Goal: Communication & Community: Answer question/provide support

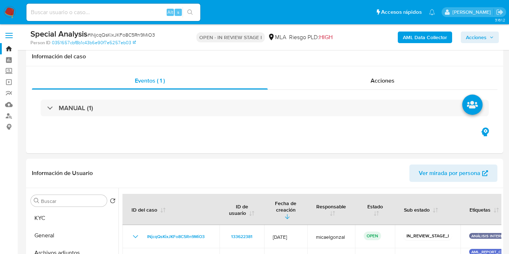
select select "10"
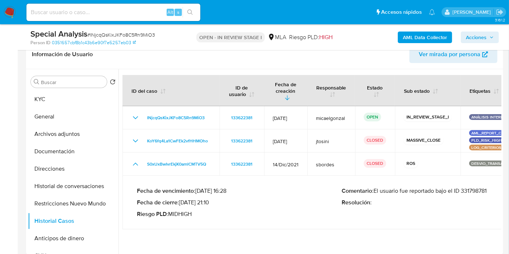
scroll to position [121, 0]
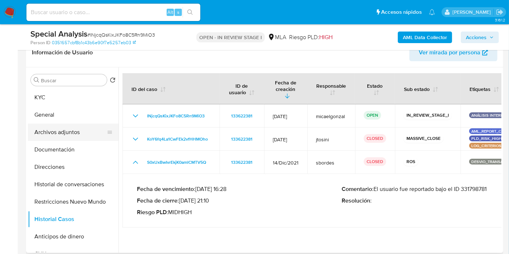
click at [77, 123] on button "Archivos adjuntos" at bounding box center [70, 131] width 85 height 17
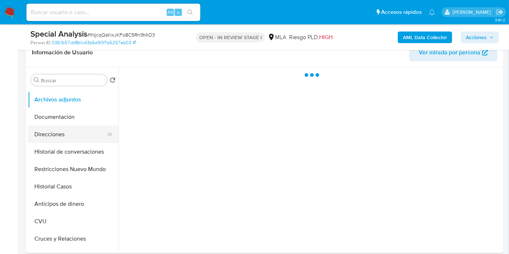
scroll to position [40, 0]
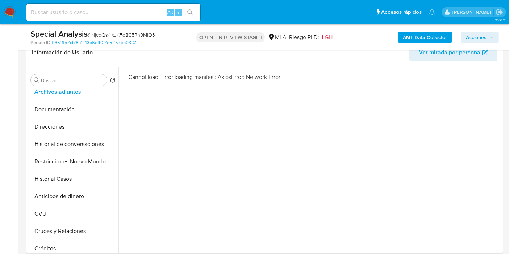
click at [41, 62] on div "Información de Usuario Ver mirada por persona" at bounding box center [264, 52] width 477 height 29
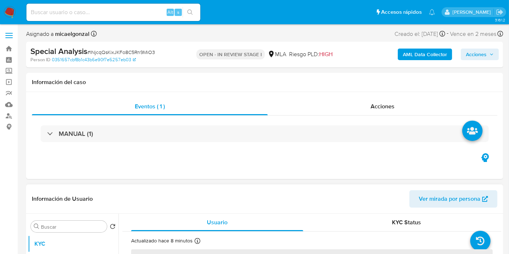
select select "10"
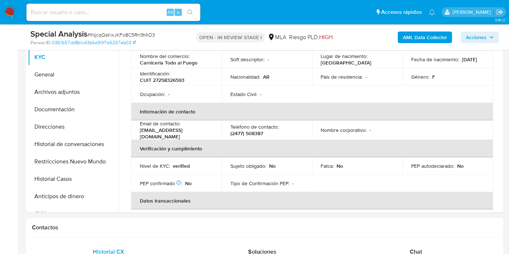
scroll to position [121, 0]
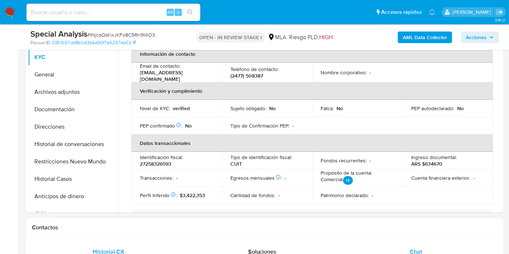
click at [432, 250] on div "Chat" at bounding box center [415, 251] width 136 height 17
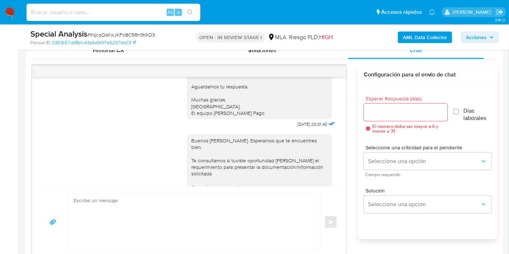
scroll to position [427, 0]
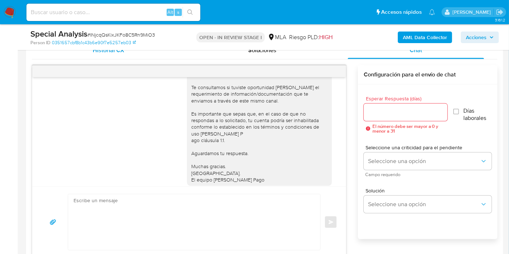
click at [138, 52] on div "Historial CX" at bounding box center [109, 50] width 136 height 17
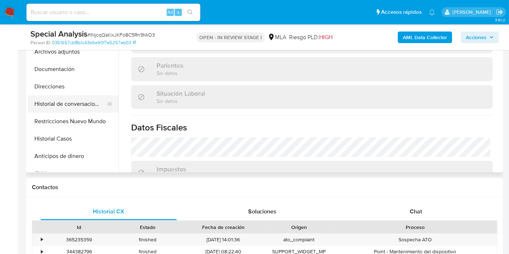
scroll to position [161, 0]
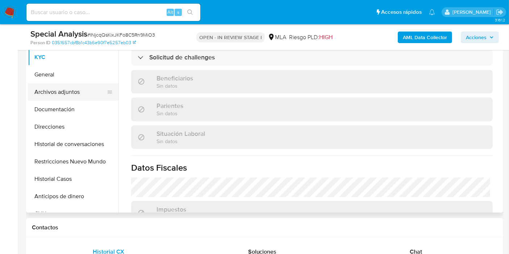
click at [79, 93] on button "Archivos adjuntos" at bounding box center [70, 91] width 85 height 17
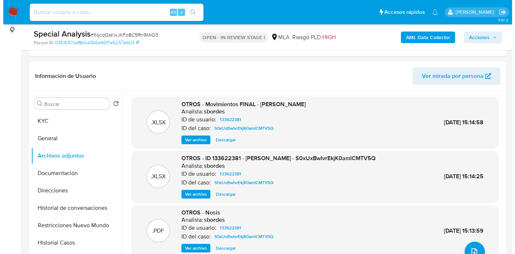
scroll to position [40, 0]
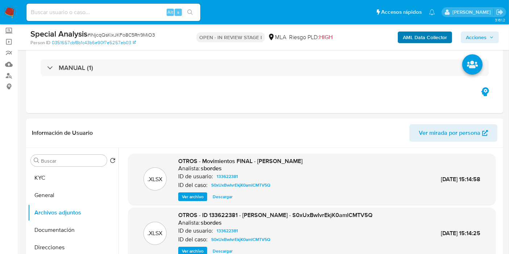
drag, startPoint x: 408, startPoint y: 45, endPoint x: 423, endPoint y: 35, distance: 17.9
click at [408, 45] on div "AML Data Collector Acciones" at bounding box center [421, 37] width 154 height 17
click at [423, 35] on b "AML Data Collector" at bounding box center [424, 37] width 44 height 12
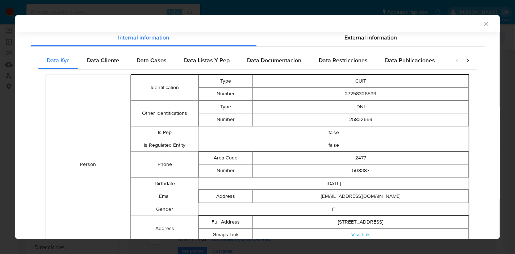
scroll to position [79, 0]
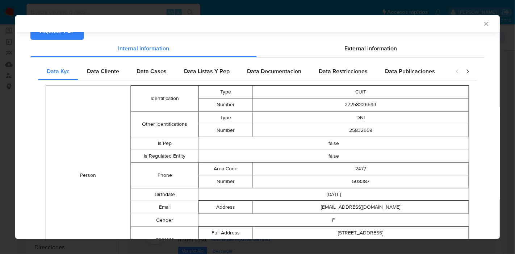
click at [71, 34] on span "Adjuntar PDF" at bounding box center [57, 31] width 35 height 16
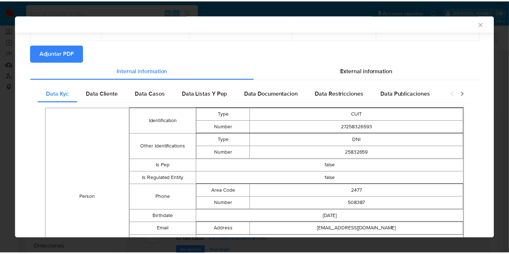
scroll to position [119, 0]
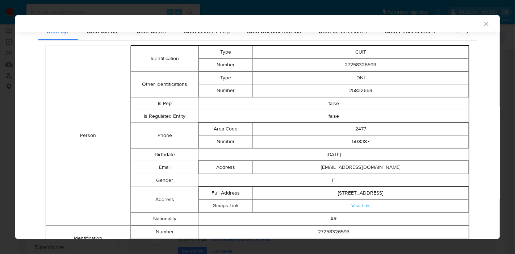
click at [482, 26] on icon "Cerrar ventana" at bounding box center [485, 23] width 7 height 7
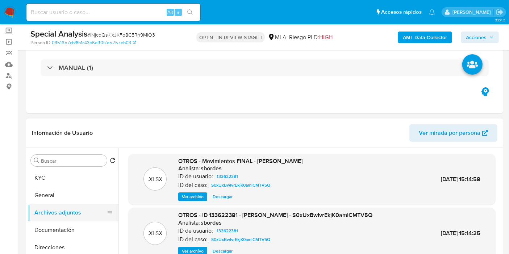
click at [73, 216] on button "Archivos adjuntos" at bounding box center [70, 212] width 85 height 17
click at [63, 235] on button "Documentación" at bounding box center [70, 229] width 85 height 17
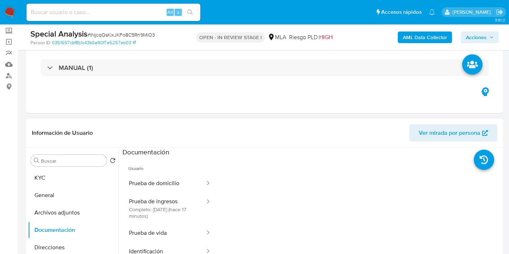
click at [187, 173] on span "Usuario" at bounding box center [169, 165] width 95 height 17
click at [173, 185] on button "Prueba de domicilio" at bounding box center [163, 183] width 83 height 18
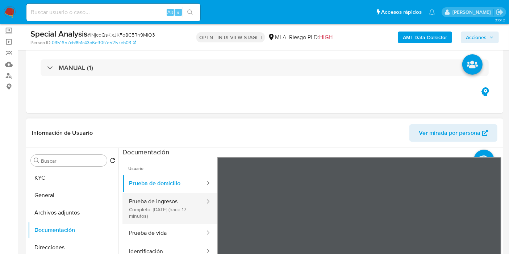
click at [170, 212] on button "Prueba de ingresos Completo: 07/10/2025 (hace 17 minutos)" at bounding box center [163, 208] width 83 height 31
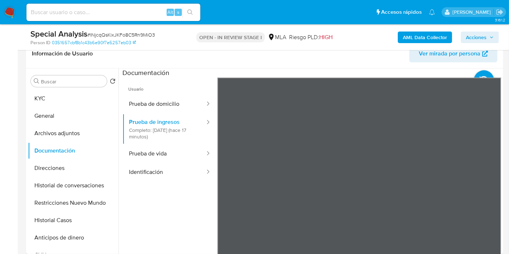
scroll to position [121, 0]
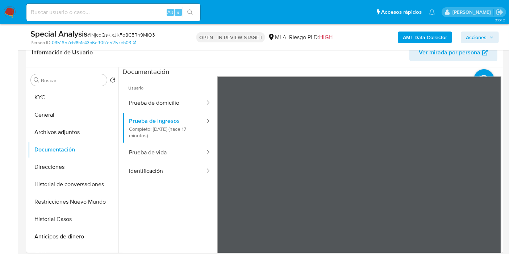
click at [197, 206] on div "Usuario Prueba de domicilio Prueba de ingresos Completo: 07/10/2025 (hace 17 mi…" at bounding box center [311, 192] width 379 height 232
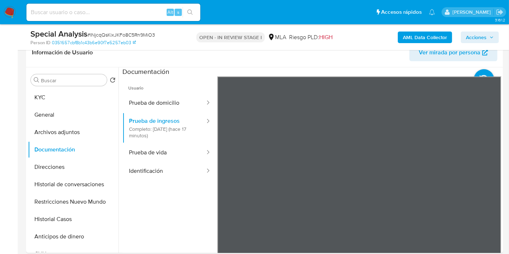
click at [67, 201] on button "Restricciones Nuevo Mundo" at bounding box center [70, 201] width 85 height 17
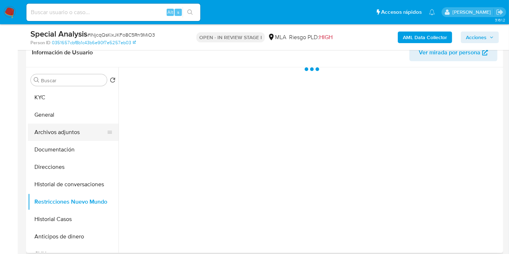
click at [66, 140] on ul "KYC General Archivos adjuntos Documentación Direcciones Historial de conversaci…" at bounding box center [73, 170] width 90 height 163
click at [70, 135] on button "Archivos adjuntos" at bounding box center [70, 131] width 85 height 17
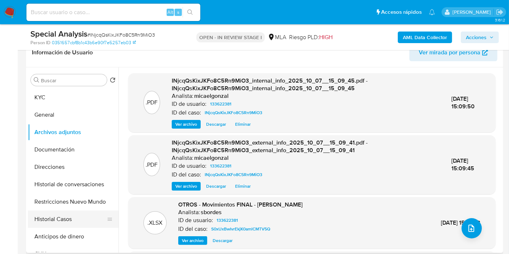
click at [64, 216] on button "Historial Casos" at bounding box center [70, 218] width 85 height 17
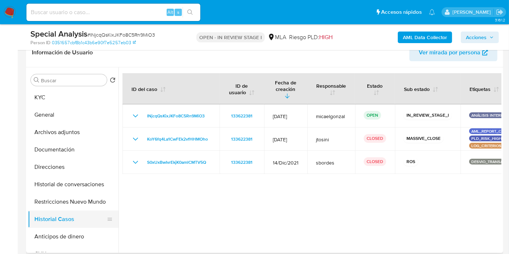
click at [67, 210] on button "Historial Casos" at bounding box center [70, 218] width 85 height 17
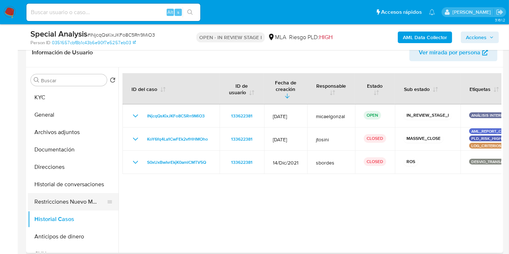
click at [75, 202] on button "Restricciones Nuevo Mundo" at bounding box center [70, 201] width 85 height 17
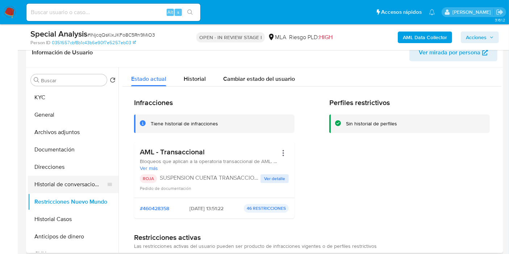
click at [75, 182] on button "Historial de conversaciones" at bounding box center [70, 184] width 85 height 17
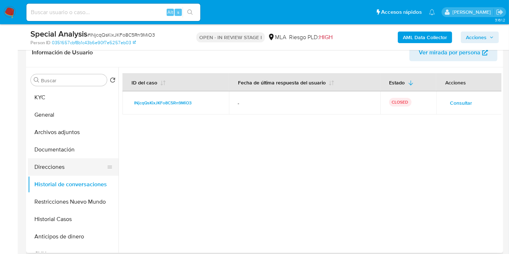
click at [77, 168] on button "Direcciones" at bounding box center [70, 166] width 85 height 17
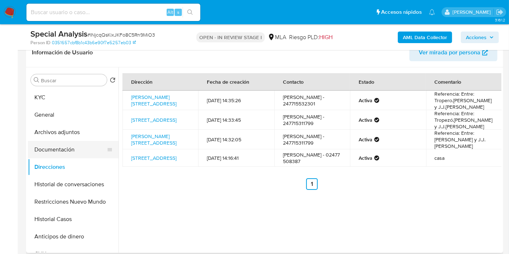
click at [81, 150] on button "Documentación" at bounding box center [70, 149] width 85 height 17
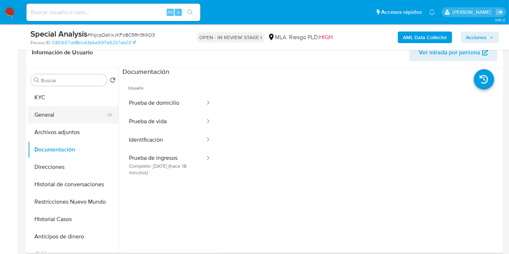
click at [77, 122] on button "General" at bounding box center [70, 114] width 85 height 17
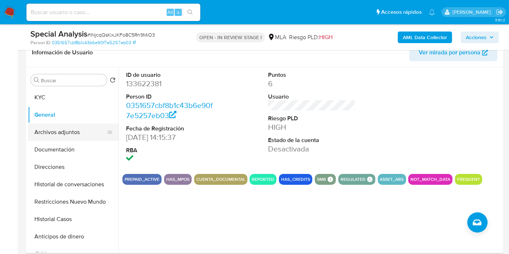
click at [75, 138] on button "Archivos adjuntos" at bounding box center [70, 131] width 85 height 17
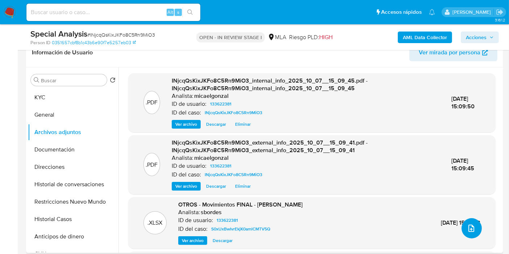
click at [471, 219] on button "Esperar Respuesta (días)" at bounding box center [471, 228] width 20 height 20
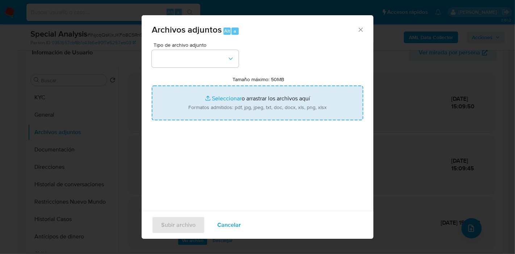
click at [257, 101] on input "Tamaño máximo: 50MB Seleccionar archivos" at bounding box center [257, 102] width 211 height 35
type input "C:\fakepath\NOSIS de Valeria Yanina Gorosito.pdf"
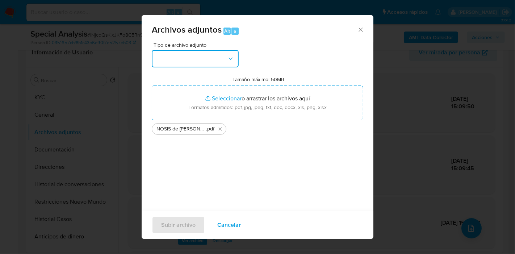
click at [164, 56] on button "button" at bounding box center [195, 58] width 87 height 17
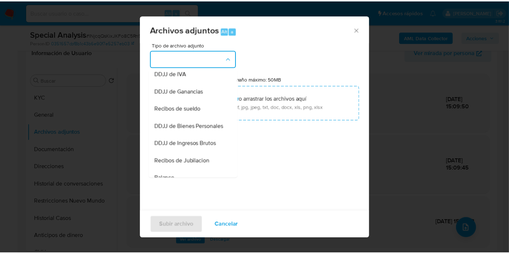
scroll to position [241, 0]
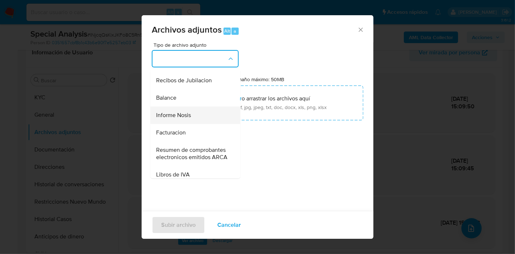
click at [182, 119] on span "Informe Nosis" at bounding box center [173, 114] width 35 height 7
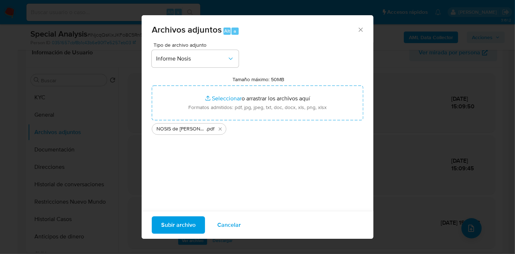
click at [183, 229] on span "Subir archivo" at bounding box center [178, 225] width 34 height 16
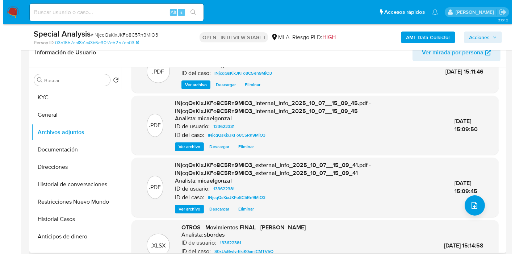
scroll to position [40, 0]
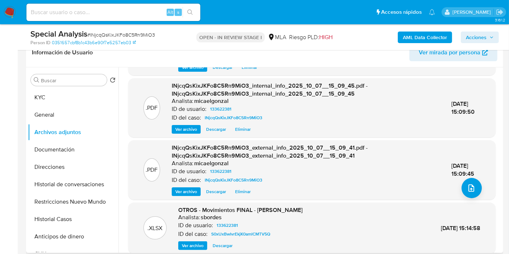
click at [458, 189] on div ".PDF INjcqQsKixJKFo8C5Rn9MiO3_external_info_2025_10_07__15_09_41.pdf - INjcqQsK…" at bounding box center [312, 170] width 360 height 52
click at [480, 189] on div ".PDF INjcqQsKixJKFo8C5Rn9MiO3_external_info_2025_10_07__15_09_41.pdf - INjcqQsK…" at bounding box center [312, 170] width 360 height 52
click at [468, 187] on icon "upload-file" at bounding box center [471, 187] width 6 height 7
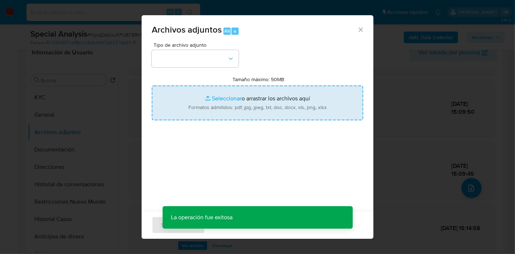
click at [198, 106] on input "Tamaño máximo: 50MB Seleccionar archivos" at bounding box center [257, 102] width 211 height 35
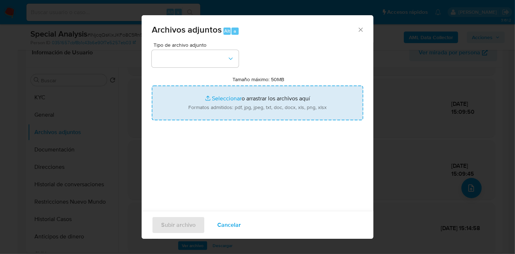
type input "C:\fakepath\Recibo de Sueldo - Agosto 2025.pdf"
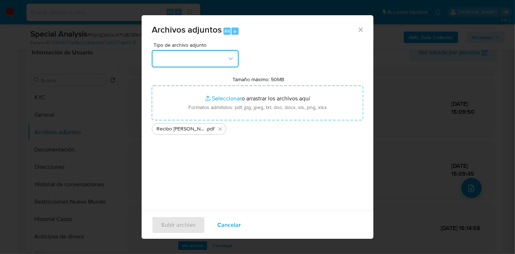
click at [189, 62] on button "button" at bounding box center [195, 58] width 87 height 17
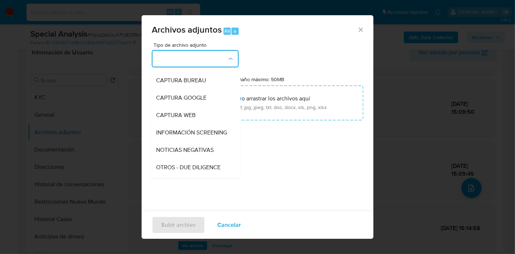
scroll to position [121, 0]
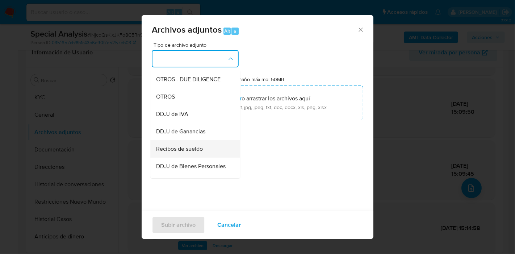
click at [197, 152] on span "Recibos de sueldo" at bounding box center [179, 148] width 47 height 7
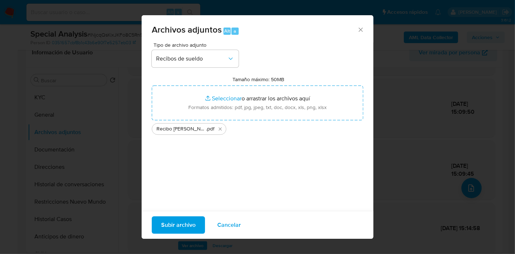
click at [188, 225] on span "Subir archivo" at bounding box center [178, 225] width 34 height 16
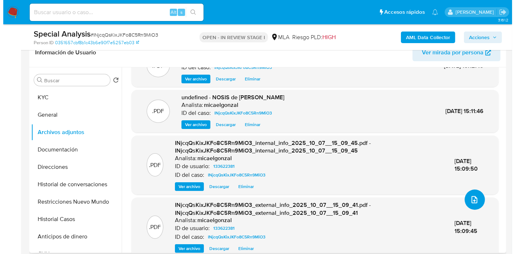
scroll to position [0, 0]
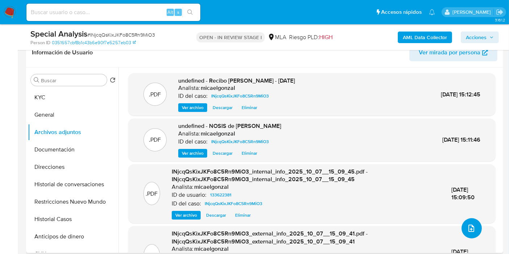
click at [463, 224] on button "Esperar Respuesta (días)" at bounding box center [471, 228] width 20 height 20
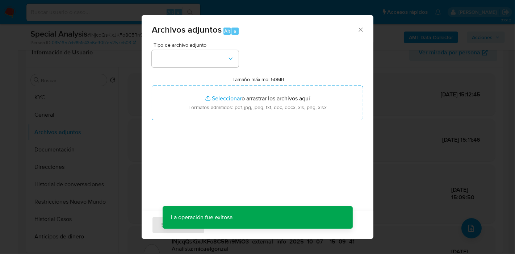
click at [275, 77] on label "Tamaño máximo: 50MB Seleccionar archivos" at bounding box center [259, 79] width 52 height 7
click at [275, 85] on input "Tamaño máximo: 50MB Seleccionar archivos" at bounding box center [257, 102] width 211 height 35
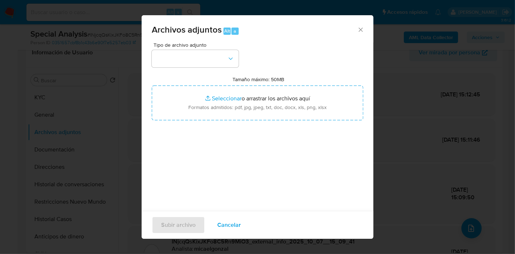
type input "C:\fakepath\Movimientos de Valeria Yanina Gorosito.xlsx"
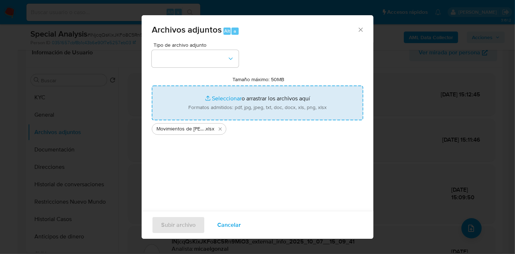
click at [217, 106] on input "Tamaño máximo: 50MB Seleccionar archivos" at bounding box center [257, 102] width 211 height 35
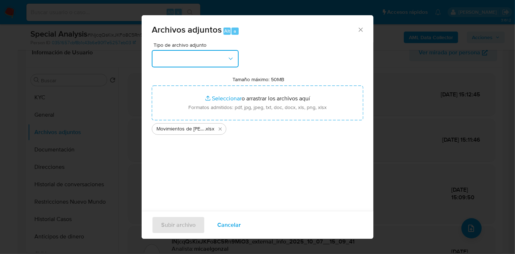
click at [165, 57] on button "button" at bounding box center [195, 58] width 87 height 17
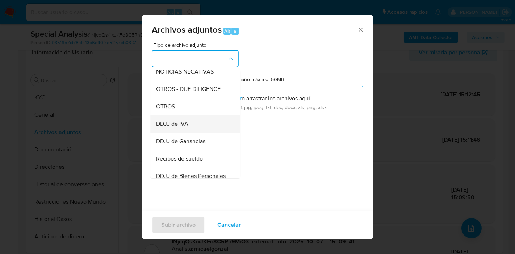
scroll to position [121, 0]
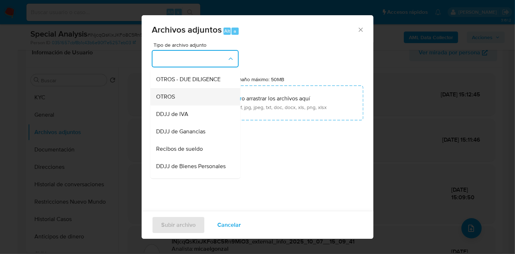
click at [195, 102] on div "OTROS" at bounding box center [193, 96] width 74 height 17
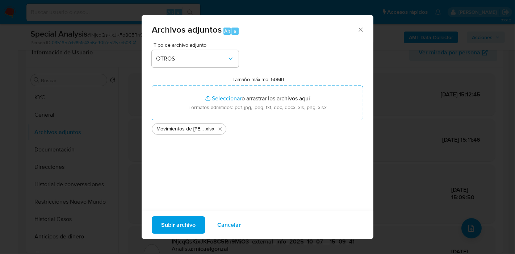
click at [187, 213] on div "Subir archivo Cancelar" at bounding box center [258, 225] width 232 height 28
click at [190, 223] on span "Subir archivo" at bounding box center [178, 225] width 34 height 16
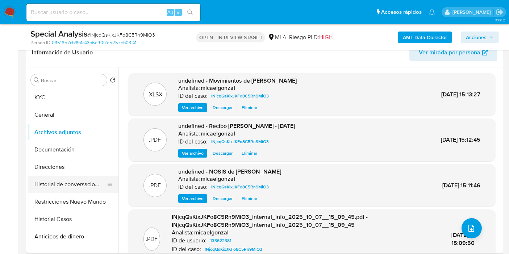
click at [72, 182] on button "Historial de conversaciones" at bounding box center [70, 184] width 85 height 17
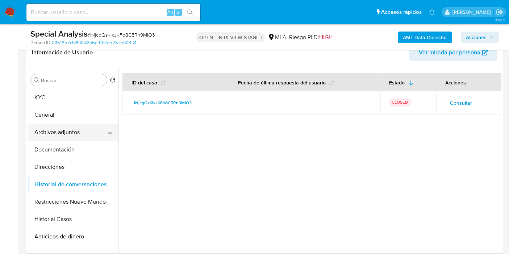
click at [76, 132] on button "Archivos adjuntos" at bounding box center [70, 131] width 85 height 17
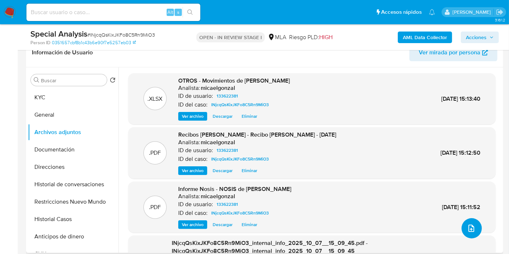
click at [472, 220] on button "upload-file" at bounding box center [471, 228] width 20 height 20
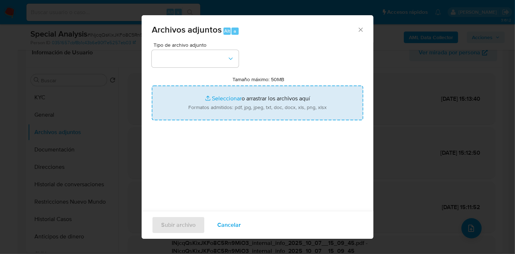
click at [282, 98] on input "Tamaño máximo: 50MB Seleccionar archivos" at bounding box center [257, 102] width 211 height 35
type input "C:\fakepath\Caselog INjcqQsKixJKFo8C5Rn9MiO3_2025_09_23_16_52_58.docx"
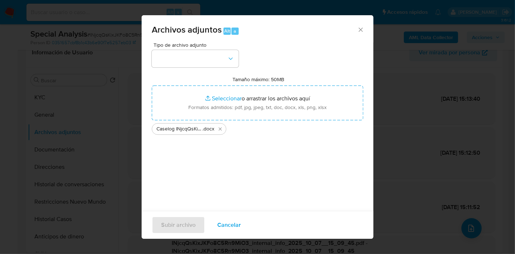
click at [249, 167] on div "Tipo de archivo adjunto Tamaño máximo: 50MB Seleccionar archivos Seleccionar o …" at bounding box center [257, 127] width 211 height 171
drag, startPoint x: 214, startPoint y: 71, endPoint x: 228, endPoint y: 58, distance: 18.5
click at [214, 70] on div "Tipo de archivo adjunto Tamaño máximo: 50MB Seleccionar archivos Seleccionar o …" at bounding box center [257, 127] width 211 height 171
click at [228, 58] on icon "button" at bounding box center [230, 58] width 7 height 7
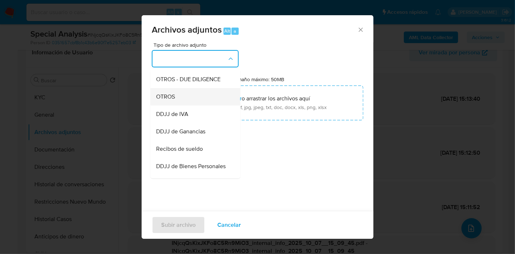
click at [191, 105] on div "OTROS" at bounding box center [193, 96] width 74 height 17
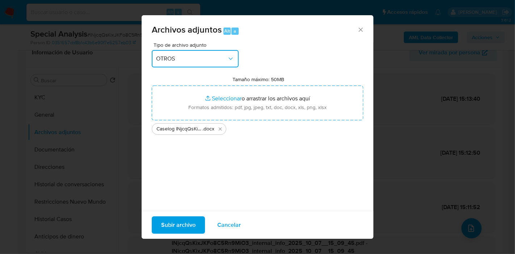
click at [198, 61] on span "OTROS" at bounding box center [191, 58] width 71 height 7
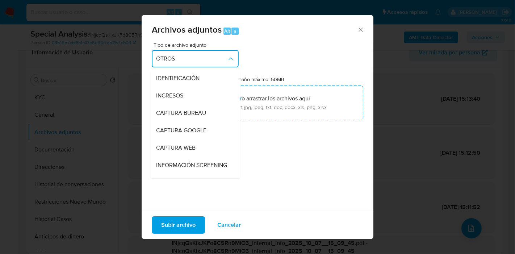
click at [198, 61] on span "OTROS" at bounding box center [191, 58] width 71 height 7
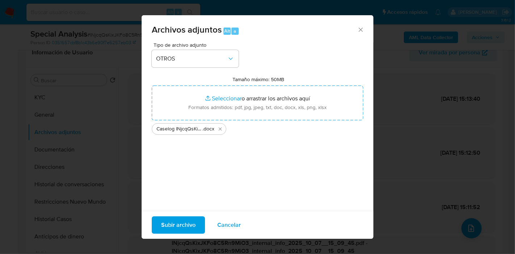
click at [176, 214] on div "Subir archivo Cancelar" at bounding box center [258, 225] width 232 height 28
click at [176, 226] on span "Subir archivo" at bounding box center [178, 225] width 34 height 16
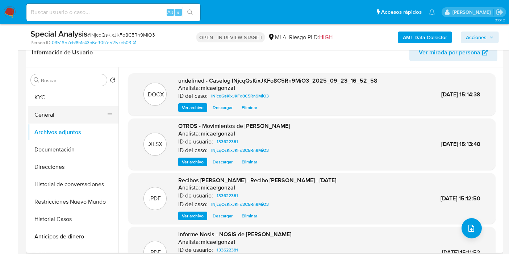
click at [81, 106] on button "General" at bounding box center [70, 114] width 85 height 17
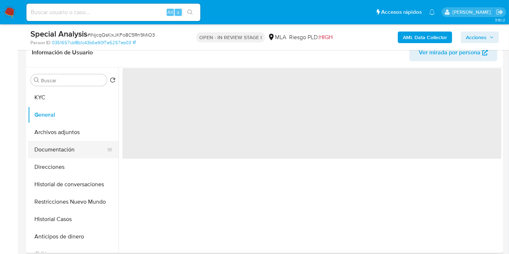
click at [71, 147] on button "Documentación" at bounding box center [70, 149] width 85 height 17
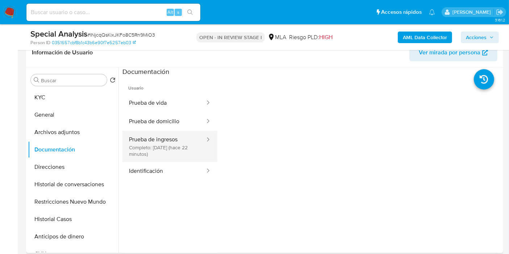
click at [200, 144] on div at bounding box center [206, 146] width 12 height 31
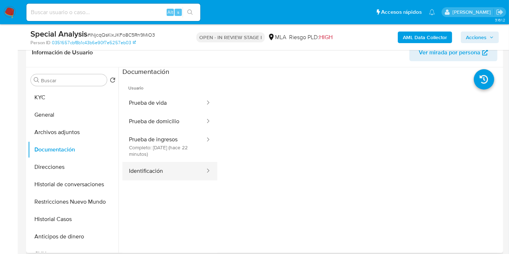
click at [168, 174] on button "Identificación" at bounding box center [163, 171] width 83 height 18
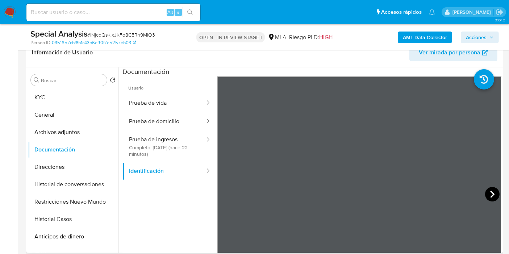
click at [494, 190] on icon at bounding box center [492, 194] width 14 height 14
click at [165, 123] on button "Prueba de domicilio" at bounding box center [163, 121] width 83 height 18
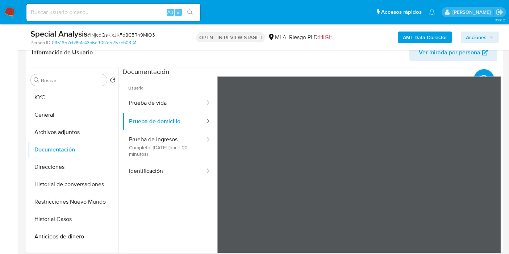
click at [369, 75] on section at bounding box center [311, 187] width 379 height 241
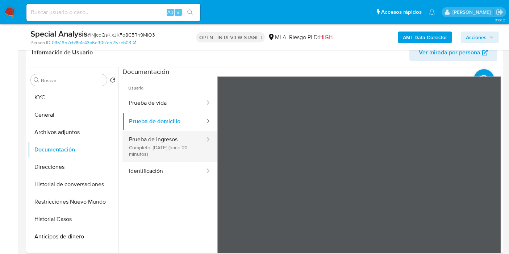
click at [183, 141] on button "Prueba de ingresos Completo: 07/10/2025 (hace 22 minutos)" at bounding box center [163, 146] width 83 height 31
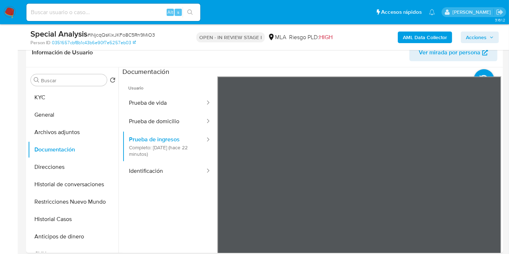
click at [164, 97] on button "Prueba de vida" at bounding box center [163, 103] width 83 height 18
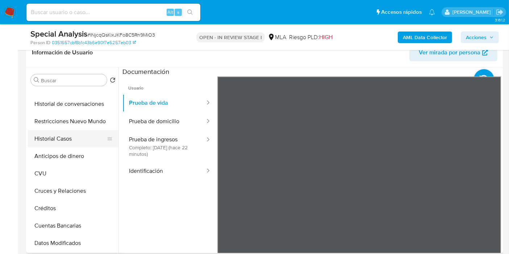
click at [80, 131] on button "Historial Casos" at bounding box center [70, 138] width 85 height 17
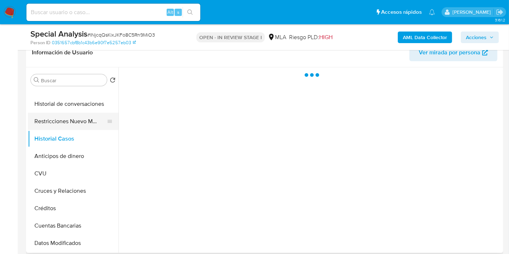
click at [83, 127] on button "Restricciones Nuevo Mundo" at bounding box center [70, 121] width 85 height 17
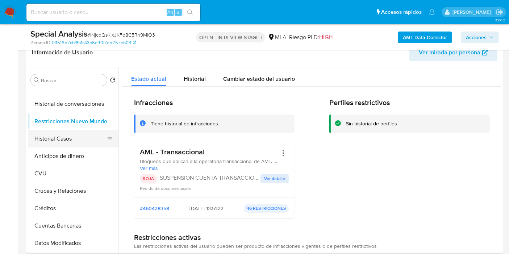
click at [80, 132] on button "Historial Casos" at bounding box center [70, 138] width 85 height 17
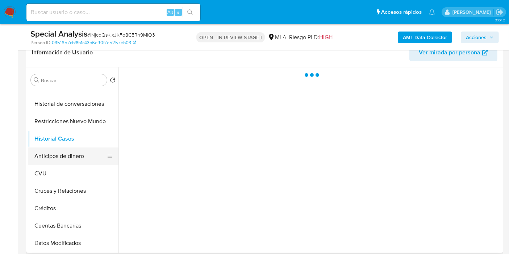
scroll to position [0, 0]
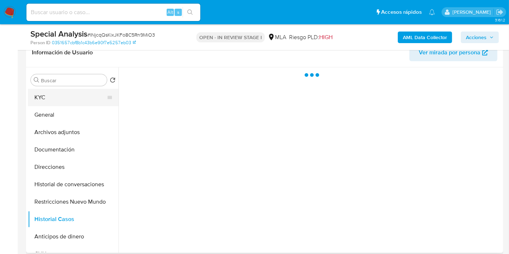
click at [73, 100] on button "KYC" at bounding box center [70, 97] width 85 height 17
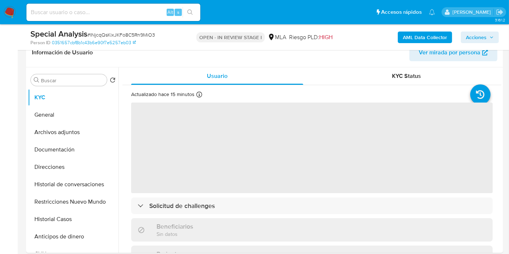
click at [480, 37] on span "Acciones" at bounding box center [475, 37] width 21 height 12
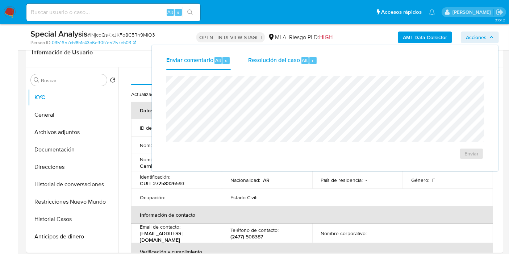
click at [287, 64] on div "Resolución del caso Alt r" at bounding box center [282, 60] width 69 height 19
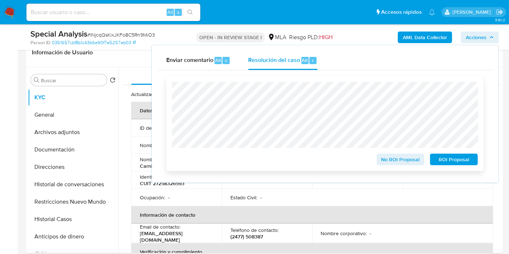
click at [457, 162] on span "ROI Proposal" at bounding box center [454, 159] width 38 height 10
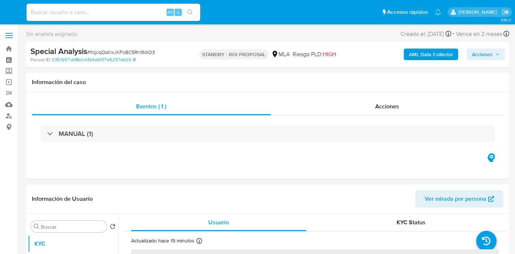
select select "10"
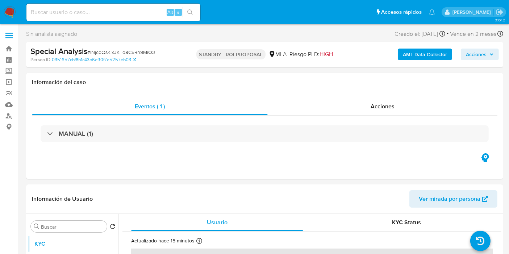
click at [107, 12] on input at bounding box center [113, 12] width 174 height 9
paste input "0nMiVcVmQnrQ16ou3kntm0yZ"
type input "0nMiVcVmQnrQ16ou3kntm0yZ"
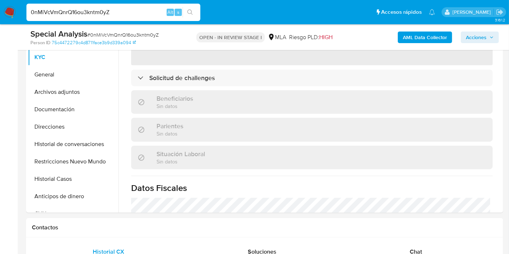
scroll to position [161, 0]
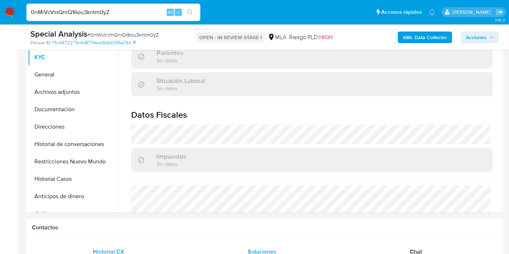
select select "10"
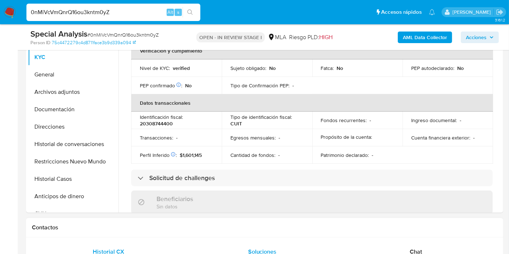
scroll to position [332, 0]
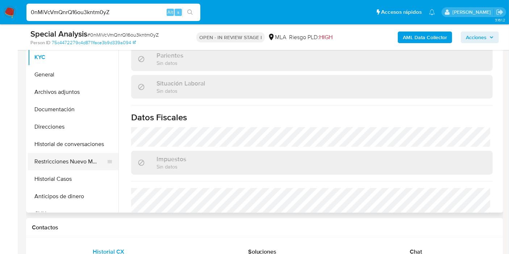
click at [79, 168] on button "Restricciones Nuevo Mundo" at bounding box center [70, 161] width 85 height 17
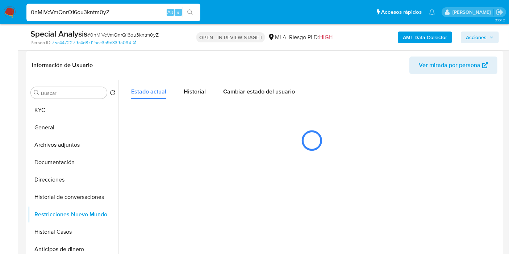
scroll to position [121, 0]
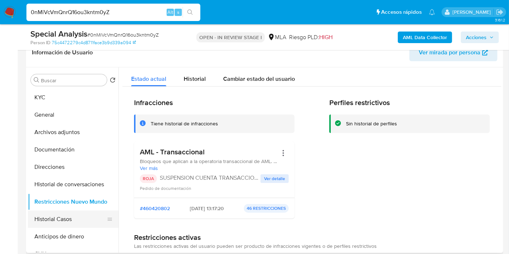
click at [73, 219] on button "Historial Casos" at bounding box center [70, 218] width 85 height 17
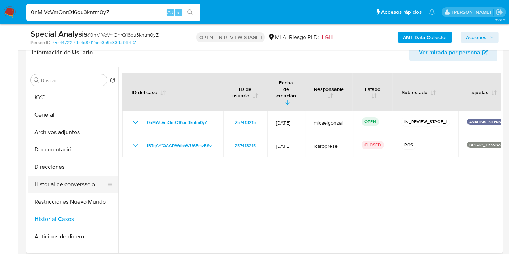
click at [78, 188] on button "Historial de conversaciones" at bounding box center [70, 184] width 85 height 17
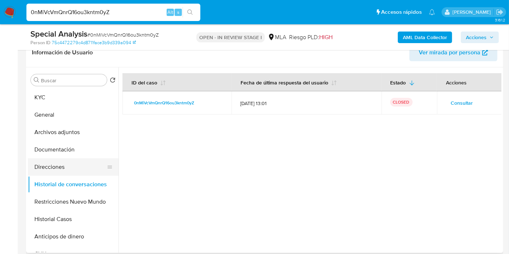
drag, startPoint x: 85, startPoint y: 184, endPoint x: 73, endPoint y: 158, distance: 28.2
click at [84, 180] on button "Historial de conversaciones" at bounding box center [73, 184] width 90 height 17
click at [73, 158] on button "Direcciones" at bounding box center [70, 166] width 85 height 17
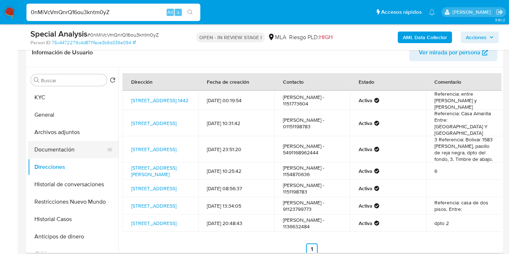
click at [75, 145] on button "Documentación" at bounding box center [70, 149] width 85 height 17
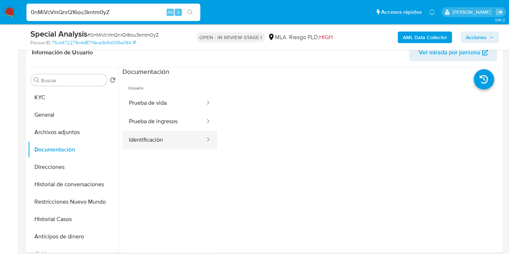
click at [145, 132] on button "Identificación" at bounding box center [163, 140] width 83 height 18
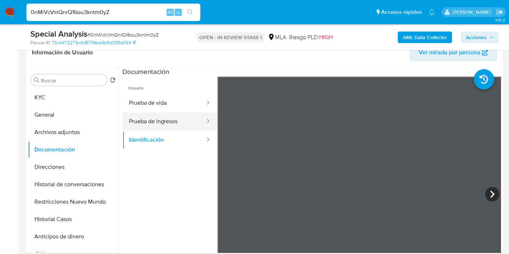
click at [156, 113] on button "Prueba de ingresos" at bounding box center [163, 121] width 83 height 18
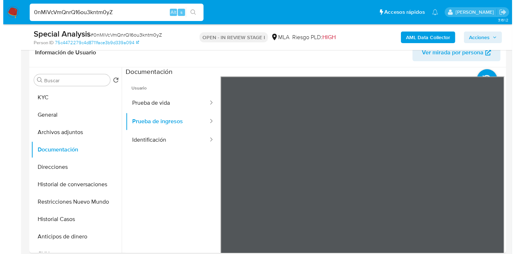
scroll to position [12, 0]
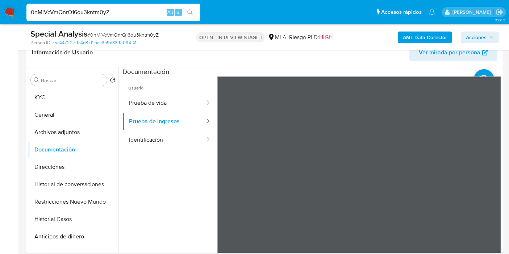
click at [68, 132] on button "Archivos adjuntos" at bounding box center [70, 131] width 85 height 17
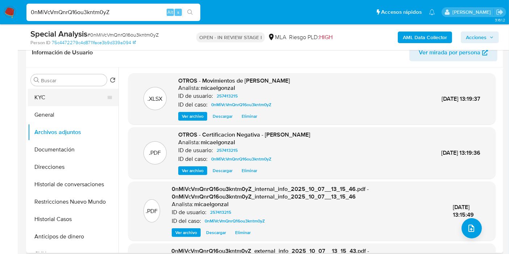
click at [75, 98] on button "KYC" at bounding box center [70, 97] width 85 height 17
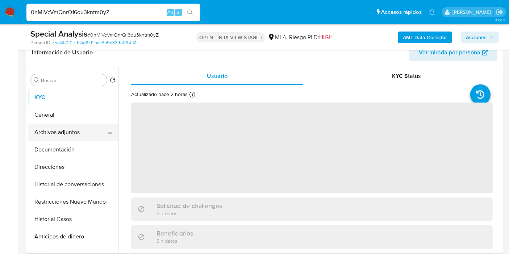
click at [64, 129] on button "Archivos adjuntos" at bounding box center [70, 131] width 85 height 17
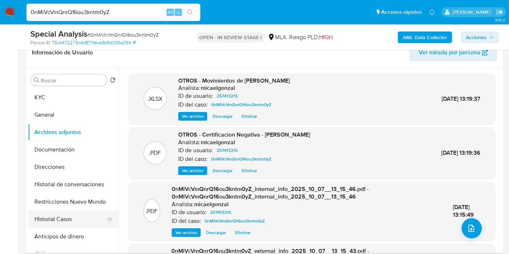
click at [64, 215] on button "Historial Casos" at bounding box center [70, 218] width 85 height 17
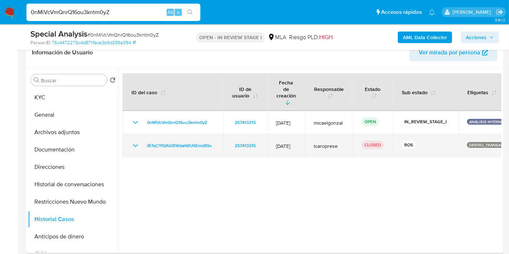
click at [133, 144] on icon "Mostrar/Ocultar" at bounding box center [135, 145] width 5 height 3
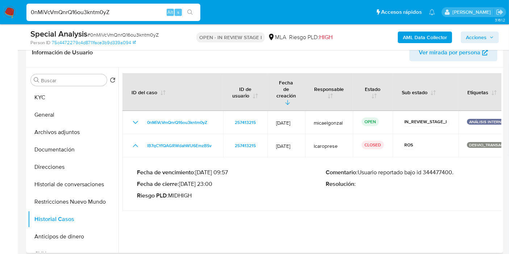
click at [433, 169] on p "Comentario : Usuario reportado bajo id 344477400." at bounding box center [419, 172] width 189 height 7
drag, startPoint x: 266, startPoint y: 200, endPoint x: 175, endPoint y: 166, distance: 97.2
click at [262, 199] on div at bounding box center [309, 159] width 383 height 185
click at [43, 143] on button "Documentación" at bounding box center [70, 149] width 85 height 17
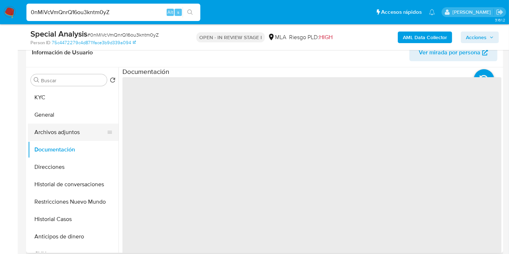
click at [45, 136] on button "Archivos adjuntos" at bounding box center [70, 131] width 85 height 17
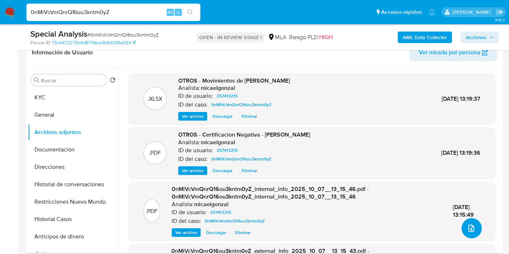
click at [470, 228] on icon "upload-file" at bounding box center [471, 228] width 9 height 9
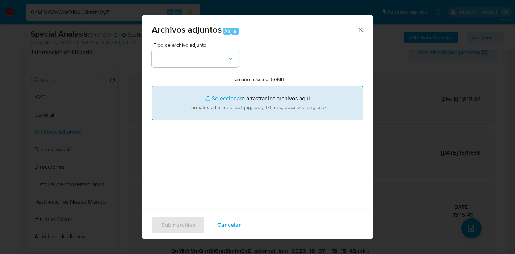
click at [290, 94] on input "Tamaño máximo: 50MB Seleccionar archivos" at bounding box center [257, 102] width 211 height 35
type input "C:\fakepath\Caselog 0nMiVcVmQnrQ16ou3kntm0yZ_2025_09_24_11_45_27.docx"
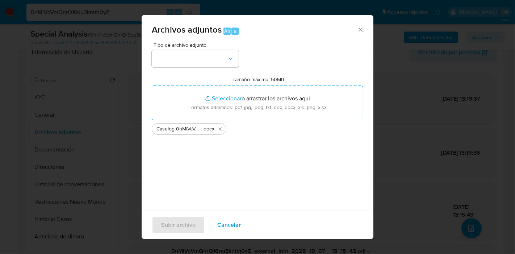
click at [207, 49] on div "Tipo de archivo adjunto" at bounding box center [195, 54] width 87 height 25
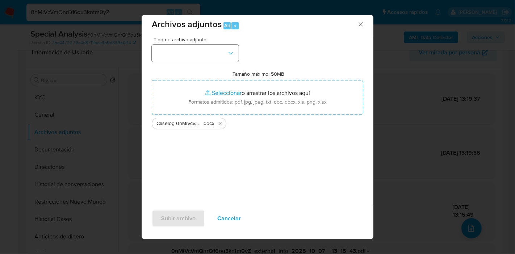
scroll to position [7, 0]
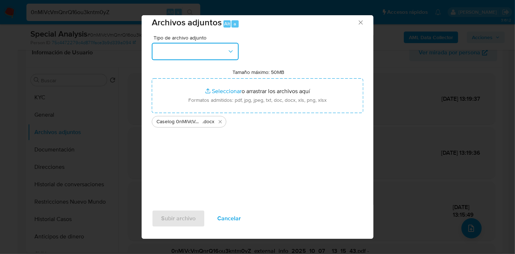
click at [204, 58] on button "button" at bounding box center [195, 51] width 87 height 17
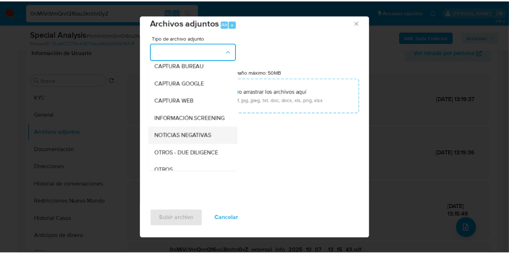
scroll to position [121, 0]
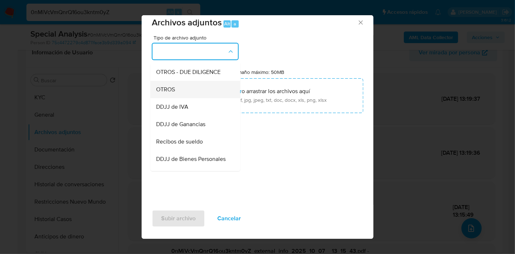
click at [220, 92] on div "OTROS" at bounding box center [193, 89] width 74 height 17
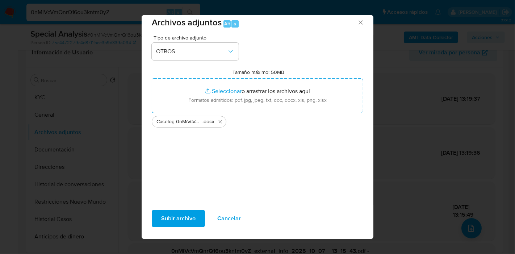
click at [169, 211] on span "Subir archivo" at bounding box center [178, 218] width 34 height 16
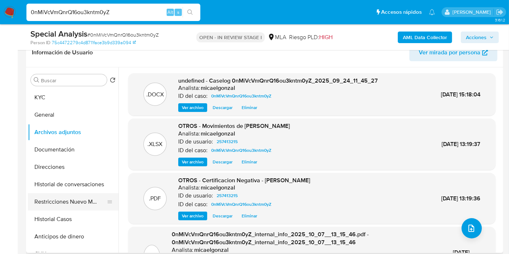
click at [44, 201] on button "Restricciones Nuevo Mundo" at bounding box center [70, 201] width 85 height 17
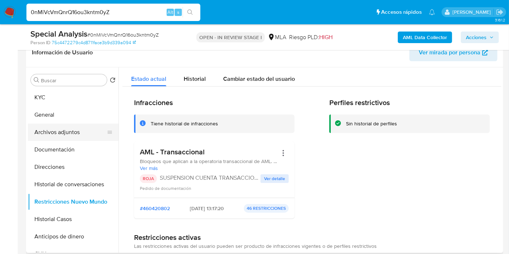
click at [75, 136] on button "Archivos adjuntos" at bounding box center [70, 131] width 85 height 17
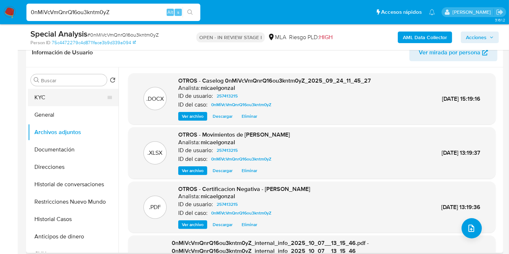
click at [58, 93] on button "KYC" at bounding box center [70, 97] width 85 height 17
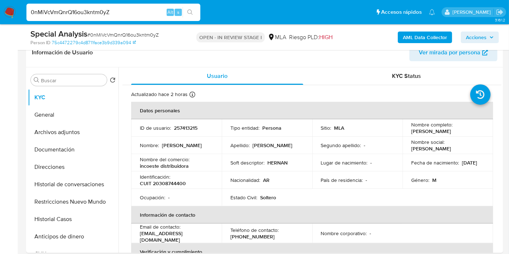
click at [480, 39] on span "Acciones" at bounding box center [475, 37] width 21 height 12
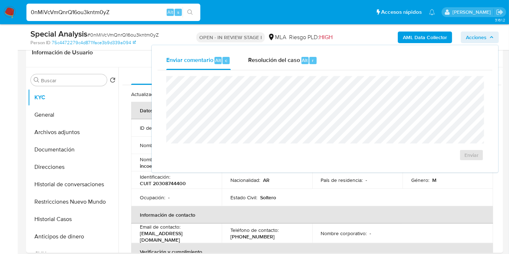
click at [282, 69] on div "Enviar comentario Alt c Resolución del caso Alt r Enviar" at bounding box center [324, 108] width 334 height 115
click at [297, 58] on span "Resolución del caso" at bounding box center [274, 60] width 52 height 8
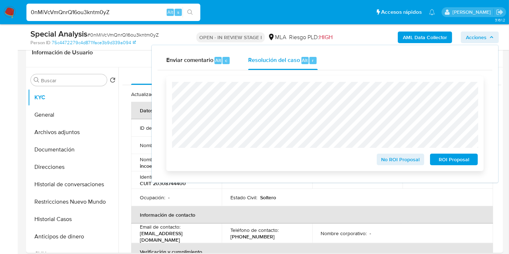
click at [456, 161] on span "ROI Proposal" at bounding box center [454, 159] width 38 height 10
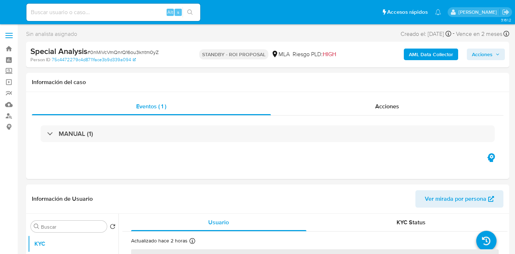
select select "10"
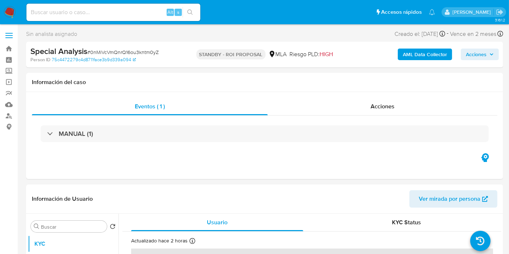
click at [103, 10] on input at bounding box center [113, 12] width 174 height 9
paste input "I8t882FrU07IAzXqr49uq1ea"
type input "I8t882FrU07IAzXqr49uq1ea"
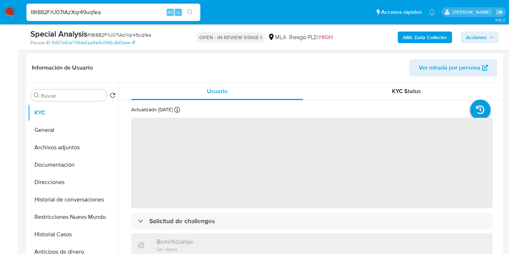
scroll to position [121, 0]
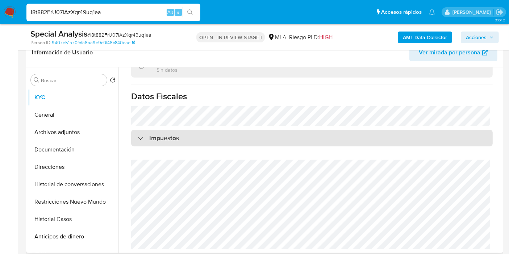
select select "10"
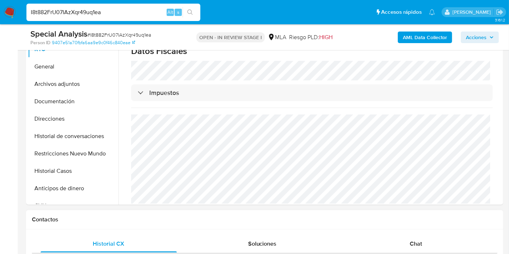
scroll to position [241, 0]
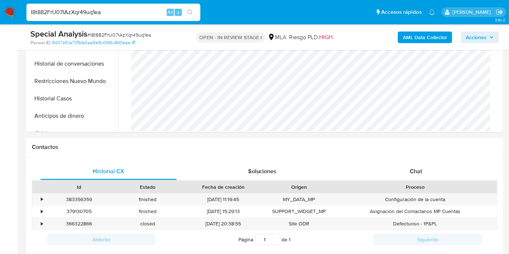
click at [404, 181] on div "Proceso" at bounding box center [415, 187] width 164 height 12
click at [412, 165] on div "Chat" at bounding box center [415, 171] width 136 height 17
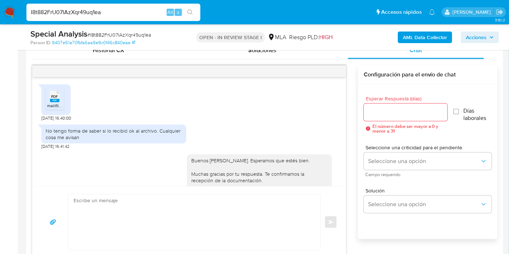
scroll to position [442, 0]
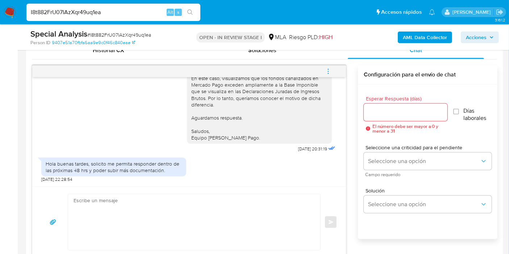
click at [145, 173] on div "Hola buenas tardes, solicito me permita responder dentro de las próximas 48 hrs…" at bounding box center [114, 166] width 136 height 13
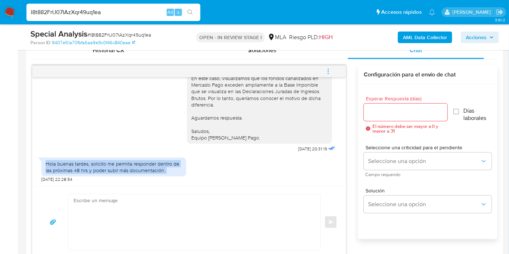
click at [145, 173] on div "Hola buenas tardes, solicito me permita responder dentro de las próximas 48 hrs…" at bounding box center [114, 166] width 136 height 13
click at [180, 165] on div "Hola buenas tardes, solicito me permita responder dentro de las próximas 48 hrs…" at bounding box center [114, 166] width 136 height 13
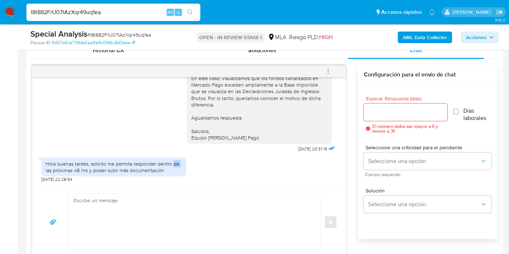
click at [180, 165] on div "Hola buenas tardes, solicito me permita responder dentro de las próximas 48 hrs…" at bounding box center [114, 166] width 136 height 13
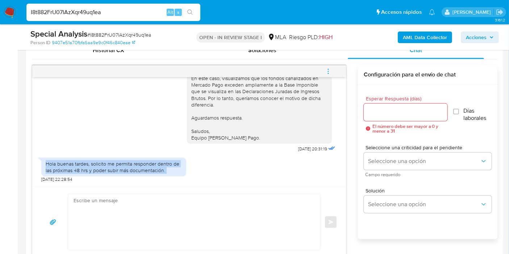
click at [180, 165] on div "Hola buenas tardes, solicito me permita responder dentro de las próximas 48 hrs…" at bounding box center [114, 166] width 136 height 13
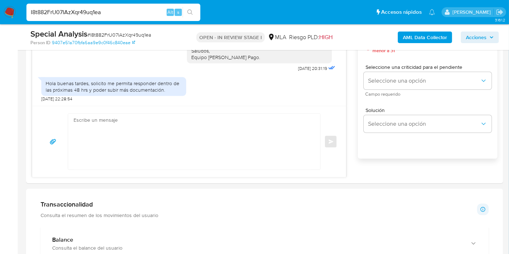
click at [3, 8] on nav "Pausado Ver notificaciones I8t882FrU07IAzXqr49uq1ea Alt s Accesos rápidos Presi…" at bounding box center [254, 12] width 509 height 24
click at [13, 10] on img at bounding box center [10, 12] width 12 height 12
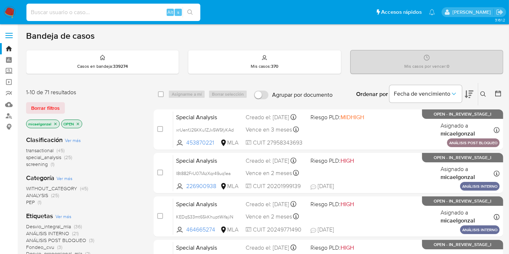
click at [71, 13] on input at bounding box center [113, 12] width 174 height 9
paste input "VPS2d2avYtPiTwbafull9L0b"
type input "VPS2d2avYtPiTwbafull9L0b"
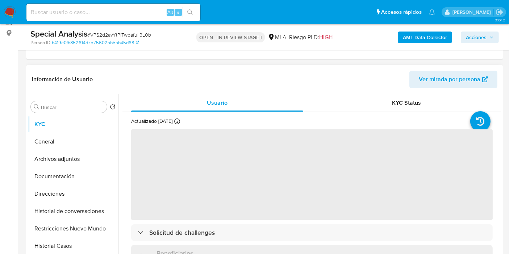
scroll to position [121, 0]
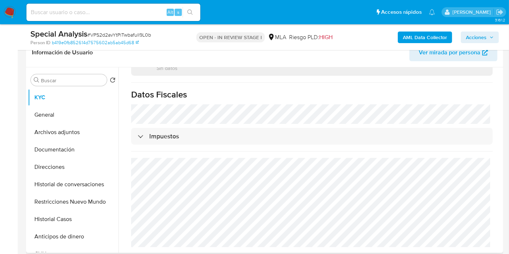
select select "10"
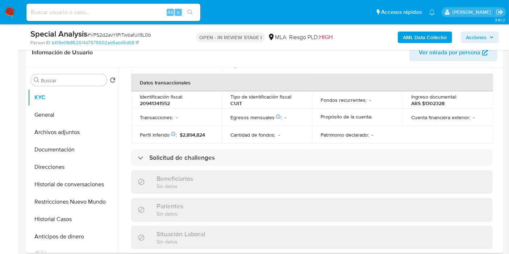
scroll to position [392, 0]
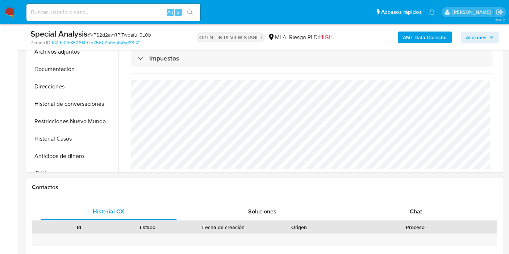
click at [414, 217] on div "Chat" at bounding box center [415, 211] width 136 height 17
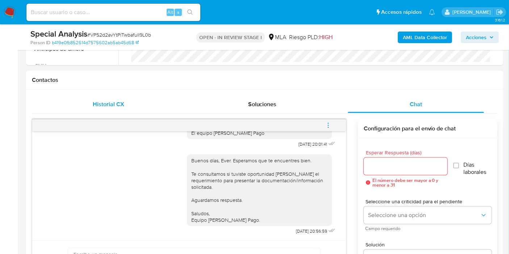
scroll to position [281, 0]
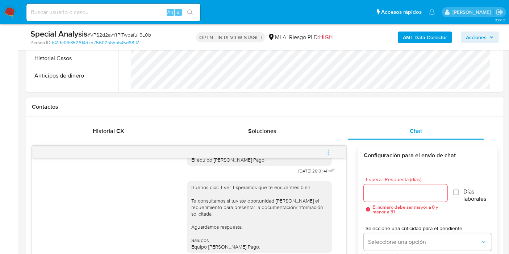
click at [97, 139] on div "Historial CX Soluciones Chat" at bounding box center [264, 131] width 465 height 18
click at [116, 125] on div "Historial CX" at bounding box center [109, 130] width 136 height 17
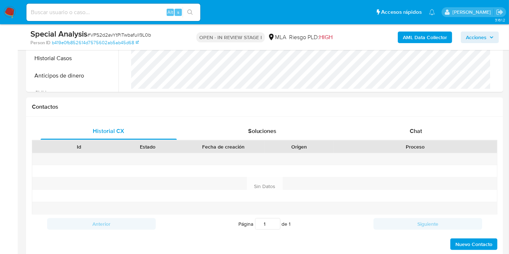
click at [9, 4] on nav "Pausado Ver notificaciones Alt s Accesos rápidos Presiona las siguientes teclas…" at bounding box center [254, 12] width 509 height 24
click at [131, 8] on input at bounding box center [113, 12] width 174 height 9
paste input "DRM9pL6JllgTmcUXPR6Ym0SL"
type input "DRM9pL6JllgTmcUXPR6Ym0SL"
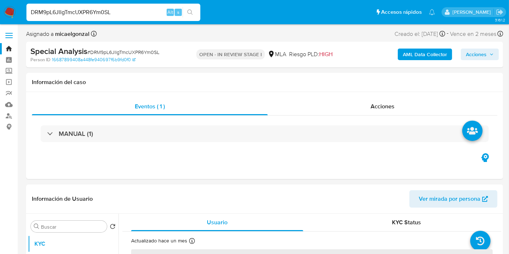
select select "10"
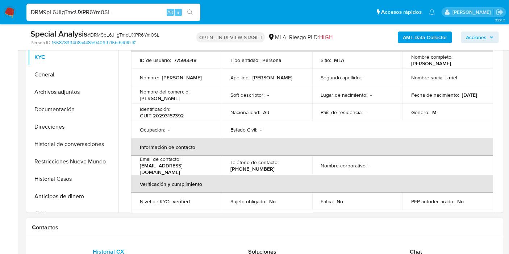
scroll to position [40, 0]
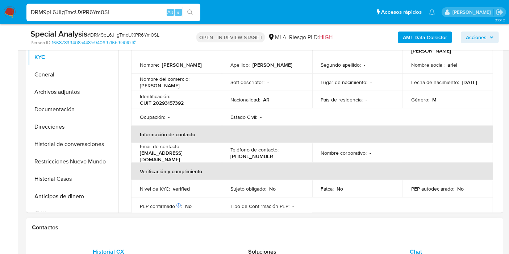
click at [433, 248] on div "Chat" at bounding box center [415, 251] width 136 height 17
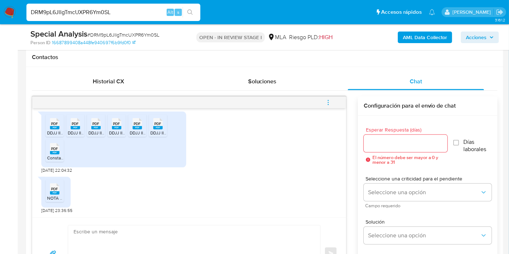
scroll to position [362, 0]
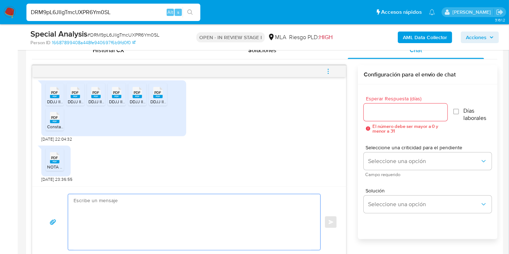
click at [152, 218] on textarea at bounding box center [191, 222] width 237 height 56
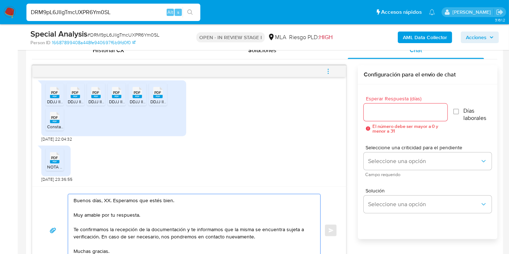
click at [109, 201] on textarea "Buenos días, XX. Esperamos que estés bien. Muy amable por tu respuesta. Te conf…" at bounding box center [191, 230] width 237 height 72
click at [107, 201] on textarea "Buenos días, XX. Esperamos que estés bien. Muy amable por tu respuesta. Te conf…" at bounding box center [191, 230] width 237 height 72
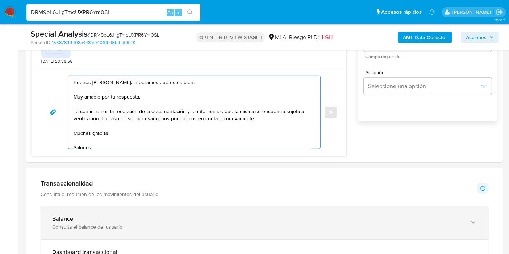
scroll to position [482, 0]
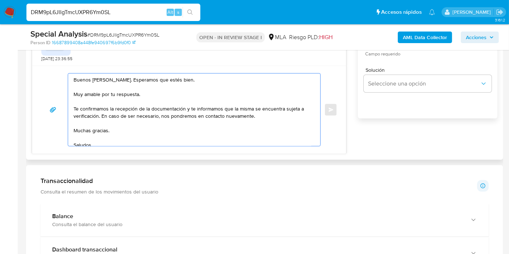
click at [124, 101] on textarea "Buenos días, Carlos. Esperamos que estés bien. Muy amable por tu respuesta. Te …" at bounding box center [191, 109] width 237 height 72
click at [197, 114] on textarea "Buenos días, Carlos. Esperamos que estés bien. Muy amable por tu respuesta. Te …" at bounding box center [191, 109] width 237 height 72
click at [73, 109] on textarea "Buenos días, Carlos. Esperamos que estés bien. Muy amable por tu respuesta. Te …" at bounding box center [191, 109] width 237 height 72
click at [93, 95] on textarea "Buenos días, Carlos. Esperamos que estés bien. Muy amable por tu respuesta. Te …" at bounding box center [191, 109] width 237 height 72
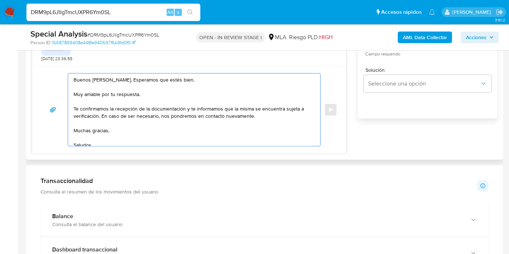
click at [93, 95] on textarea "Buenos días, Carlos. Esperamos que estés bien. Muy amable por tu respuesta. Te …" at bounding box center [191, 109] width 237 height 72
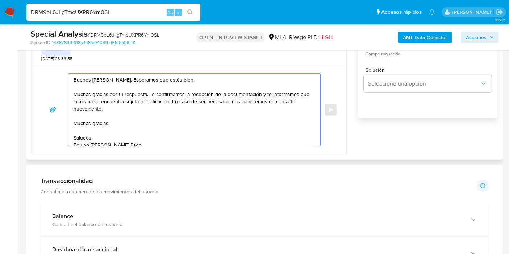
click at [297, 108] on textarea "Buenos días, Carlos. Esperamos que estés bien. Muchas gracias por tu respuesta.…" at bounding box center [191, 109] width 237 height 72
drag, startPoint x: 263, startPoint y: 96, endPoint x: 267, endPoint y: 111, distance: 16.1
click at [267, 111] on textarea "Buenos días, Carlos. Esperamos que estés bien. Muchas gracias por tu respuesta.…" at bounding box center [191, 109] width 237 height 72
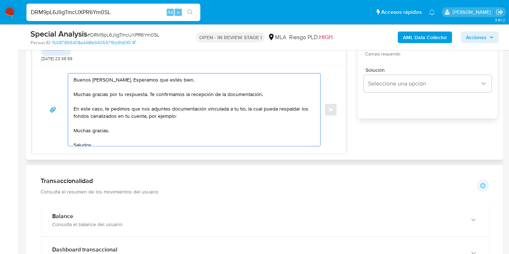
paste textarea "- Últimas 6 Declaraciones Juradas de Ingresos Brutos (donde se visualice la bas…"
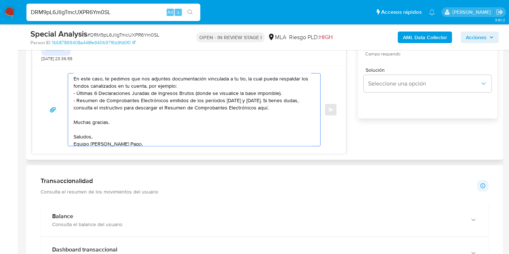
scroll to position [43, 0]
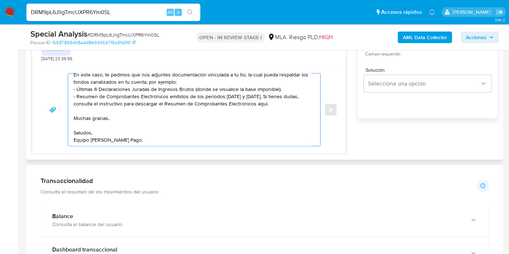
click at [79, 111] on textarea "Buenos días, Carlos. Esperamos que estés bien. Muchas gracias por tu respuesta.…" at bounding box center [191, 109] width 237 height 72
drag, startPoint x: 79, startPoint y: 111, endPoint x: 81, endPoint y: 127, distance: 15.7
click at [80, 126] on textarea "Buenos días, Carlos. Esperamos que estés bien. Muchas gracias por tu respuesta.…" at bounding box center [191, 109] width 237 height 72
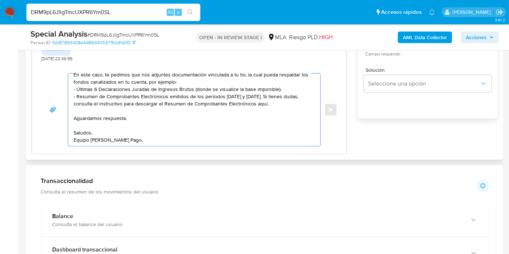
click at [80, 141] on textarea "Buenos días, Carlos. Esperamos que estés bien. Muchas gracias por tu respuesta.…" at bounding box center [191, 109] width 237 height 72
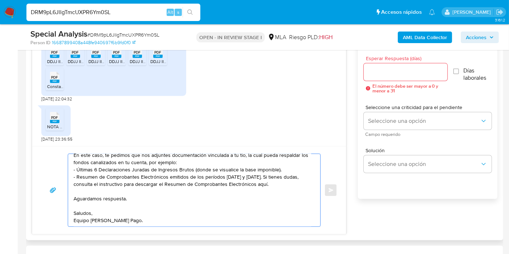
click at [271, 194] on textarea "Buenos días, Carlos. Esperamos que estés bien. Muchas gracias por tu respuesta.…" at bounding box center [191, 190] width 237 height 72
click at [277, 181] on textarea "Buenos días, Carlos. Esperamos que estés bien. Muchas gracias por tu respuesta.…" at bounding box center [191, 190] width 237 height 72
paste textarea "https://www.mercadopago.com.ar/ayuda/30181"
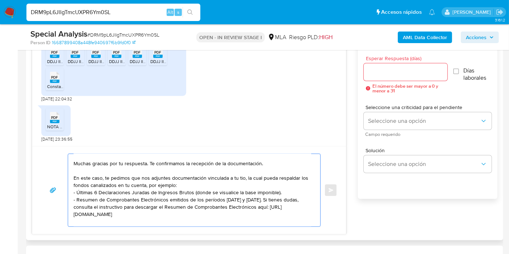
scroll to position [0, 0]
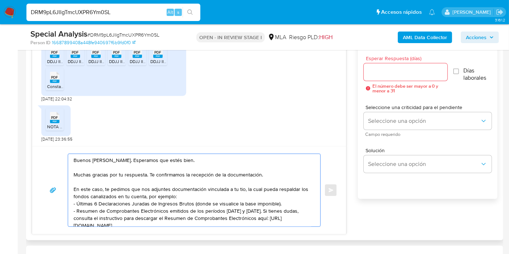
click at [239, 186] on textarea "Buenos días, Carlos. Esperamos que estés bien. Muchas gracias por tu respuesta.…" at bounding box center [191, 190] width 237 height 72
click at [232, 185] on textarea "Buenos días, Carlos. Esperamos que estés bien. Muchas gracias por tu respuesta.…" at bounding box center [191, 190] width 237 height 72
click at [239, 186] on textarea "Buenos días, Carlos. Esperamos que estés bien. Muchas gracias por tu respuesta.…" at bounding box center [191, 190] width 237 height 72
click at [0, 0] on lt-span "tío" at bounding box center [0, 0] width 0 height 0
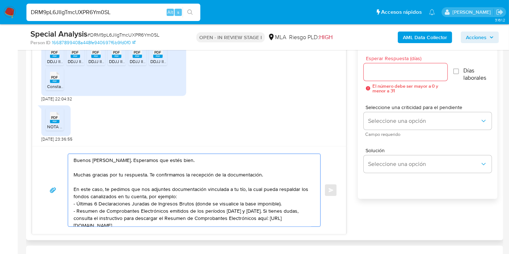
type textarea "Buenos días, Carlos. Esperamos que estés bien. Muchas gracias por tu respuesta.…"
click at [384, 69] on input "Esperar Respuesta (días)" at bounding box center [405, 71] width 84 height 9
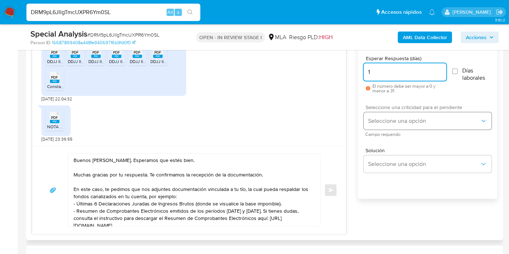
type input "1"
click at [410, 128] on button "Seleccione una opción" at bounding box center [427, 120] width 128 height 17
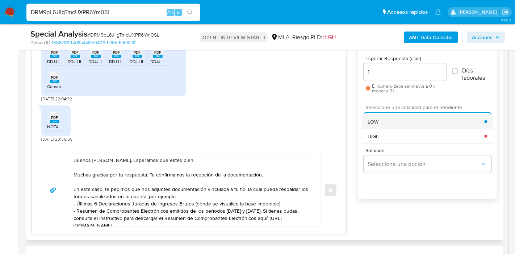
click at [405, 121] on div "LOW" at bounding box center [425, 121] width 117 height 14
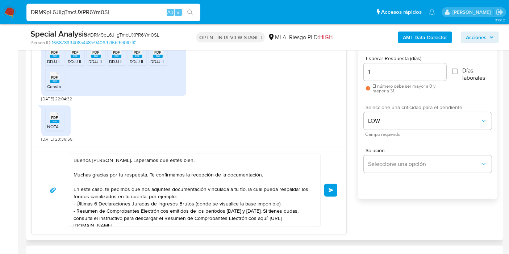
click at [336, 191] on button "Enviar" at bounding box center [330, 190] width 13 height 13
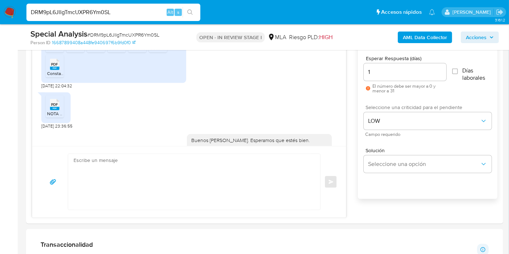
scroll to position [623, 0]
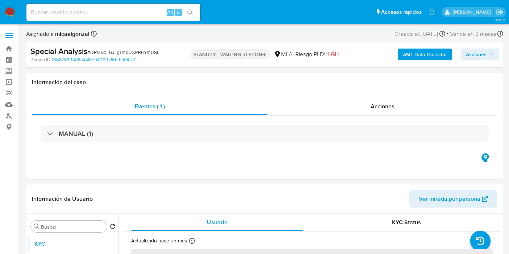
select select "10"
click at [3, 8] on nav "Pausado Ver notificaciones Alt s Accesos rápidos Presiona las siguientes teclas…" at bounding box center [254, 12] width 509 height 24
click at [10, 12] on img at bounding box center [10, 12] width 12 height 12
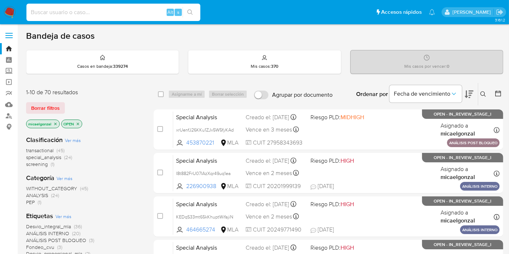
click at [50, 15] on input at bounding box center [113, 12] width 174 height 9
paste input "v86QSdigSnNCyB5rbDQ9kv0n"
type input "v86QSdigSnNCyB5rbDQ9kv0n"
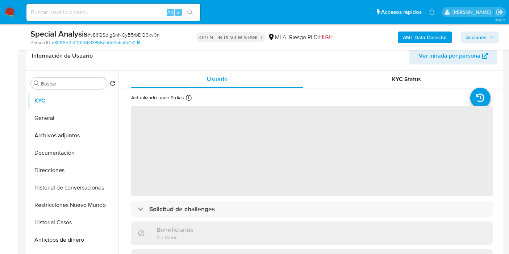
scroll to position [121, 0]
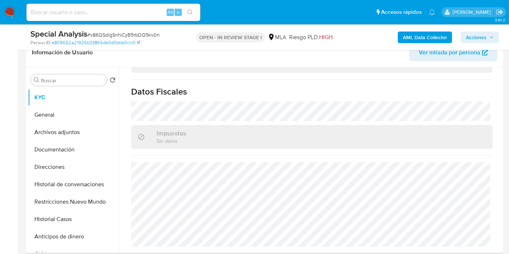
select select "10"
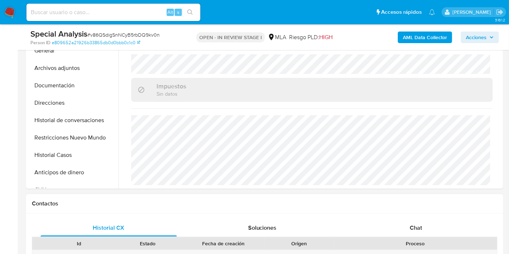
scroll to position [241, 0]
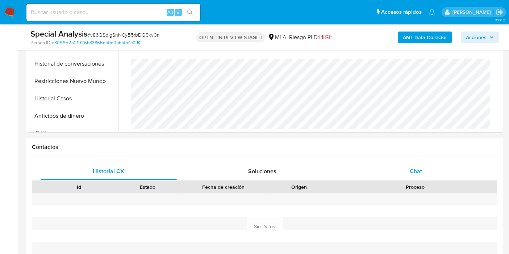
click at [449, 173] on div "Chat" at bounding box center [415, 171] width 136 height 17
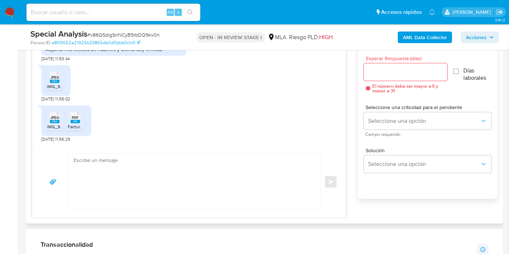
scroll to position [321, 0]
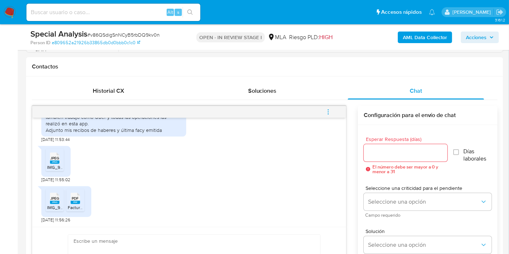
click at [114, 20] on div "Alt s" at bounding box center [113, 12] width 174 height 17
click at [117, 16] on input at bounding box center [113, 12] width 174 height 9
paste input "g7TF34FOnSfPmr404FYQVXjs"
type input "g7TF34FOnSfPmr404FYQVXjs"
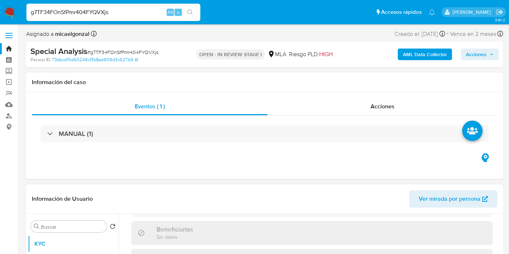
select select "10"
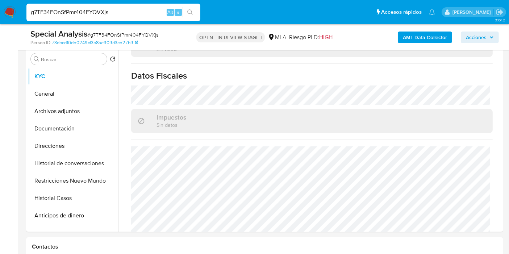
scroll to position [161, 0]
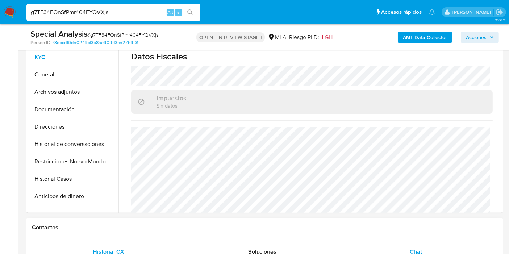
click at [416, 244] on div "Chat" at bounding box center [415, 251] width 136 height 17
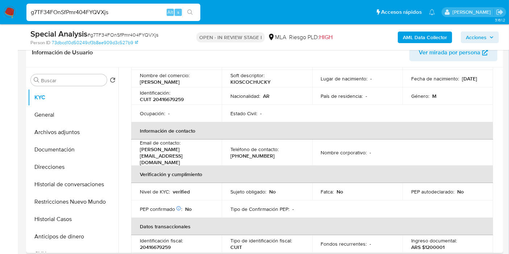
scroll to position [37, 0]
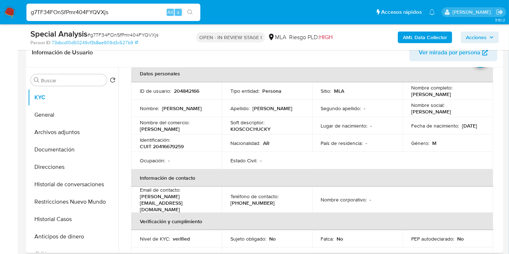
click at [151, 118] on td "Nombre del comercio : [PERSON_NAME]" at bounding box center [176, 125] width 90 height 17
click at [85, 141] on button "Documentación" at bounding box center [70, 149] width 85 height 17
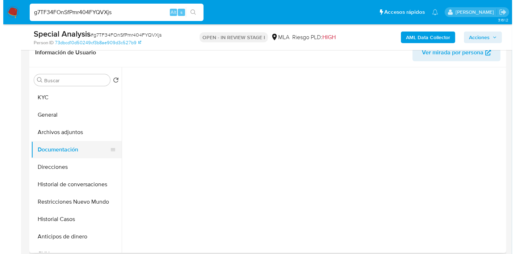
scroll to position [0, 0]
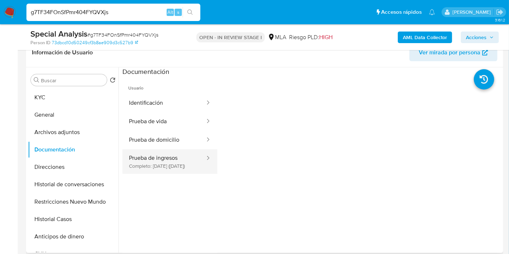
click at [158, 168] on button "Prueba de ingresos Completo: [DATE] ([DATE])" at bounding box center [163, 161] width 83 height 25
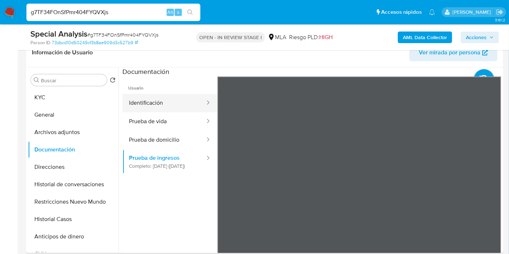
drag, startPoint x: 148, startPoint y: 84, endPoint x: 146, endPoint y: 106, distance: 21.8
click at [148, 88] on span "Usuario" at bounding box center [169, 84] width 95 height 17
click at [147, 106] on button "Identificación" at bounding box center [163, 103] width 83 height 18
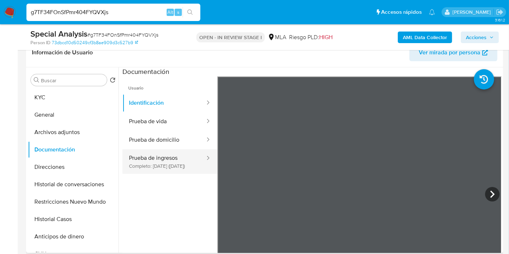
click at [151, 174] on button "Prueba de ingresos Completo: [DATE] ([DATE])" at bounding box center [163, 161] width 83 height 25
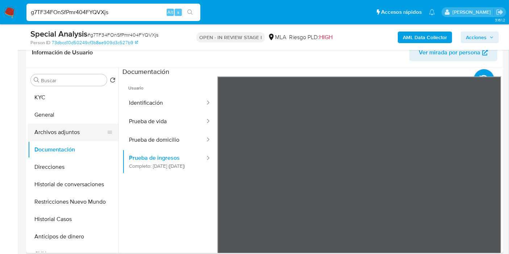
click at [45, 128] on button "Archivos adjuntos" at bounding box center [70, 131] width 85 height 17
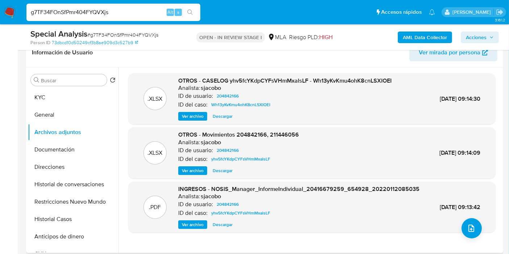
click at [183, 117] on span "Ver archivo" at bounding box center [193, 116] width 22 height 7
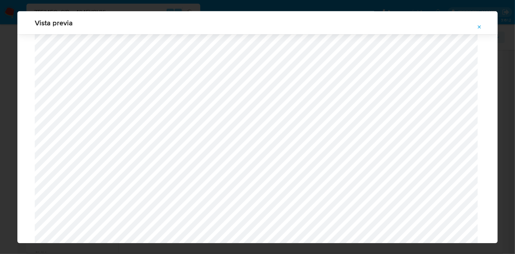
scroll to position [589, 0]
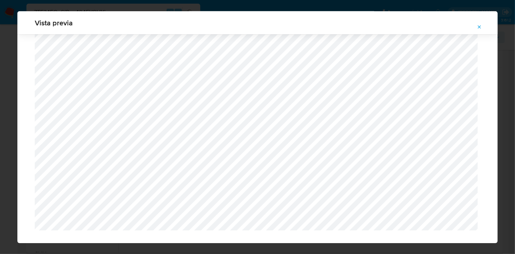
click at [0, 104] on div "Vista previa" at bounding box center [257, 127] width 515 height 254
drag, startPoint x: 0, startPoint y: 107, endPoint x: 33, endPoint y: 87, distance: 38.2
click at [4, 106] on div "Vista previa" at bounding box center [257, 127] width 515 height 254
click at [482, 27] on button "Attachment preview" at bounding box center [479, 27] width 16 height 12
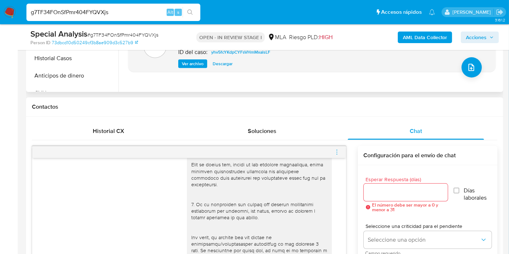
scroll to position [80, 0]
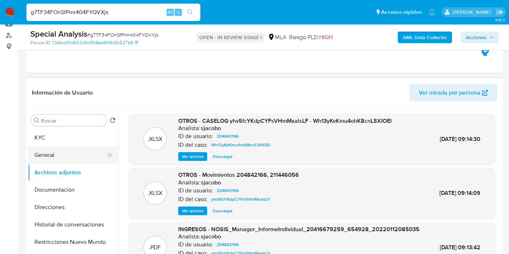
click at [50, 152] on button "General" at bounding box center [70, 154] width 85 height 17
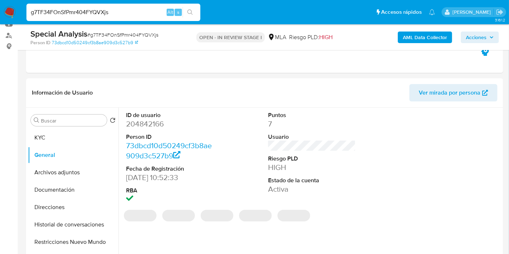
click at [129, 126] on dd "204842166" at bounding box center [170, 124] width 88 height 10
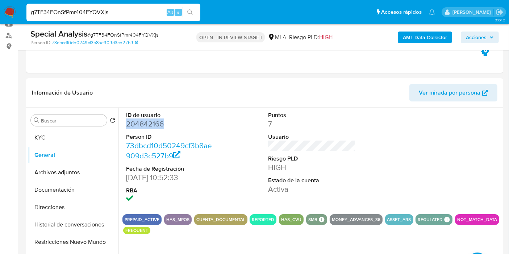
copy dd "204842166"
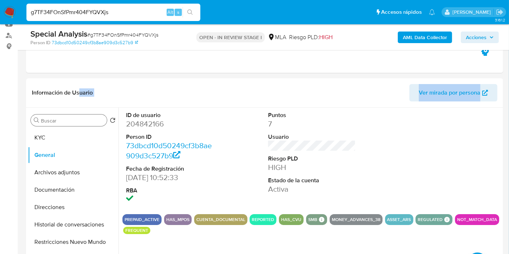
drag, startPoint x: 79, startPoint y: 102, endPoint x: 53, endPoint y: 125, distance: 34.4
click at [56, 121] on div "Información de Usuario Ver mirada por persona Buscar Volver al orden por defect…" at bounding box center [264, 185] width 477 height 215
click at [53, 125] on div "Buscar" at bounding box center [69, 120] width 76 height 12
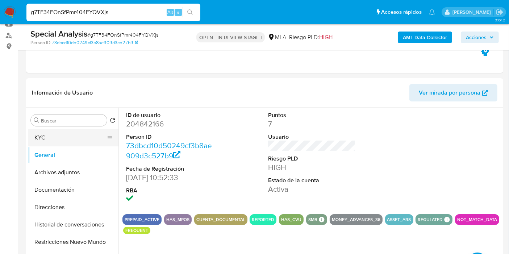
click at [51, 137] on button "KYC" at bounding box center [70, 137] width 85 height 17
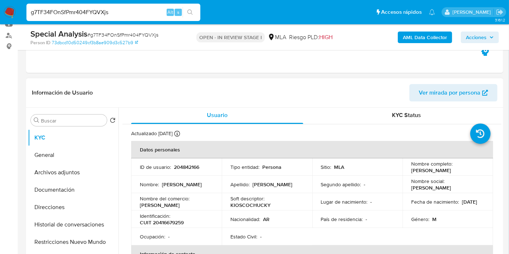
scroll to position [0, 0]
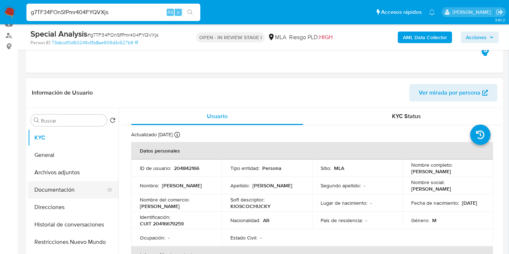
click at [83, 193] on button "Documentación" at bounding box center [70, 189] width 85 height 17
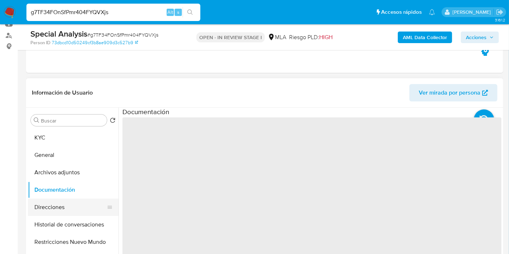
click at [73, 202] on button "Direcciones" at bounding box center [70, 206] width 85 height 17
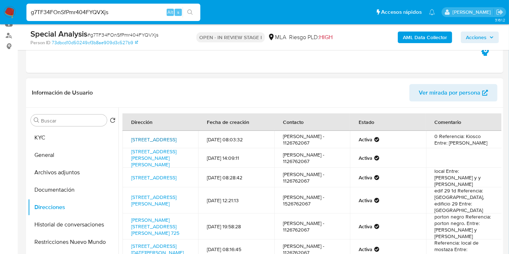
click at [160, 143] on link "Calle Ezeiza 2822, Villa Pueyrredon, Capital Federal, 1419, Argentina 2822" at bounding box center [153, 139] width 45 height 7
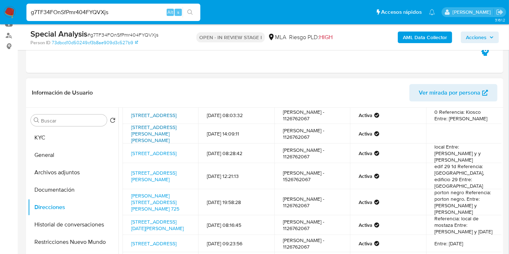
scroll to position [40, 0]
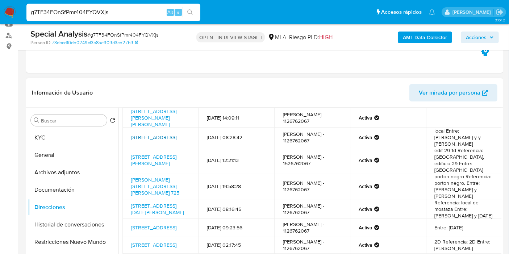
click at [143, 141] on link "Ezeiza 2822, Villa Pueyrredón, Capital Federal, 1419, Argentina 2822" at bounding box center [153, 137] width 45 height 7
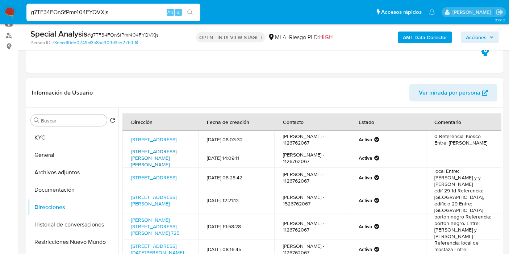
click at [142, 168] on link "Calle Crisologo Larralde 5890, Villa Urquiza, Capital Federal, 1431, Argentina …" at bounding box center [153, 158] width 45 height 20
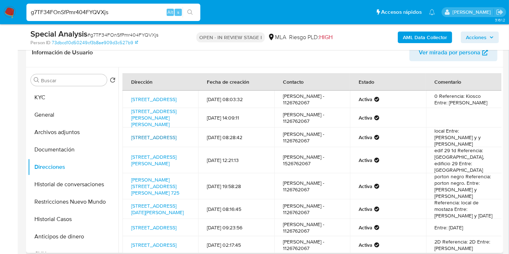
drag, startPoint x: 128, startPoint y: 144, endPoint x: 149, endPoint y: 156, distance: 23.7
click at [149, 147] on td "Ezeiza 2822, Villa Pueyrredón, Capital Federal, 1419, Argentina 2822" at bounding box center [160, 137] width 76 height 20
copy link "Ezeiza 2822, Villa Pueyrredón, Capital Federal,"
click at [129, 120] on td "Calle Crisologo Larralde 5890, Villa Urquiza, Capital Federal, 1431, Argentina …" at bounding box center [160, 118] width 76 height 20
drag, startPoint x: 129, startPoint y: 120, endPoint x: 166, endPoint y: 131, distance: 38.1
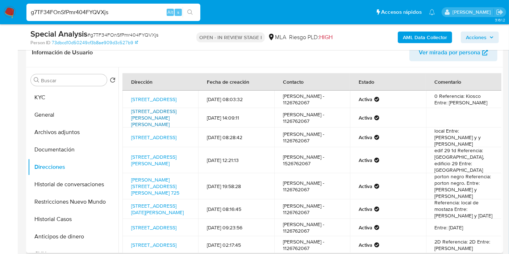
click at [166, 127] on td "Calle Crisologo Larralde 5890, Villa Urquiza, Capital Federal, 1431, Argentina …" at bounding box center [160, 118] width 76 height 20
copy link "Calle Crisologo Larralde 5890, Villa Urquiza, Capital Federal,"
click at [46, 100] on button "KYC" at bounding box center [70, 97] width 85 height 17
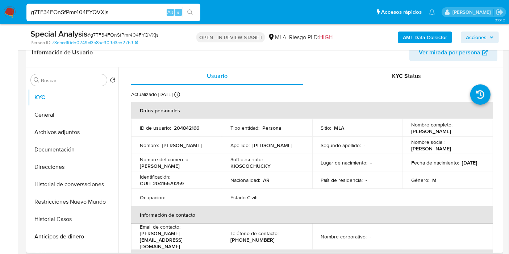
click at [259, 178] on p "Nacionalidad :" at bounding box center [245, 180] width 30 height 7
click at [258, 177] on p "Nacionalidad :" at bounding box center [245, 180] width 30 height 7
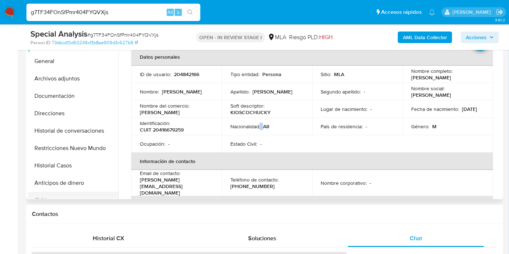
scroll to position [201, 0]
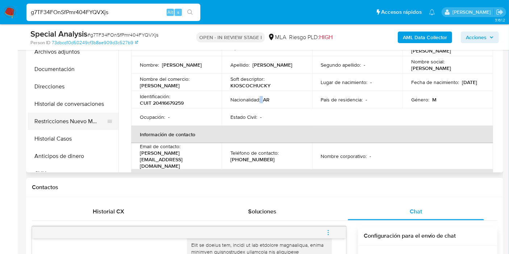
click at [76, 121] on button "Restricciones Nuevo Mundo" at bounding box center [70, 121] width 85 height 17
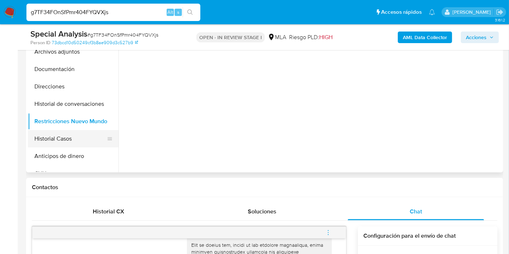
click at [75, 139] on button "Historial Casos" at bounding box center [70, 138] width 85 height 17
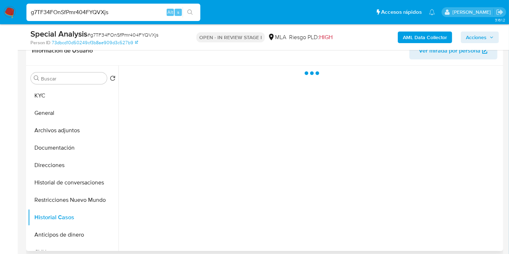
scroll to position [121, 0]
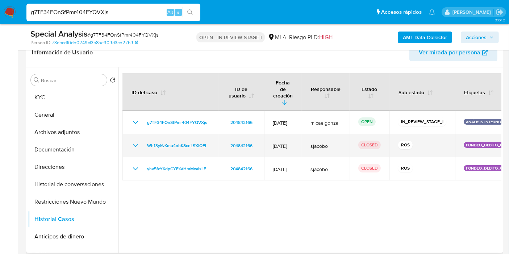
click at [137, 142] on td "Wh13yKvKmu4ohK8cnLSXIOEI" at bounding box center [170, 145] width 96 height 23
click at [138, 143] on td "Wh13yKvKmu4ohK8cnLSXIOEI" at bounding box center [170, 145] width 96 height 23
click at [134, 141] on icon "Mostrar/Ocultar" at bounding box center [135, 145] width 9 height 9
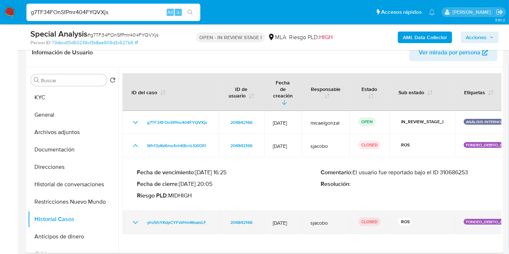
click at [131, 211] on td "yhv5fcYKdpCYFsVHmMxalsLF" at bounding box center [170, 222] width 96 height 23
click at [134, 218] on icon "Mostrar/Ocultar" at bounding box center [135, 222] width 9 height 9
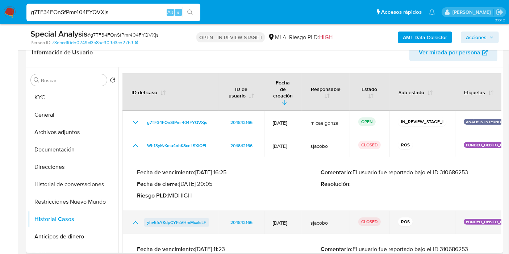
scroll to position [25, 0]
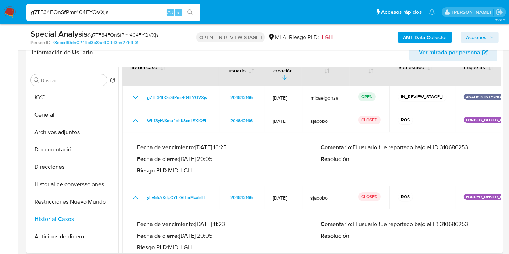
click at [447, 144] on p "Comentario : El usuario fue reportado bajo el ID 310686253" at bounding box center [413, 147] width 184 height 7
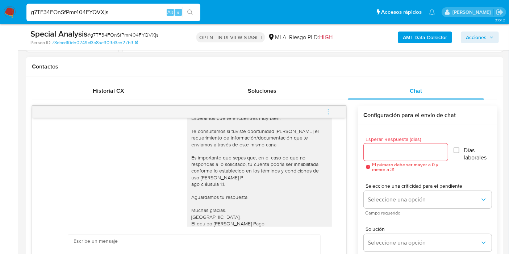
scroll to position [461, 0]
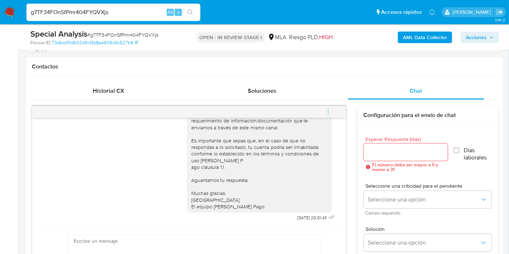
drag, startPoint x: 329, startPoint y: 109, endPoint x: 252, endPoint y: 109, distance: 77.1
click at [328, 111] on icon "menu-action" at bounding box center [328, 112] width 7 height 7
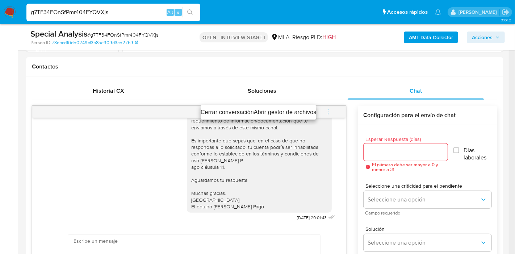
click at [245, 114] on li "Cerrar conversación" at bounding box center [227, 112] width 53 height 9
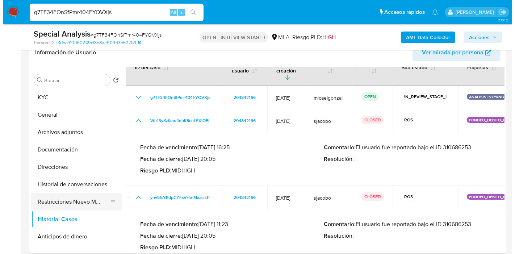
scroll to position [0, 0]
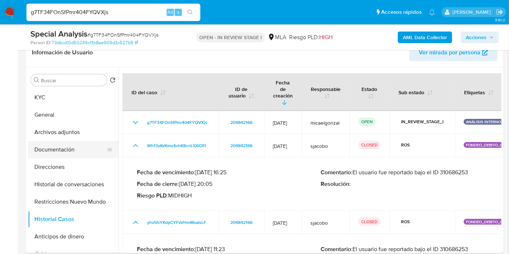
drag, startPoint x: 87, startPoint y: 194, endPoint x: 81, endPoint y: 151, distance: 43.1
click at [86, 193] on button "Restricciones Nuevo Mundo" at bounding box center [73, 201] width 90 height 17
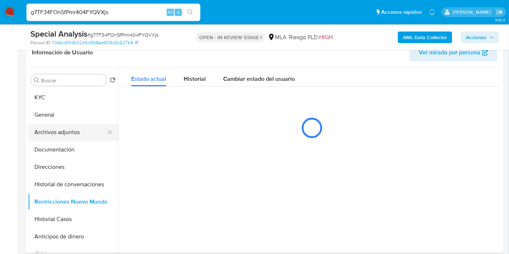
click at [86, 132] on button "Archivos adjuntos" at bounding box center [70, 131] width 85 height 17
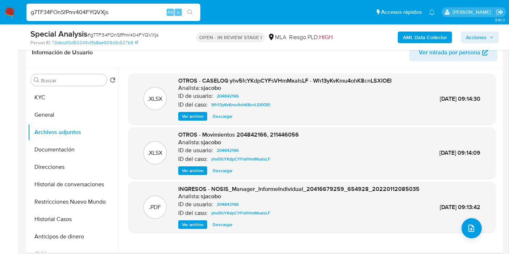
click at [442, 34] on b "AML Data Collector" at bounding box center [424, 37] width 44 height 12
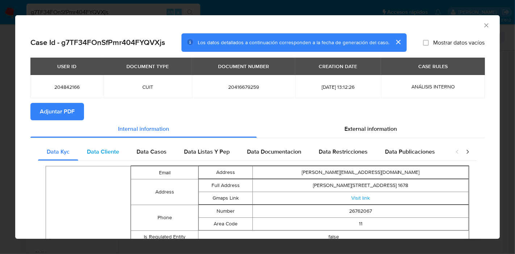
click at [84, 155] on div "Data Cliente" at bounding box center [103, 151] width 50 height 17
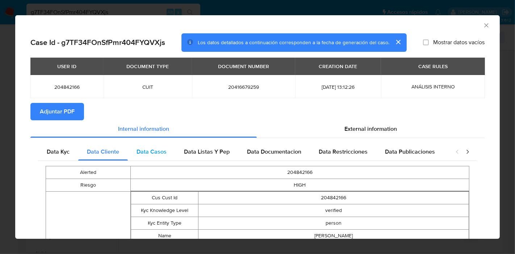
click at [153, 159] on div "Data Casos" at bounding box center [151, 151] width 47 height 17
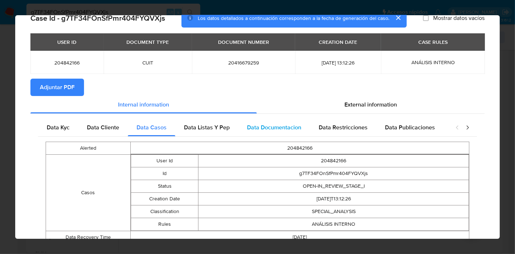
scroll to position [52, 0]
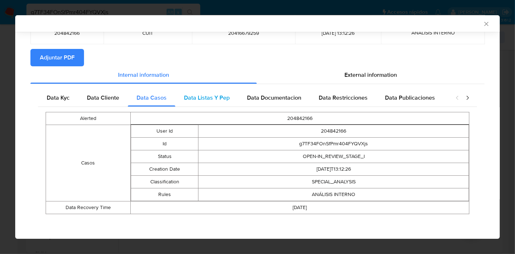
click at [227, 102] on div "Data Listas Y Pep" at bounding box center [206, 97] width 63 height 17
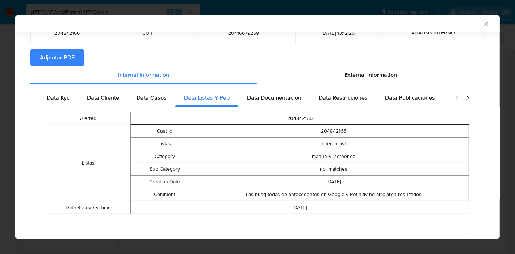
click at [255, 103] on div "Data Documentacion" at bounding box center [274, 97] width 72 height 17
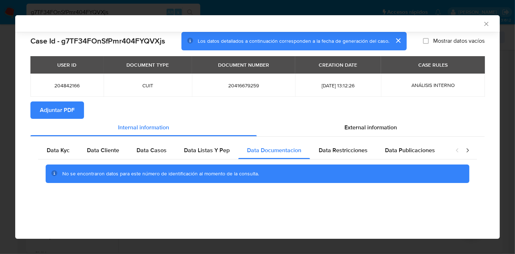
scroll to position [0, 0]
click at [331, 134] on div "External information" at bounding box center [371, 127] width 228 height 17
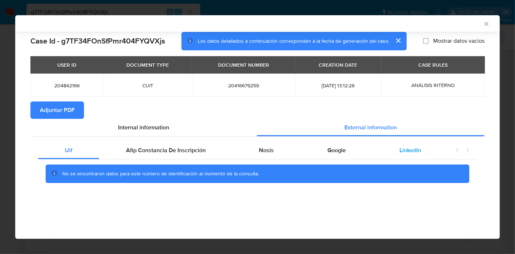
drag, startPoint x: 456, startPoint y: 153, endPoint x: 403, endPoint y: 153, distance: 52.5
click at [455, 153] on icon "closure-recommendation-modal" at bounding box center [457, 150] width 7 height 7
click at [400, 153] on span "Linkedin" at bounding box center [410, 150] width 22 height 8
click at [358, 155] on div "Google" at bounding box center [336, 150] width 72 height 17
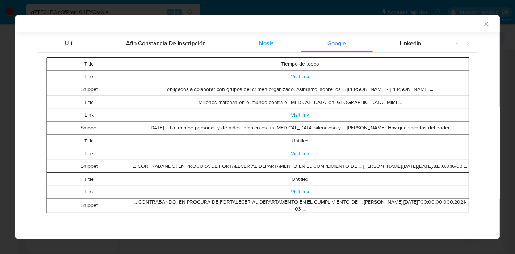
scroll to position [32, 0]
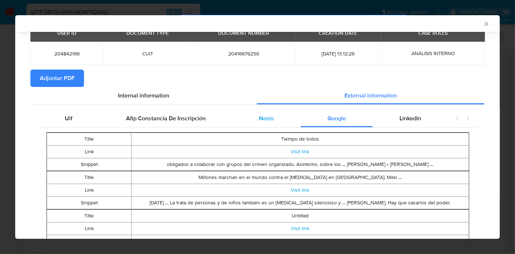
click at [252, 120] on div "Nosis" at bounding box center [266, 118] width 68 height 17
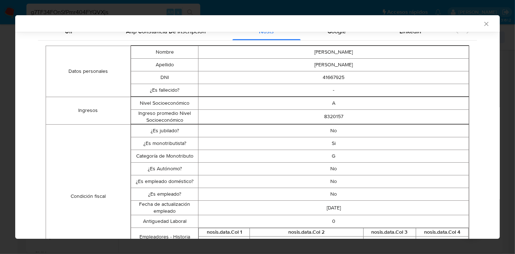
scroll to position [153, 0]
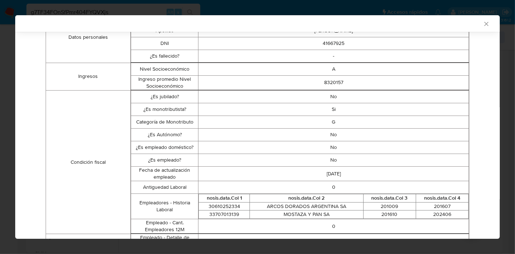
click at [320, 112] on td "Si" at bounding box center [333, 109] width 270 height 13
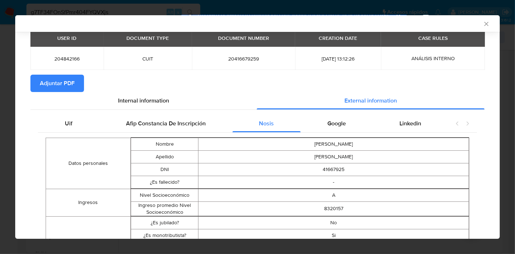
scroll to position [0, 0]
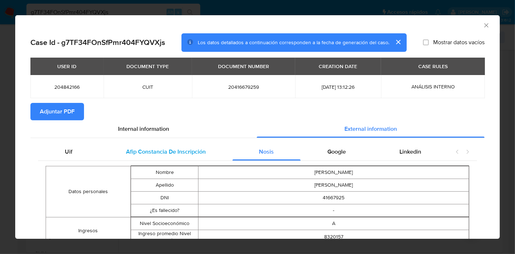
click at [169, 152] on span "Afip Constancia De Inscripción" at bounding box center [166, 151] width 80 height 8
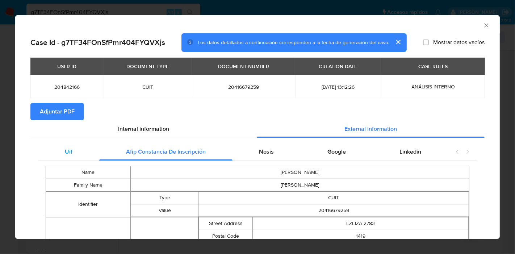
click at [86, 157] on div "Uif" at bounding box center [68, 151] width 61 height 17
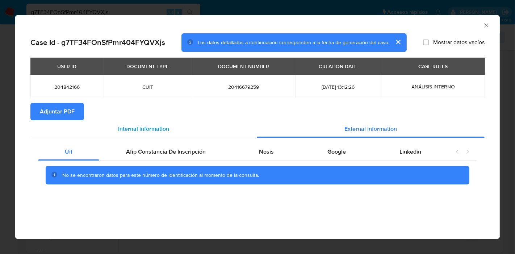
click at [148, 130] on span "Internal information" at bounding box center [143, 129] width 51 height 8
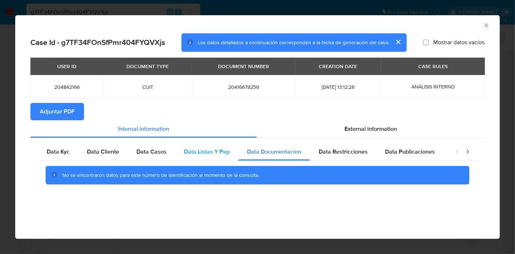
click at [206, 148] on span "Data Listas Y Pep" at bounding box center [207, 151] width 46 height 8
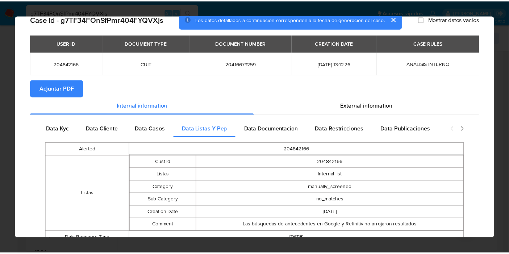
scroll to position [52, 0]
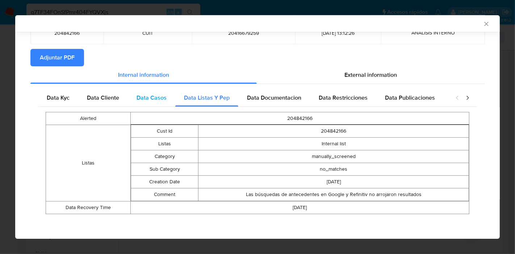
click at [128, 97] on div "Data Casos" at bounding box center [151, 97] width 47 height 17
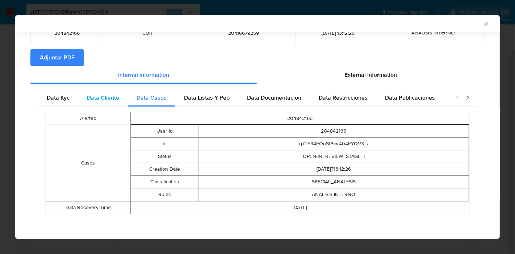
click at [105, 105] on div "Data Cliente" at bounding box center [103, 97] width 50 height 17
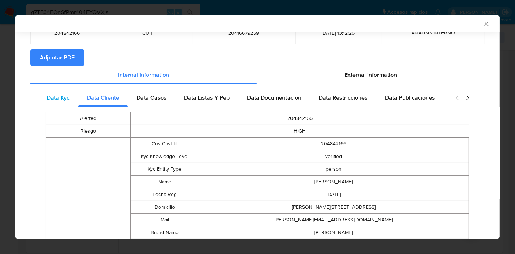
click at [66, 105] on div "Data Kyc" at bounding box center [58, 97] width 40 height 17
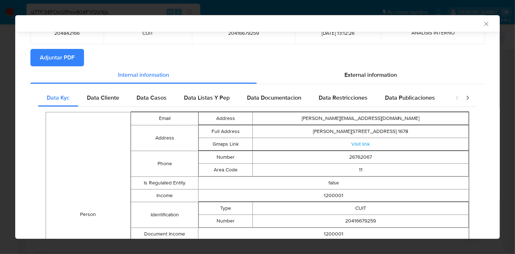
click at [60, 65] on span "Adjuntar PDF" at bounding box center [57, 58] width 35 height 16
drag, startPoint x: 471, startPoint y: 23, endPoint x: 476, endPoint y: 25, distance: 4.9
click at [475, 24] on div "AML Data Collector" at bounding box center [251, 23] width 462 height 7
click at [482, 25] on icon "Cerrar ventana" at bounding box center [485, 23] width 7 height 7
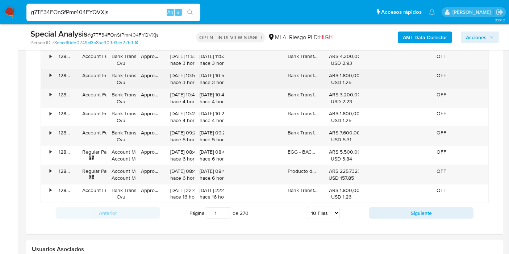
scroll to position [844, 0]
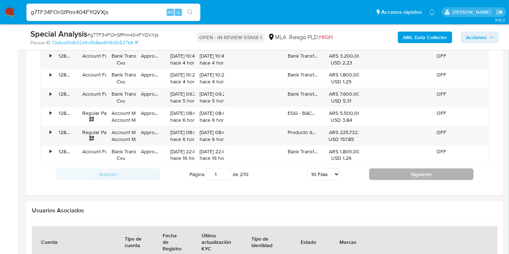
click at [407, 173] on button "Siguiente" at bounding box center [421, 174] width 104 height 12
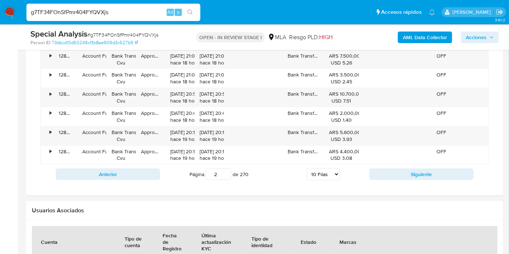
click at [104, 178] on div "Anterior Página 2 de 270 5 Filas 10 Filas 20 Filas 25 Filas 50 Filas 100 Filas …" at bounding box center [265, 174] width 448 height 20
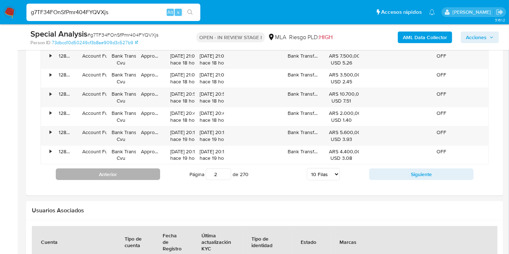
click at [109, 174] on button "Anterior" at bounding box center [108, 174] width 104 height 12
type input "1"
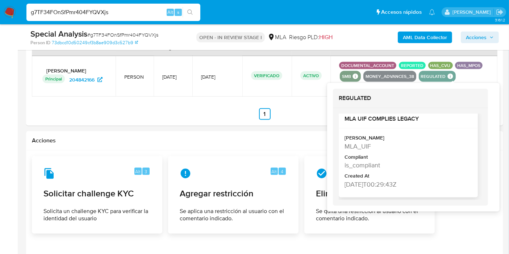
scroll to position [0, 0]
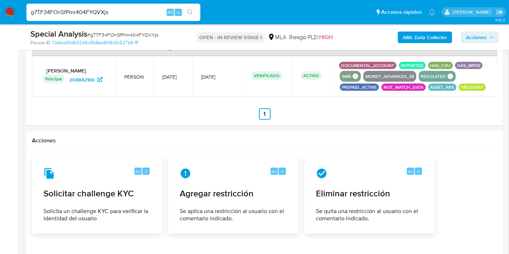
click at [467, 70] on div "DOCUMENTAL_ACCOUNT REPORTED HAS_CVU HAS_MPOS SMB SMB SMB Advisor Email - Adviso…" at bounding box center [413, 76] width 149 height 29
click at [376, 86] on button "PREPAID_ACTIVE" at bounding box center [359, 87] width 35 height 3
click at [396, 87] on div "NOT_MATCH_DATA" at bounding box center [403, 87] width 44 height 7
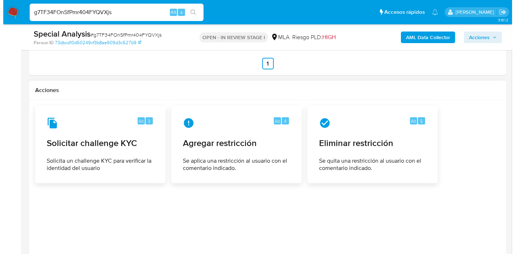
scroll to position [1135, 0]
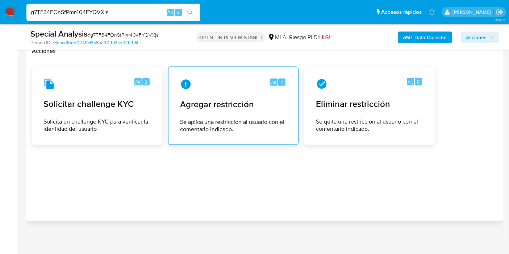
click at [251, 123] on span "Se aplica una restricción al usuario con el comentario indicado." at bounding box center [233, 125] width 106 height 14
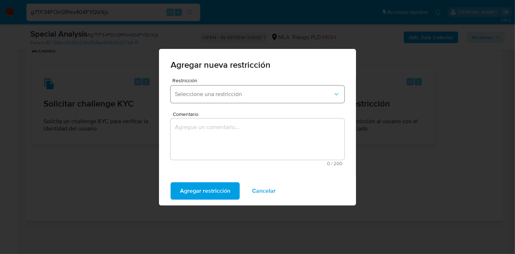
click at [236, 100] on button "Seleccione una restricción" at bounding box center [257, 93] width 174 height 17
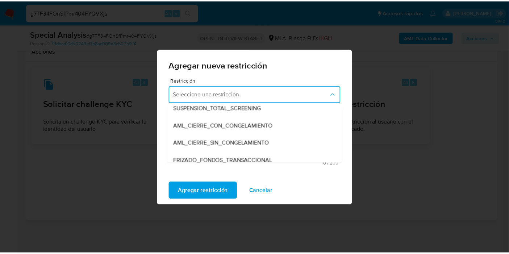
scroll to position [80, 0]
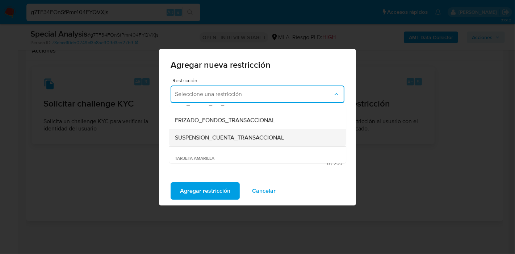
click at [247, 130] on div "SUSPENSION_CUENTA_TRANSACCIONAL" at bounding box center [255, 137] width 161 height 17
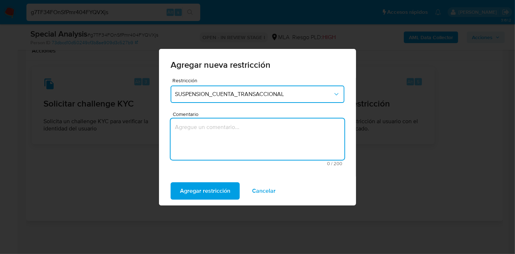
click at [247, 133] on textarea "Comentario" at bounding box center [257, 138] width 174 height 41
type textarea "AML"
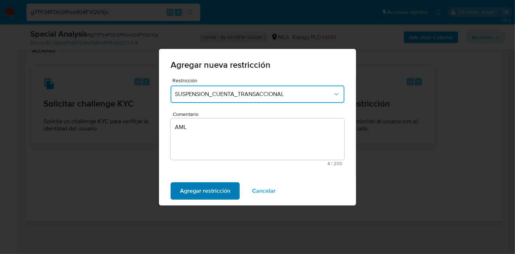
click at [229, 193] on button "Agregar restricción" at bounding box center [204, 190] width 69 height 17
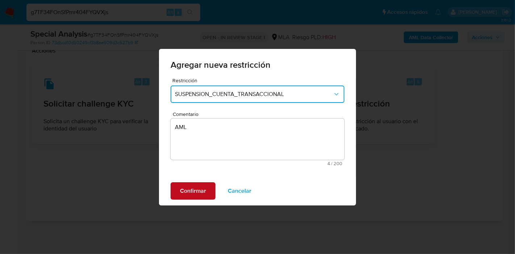
click at [196, 191] on span "Confirmar" at bounding box center [193, 191] width 26 height 16
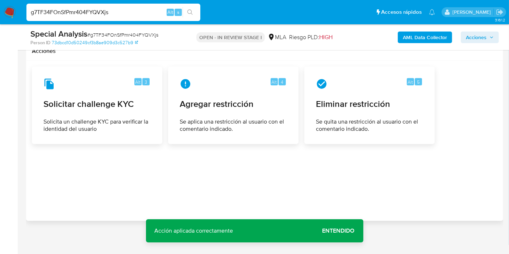
click at [348, 231] on span "Entendido" at bounding box center [338, 231] width 32 height 0
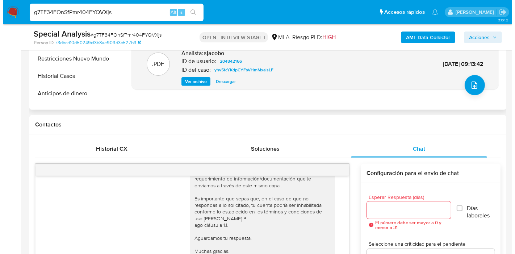
scroll to position [129, 0]
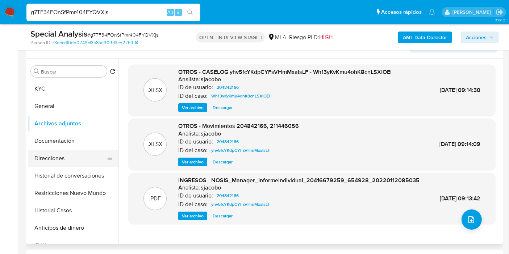
click at [89, 162] on button "Direcciones" at bounding box center [70, 157] width 85 height 17
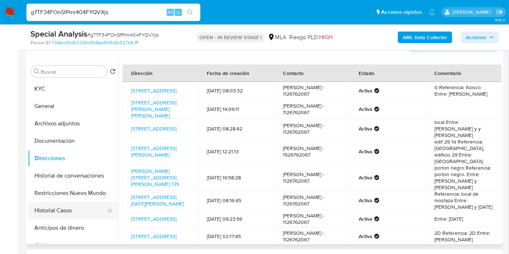
click at [66, 214] on button "Historial Casos" at bounding box center [70, 210] width 85 height 17
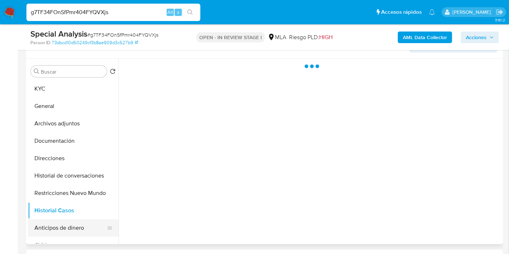
click at [60, 224] on button "Anticipos de dinero" at bounding box center [70, 227] width 85 height 17
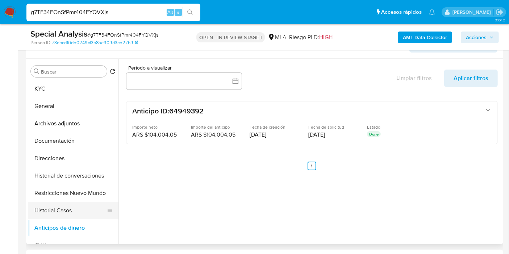
click at [66, 202] on button "Historial Casos" at bounding box center [70, 210] width 85 height 17
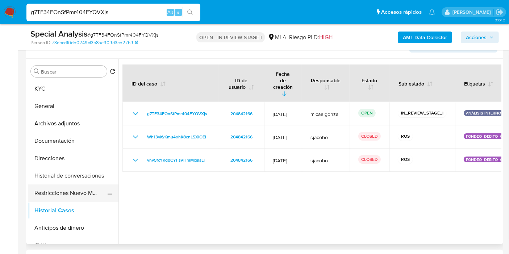
click at [79, 191] on button "Restricciones Nuevo Mundo" at bounding box center [70, 192] width 85 height 17
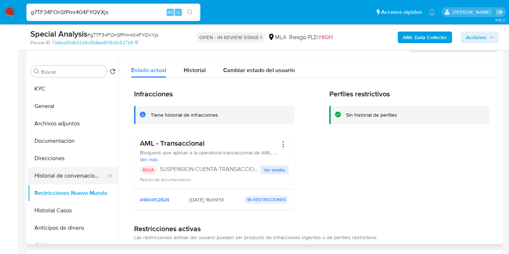
click at [80, 179] on button "Historial de conversaciones" at bounding box center [70, 175] width 85 height 17
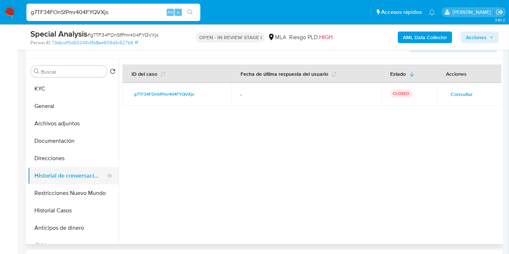
click at [83, 173] on button "Historial de conversaciones" at bounding box center [70, 175] width 85 height 17
click at [80, 157] on button "Direcciones" at bounding box center [70, 157] width 85 height 17
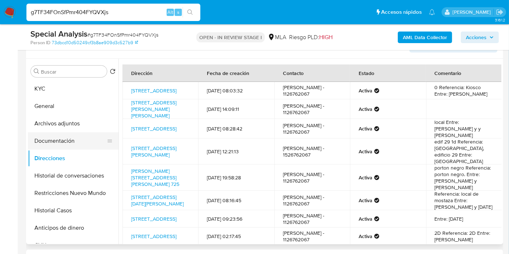
click at [77, 143] on button "Documentación" at bounding box center [70, 140] width 85 height 17
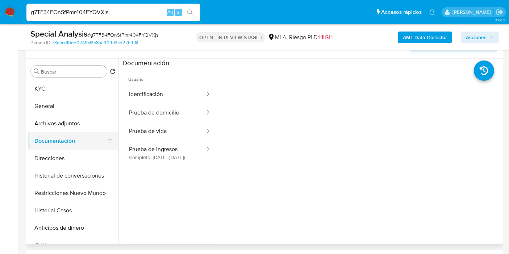
click at [86, 133] on button "Documentación" at bounding box center [70, 140] width 85 height 17
click at [86, 127] on button "Archivos adjuntos" at bounding box center [70, 123] width 85 height 17
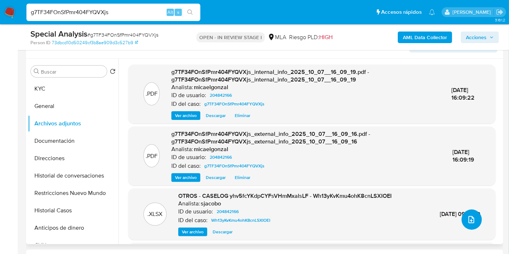
click at [473, 217] on button "upload-file" at bounding box center [471, 219] width 20 height 20
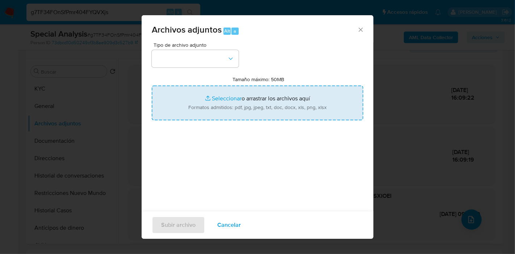
click at [187, 91] on input "Tamaño máximo: 50MB Seleccionar archivos" at bounding box center [257, 102] width 211 height 35
click at [263, 102] on input "Tamaño máximo: 50MB Seleccionar archivos" at bounding box center [257, 102] width 211 height 35
type input "C:\fakepath\Recibo de Sueldo - Marzo 2024.pdf"
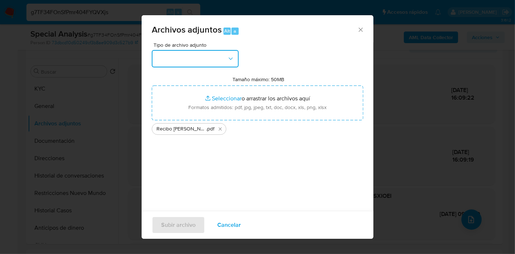
click at [180, 62] on button "button" at bounding box center [195, 58] width 87 height 17
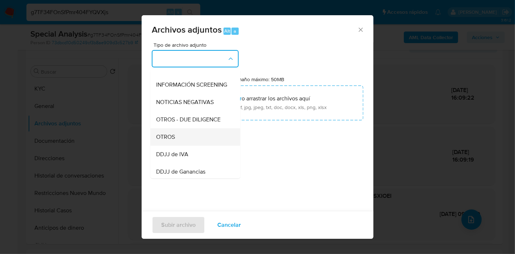
scroll to position [161, 0]
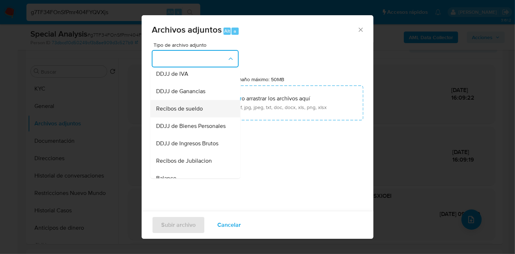
click at [198, 110] on div "Recibos de sueldo" at bounding box center [193, 108] width 74 height 17
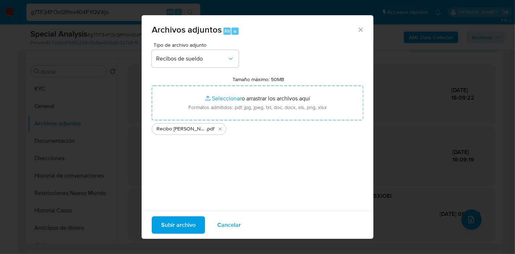
click at [186, 217] on span "Subir archivo" at bounding box center [178, 225] width 34 height 16
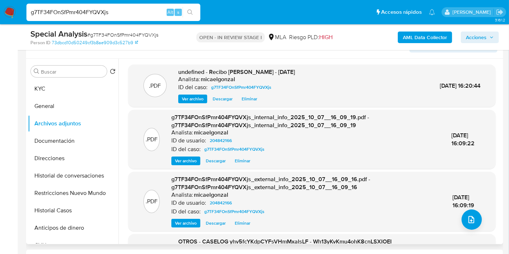
click at [460, 228] on div ".PDF g7TF34FOnSfPmr404FYQVXjs_external_info_2025_10_07__16_09_16.pdf - g7TF34FO…" at bounding box center [311, 201] width 367 height 59
click at [462, 224] on button "upload-file" at bounding box center [471, 219] width 20 height 20
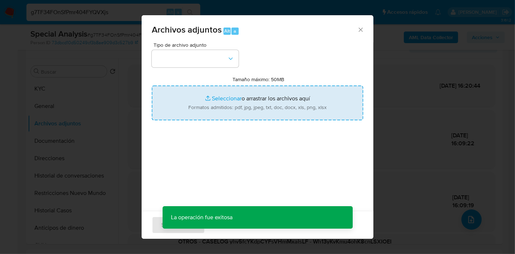
click at [256, 96] on input "Tamaño máximo: 50MB Seleccionar archivos" at bounding box center [257, 102] width 211 height 35
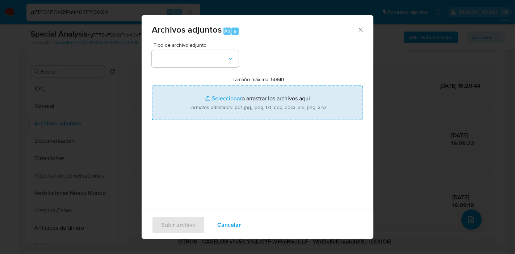
type input "C:\fakepath\Movimientos de Nicolas Fernando Gonzalez.xlsx"
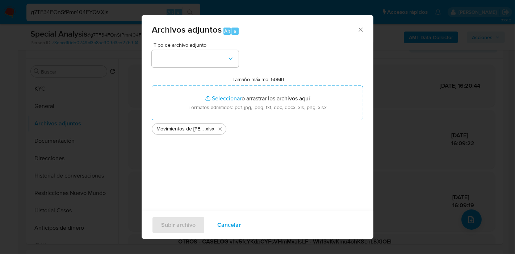
click at [299, 189] on div "Tipo de archivo adjunto Tamaño máximo: 50MB Seleccionar archivos Seleccionar o …" at bounding box center [257, 127] width 211 height 171
click at [236, 62] on button "button" at bounding box center [195, 58] width 87 height 17
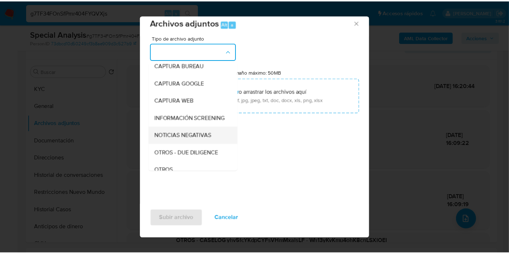
scroll to position [80, 0]
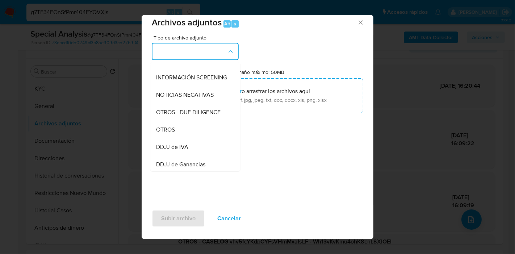
click at [185, 138] on div "OTROS" at bounding box center [193, 129] width 74 height 17
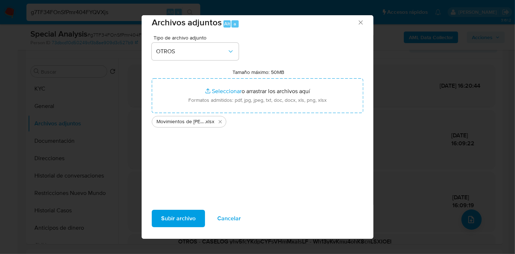
click at [189, 219] on span "Subir archivo" at bounding box center [178, 218] width 34 height 16
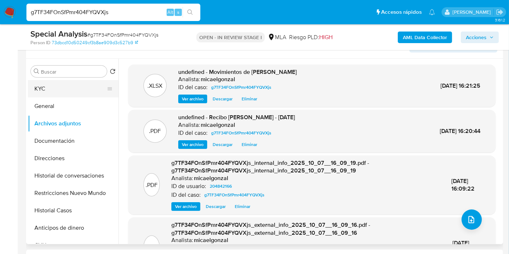
click at [62, 86] on button "KYC" at bounding box center [70, 88] width 85 height 17
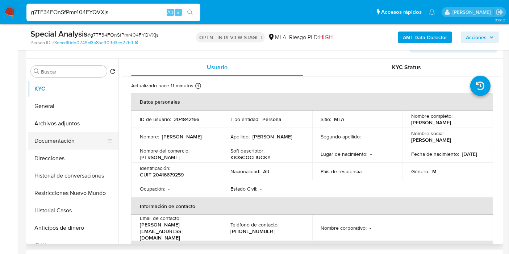
click at [61, 139] on button "Documentación" at bounding box center [70, 140] width 85 height 17
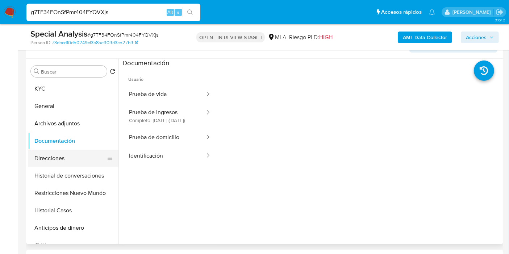
click at [45, 156] on button "Direcciones" at bounding box center [70, 157] width 85 height 17
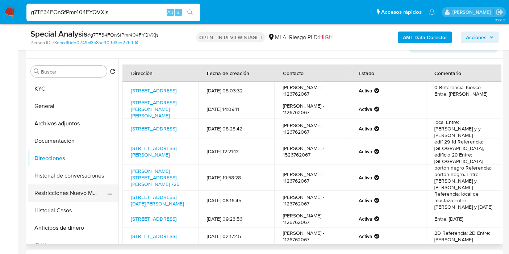
click at [99, 201] on button "Restricciones Nuevo Mundo" at bounding box center [70, 192] width 85 height 17
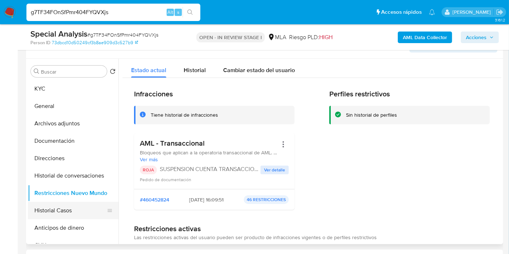
click at [63, 212] on button "Historial Casos" at bounding box center [70, 210] width 85 height 17
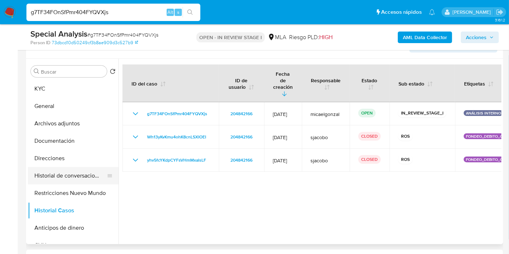
click at [78, 178] on button "Historial de conversaciones" at bounding box center [70, 175] width 85 height 17
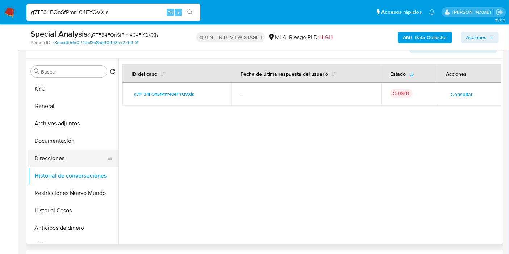
click at [69, 156] on button "Direcciones" at bounding box center [70, 157] width 85 height 17
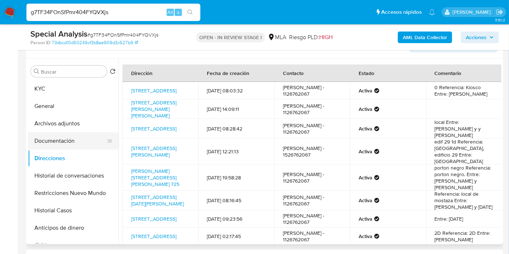
click at [70, 140] on button "Documentación" at bounding box center [70, 140] width 85 height 17
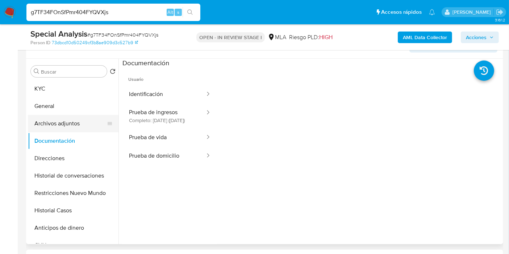
click at [42, 119] on button "Archivos adjuntos" at bounding box center [70, 123] width 85 height 17
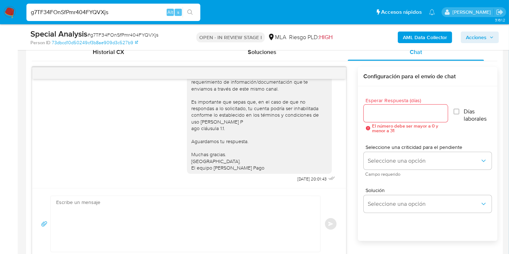
scroll to position [241, 0]
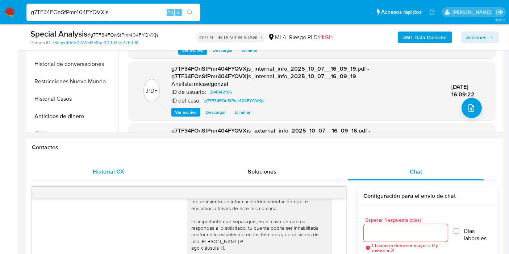
click at [109, 170] on span "Historial CX" at bounding box center [108, 171] width 31 height 8
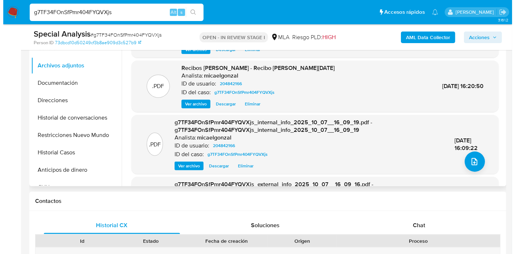
scroll to position [160, 0]
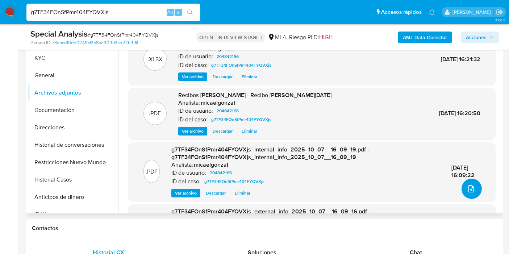
click at [467, 184] on span "upload-file" at bounding box center [471, 188] width 9 height 9
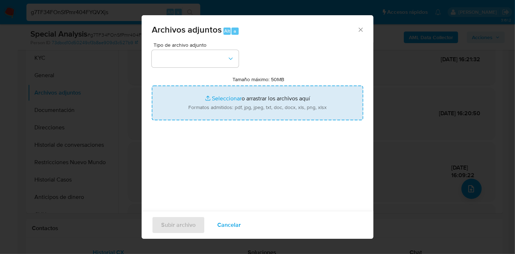
click at [238, 107] on input "Tamaño máximo: 50MB Seleccionar archivos" at bounding box center [257, 102] width 211 height 35
type input "C:\fakepath\Caselog g7TF34FOnSfPmr404FYQVXjs_2025_09_23_17_16_13.docx"
click at [239, 180] on div "Tipo de archivo adjunto Tamaño máximo: 50MB Seleccionar archivos Seleccionar o …" at bounding box center [257, 127] width 211 height 171
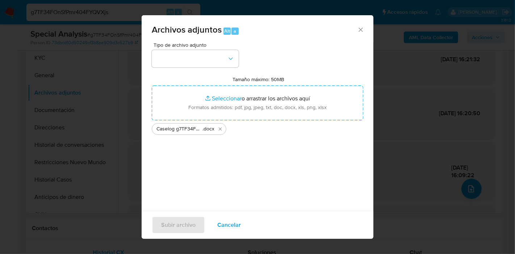
click at [231, 69] on div "Tipo de archivo adjunto Tamaño máximo: 50MB Seleccionar archivos Seleccionar o …" at bounding box center [257, 127] width 211 height 171
click at [229, 59] on icon "button" at bounding box center [230, 58] width 7 height 7
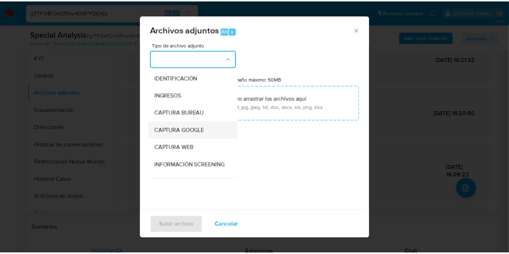
scroll to position [80, 0]
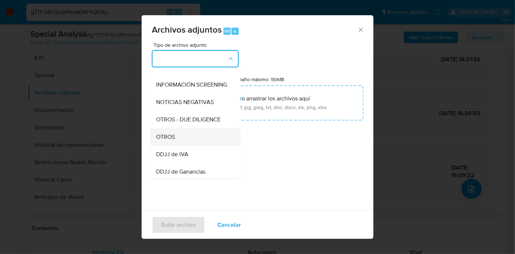
click at [193, 141] on div "OTROS" at bounding box center [193, 136] width 74 height 17
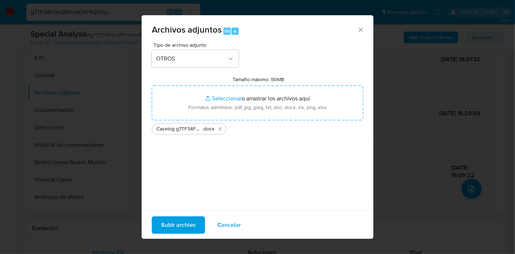
click at [178, 222] on span "Subir archivo" at bounding box center [178, 225] width 34 height 16
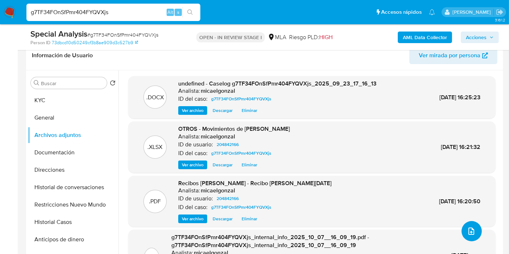
scroll to position [80, 0]
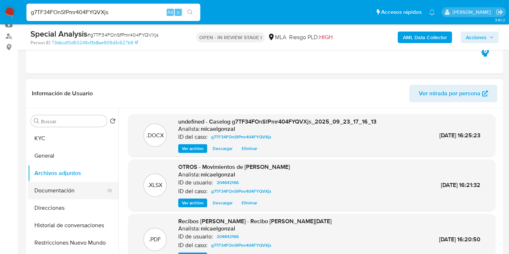
click at [65, 194] on button "Documentación" at bounding box center [70, 190] width 85 height 17
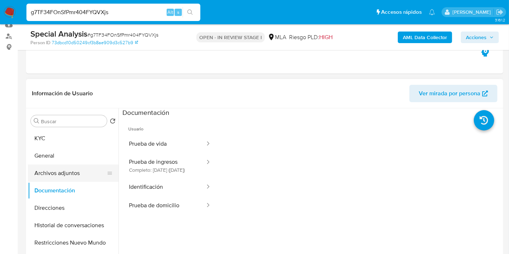
click at [73, 173] on button "Archivos adjuntos" at bounding box center [70, 172] width 85 height 17
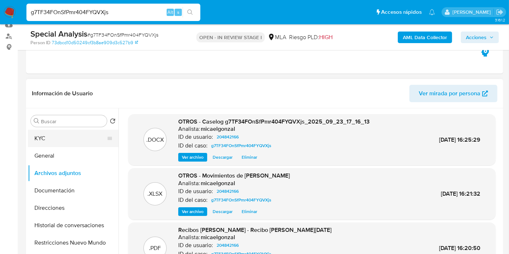
click at [92, 130] on button "KYC" at bounding box center [70, 138] width 85 height 17
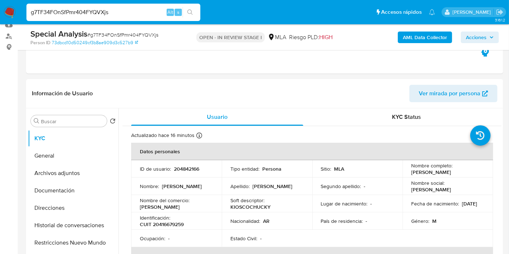
click at [484, 40] on span "Acciones" at bounding box center [475, 37] width 21 height 12
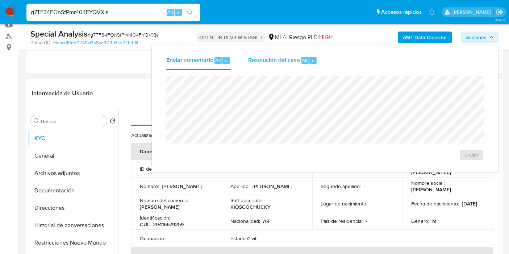
click at [296, 66] on div "Resolución del caso Alt r" at bounding box center [282, 60] width 69 height 19
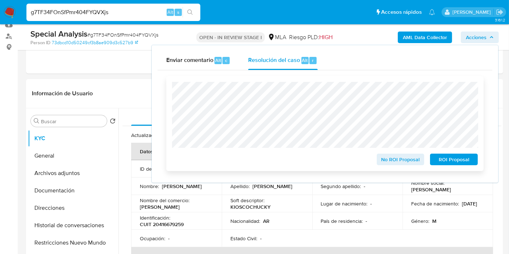
click at [447, 153] on div "ROI Proposal" at bounding box center [452, 158] width 51 height 14
click at [447, 157] on span "ROI Proposal" at bounding box center [454, 159] width 38 height 10
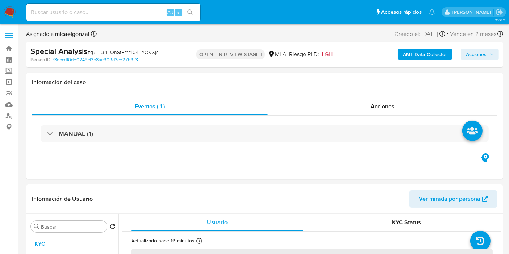
select select "10"
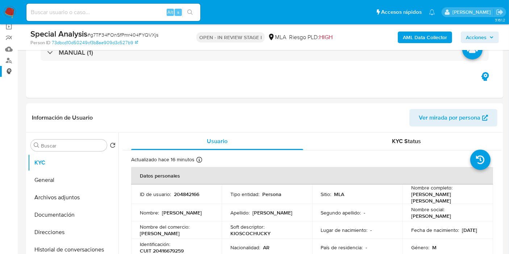
scroll to position [80, 0]
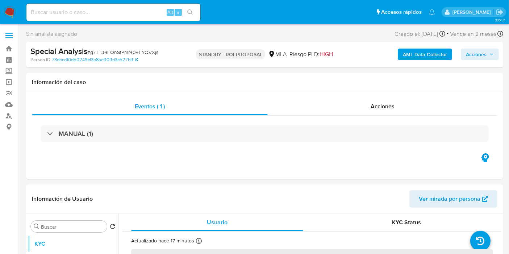
select select "10"
click at [147, 13] on input at bounding box center [113, 12] width 174 height 9
click at [21, 13] on nav "Pausado Ver notificaciones Alt s Accesos rápidos Presiona las siguientes teclas…" at bounding box center [254, 12] width 509 height 24
click at [16, 11] on nav "Pausado Ver notificaciones Alt s Accesos rápidos Presiona las siguientes teclas…" at bounding box center [254, 12] width 509 height 24
click at [7, 5] on nav "Pausado Ver notificaciones Alt s Accesos rápidos Presiona las siguientes teclas…" at bounding box center [254, 12] width 509 height 24
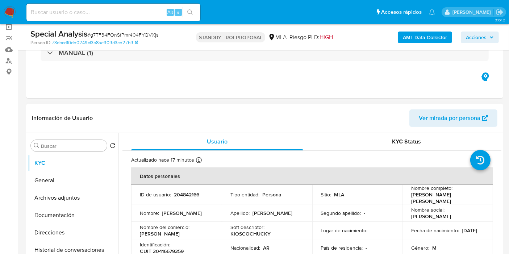
scroll to position [80, 0]
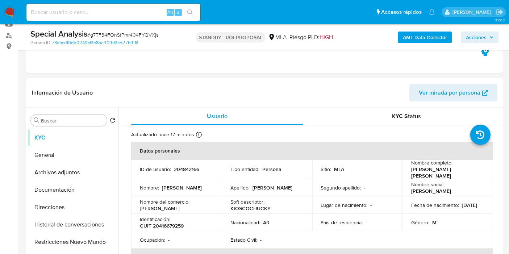
click at [14, 10] on img at bounding box center [10, 12] width 12 height 12
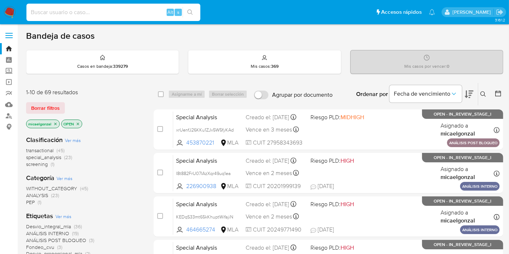
click at [96, 13] on input at bounding box center [113, 12] width 174 height 9
paste input "kXq0lCnKxsOmYDFVl4tsaz2u"
type input "kXq0lCnKxsOmYDFVl4tsaz2u"
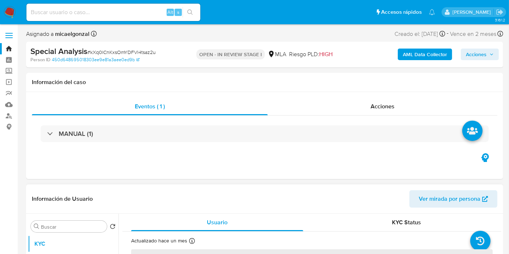
select select "10"
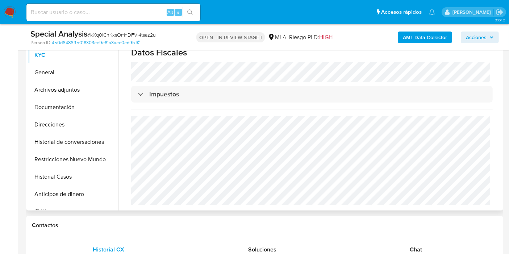
scroll to position [201, 0]
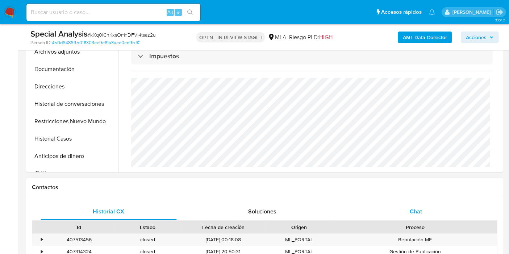
click at [423, 214] on div "Chat" at bounding box center [415, 211] width 136 height 17
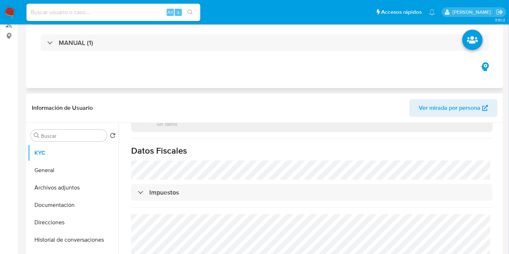
scroll to position [161, 0]
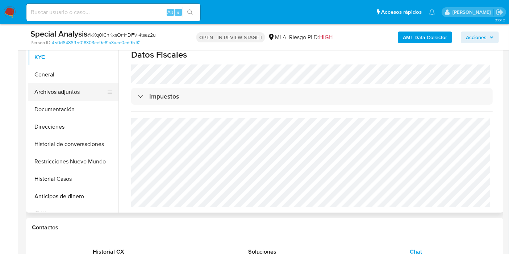
click at [52, 91] on button "Archivos adjuntos" at bounding box center [70, 91] width 85 height 17
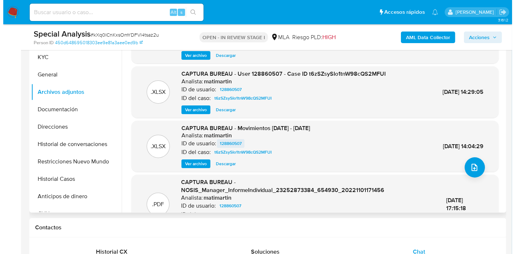
scroll to position [8, 0]
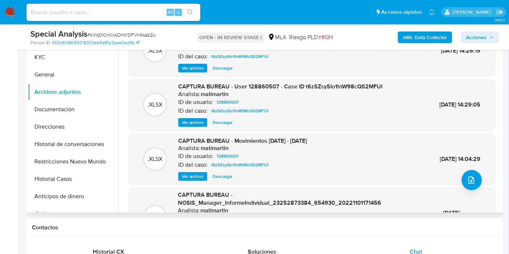
click at [190, 124] on span "Ver archivo" at bounding box center [193, 122] width 22 height 7
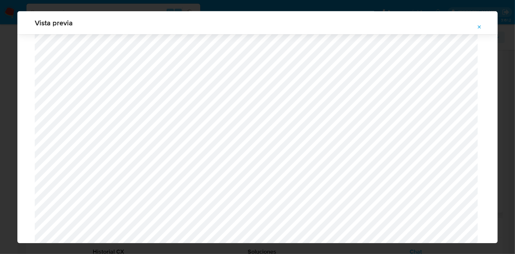
scroll to position [515, 0]
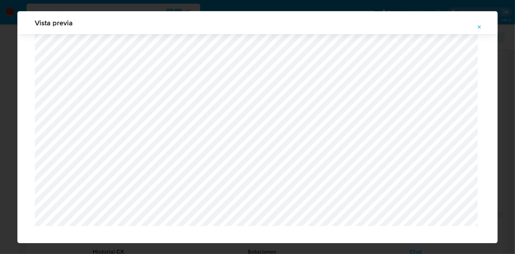
click at [478, 26] on icon "Attachment preview" at bounding box center [479, 26] width 3 height 3
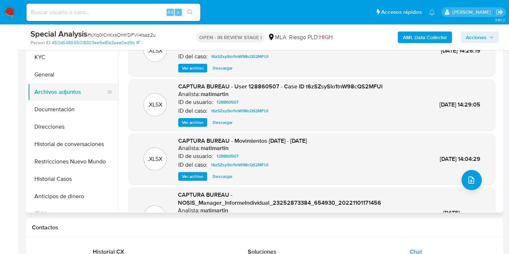
scroll to position [80, 0]
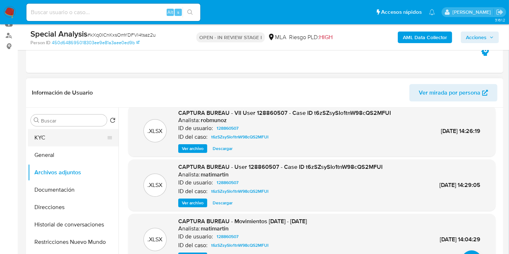
click at [59, 142] on button "KYC" at bounding box center [70, 137] width 85 height 17
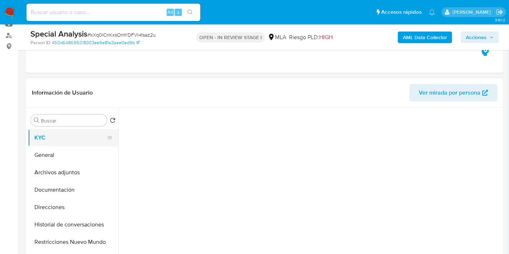
scroll to position [0, 0]
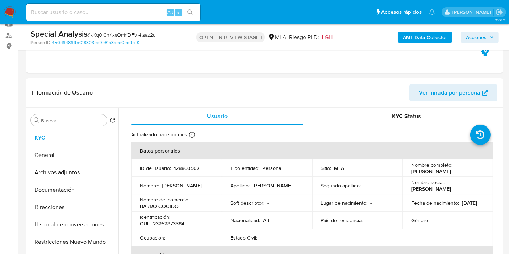
drag, startPoint x: 442, startPoint y: 173, endPoint x: 408, endPoint y: 166, distance: 34.1
click at [408, 166] on td "Nombre completo : [PERSON_NAME]" at bounding box center [447, 167] width 90 height 17
copy p "[PERSON_NAME]"
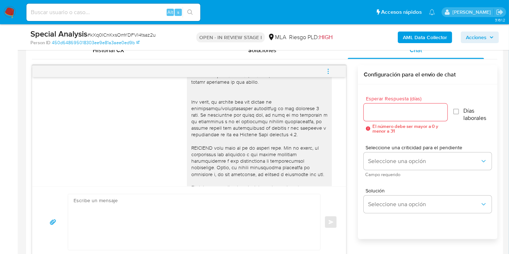
scroll to position [355, 0]
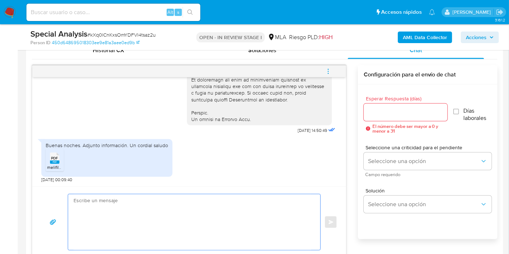
click at [174, 201] on textarea at bounding box center [191, 222] width 237 height 56
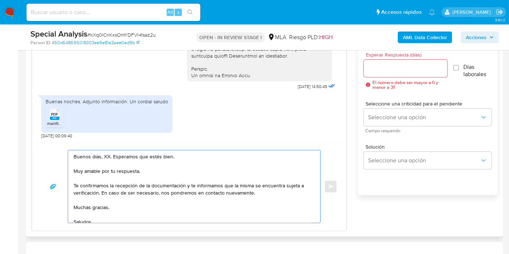
scroll to position [442, 0]
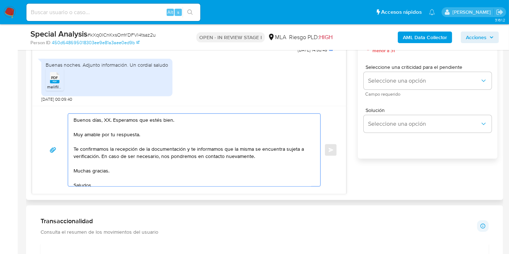
drag, startPoint x: 108, startPoint y: 113, endPoint x: 106, endPoint y: 116, distance: 3.8
click at [108, 114] on textarea "Buenos días, XX. Esperamos que estés bien. Muy amable por tu respuesta. Te conf…" at bounding box center [191, 150] width 237 height 72
click at [105, 117] on textarea "Buenos días, XX. Esperamos que estés bien. Muy amable por tu respuesta. Te conf…" at bounding box center [191, 150] width 237 height 72
click at [119, 131] on textarea "Buenos [PERSON_NAME]. Esperamos que estés bien. Muy amable por tu respuesta. Te…" at bounding box center [191, 150] width 237 height 72
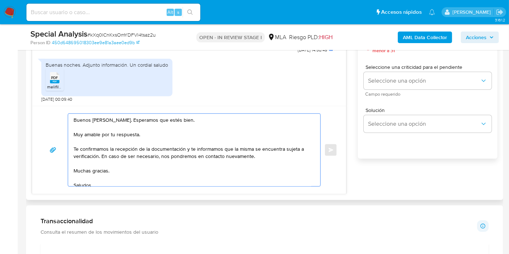
click at [119, 131] on textarea "Buenos [PERSON_NAME]. Esperamos que estés bien. Muy amable por tu respuesta. Te…" at bounding box center [191, 150] width 237 height 72
drag, startPoint x: 184, startPoint y: 150, endPoint x: 256, endPoint y: 159, distance: 72.9
click at [256, 159] on textarea "Buenos [PERSON_NAME]. Esperamos que estés bien. Muchas gracias por tu respuesta…" at bounding box center [191, 150] width 237 height 72
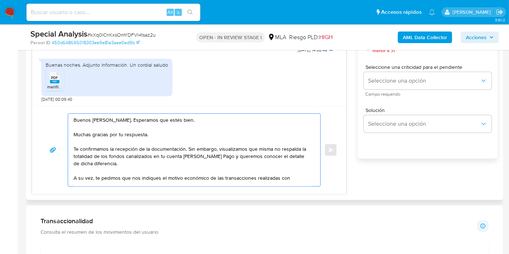
paste textarea "[PERSON_NAME]"
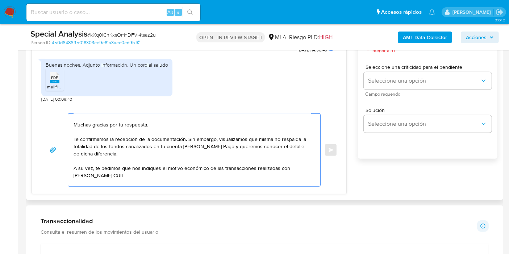
paste textarea "23237004809"
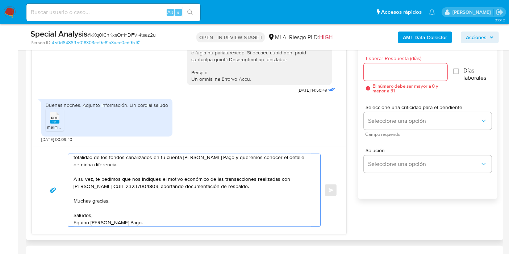
scroll to position [63, 0]
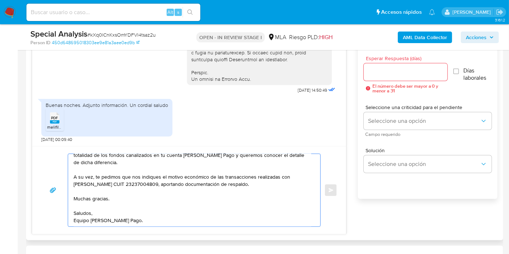
drag, startPoint x: 119, startPoint y: 209, endPoint x: 113, endPoint y: 214, distance: 7.9
click at [115, 214] on textarea "Buenos [PERSON_NAME]. Esperamos que estés bien. Muchas gracias por tu respuesta…" at bounding box center [191, 190] width 237 height 72
click at [97, 190] on textarea "Buenos [PERSON_NAME]. Esperamos que estés bien. Muchas gracias por tu respuesta…" at bounding box center [191, 190] width 237 height 72
click at [94, 195] on textarea "Buenos [PERSON_NAME]. Esperamos que estés bien. Muchas gracias por tu respuesta…" at bounding box center [191, 190] width 237 height 72
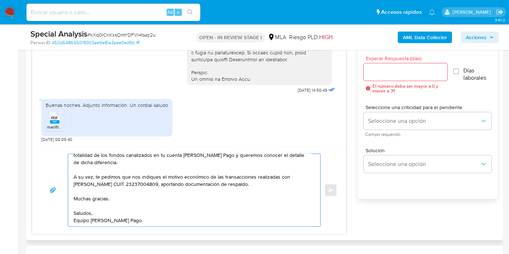
click at [94, 195] on textarea "Buenos [PERSON_NAME]. Esperamos que estés bien. Muchas gracias por tu respuesta…" at bounding box center [191, 190] width 237 height 72
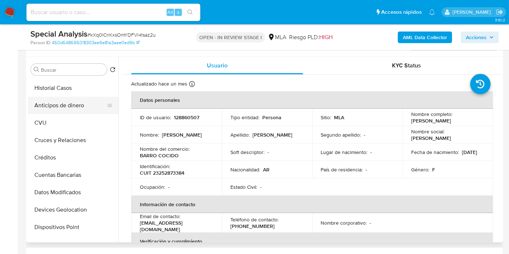
scroll to position [80, 0]
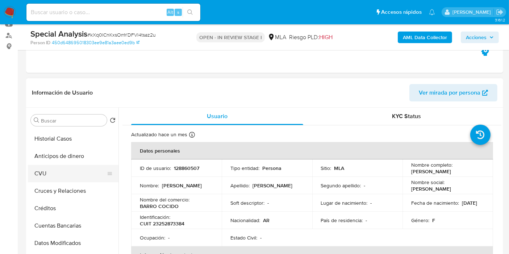
type textarea "Buenos [PERSON_NAME]. Esperamos que estés bien. Muchas gracias por tu respuesta…"
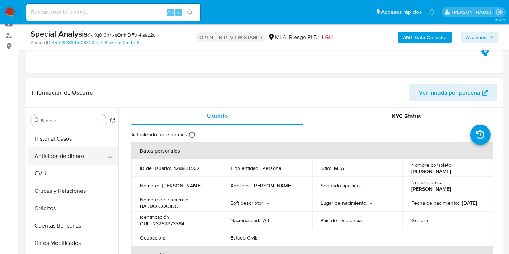
drag, startPoint x: 55, startPoint y: 170, endPoint x: 58, endPoint y: 161, distance: 10.1
click at [55, 170] on button "CVU" at bounding box center [73, 173] width 90 height 17
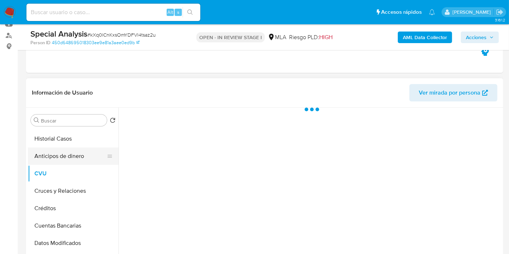
scroll to position [0, 0]
click at [57, 159] on button "General" at bounding box center [70, 154] width 85 height 17
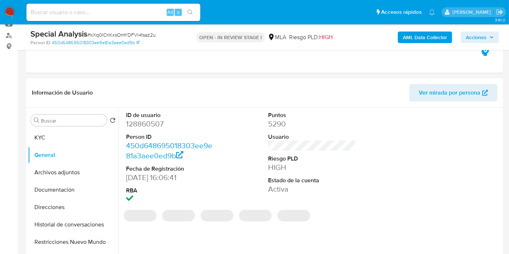
click at [155, 120] on dd "128860507" at bounding box center [170, 124] width 88 height 10
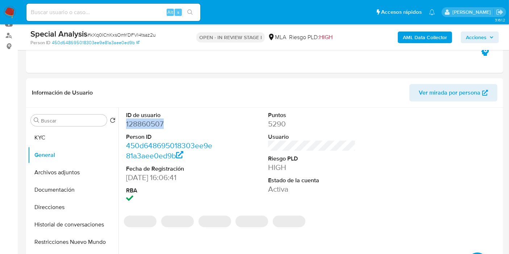
copy dd "128860507"
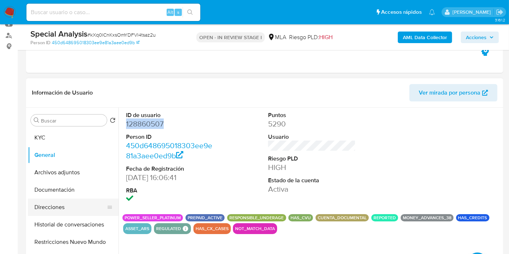
click at [47, 201] on button "Direcciones" at bounding box center [70, 206] width 85 height 17
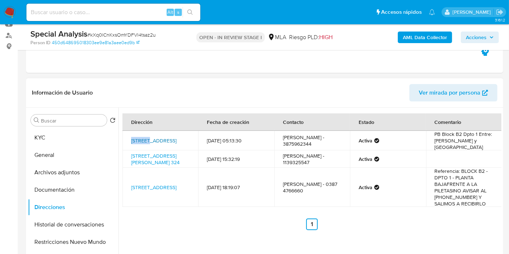
drag, startPoint x: 124, startPoint y: 132, endPoint x: 147, endPoint y: 136, distance: 23.1
click at [147, 136] on td "[STREET_ADDRESS]" at bounding box center [160, 141] width 76 height 20
click at [129, 182] on td "[STREET_ADDRESS]" at bounding box center [160, 187] width 76 height 39
drag, startPoint x: 127, startPoint y: 181, endPoint x: 140, endPoint y: 187, distance: 14.4
click at [142, 187] on td "[STREET_ADDRESS]" at bounding box center [160, 187] width 76 height 39
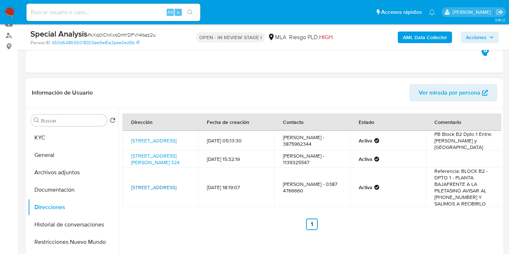
copy link "[STREET_ADDRESS]"
click at [208, 52] on div "Eventos ( 1 ) Acciones MANUAL (1)" at bounding box center [264, 29] width 477 height 87
drag, startPoint x: 124, startPoint y: 185, endPoint x: 142, endPoint y: 187, distance: 17.9
click at [142, 187] on td "[STREET_ADDRESS]" at bounding box center [160, 187] width 76 height 39
copy link "[STREET_ADDRESS]"
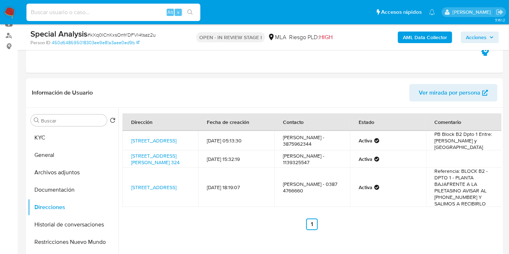
click at [77, 9] on input at bounding box center [113, 12] width 174 height 9
paste input "dA1ukSrsJtuYLV31olOAGRJb"
type input "dA1ukSrsJtuYLV31olOAGRJb"
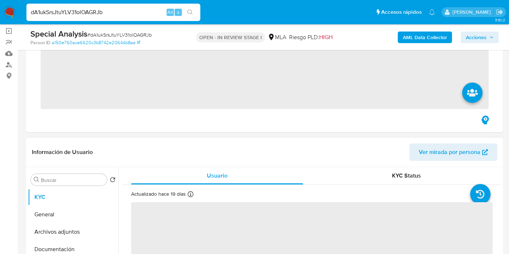
scroll to position [80, 0]
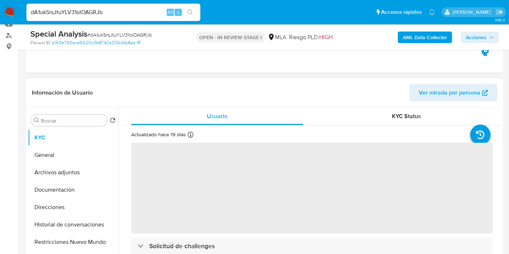
select select "10"
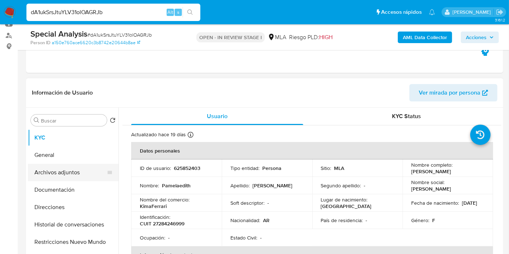
click at [67, 173] on button "Archivos adjuntos" at bounding box center [70, 172] width 85 height 17
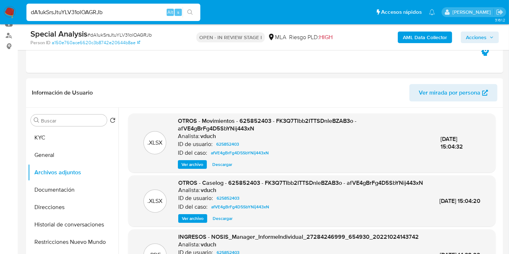
click at [198, 222] on span "Ver archivo" at bounding box center [193, 218] width 22 height 7
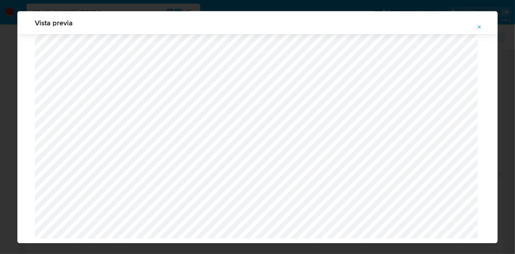
scroll to position [641, 0]
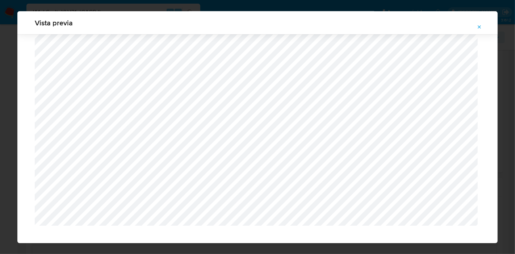
click at [477, 28] on icon "Attachment preview" at bounding box center [479, 27] width 6 height 6
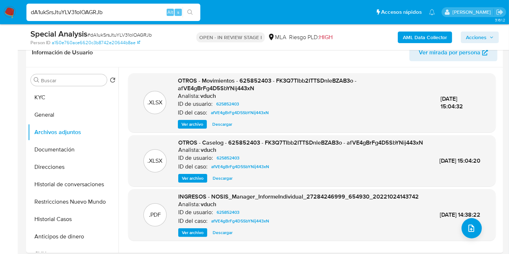
scroll to position [0, 0]
click at [84, 112] on button "General" at bounding box center [70, 114] width 85 height 17
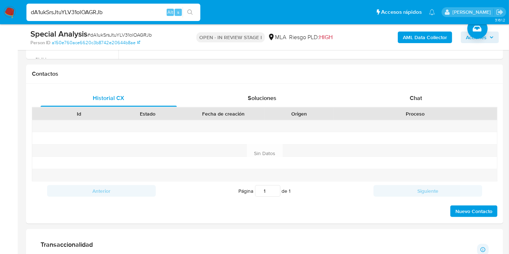
scroll to position [281, 0]
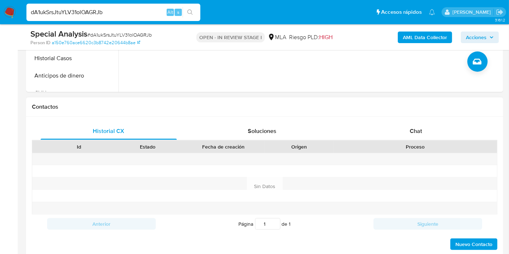
click at [411, 98] on div "Contactos" at bounding box center [264, 106] width 477 height 19
click at [414, 136] on div "Chat" at bounding box center [415, 130] width 136 height 17
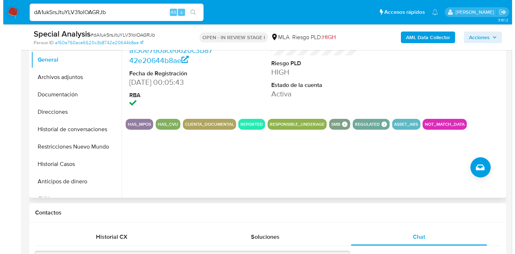
scroll to position [121, 0]
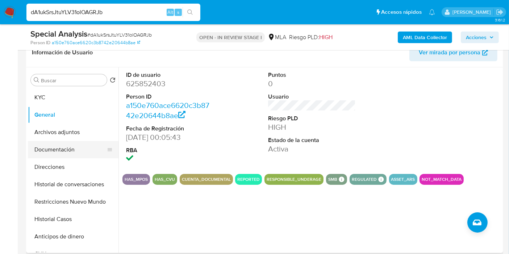
click at [63, 157] on button "Documentación" at bounding box center [70, 149] width 85 height 17
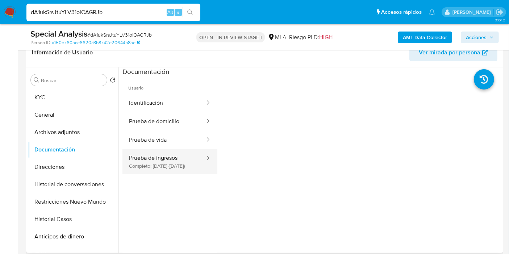
click at [162, 152] on button "Prueba de ingresos Completo: [DATE] ([DATE])" at bounding box center [163, 161] width 83 height 25
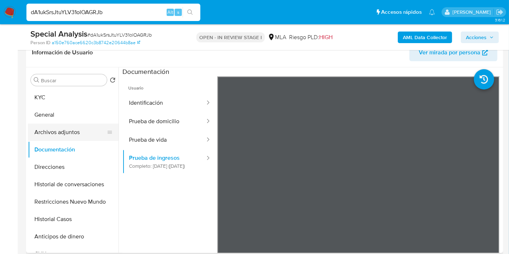
click at [45, 132] on button "Archivos adjuntos" at bounding box center [70, 131] width 85 height 17
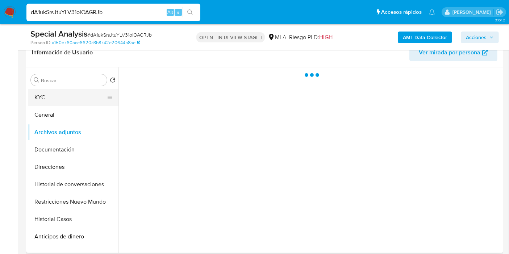
click at [48, 89] on button "KYC" at bounding box center [70, 97] width 85 height 17
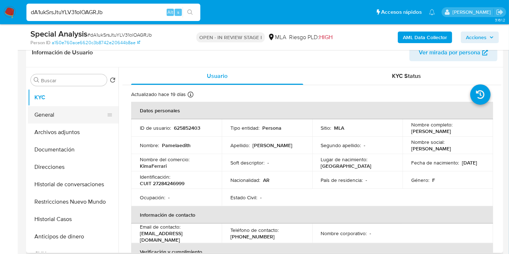
click at [73, 112] on button "General" at bounding box center [70, 114] width 85 height 17
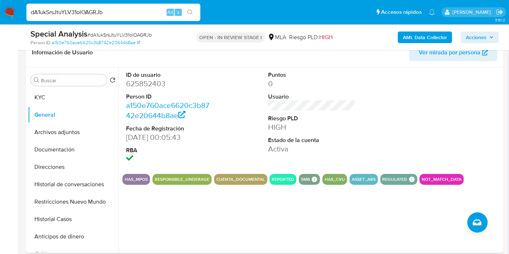
click at [145, 87] on dd "625852403" at bounding box center [170, 84] width 88 height 10
copy dd "625852403"
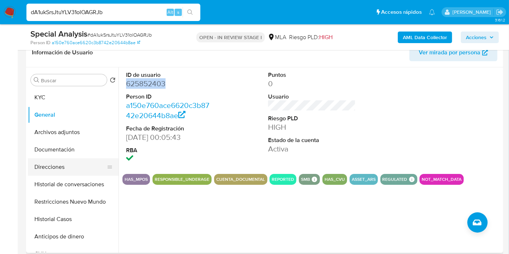
click at [58, 165] on button "Direcciones" at bounding box center [70, 166] width 85 height 17
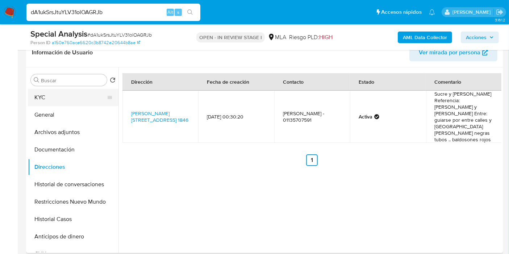
drag, startPoint x: 66, startPoint y: 111, endPoint x: 75, endPoint y: 98, distance: 16.2
click at [69, 108] on button "General" at bounding box center [73, 114] width 90 height 17
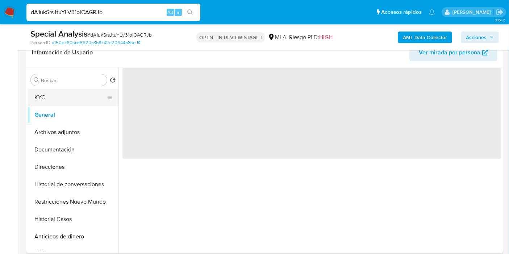
click at [75, 98] on button "KYC" at bounding box center [70, 97] width 85 height 17
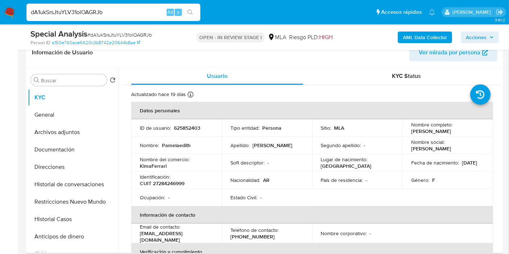
click at [166, 185] on p "CUIT 27284246999" at bounding box center [162, 183] width 45 height 7
click at [166, 184] on p "CUIT 27284246999" at bounding box center [162, 183] width 45 height 7
copy p "27284246999"
click at [51, 144] on button "Documentación" at bounding box center [70, 149] width 85 height 17
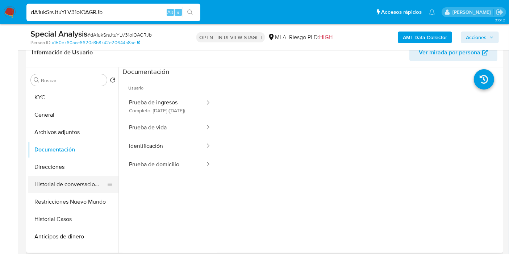
click at [70, 181] on button "Historial de conversaciones" at bounding box center [70, 184] width 85 height 17
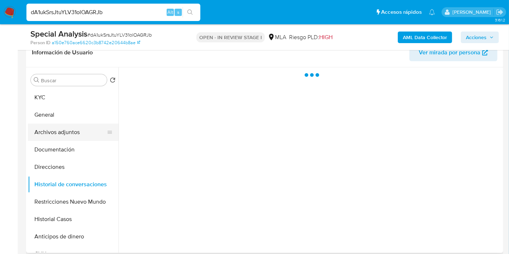
click at [67, 127] on button "Archivos adjuntos" at bounding box center [70, 131] width 85 height 17
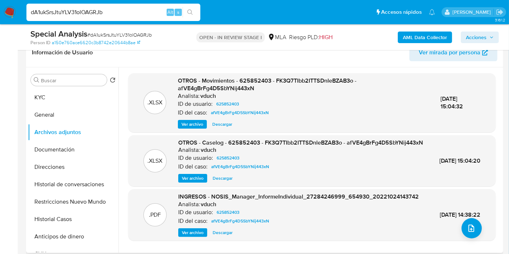
click at [199, 182] on span "Ver archivo" at bounding box center [193, 177] width 22 height 7
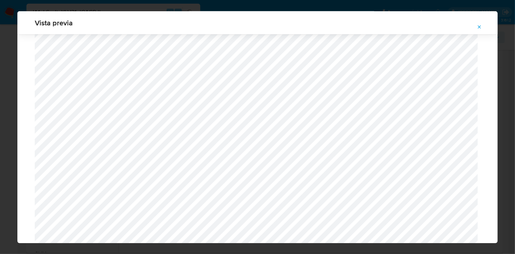
scroll to position [641, 0]
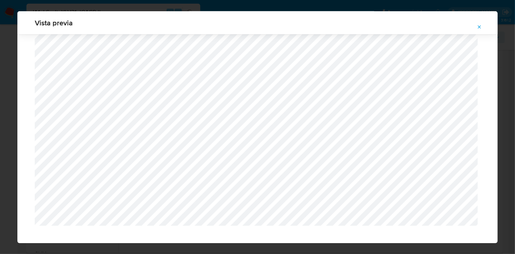
click at [475, 29] on button "Attachment preview" at bounding box center [479, 27] width 16 height 12
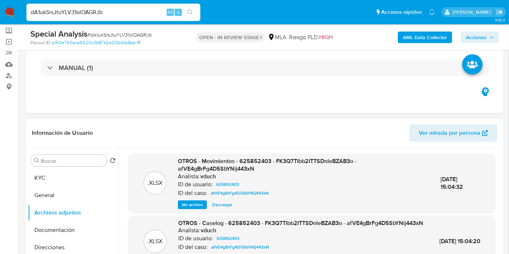
scroll to position [80, 0]
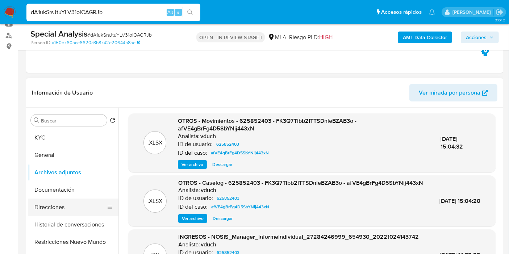
click at [62, 204] on button "Direcciones" at bounding box center [70, 206] width 85 height 17
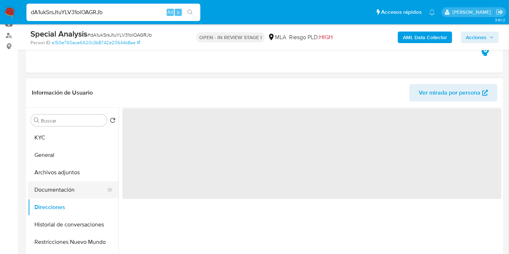
click at [79, 193] on button "Documentación" at bounding box center [70, 189] width 85 height 17
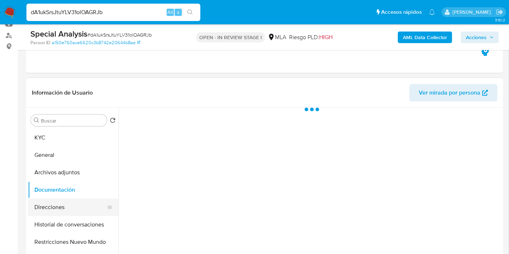
click at [70, 205] on button "Direcciones" at bounding box center [70, 206] width 85 height 17
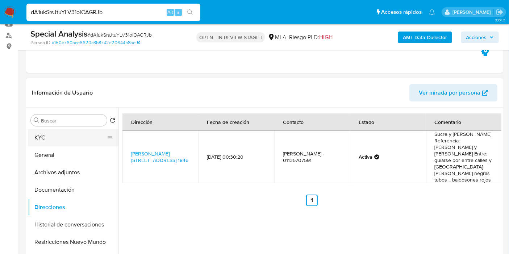
click at [81, 136] on button "KYC" at bounding box center [70, 137] width 85 height 17
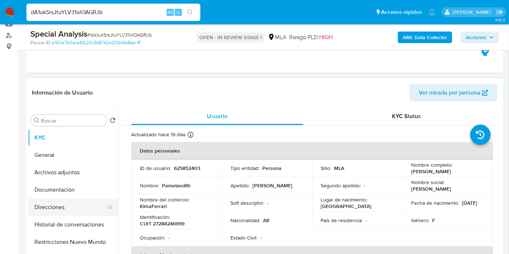
click at [31, 200] on button "Direcciones" at bounding box center [70, 206] width 85 height 17
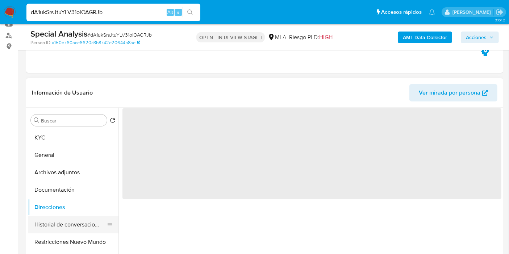
click at [47, 219] on button "Historial de conversaciones" at bounding box center [70, 224] width 85 height 17
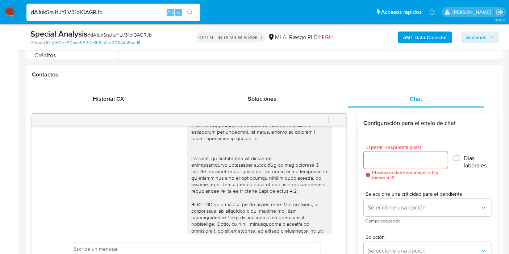
scroll to position [241, 0]
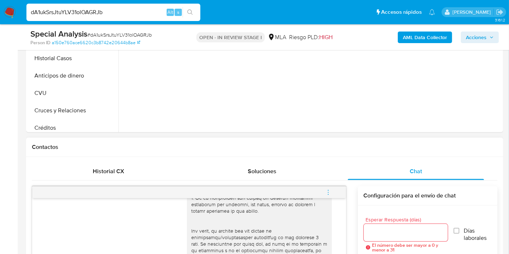
click at [326, 191] on icon "menu-action" at bounding box center [328, 192] width 7 height 7
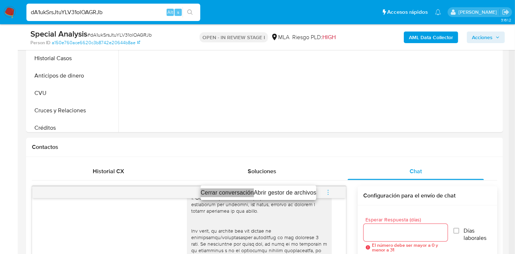
click at [245, 192] on li "Cerrar conversación" at bounding box center [227, 192] width 53 height 9
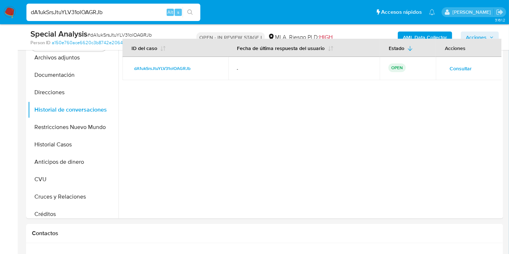
scroll to position [121, 0]
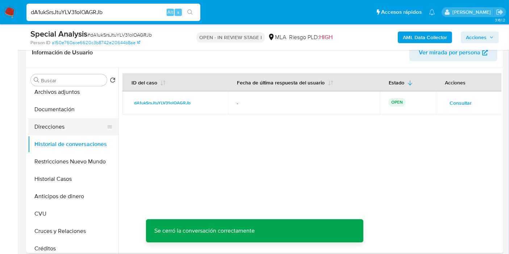
click at [84, 127] on button "Direcciones" at bounding box center [70, 126] width 85 height 17
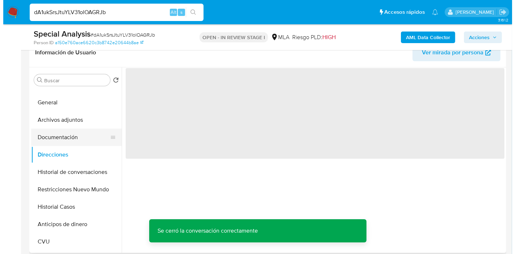
scroll to position [0, 0]
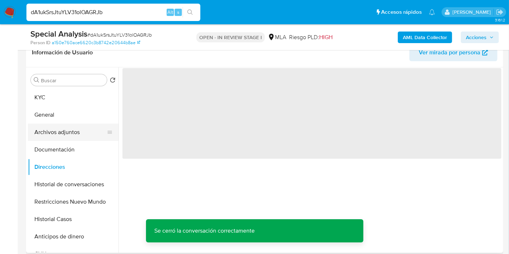
click at [97, 131] on button "Archivos adjuntos" at bounding box center [70, 131] width 85 height 17
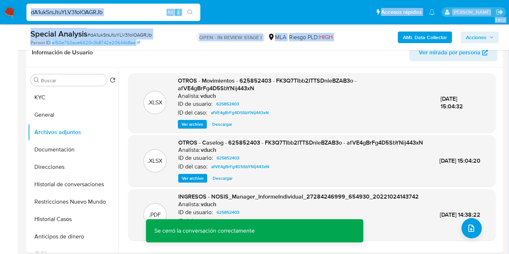
drag, startPoint x: 405, startPoint y: 24, endPoint x: 407, endPoint y: 27, distance: 3.8
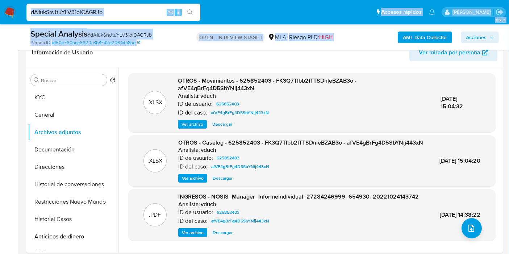
click at [407, 38] on b "AML Data Collector" at bounding box center [424, 37] width 44 height 12
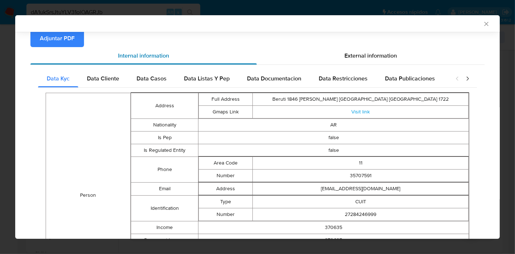
scroll to position [25, 0]
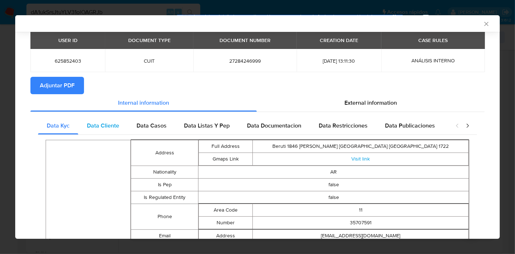
click at [105, 122] on span "Data Cliente" at bounding box center [103, 125] width 32 height 8
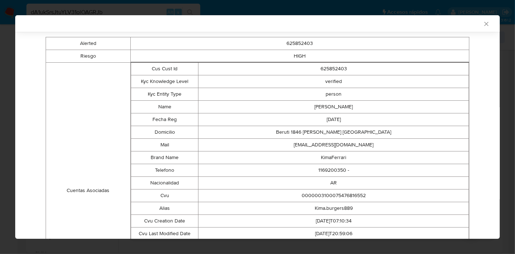
scroll to position [44, 0]
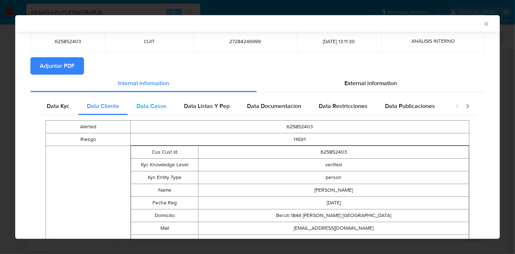
click at [150, 105] on span "Data Casos" at bounding box center [151, 106] width 30 height 8
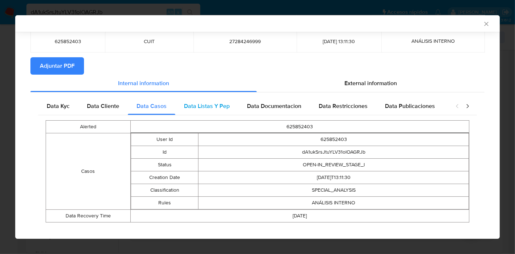
click at [209, 98] on div "Data Listas Y Pep" at bounding box center [206, 105] width 63 height 17
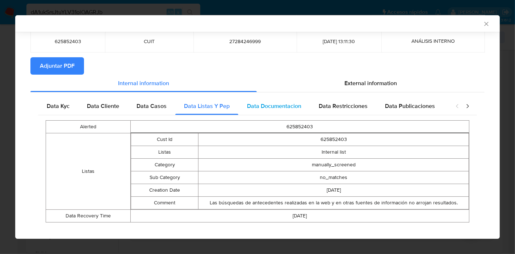
click at [273, 114] on div "Data Documentacion" at bounding box center [274, 105] width 72 height 17
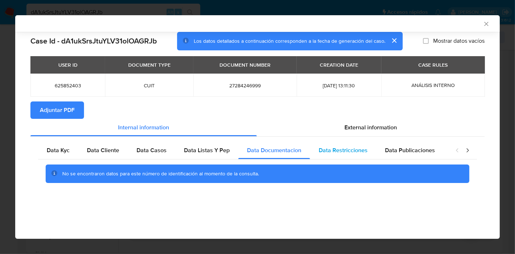
scroll to position [0, 0]
click at [348, 138] on div "Data Kyc Data Cliente Data Casos Data Listas Y Pep Data Documentacion Data Rest…" at bounding box center [257, 164] width 454 height 57
click at [358, 158] on div "Data Restricciones" at bounding box center [343, 150] width 66 height 17
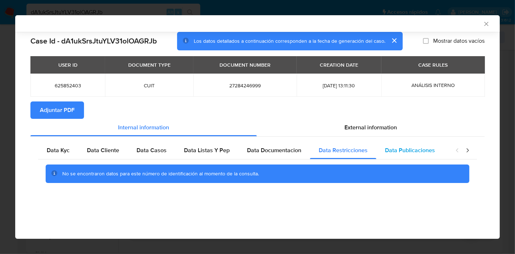
click at [396, 151] on span "Data Publicaciones" at bounding box center [410, 150] width 50 height 8
click at [468, 148] on icon "closure-recommendation-modal" at bounding box center [467, 150] width 7 height 7
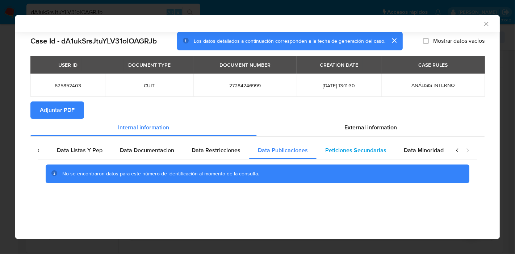
click at [381, 157] on div "Peticiones Secundarias" at bounding box center [355, 150] width 79 height 17
drag, startPoint x: 409, startPoint y: 155, endPoint x: 430, endPoint y: 151, distance: 20.6
click at [412, 155] on div "Data Minoridad" at bounding box center [423, 150] width 57 height 17
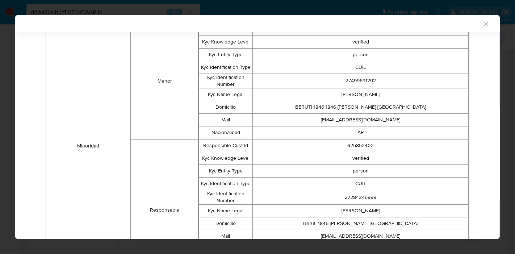
scroll to position [6, 0]
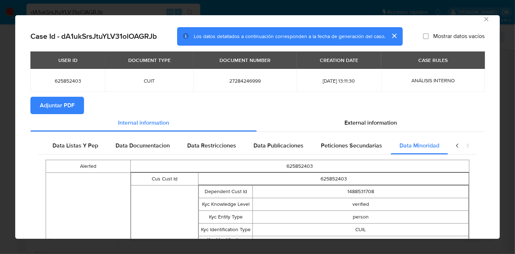
click at [454, 148] on icon "closure-recommendation-modal" at bounding box center [457, 145] width 7 height 7
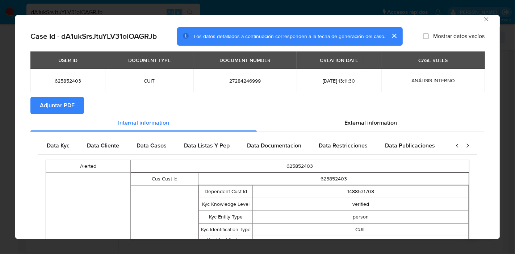
scroll to position [0, 0]
click at [58, 146] on span "Data Kyc" at bounding box center [58, 145] width 23 height 8
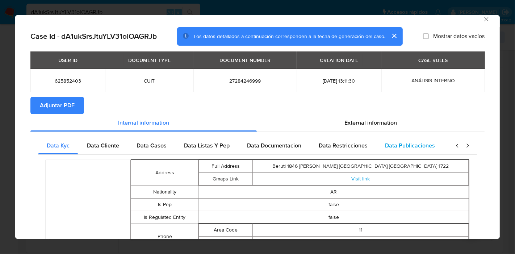
click at [376, 137] on div "Data Publicaciones" at bounding box center [409, 145] width 67 height 17
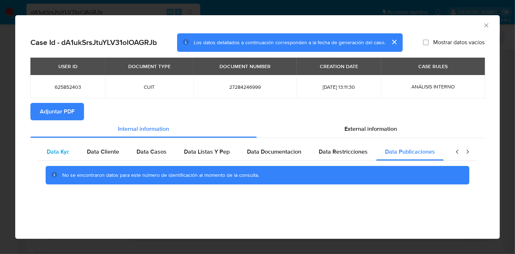
click at [48, 146] on div "Data Kyc" at bounding box center [58, 151] width 40 height 17
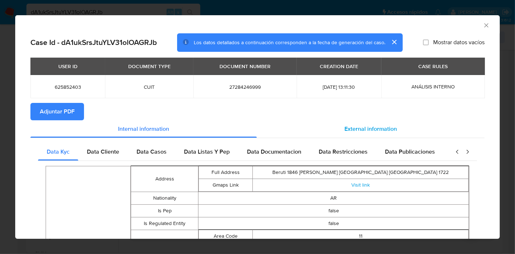
click at [361, 137] on div "External information" at bounding box center [371, 128] width 228 height 17
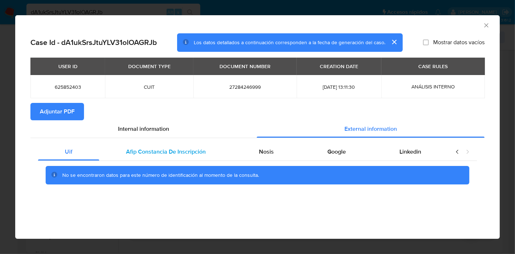
drag, startPoint x: 123, startPoint y: 162, endPoint x: 155, endPoint y: 151, distance: 33.5
click at [127, 160] on div "Uif Afip Constancia De Inscripción Nosis Google Linkedin No se encontraron dato…" at bounding box center [257, 166] width 439 height 47
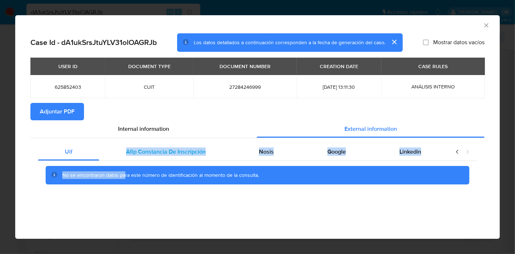
click at [155, 151] on span "Afip Constancia De Inscripción" at bounding box center [166, 151] width 80 height 8
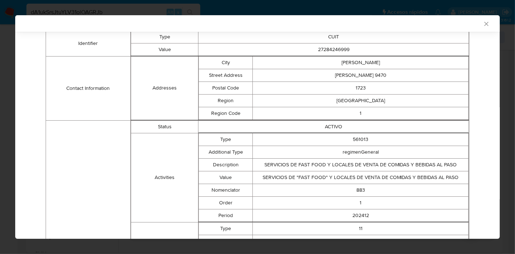
click at [246, 126] on td "ACTIVO" at bounding box center [333, 126] width 270 height 13
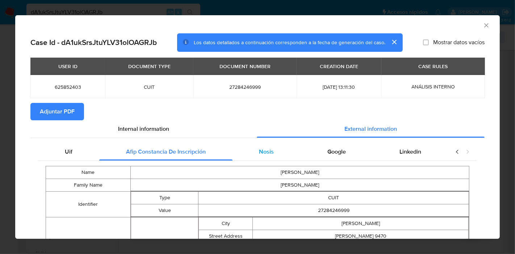
click at [276, 150] on div "Nosis" at bounding box center [266, 151] width 68 height 17
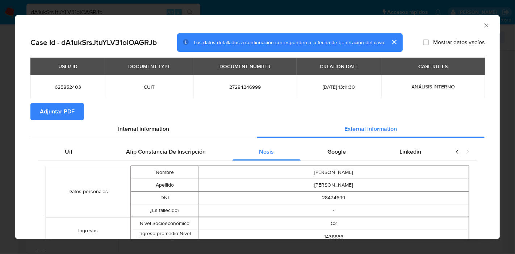
drag, startPoint x: 331, startPoint y: 152, endPoint x: 393, endPoint y: 164, distance: 62.9
click at [331, 153] on span "Google" at bounding box center [336, 151] width 18 height 8
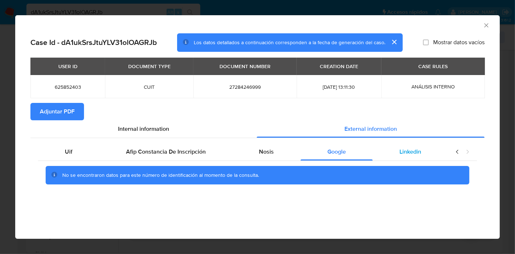
click at [418, 144] on div "Linkedin" at bounding box center [409, 151] width 75 height 17
click at [72, 146] on div "Uif" at bounding box center [68, 151] width 61 height 17
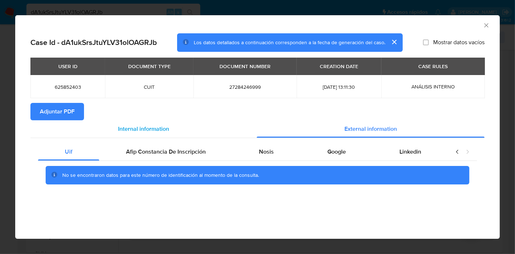
click at [212, 122] on div "Internal information" at bounding box center [143, 128] width 226 height 17
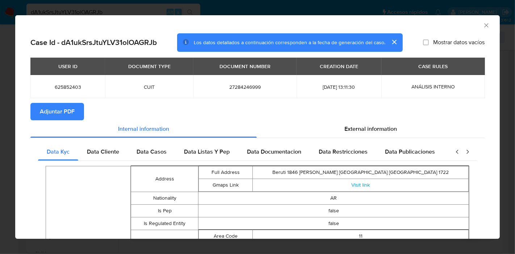
click at [67, 117] on span "Adjuntar PDF" at bounding box center [57, 112] width 35 height 16
click at [482, 25] on icon "Cerrar ventana" at bounding box center [485, 25] width 7 height 7
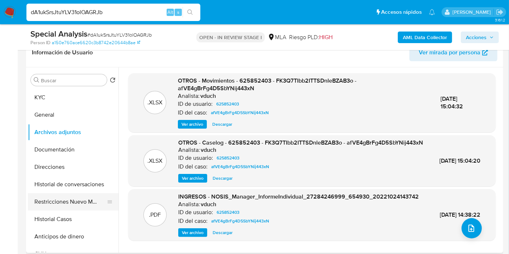
click at [47, 202] on button "Restricciones Nuevo Mundo" at bounding box center [70, 201] width 85 height 17
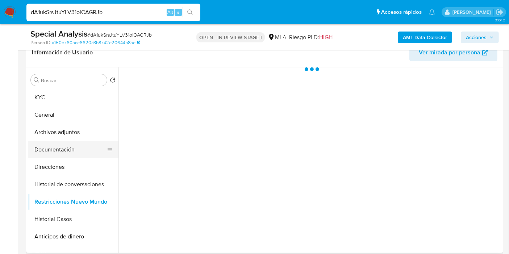
click at [63, 157] on button "Documentación" at bounding box center [70, 149] width 85 height 17
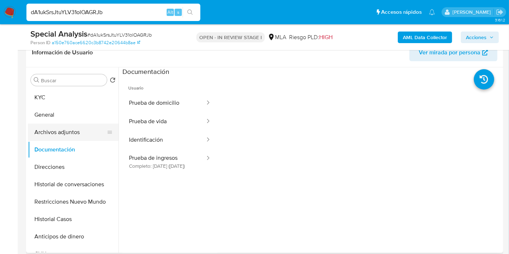
click at [70, 138] on button "Archivos adjuntos" at bounding box center [70, 131] width 85 height 17
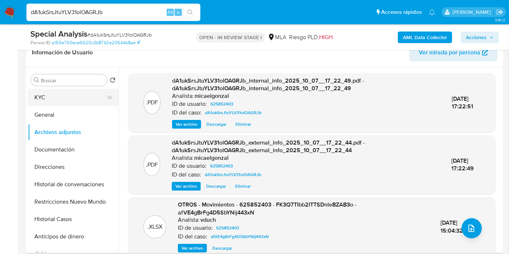
click at [81, 96] on button "KYC" at bounding box center [70, 97] width 85 height 17
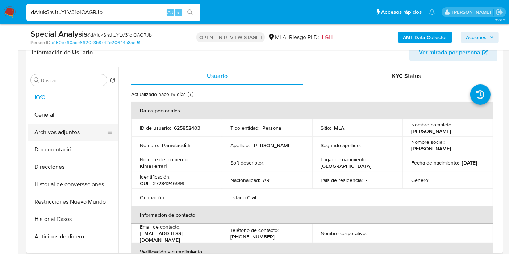
click at [68, 137] on button "Archivos adjuntos" at bounding box center [70, 131] width 85 height 17
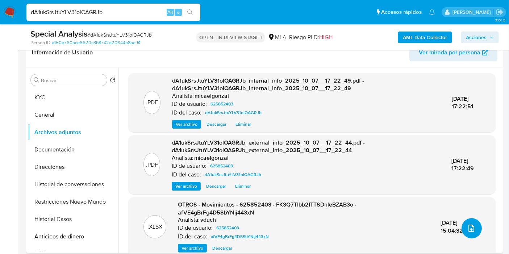
click at [467, 229] on icon "upload-file" at bounding box center [471, 228] width 9 height 9
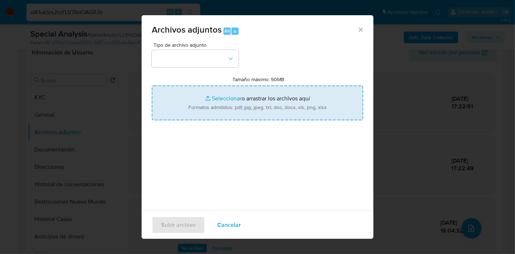
click at [297, 110] on input "Tamaño máximo: 50MB Seleccionar archivos" at bounding box center [257, 102] width 211 height 35
type input "C:\fakepath\Movimientos de Pamela Edith Diaz.xlsx"
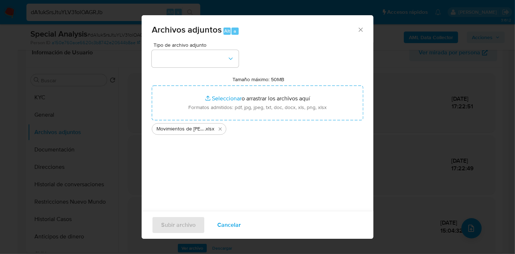
click at [233, 80] on label "Tamaño máximo: 50MB Seleccionar archivos" at bounding box center [259, 79] width 52 height 7
click at [231, 85] on input "Tamaño máximo: 50MB Seleccionar archivos" at bounding box center [257, 102] width 211 height 35
click at [201, 55] on button "button" at bounding box center [195, 58] width 87 height 17
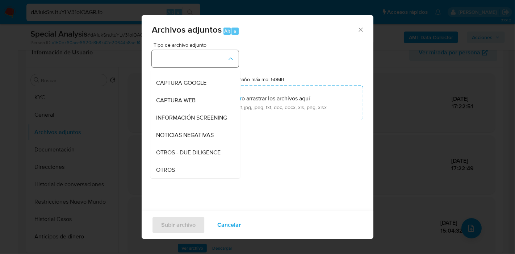
scroll to position [121, 0]
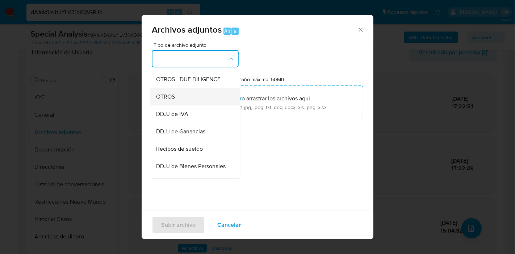
click at [154, 102] on li "OTROS" at bounding box center [195, 96] width 90 height 17
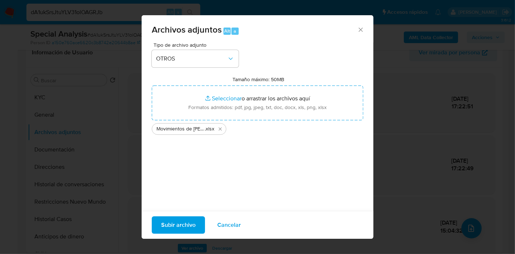
click at [195, 224] on button "Subir archivo" at bounding box center [178, 224] width 53 height 17
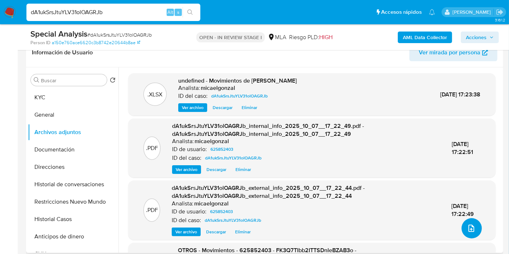
click at [468, 227] on icon "upload-file" at bounding box center [471, 227] width 6 height 7
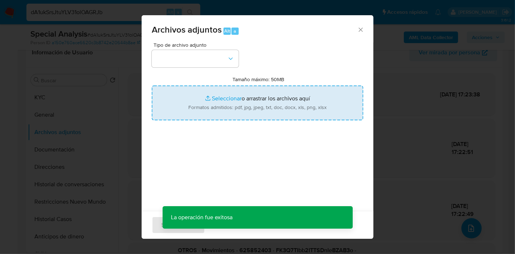
click at [244, 104] on input "Tamaño máximo: 50MB Seleccionar archivos" at bounding box center [257, 102] width 211 height 35
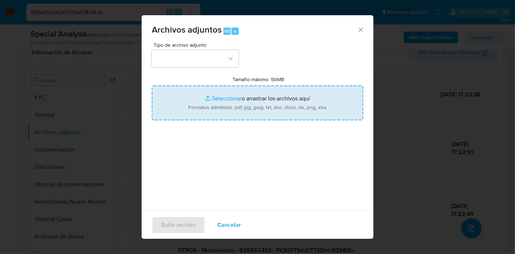
type input "C:\fakepath\Caselog dA1ukSrsJtuYLV31olOAGRJb_2025_09_23_18_05_18.docx"
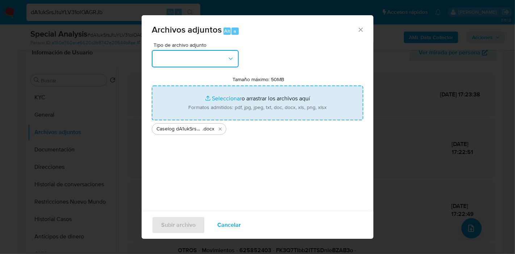
click at [155, 62] on button "button" at bounding box center [195, 58] width 87 height 17
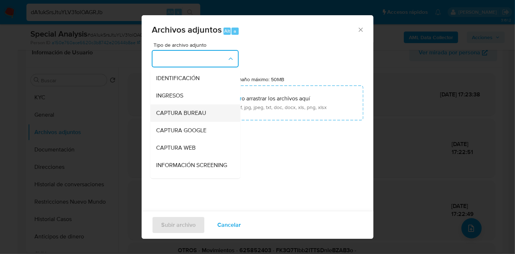
scroll to position [80, 0]
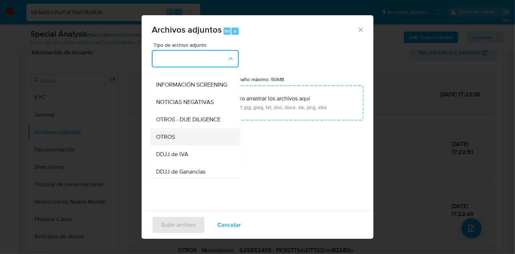
click at [179, 138] on div "OTROS" at bounding box center [193, 136] width 74 height 17
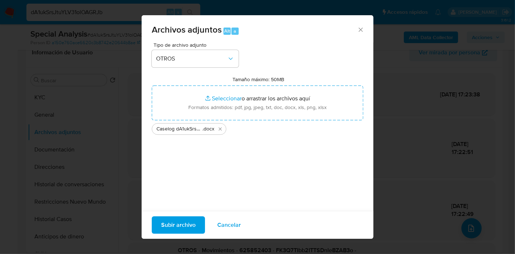
click at [188, 225] on span "Subir archivo" at bounding box center [178, 225] width 34 height 16
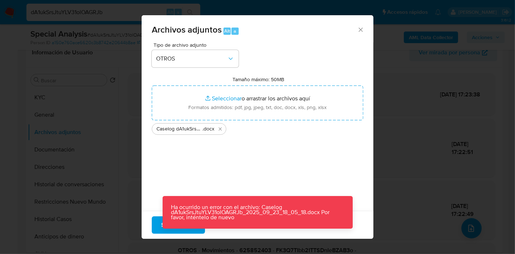
click at [46, 105] on div "Archivos adjuntos Alt a Tipo de archivo adjunto OTROS Tamaño máximo: 50MB Selec…" at bounding box center [257, 127] width 515 height 254
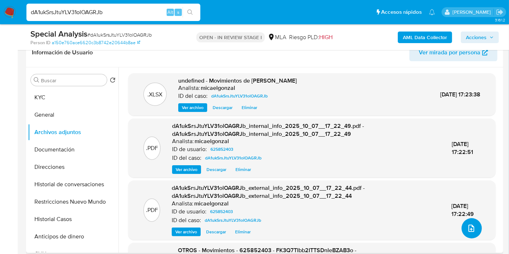
click at [476, 225] on button "upload-file" at bounding box center [471, 228] width 20 height 20
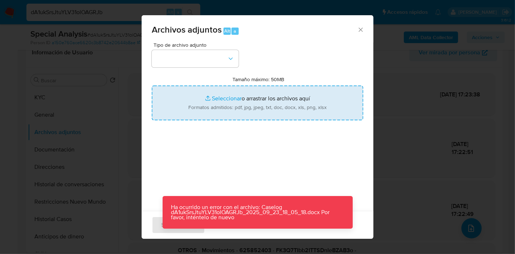
click at [256, 87] on input "Tamaño máximo: 50MB Seleccionar archivos" at bounding box center [257, 102] width 211 height 35
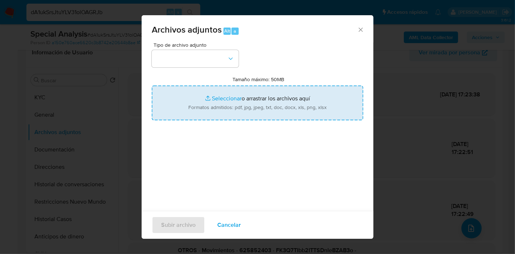
type input "C:\fakepath\Caselog dA1ukSrsJtuYLV31olOAGRJb_2025_09_23_18_05_18.docx"
click at [178, 161] on div "Tipo de archivo adjunto Tamaño máximo: 50MB Seleccionar archivos Seleccionar o …" at bounding box center [257, 127] width 211 height 171
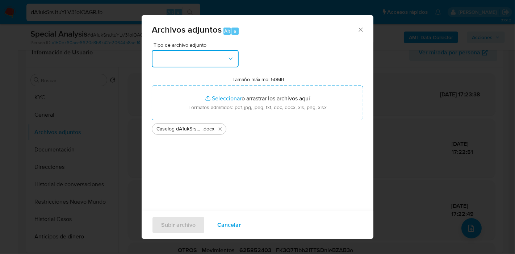
click at [195, 60] on button "button" at bounding box center [195, 58] width 87 height 17
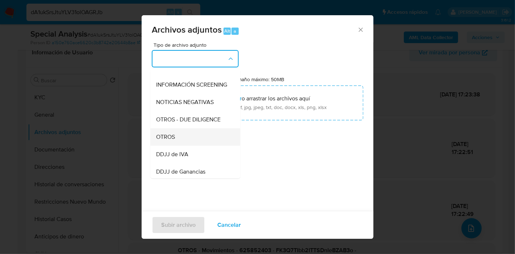
click at [188, 145] on div "OTROS" at bounding box center [193, 136] width 74 height 17
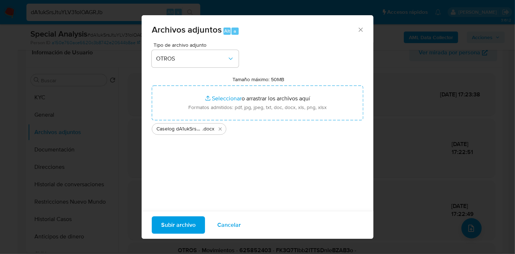
click at [177, 214] on div "Subir archivo Cancelar" at bounding box center [258, 225] width 232 height 28
click at [173, 218] on span "Subir archivo" at bounding box center [178, 225] width 34 height 16
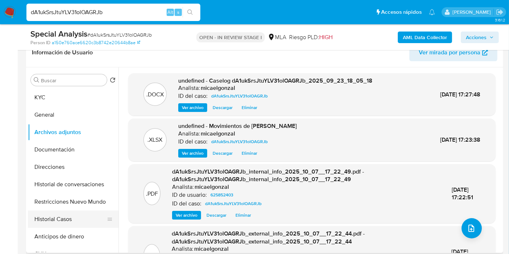
click at [58, 222] on button "Historial Casos" at bounding box center [70, 218] width 85 height 17
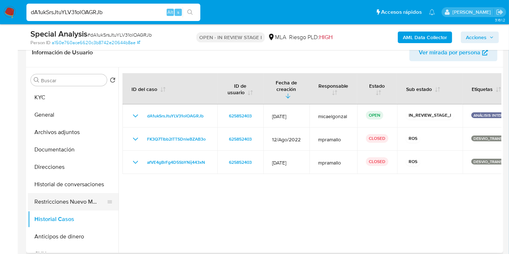
click at [75, 206] on button "Restricciones Nuevo Mundo" at bounding box center [70, 201] width 85 height 17
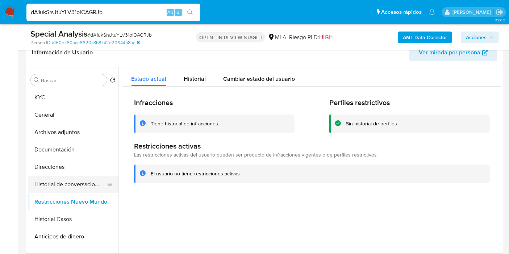
click at [57, 185] on button "Historial de conversaciones" at bounding box center [70, 184] width 85 height 17
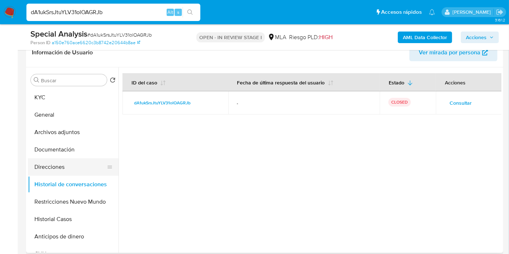
click at [67, 171] on button "Direcciones" at bounding box center [70, 166] width 85 height 17
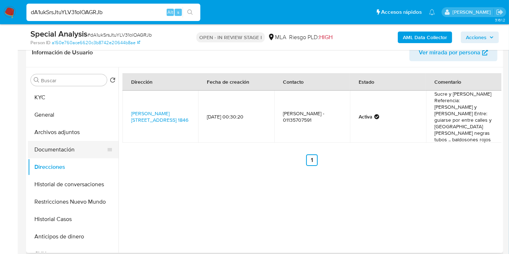
click at [70, 149] on button "Documentación" at bounding box center [70, 149] width 85 height 17
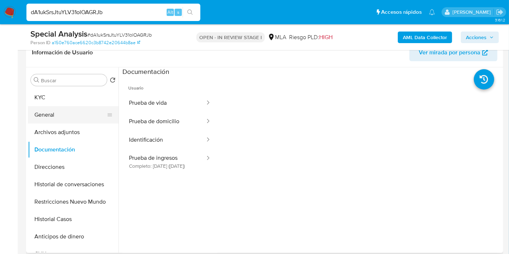
click at [73, 123] on button "Archivos adjuntos" at bounding box center [73, 131] width 90 height 17
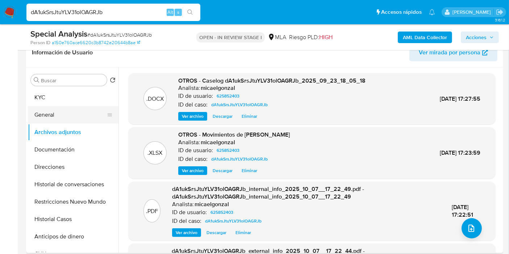
click at [76, 121] on button "General" at bounding box center [70, 114] width 85 height 17
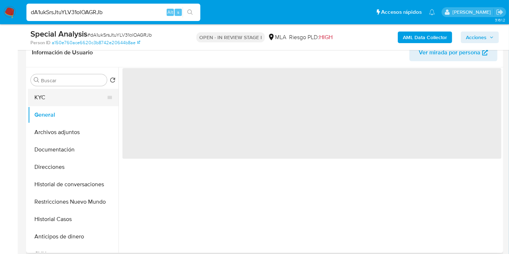
click at [89, 100] on button "KYC" at bounding box center [70, 97] width 85 height 17
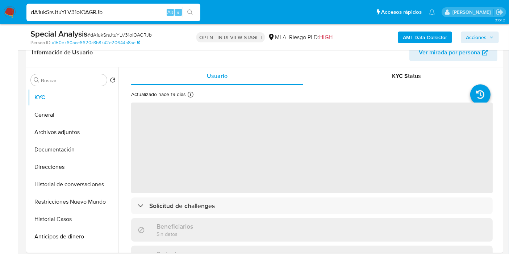
click at [495, 38] on button "Acciones" at bounding box center [479, 37] width 38 height 12
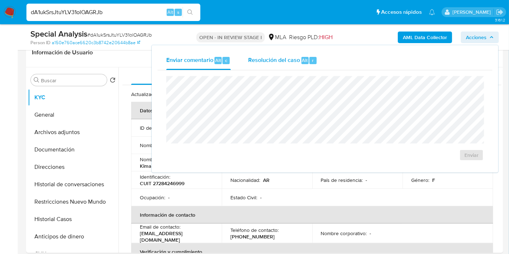
click at [291, 59] on span "Resolución del caso" at bounding box center [274, 60] width 52 height 8
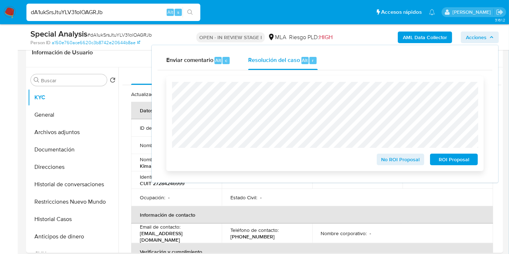
click at [419, 159] on span "No ROI Proposal" at bounding box center [400, 159] width 38 height 10
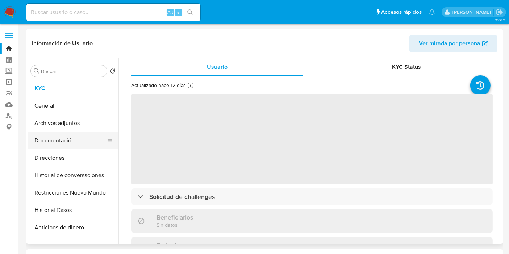
select select "10"
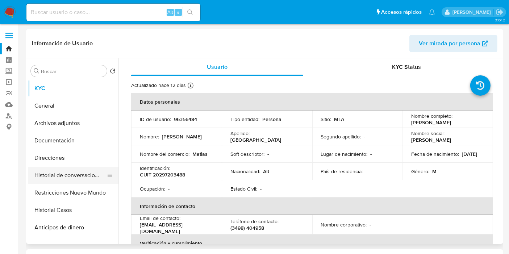
click at [80, 177] on button "Historial de conversaciones" at bounding box center [70, 174] width 85 height 17
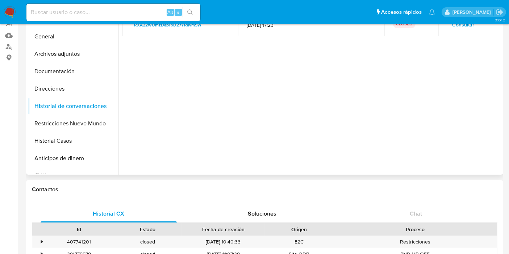
scroll to position [161, 0]
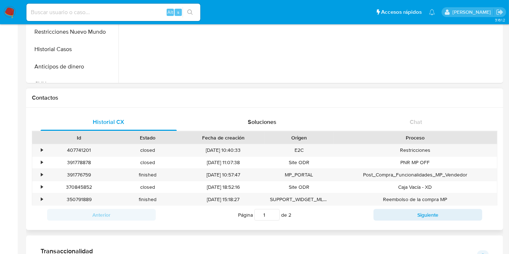
click at [241, 136] on div "Fecha de creación" at bounding box center [223, 137] width 73 height 7
click at [263, 119] on span "Soluciones" at bounding box center [262, 122] width 29 height 8
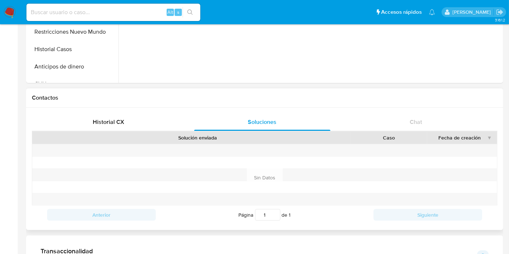
scroll to position [0, 0]
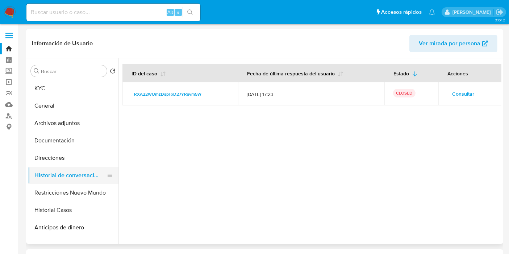
click at [61, 182] on button "Historial de conversaciones" at bounding box center [70, 174] width 85 height 17
click at [56, 202] on button "Historial Casos" at bounding box center [70, 209] width 85 height 17
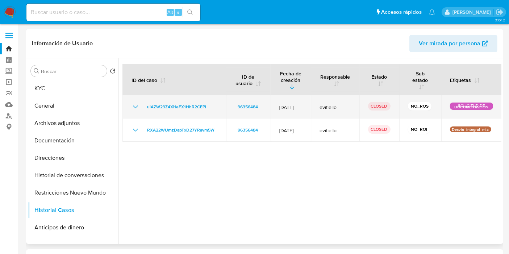
click at [134, 108] on icon "Mostrar/Ocultar" at bounding box center [135, 106] width 9 height 9
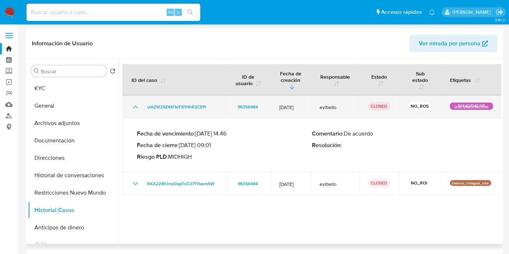
click at [132, 110] on icon "Mostrar/Ocultar" at bounding box center [135, 106] width 9 height 9
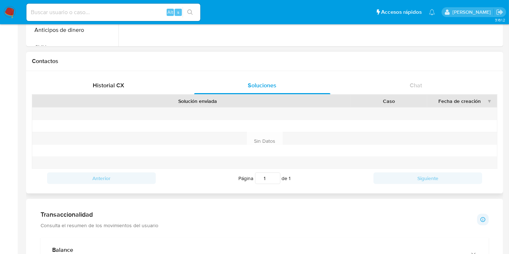
scroll to position [80, 0]
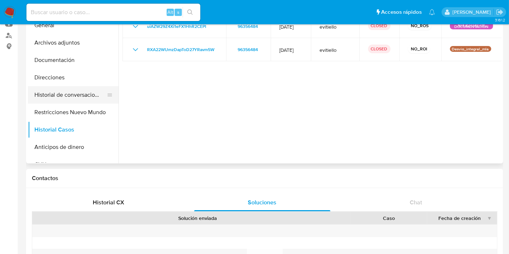
click at [68, 98] on button "Historial de conversaciones" at bounding box center [70, 94] width 85 height 17
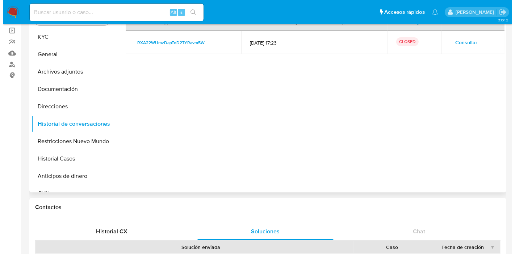
scroll to position [0, 0]
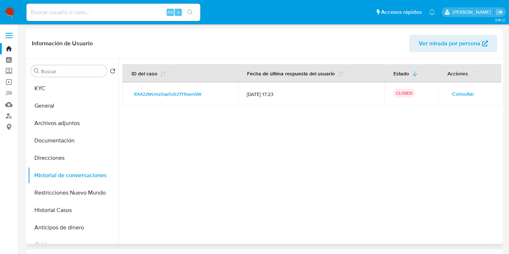
click at [467, 100] on td "Consultar" at bounding box center [469, 93] width 63 height 23
click at [471, 94] on button "Consultar" at bounding box center [463, 94] width 32 height 12
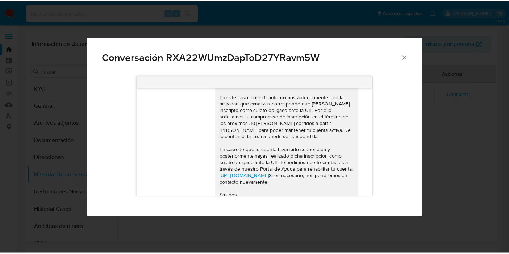
scroll to position [561, 0]
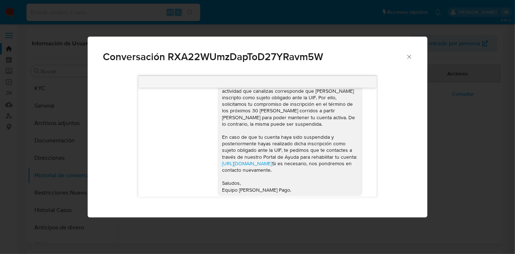
click at [410, 58] on icon "Cerrar" at bounding box center [409, 57] width 4 height 4
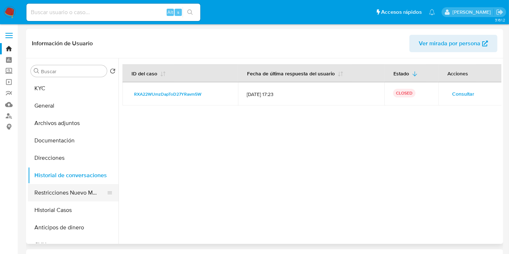
click at [88, 199] on button "Restricciones Nuevo Mundo" at bounding box center [70, 192] width 85 height 17
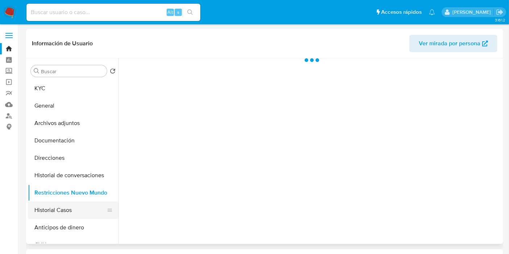
click at [67, 207] on button "Historial Casos" at bounding box center [70, 209] width 85 height 17
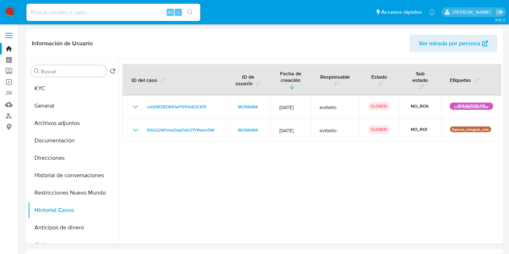
click at [12, 12] on img at bounding box center [10, 12] width 12 height 12
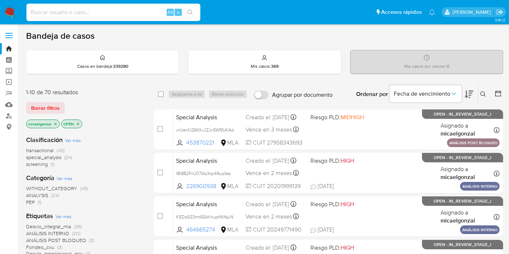
click at [164, 10] on input at bounding box center [113, 12] width 174 height 9
paste input "96356484"
type input "96356484"
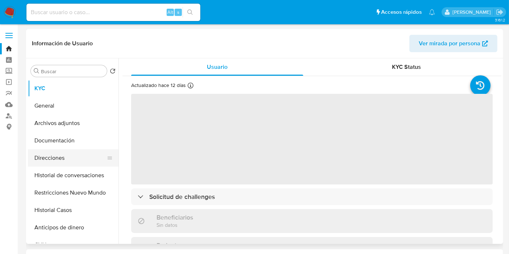
select select "10"
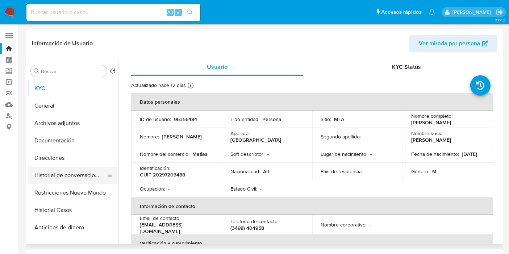
click at [48, 172] on button "Historial de conversaciones" at bounding box center [70, 174] width 85 height 17
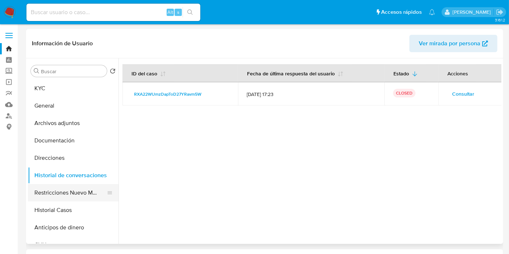
click at [42, 186] on button "Restricciones Nuevo Mundo" at bounding box center [70, 192] width 85 height 17
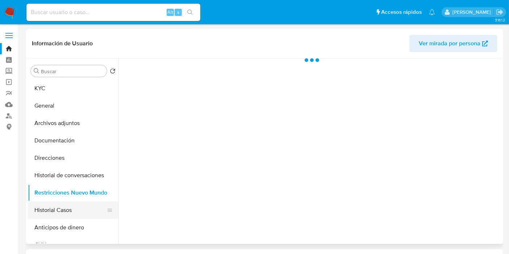
click at [79, 212] on button "Historial Casos" at bounding box center [70, 209] width 85 height 17
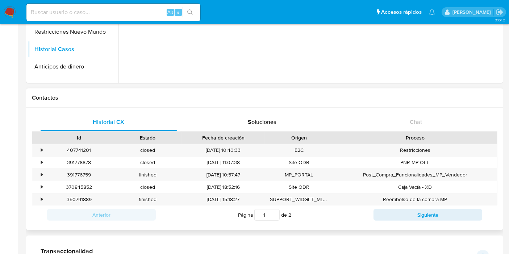
scroll to position [40, 0]
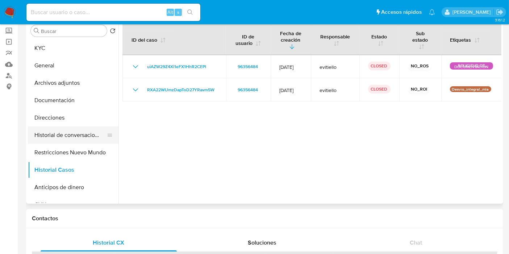
click at [86, 140] on button "Historial de conversaciones" at bounding box center [70, 134] width 85 height 17
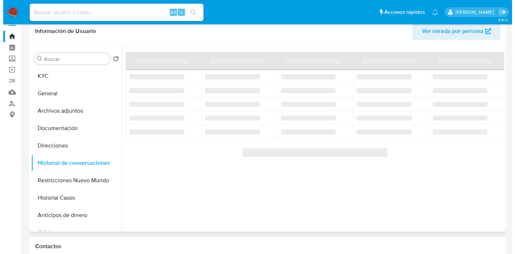
scroll to position [0, 0]
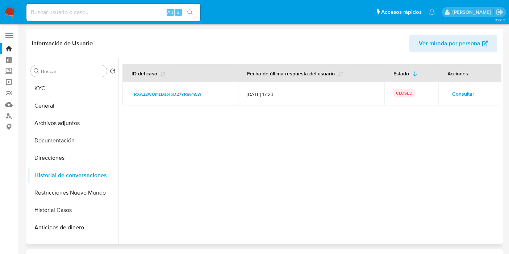
click at [462, 95] on span "Consultar" at bounding box center [463, 94] width 22 height 10
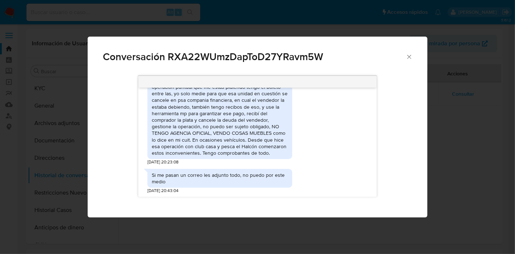
scroll to position [239, 0]
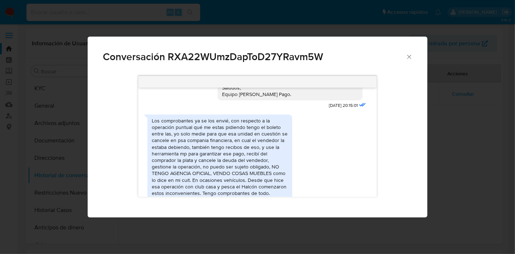
click at [241, 134] on div "Los comprobantes ya se los envié, con respecto a la operación puntual qué me es…" at bounding box center [220, 156] width 136 height 79
click at [205, 153] on div "Los comprobantes ya se los envié, con respecto a la operación puntual qué me es…" at bounding box center [220, 156] width 136 height 79
click at [212, 144] on div "Los comprobantes ya se los envié, con respecto a la operación puntual qué me es…" at bounding box center [220, 156] width 136 height 79
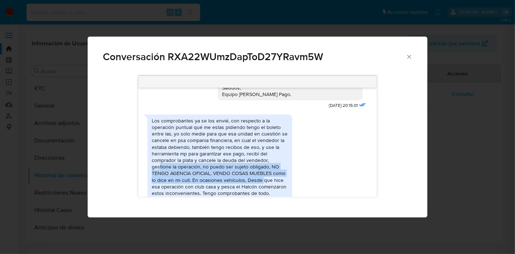
drag, startPoint x: 159, startPoint y: 157, endPoint x: 261, endPoint y: 170, distance: 103.6
click at [261, 170] on div "Los comprobantes ya se los envié, con respecto a la operación puntual qué me es…" at bounding box center [220, 156] width 136 height 79
click at [262, 167] on div "Los comprobantes ya se los envié, con respecto a la operación puntual qué me es…" at bounding box center [220, 156] width 136 height 79
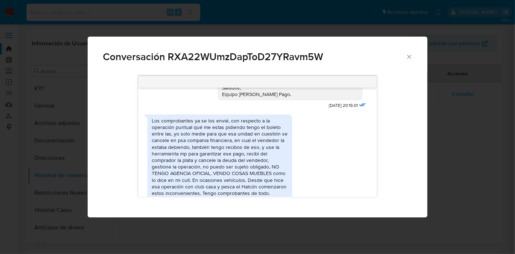
click at [229, 161] on div "Los comprobantes ya se los envié, con respecto a la operación puntual qué me es…" at bounding box center [220, 156] width 136 height 79
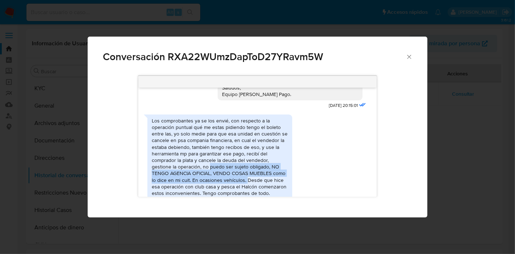
drag, startPoint x: 209, startPoint y: 161, endPoint x: 246, endPoint y: 175, distance: 39.4
click at [246, 175] on div "Los comprobantes ya se los envié, con respecto a la operación puntual qué me es…" at bounding box center [220, 156] width 136 height 79
drag, startPoint x: 206, startPoint y: 160, endPoint x: 241, endPoint y: 169, distance: 36.1
click at [244, 171] on div "Los comprobantes ya se los envié, con respecto a la operación puntual qué me es…" at bounding box center [220, 156] width 136 height 79
copy div "no puedo ser sujeto obligado, NO TENGO AGENCIA OFICIAL, VENDO COSAS MUEBLES com…"
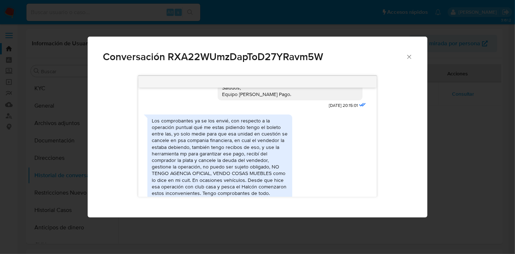
click at [413, 53] on div "Conversación RXA22WUmzDapToD27YRavm5W" at bounding box center [257, 54] width 339 height 34
click at [411, 55] on icon "Cerrar" at bounding box center [408, 56] width 7 height 7
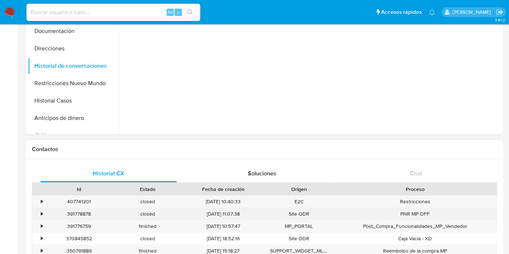
scroll to position [121, 0]
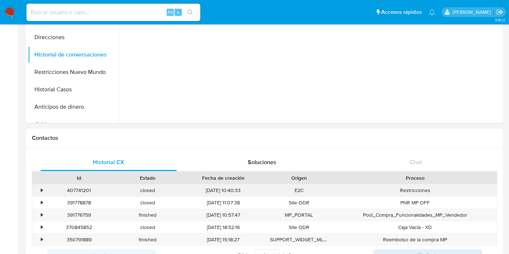
click at [86, 193] on div "407741201" at bounding box center [79, 190] width 68 height 12
copy div "407741201"
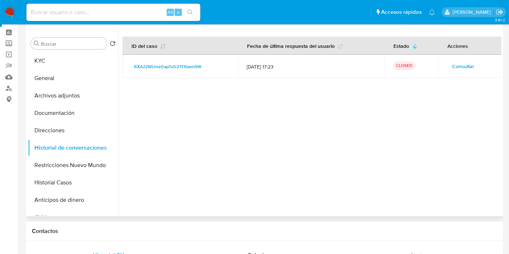
scroll to position [0, 0]
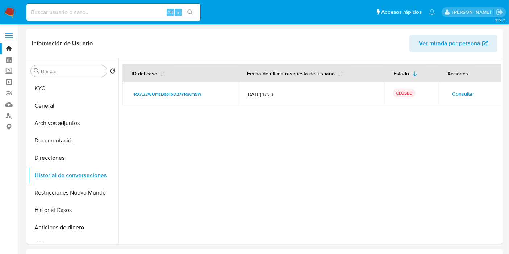
click at [84, 12] on input at bounding box center [113, 12] width 174 height 9
paste input "96356484"
type input "96356484"
click at [378, 192] on div at bounding box center [309, 150] width 383 height 185
click at [91, 92] on button "KYC" at bounding box center [70, 88] width 85 height 17
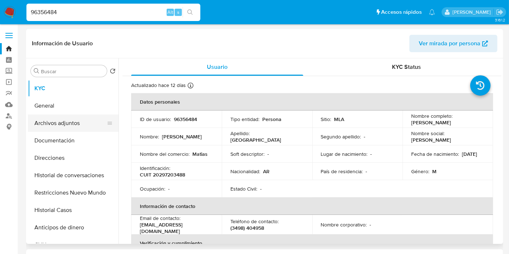
click at [48, 115] on button "Archivos adjuntos" at bounding box center [70, 122] width 85 height 17
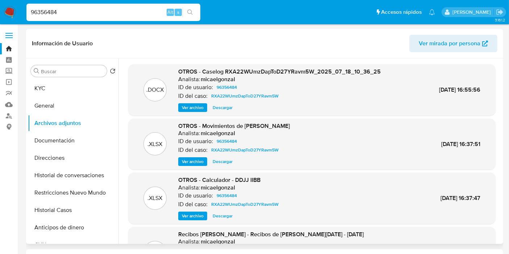
drag, startPoint x: 71, startPoint y: 106, endPoint x: 136, endPoint y: 108, distance: 64.8
click at [135, 108] on div "Buscar Volver al orden por defecto KYC General Archivos adjuntos Documentación …" at bounding box center [264, 150] width 473 height 185
click at [191, 110] on span "Ver archivo" at bounding box center [193, 107] width 22 height 7
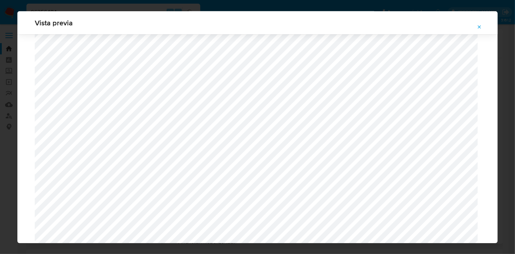
scroll to position [543, 0]
click at [0, 127] on div "Vista previa" at bounding box center [257, 127] width 515 height 254
click at [479, 25] on icon "Attachment preview" at bounding box center [479, 27] width 6 height 6
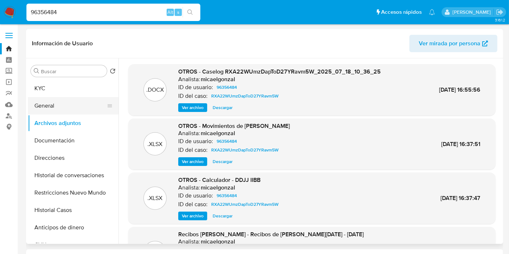
click at [76, 100] on button "General" at bounding box center [70, 105] width 85 height 17
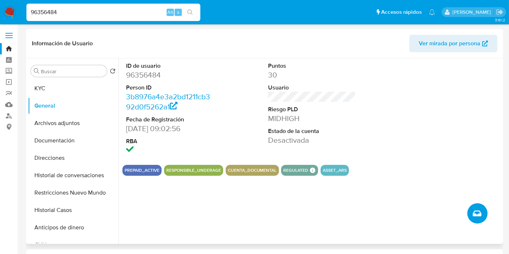
click at [475, 216] on icon "Crear caso manual" at bounding box center [476, 213] width 9 height 9
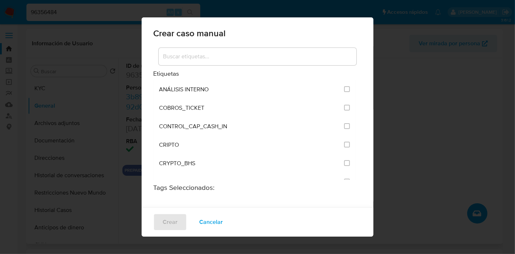
click at [247, 55] on input at bounding box center [258, 56] width 198 height 9
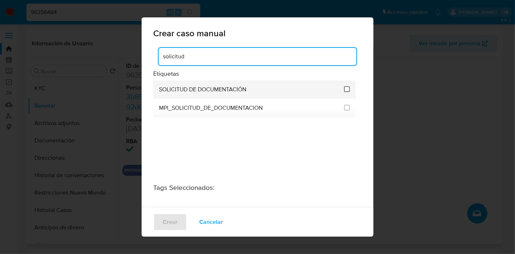
type input "solicitud"
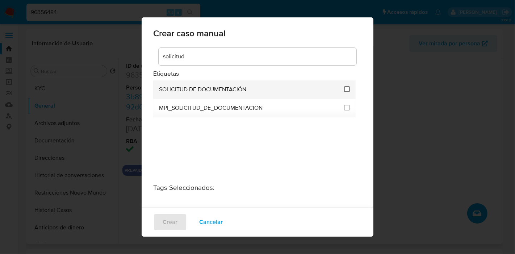
click at [344, 86] on input "2677" at bounding box center [347, 89] width 6 height 6
checkbox input "true"
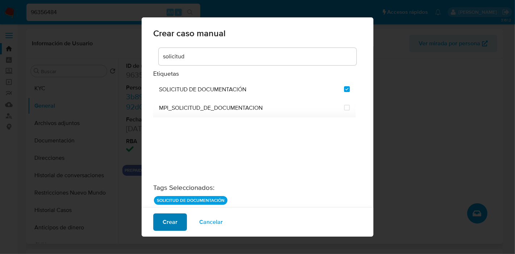
click at [164, 216] on span "Crear" at bounding box center [170, 222] width 15 height 16
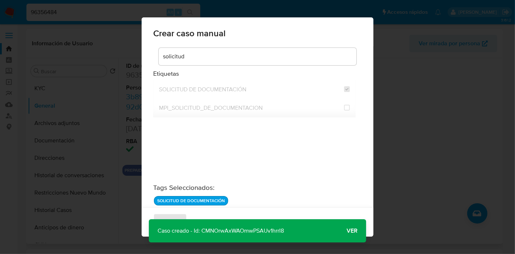
click at [348, 231] on span "Ver" at bounding box center [351, 231] width 11 height 0
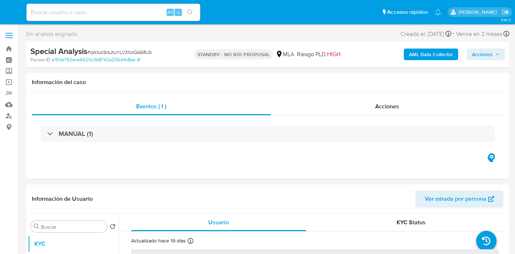
select select "10"
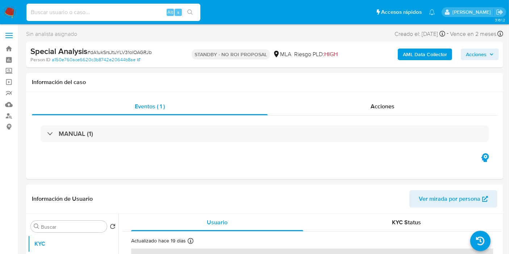
click at [88, 9] on input at bounding box center [113, 12] width 174 height 9
paste input "SGSdAfpGt9fIiRNLPRNxFG2w"
type input "SGSdAfpGt9fIiRNLPRNxFG2w"
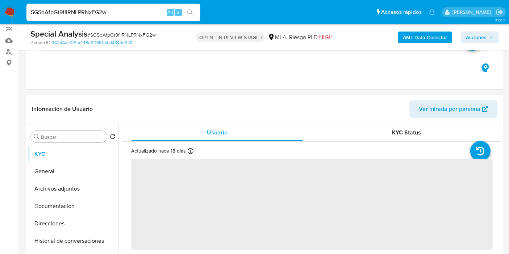
scroll to position [121, 0]
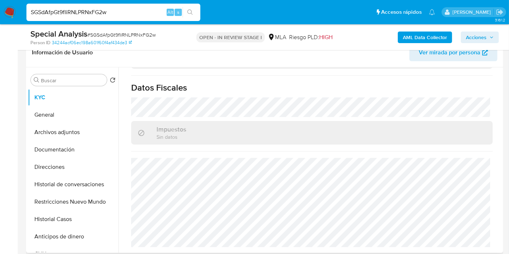
select select "10"
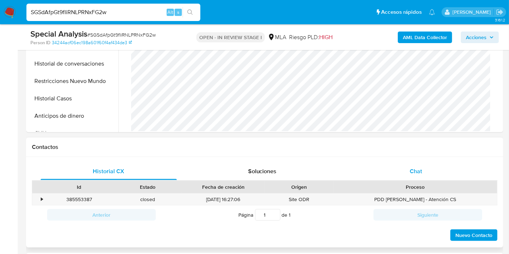
click at [405, 172] on div "Chat" at bounding box center [415, 171] width 136 height 17
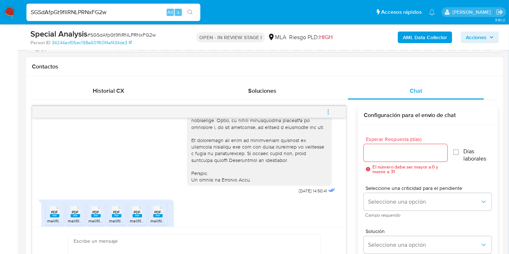
scroll to position [413, 0]
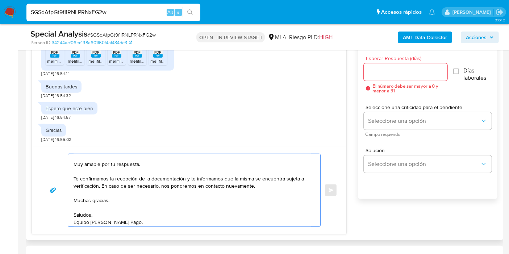
scroll to position [0, 0]
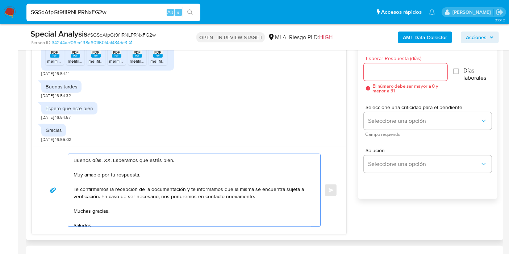
click at [108, 159] on textarea "Buenos días, XX. Esperamos que estés bien. Muy amable por tu respuesta. Te conf…" at bounding box center [191, 190] width 237 height 72
click at [105, 159] on textarea "Buenos días, XXEsperamos que estés bien. Muy amable por tu respuesta. Te confir…" at bounding box center [191, 190] width 237 height 72
drag, startPoint x: 110, startPoint y: 177, endPoint x: 115, endPoint y: 173, distance: 6.2
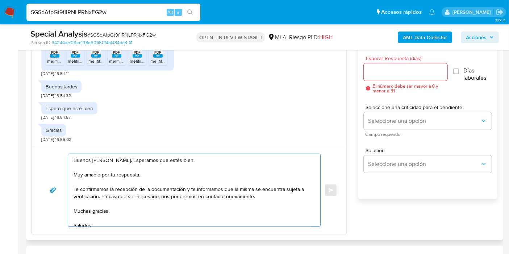
click at [113, 176] on textarea "Buenos días, Miguel. Esperamos que estés bien. Muy amable por tu respuesta. Te …" at bounding box center [191, 190] width 237 height 72
click at [115, 173] on textarea "Buenos días, Miguel. Esperamos que estés bien. Muy amable por tu respuesta. Te …" at bounding box center [191, 190] width 237 height 72
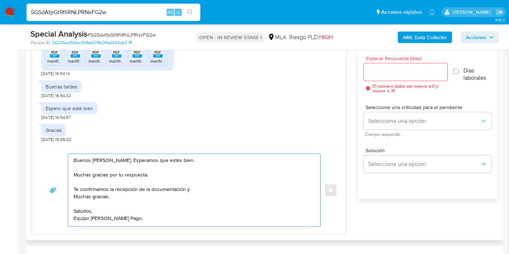
drag, startPoint x: 188, startPoint y: 190, endPoint x: 283, endPoint y: 202, distance: 95.2
drag, startPoint x: 132, startPoint y: 197, endPoint x: 73, endPoint y: 195, distance: 59.0
click at [73, 195] on div "Buenos días, Miguel. Esperamos que estés bien. Muchas gracias por tu respuesta.…" at bounding box center [192, 190] width 248 height 72
drag, startPoint x: 182, startPoint y: 190, endPoint x: 192, endPoint y: 187, distance: 11.0
click at [184, 190] on textarea "Buenos días, Miguel. Esperamos que estés bien. Muchas gracias por tu respuesta.…" at bounding box center [191, 190] width 237 height 72
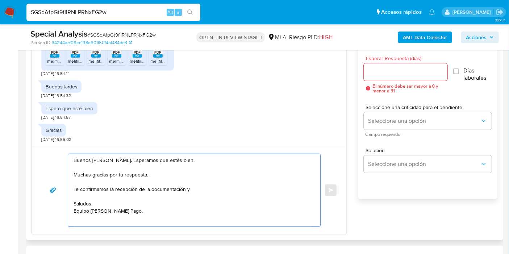
click at [192, 187] on textarea "Buenos días, Miguel. Esperamos que estés bien. Muchas gracias por tu respuesta.…" at bounding box center [191, 190] width 237 height 72
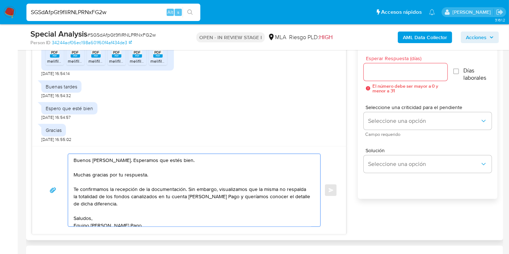
click at [141, 205] on textarea "Buenos días, Miguel. Esperamos que estés bien. Muchas gracias por tu respuesta.…" at bounding box center [191, 190] width 237 height 72
drag, startPoint x: 142, startPoint y: 203, endPoint x: 129, endPoint y: 212, distance: 15.9
click at [139, 205] on textarea "Buenos días, Miguel. Esperamos que estés bien. Muchas gracias por tu respuesta.…" at bounding box center [191, 190] width 237 height 72
click at [128, 213] on textarea "Buenos días, Miguel. Esperamos que estés bien. Muchas gracias por tu respuesta.…" at bounding box center [191, 190] width 237 height 72
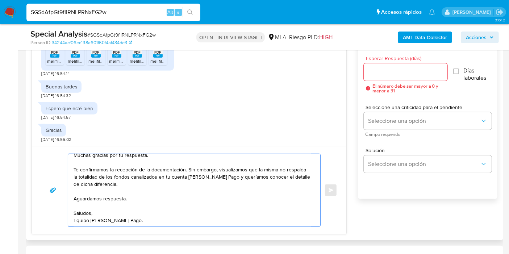
scroll to position [41, 0]
click at [102, 228] on div "Buenos días, Miguel. Esperamos que estés bien. Muchas gracias por tu respuesta.…" at bounding box center [188, 190] width 313 height 88
click at [104, 223] on textarea "Buenos días, Miguel. Esperamos que estés bien. Muchas gracias por tu respuesta.…" at bounding box center [191, 190] width 237 height 72
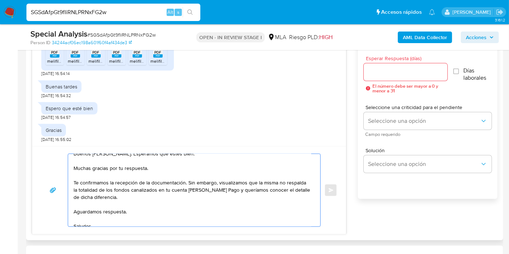
scroll to position [0, 0]
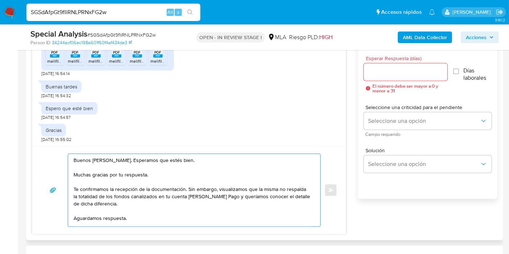
type textarea "Buenos días, Miguel. Esperamos que estés bien. Muchas gracias por tu respuesta.…"
click at [365, 75] on input "Esperar Respuesta (días)" at bounding box center [405, 71] width 84 height 9
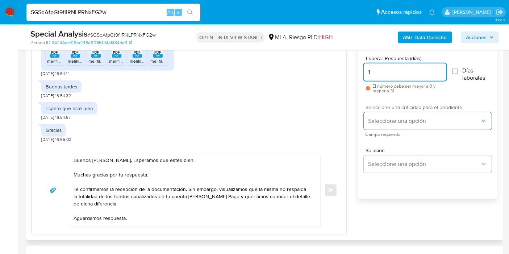
type input "1"
click at [393, 113] on button "Seleccione una opción" at bounding box center [427, 120] width 128 height 17
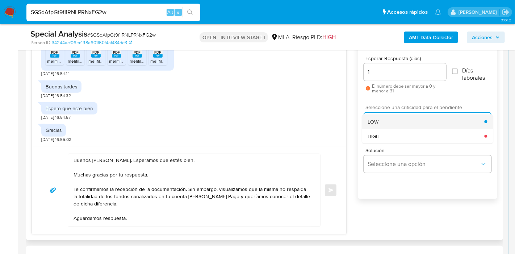
click at [392, 123] on div "LOW" at bounding box center [425, 121] width 117 height 14
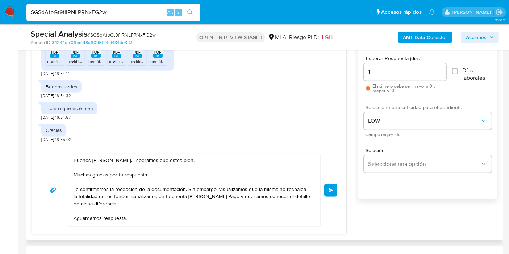
click at [331, 188] on span "Enviar" at bounding box center [330, 190] width 5 height 4
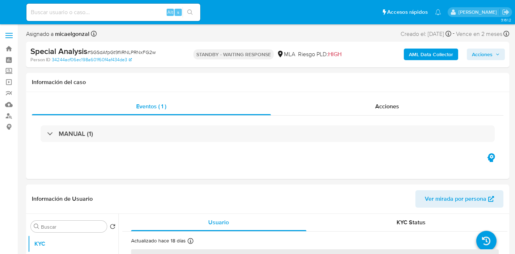
select select "10"
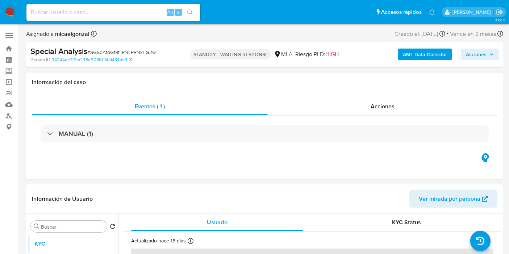
click at [76, 12] on input at bounding box center [113, 12] width 174 height 9
paste input "Ac9n2zcgub7i8LQv47gdnRLR"
type input "Ac9n2zcgub7i8LQv47gdnRLR"
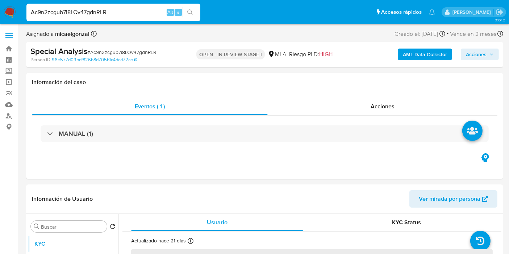
select select "10"
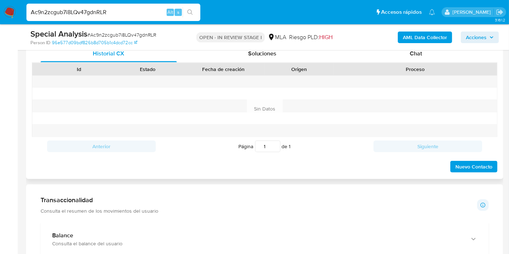
scroll to position [321, 0]
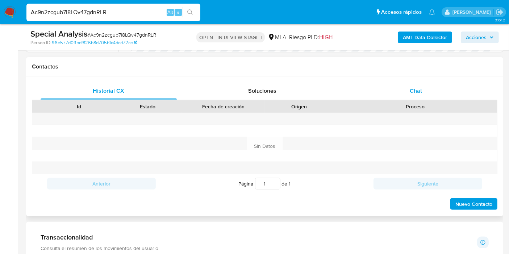
click at [423, 85] on div "Chat" at bounding box center [415, 90] width 136 height 17
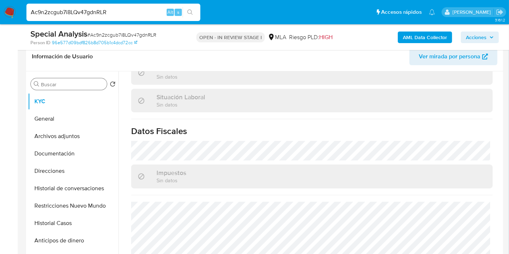
scroll to position [80, 0]
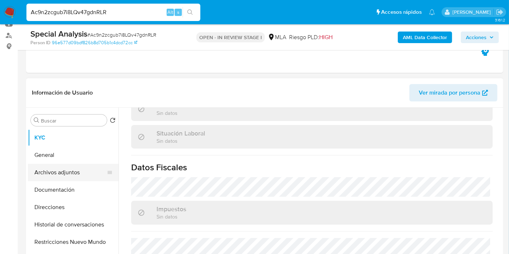
click at [47, 169] on button "Archivos adjuntos" at bounding box center [70, 172] width 85 height 17
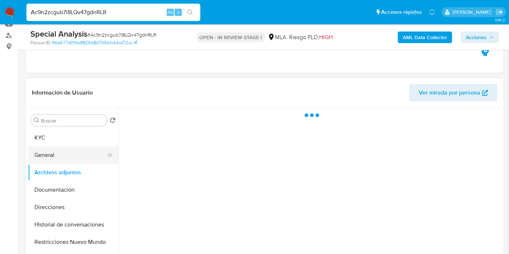
click at [56, 156] on button "General" at bounding box center [70, 154] width 85 height 17
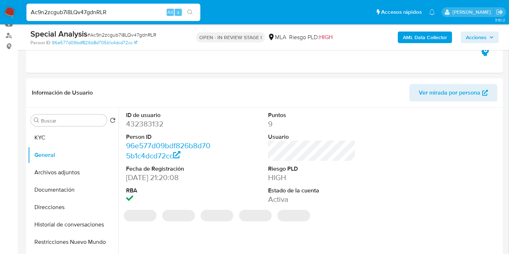
click at [151, 120] on dd "432383132" at bounding box center [170, 124] width 88 height 10
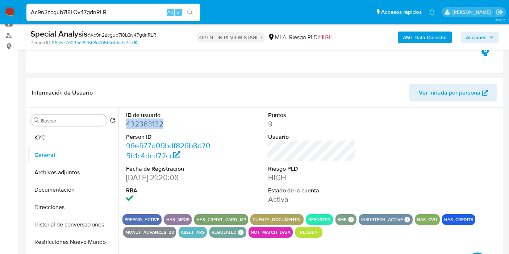
copy dd "432383132"
click at [49, 232] on button "Historial de conversaciones" at bounding box center [70, 224] width 85 height 17
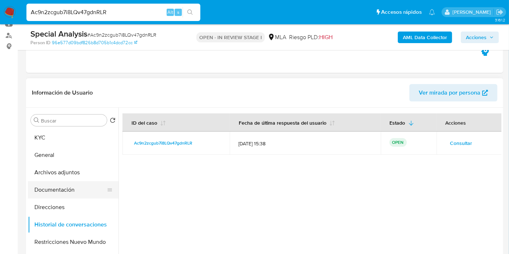
click at [58, 187] on button "Documentación" at bounding box center [70, 189] width 85 height 17
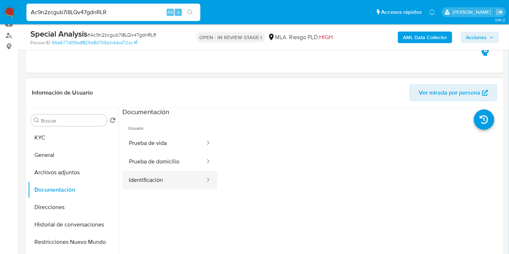
click at [132, 182] on button "Identificación" at bounding box center [163, 180] width 83 height 18
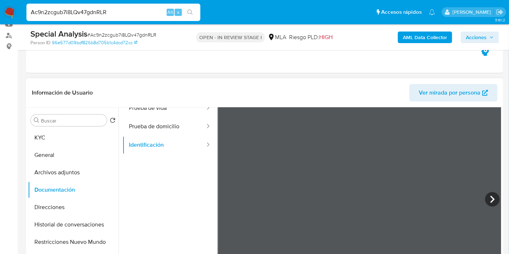
scroll to position [61, 0]
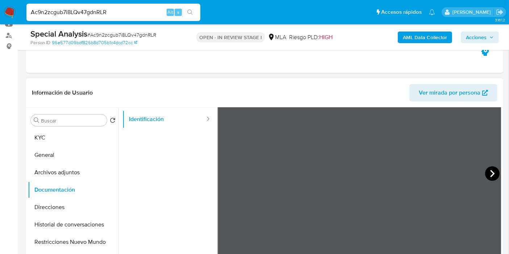
click at [489, 167] on icon at bounding box center [492, 173] width 14 height 14
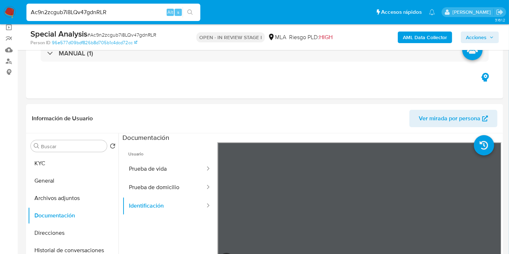
scroll to position [80, 0]
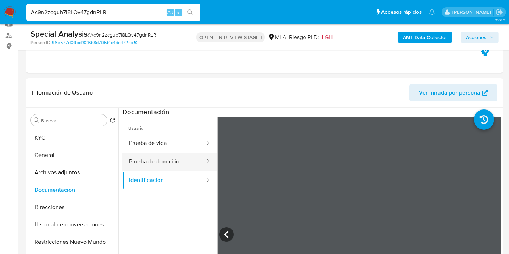
click at [170, 157] on button "Prueba de domicilio" at bounding box center [163, 161] width 83 height 18
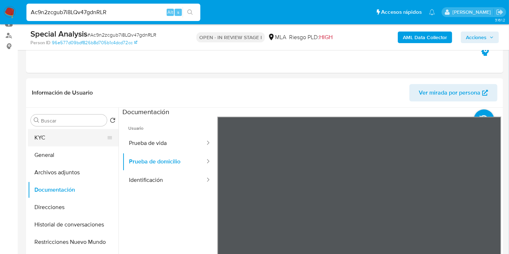
click at [55, 138] on button "KYC" at bounding box center [70, 137] width 85 height 17
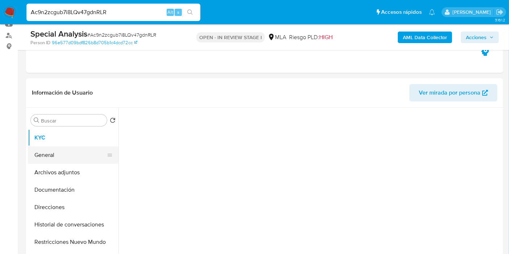
click at [61, 151] on button "General" at bounding box center [70, 154] width 85 height 17
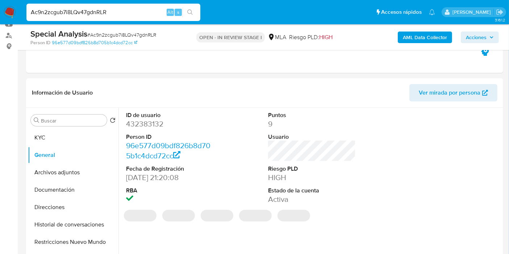
click at [152, 122] on dd "432383132" at bounding box center [170, 124] width 88 height 10
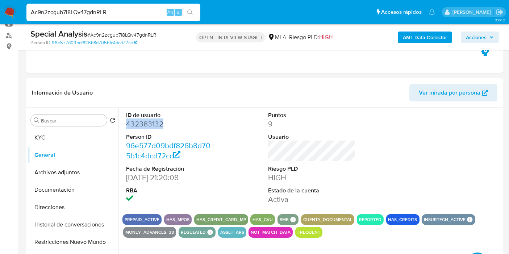
copy dd "432383132"
click at [57, 189] on button "Documentación" at bounding box center [70, 189] width 85 height 17
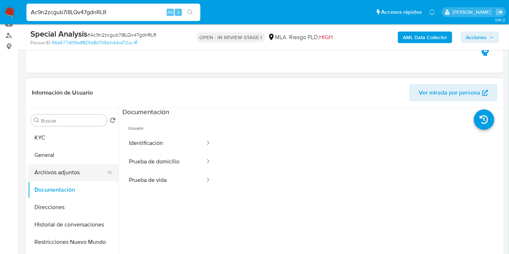
click at [71, 174] on button "Archivos adjuntos" at bounding box center [70, 172] width 85 height 17
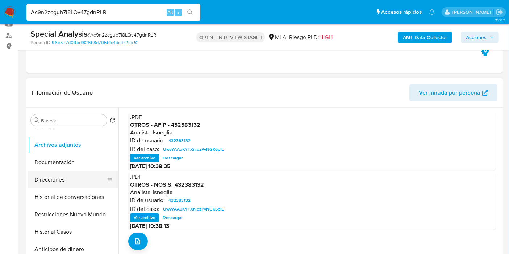
scroll to position [40, 0]
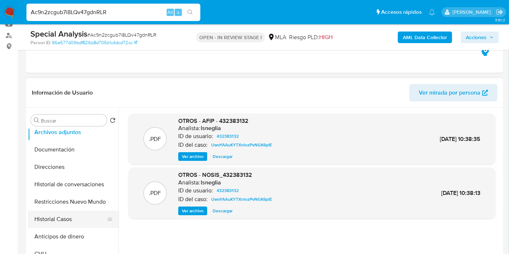
click at [57, 218] on button "Historial Casos" at bounding box center [70, 218] width 85 height 17
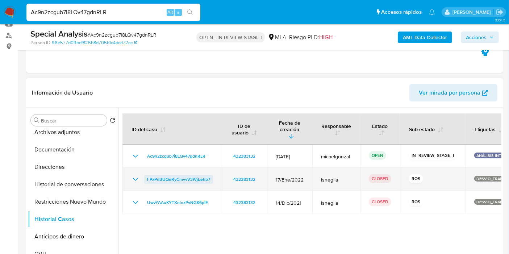
click at [154, 175] on span "FPxPnBUQeRyCmvvV3WjEehb7" at bounding box center [178, 179] width 63 height 9
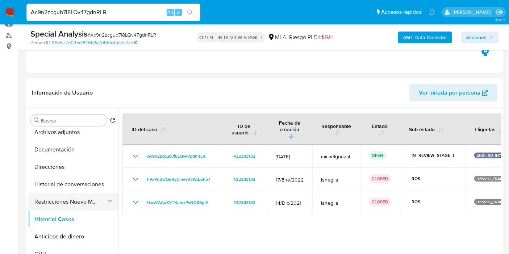
click at [63, 201] on button "Restricciones Nuevo Mundo" at bounding box center [70, 201] width 85 height 17
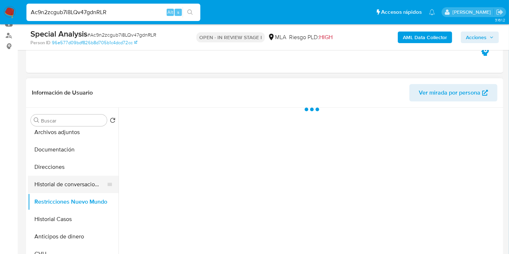
click at [67, 176] on button "Historial de conversaciones" at bounding box center [70, 184] width 85 height 17
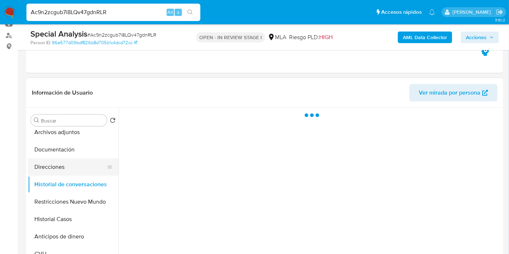
click at [73, 165] on button "Direcciones" at bounding box center [70, 166] width 85 height 17
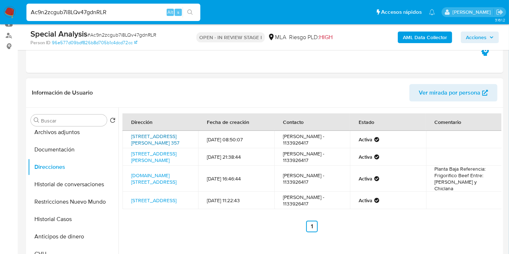
click at [151, 143] on link "Calle Medrano 357, Almagro, Capital Federal, 1179, Argentina 357" at bounding box center [155, 139] width 48 height 14
click at [156, 164] on link "Av.saenz 649, Pompeta, Capital Federal, 1437, Argentina 649" at bounding box center [153, 157] width 45 height 14
click at [147, 202] on link "Pi Y Margall 1288, La Boca, Capital Federal, 1265, Argentina 1288" at bounding box center [153, 200] width 45 height 7
click at [154, 180] on link "Av.la Plata 2499, Nueva Pompeya, Capital Federal, 1437, Argentina 2499" at bounding box center [153, 179] width 45 height 14
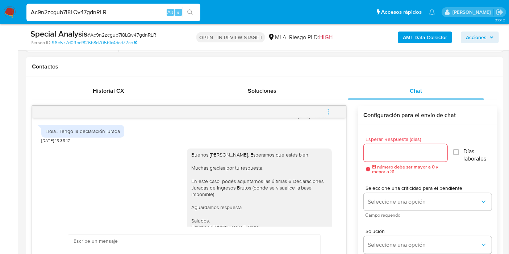
scroll to position [436, 0]
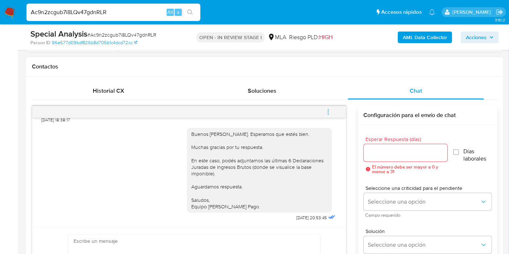
click at [285, 144] on div "Buenos días, Raúl. Esperamos que estés bien. Muchas gracias por tu respuesta. E…" at bounding box center [259, 170] width 136 height 79
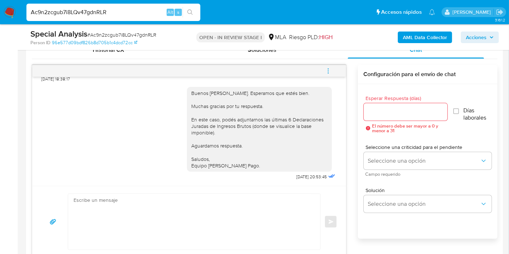
scroll to position [402, 0]
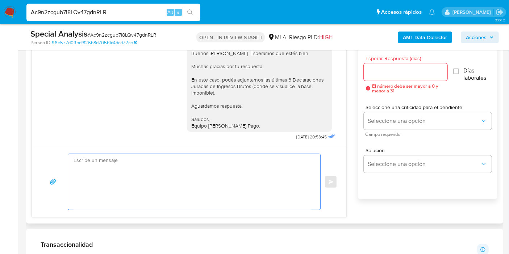
click at [215, 177] on textarea at bounding box center [191, 182] width 237 height 56
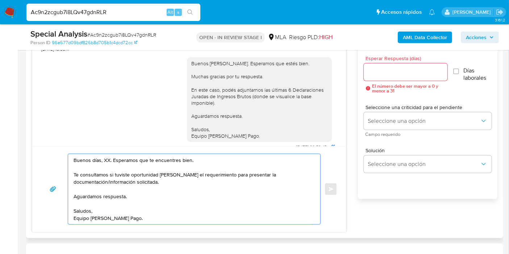
scroll to position [356, 0]
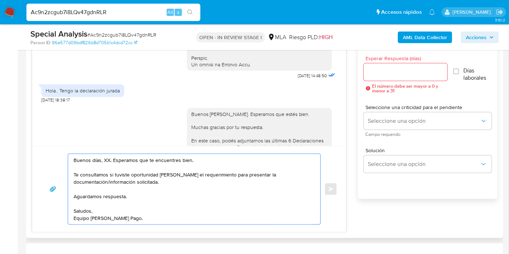
click at [105, 156] on textarea "Buenos días, XX. Esperamos que te encuentres bien. Te consultamos si tuviste op…" at bounding box center [191, 189] width 237 height 70
click at [118, 163] on textarea "Buenos días, Raúl. Esperamos que te encuentres bien. Te consultamos si tuviste …" at bounding box center [191, 189] width 237 height 70
click at [121, 186] on textarea "Buenos días, Raúl. Esperamos que te encuentres bien. Te consultamos si tuviste …" at bounding box center [191, 189] width 237 height 70
click at [126, 183] on textarea "Buenos días, Raúl. Esperamos que te encuentres bien. Te consultamos si tuviste …" at bounding box center [191, 189] width 237 height 70
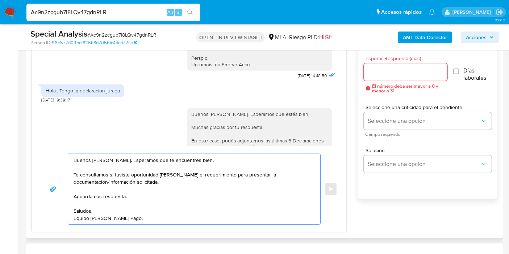
click at [126, 183] on textarea "Buenos días, Raúl. Esperamos que te encuentres bien. Te consultamos si tuviste …" at bounding box center [191, 189] width 237 height 70
click at [112, 211] on textarea "Buenos días, Raúl. Esperamos que te encuentres bien. Te consultamos si tuviste …" at bounding box center [191, 189] width 237 height 70
click at [144, 181] on textarea "Buenos días, Raúl. Esperamos que te encuentres bien. Te consultamos si tuviste …" at bounding box center [191, 189] width 237 height 70
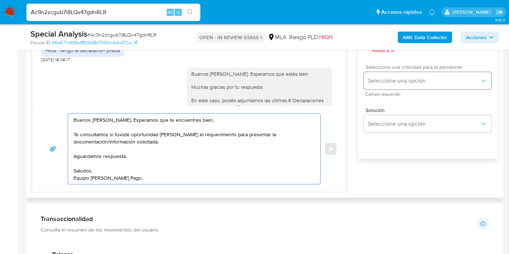
scroll to position [402, 0]
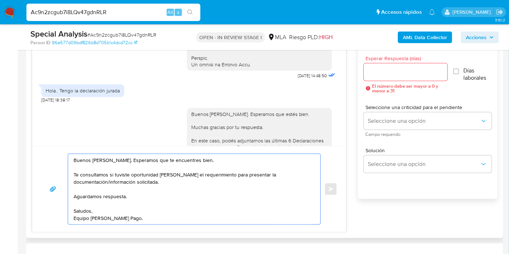
type textarea "Buenos días, Raúl. Esperamos que te encuentres bien. Te consultamos si tuviste …"
click at [412, 80] on div at bounding box center [405, 71] width 84 height 17
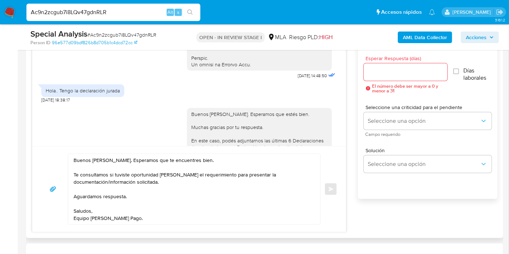
click at [416, 74] on input "Esperar Respuesta (días)" at bounding box center [405, 71] width 84 height 9
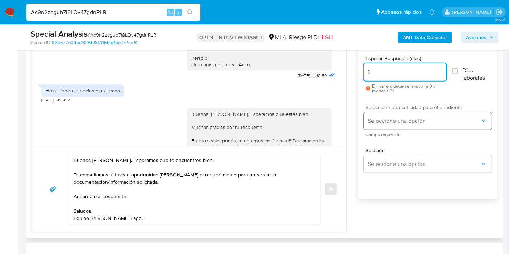
type input "1"
click at [399, 118] on span "Seleccione una opción" at bounding box center [424, 120] width 112 height 7
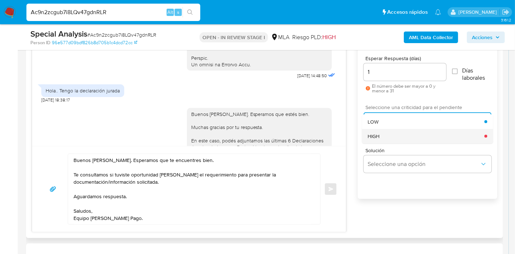
click at [389, 131] on div "HIGH" at bounding box center [425, 136] width 117 height 14
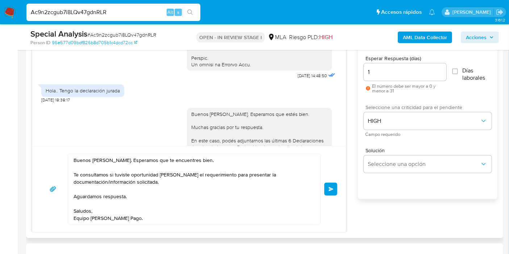
click at [327, 182] on button "Enviar" at bounding box center [330, 188] width 13 height 13
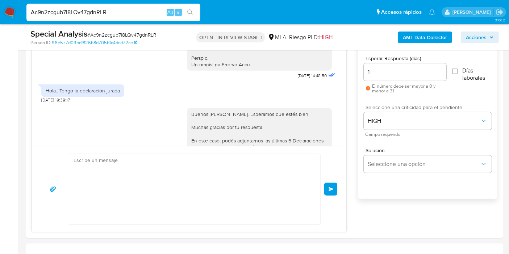
scroll to position [523, 0]
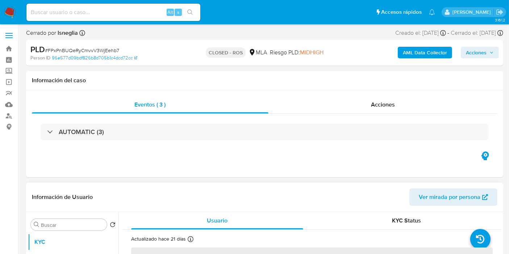
select select "10"
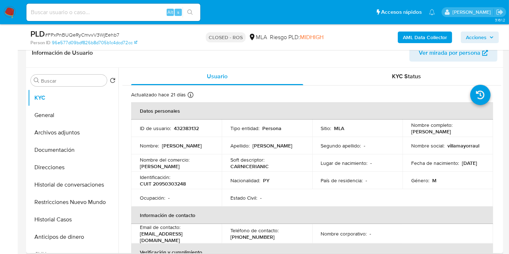
scroll to position [121, 0]
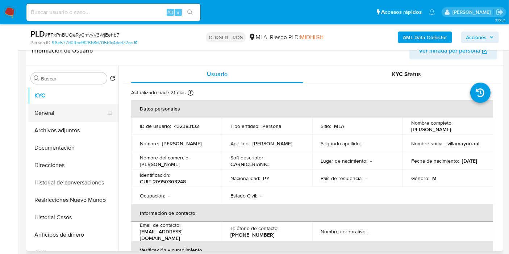
click at [54, 111] on button "General" at bounding box center [70, 112] width 85 height 17
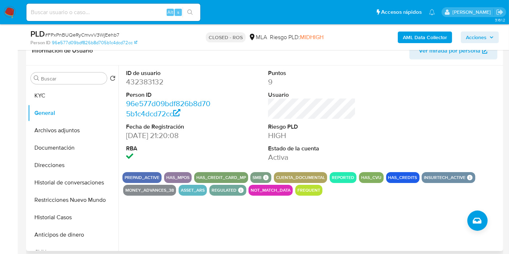
click at [153, 84] on dd "432383132" at bounding box center [170, 82] width 88 height 10
copy dd "432383132"
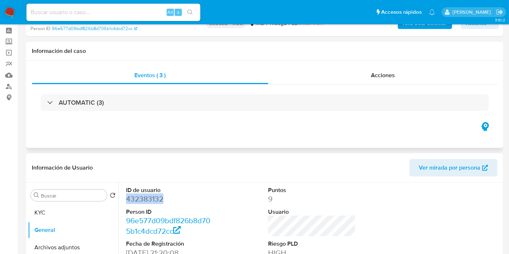
scroll to position [0, 0]
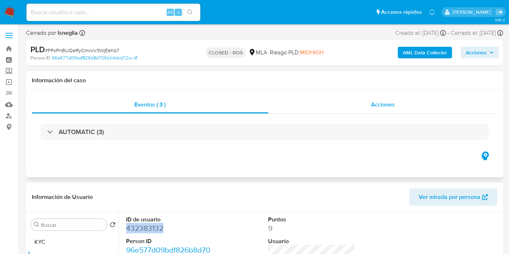
click at [357, 97] on div "Acciones" at bounding box center [382, 104] width 229 height 17
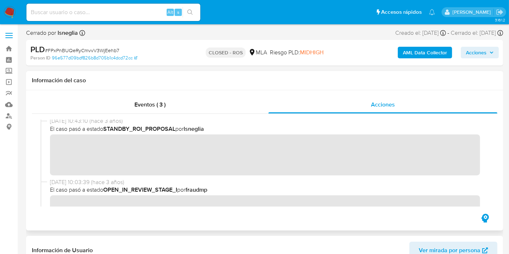
scroll to position [237, 0]
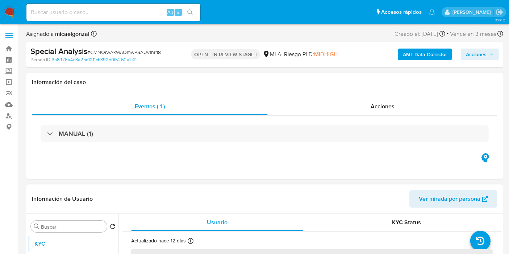
select select "10"
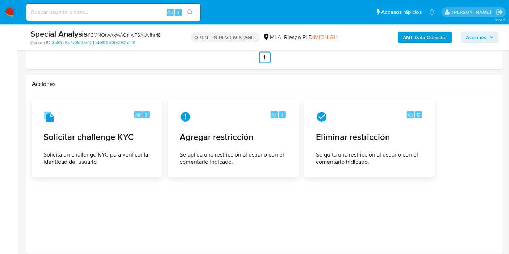
scroll to position [1038, 0]
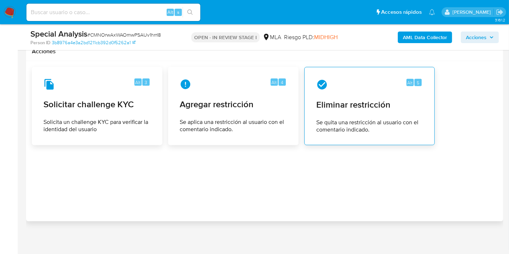
click at [363, 109] on div "Alt 5 Eliminar restricción Se quita una restricción al usuario con el comentari…" at bounding box center [369, 106] width 118 height 66
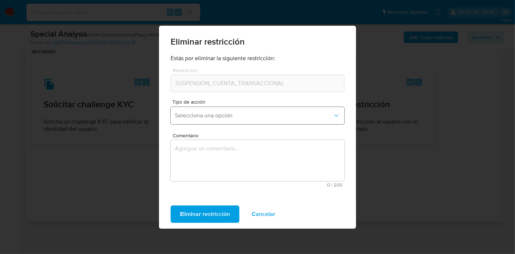
click at [223, 119] on button "Selecciona una opción" at bounding box center [257, 115] width 174 height 17
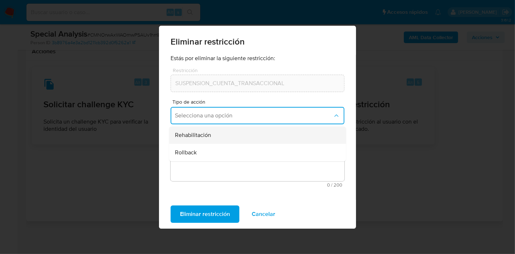
click at [241, 140] on div "Rehabilitación" at bounding box center [255, 134] width 161 height 17
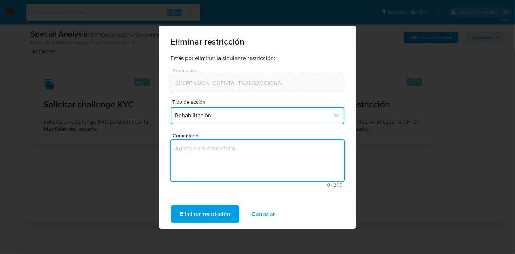
click at [229, 156] on textarea "Comentario" at bounding box center [257, 160] width 174 height 41
type textarea "AML"
click at [201, 213] on span "Eliminar restricción" at bounding box center [205, 214] width 50 height 16
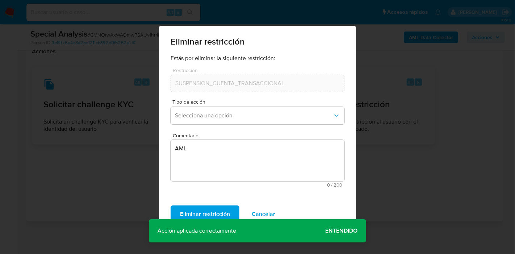
click at [345, 231] on span "Entendido" at bounding box center [341, 231] width 32 height 0
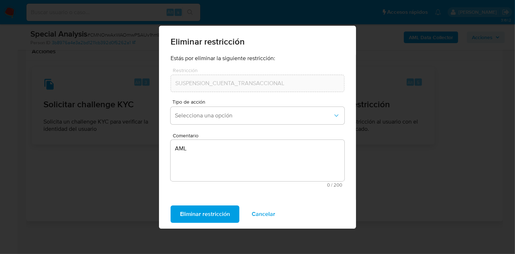
drag, startPoint x: 130, startPoint y: 169, endPoint x: 157, endPoint y: 115, distance: 60.4
click at [130, 167] on div "Eliminar restricción Estás por eliminar la siguiente restricción: Restricción S…" at bounding box center [257, 127] width 515 height 254
click at [209, 211] on span "Eliminar restricción" at bounding box center [205, 214] width 50 height 16
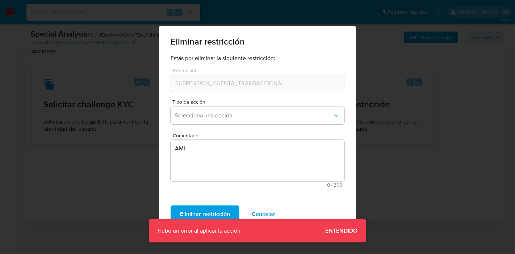
click at [329, 231] on span "Entendido" at bounding box center [341, 231] width 32 height 0
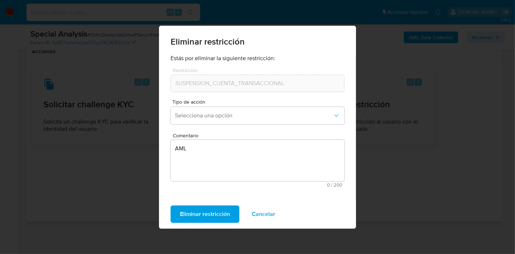
click at [407, 177] on div "Eliminar restricción Estás por eliminar la siguiente restricción: Restricción S…" at bounding box center [257, 127] width 515 height 254
click at [257, 213] on span "Cancelar" at bounding box center [264, 214] width 24 height 16
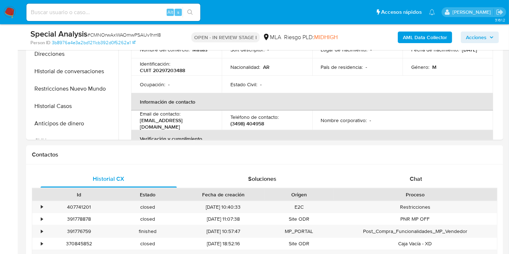
scroll to position [72, 0]
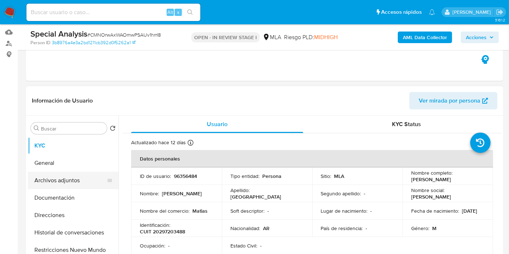
click at [68, 179] on button "Archivos adjuntos" at bounding box center [70, 180] width 85 height 17
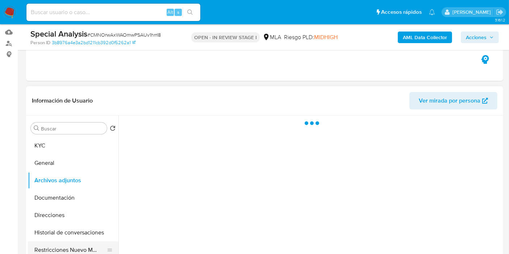
click at [75, 246] on button "Restricciones Nuevo Mundo" at bounding box center [70, 249] width 85 height 17
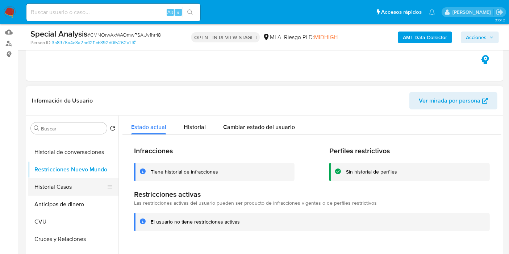
scroll to position [0, 0]
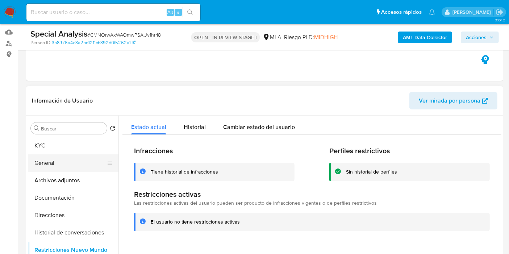
click at [75, 154] on button "General" at bounding box center [70, 162] width 85 height 17
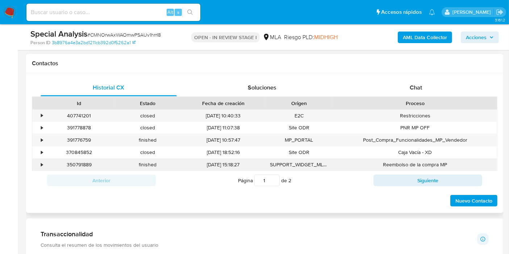
scroll to position [354, 0]
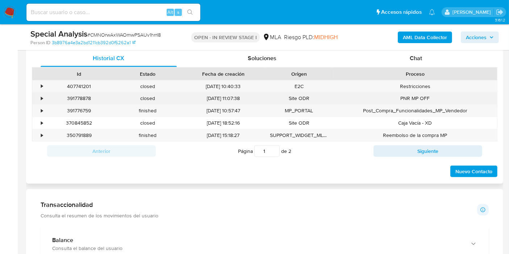
click at [84, 92] on div "391778878" at bounding box center [79, 98] width 68 height 12
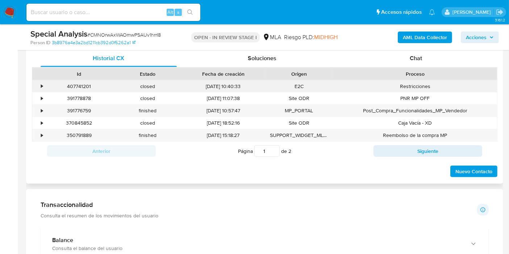
click at [85, 88] on div "407741201" at bounding box center [79, 86] width 68 height 12
copy div "407741201"
click at [432, 62] on div "Chat" at bounding box center [415, 58] width 136 height 17
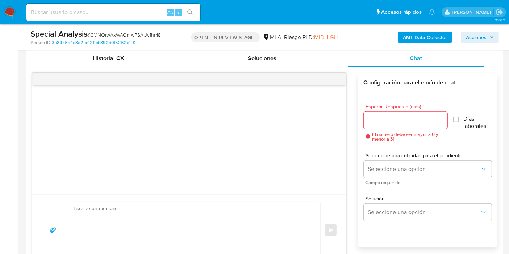
click at [227, 206] on textarea at bounding box center [191, 230] width 237 height 56
click at [150, 212] on textarea at bounding box center [191, 230] width 237 height 56
paste textarea "Muchas gracias por la respuesta. ¡Te contamos que tu cuenta ya está activa nuev…"
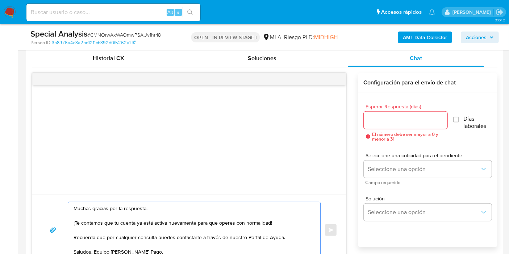
scroll to position [362, 0]
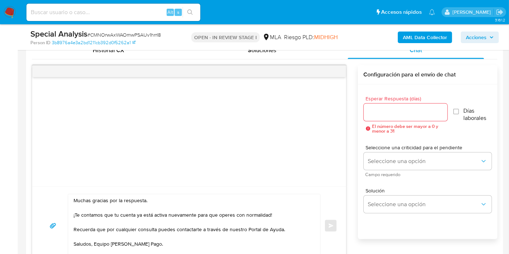
drag, startPoint x: 71, startPoint y: 196, endPoint x: 73, endPoint y: 202, distance: 6.5
click at [71, 197] on div "Muchas gracias por la respuesta. ¡Te contamos que tu cuenta ya está activa nuev…" at bounding box center [192, 225] width 248 height 63
click at [73, 202] on textarea "Muchas gracias por la respuesta. ¡Te contamos que tu cuenta ya está activa nuev…" at bounding box center [191, 225] width 237 height 63
click at [75, 201] on textarea "Muchas gracias por la respuesta. ¡Te contamos que tu cuenta ya está activa nuev…" at bounding box center [191, 225] width 237 height 63
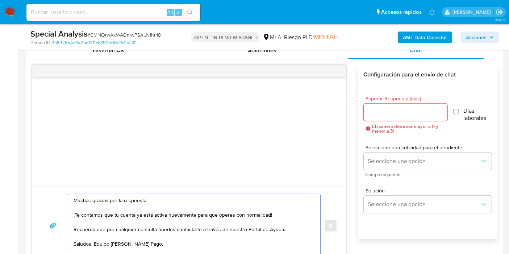
click at [75, 201] on textarea "Muchas gracias por la respuesta. ¡Te contamos que tu cuenta ya está activa nuev…" at bounding box center [191, 225] width 237 height 63
click at [79, 213] on textarea "Buenos días, Matías. Esperamos que estés bien. ¡Te contamos que tu cuenta ya es…" at bounding box center [191, 225] width 237 height 63
drag, startPoint x: 79, startPoint y: 213, endPoint x: 117, endPoint y: 214, distance: 38.4
click at [117, 214] on textarea "Buenos días, Matías. Esperamos que estés bien. ¡Te contamos que tu cuenta ya es…" at bounding box center [191, 225] width 237 height 63
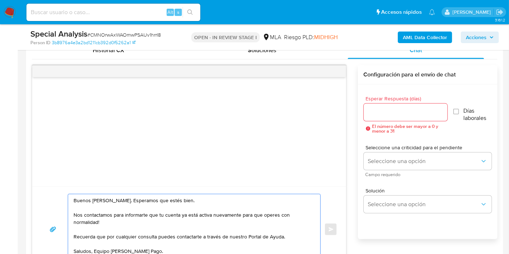
click at [136, 224] on textarea "Buenos días, Matías. Esperamos que estés bien. Nos contactamos para informarte …" at bounding box center [191, 229] width 237 height 70
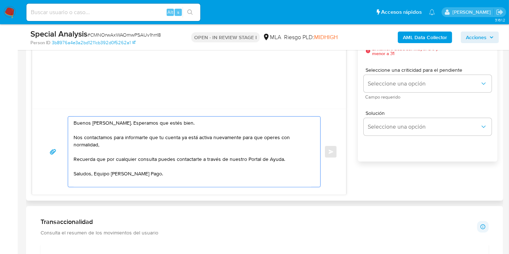
scroll to position [442, 0]
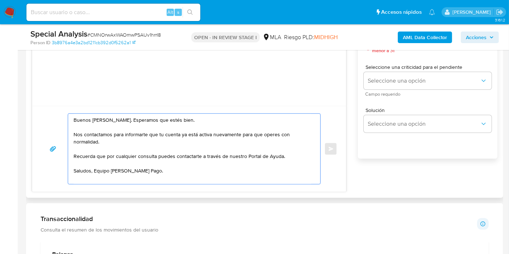
click at [94, 170] on textarea "Buenos días, Matías. Esperamos que estés bien. Nos contactamos para informarte …" at bounding box center [191, 149] width 237 height 70
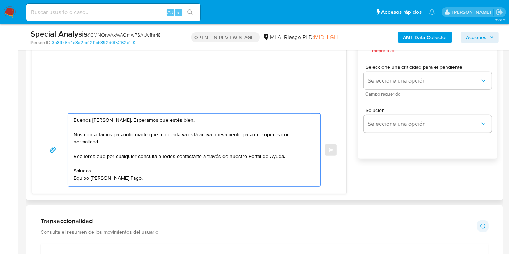
scroll to position [5, 0]
click at [123, 180] on textarea "Buenos días, Matías. Esperamos que estés bien. Nos contactamos para informarte …" at bounding box center [191, 150] width 237 height 72
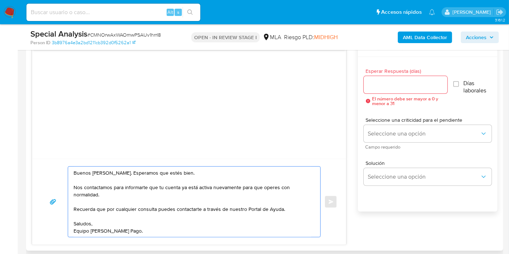
scroll to position [402, 0]
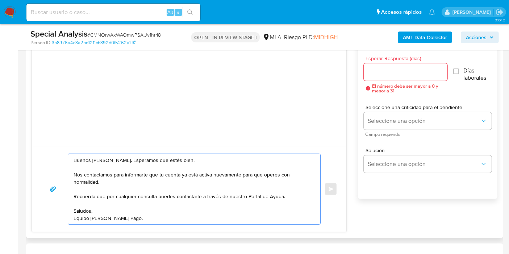
click at [201, 208] on textarea "Buenos días, Matías. Esperamos que estés bien. Nos contactamos para informarte …" at bounding box center [191, 189] width 237 height 70
drag, startPoint x: 131, startPoint y: 183, endPoint x: 117, endPoint y: 207, distance: 27.9
click at [129, 186] on textarea "Buenos días, Matías. Esperamos que estés bien. Nos contactamos para informarte …" at bounding box center [191, 189] width 237 height 70
click at [117, 207] on textarea "Buenos días, Matías. Esperamos que estés bien. Nos contactamos para informarte …" at bounding box center [191, 189] width 237 height 70
click at [287, 192] on textarea "Buenos días, Matías. Esperamos que estés bien. Nos contactamos para informarte …" at bounding box center [191, 189] width 237 height 70
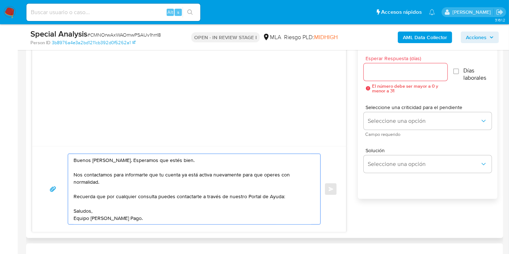
paste textarea "http://mercadolibre.com.ar/ayuda"
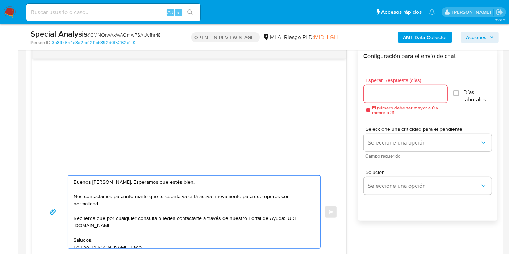
scroll to position [362, 0]
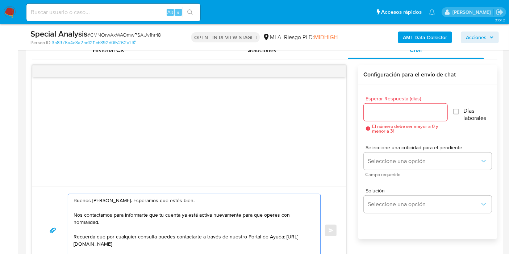
type textarea "Buenos días, Matías. Esperamos que estés bien. Nos contactamos para informarte …"
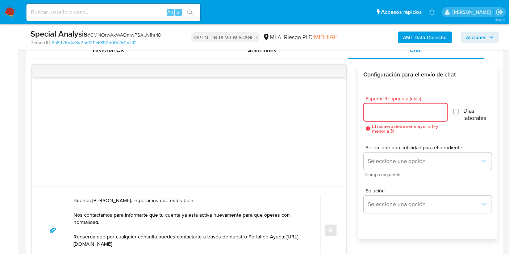
click at [409, 107] on input "Esperar Respuesta (días)" at bounding box center [405, 111] width 84 height 9
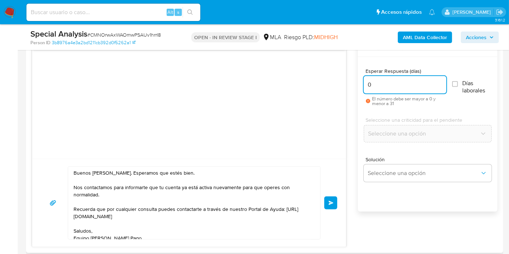
scroll to position [402, 0]
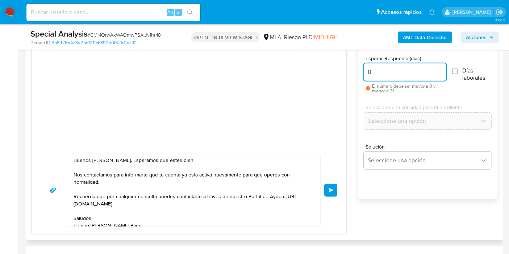
type input "0"
click at [341, 182] on div "Buenos días, Matías. Esperamos que estés bien. Nos contactamos para informarte …" at bounding box center [188, 190] width 313 height 88
click at [336, 186] on button "Enviar" at bounding box center [330, 190] width 13 height 13
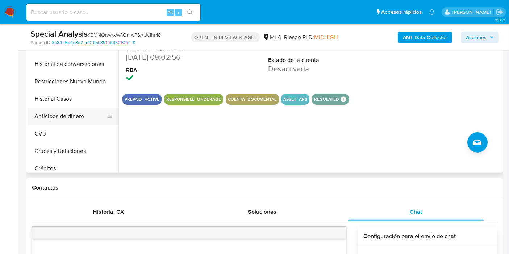
scroll to position [161, 0]
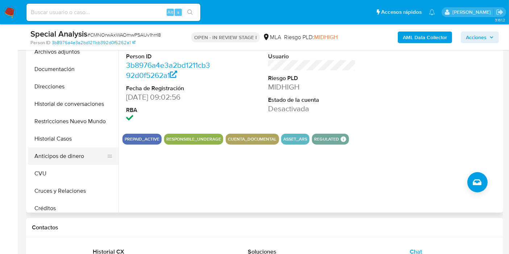
click at [68, 153] on button "Anticipos de dinero" at bounding box center [70, 155] width 85 height 17
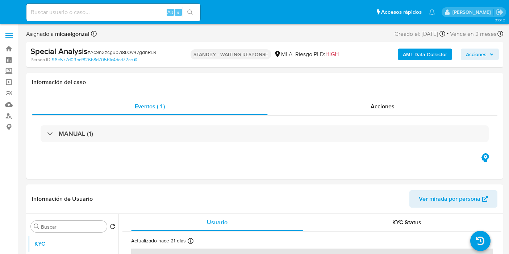
select select "10"
click at [59, 14] on input at bounding box center [113, 12] width 174 height 9
paste input "yzoGTVpdQxX1SQs9XvhnjCGj"
type input "yzoGTVpdQxX1SQs9XvhnjCGj"
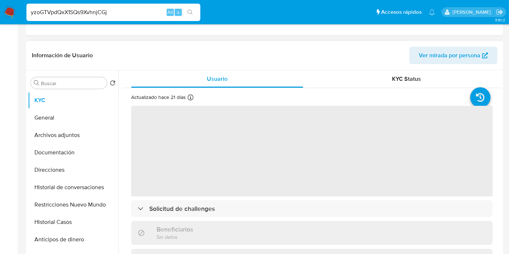
scroll to position [161, 0]
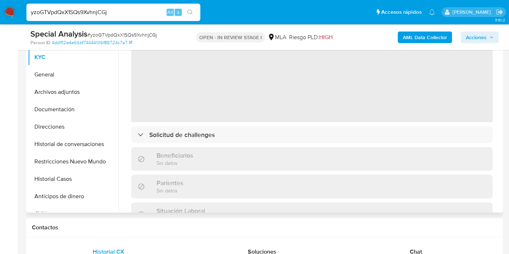
select select "10"
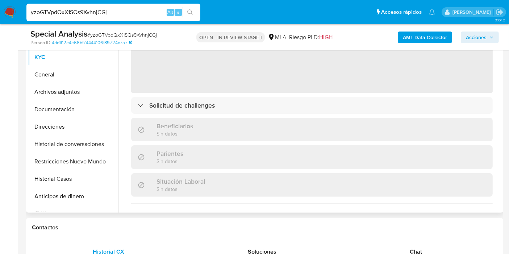
scroll to position [80, 0]
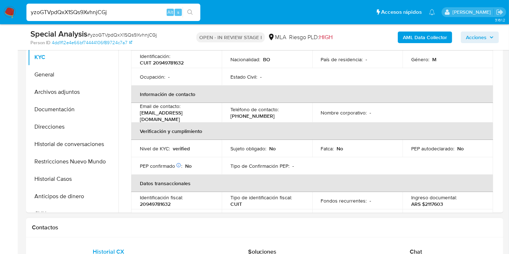
click at [425, 249] on div "Chat" at bounding box center [415, 251] width 136 height 17
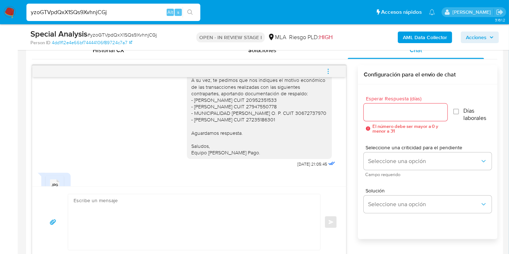
scroll to position [563, 0]
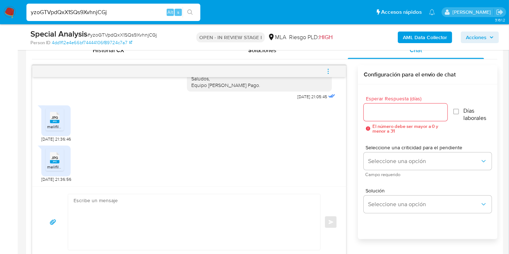
click at [48, 122] on div "JPG JPG" at bounding box center [54, 117] width 15 height 14
click at [54, 158] on span "JPG" at bounding box center [54, 157] width 7 height 5
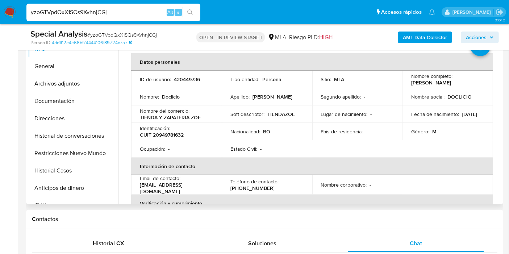
scroll to position [121, 0]
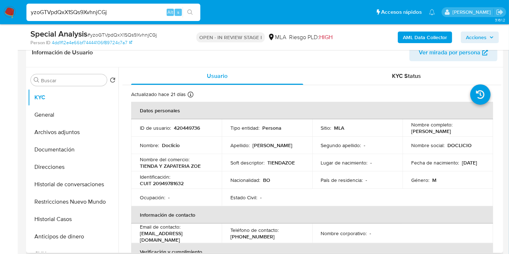
click at [204, 149] on td "Nombre : [PERSON_NAME]" at bounding box center [176, 144] width 90 height 17
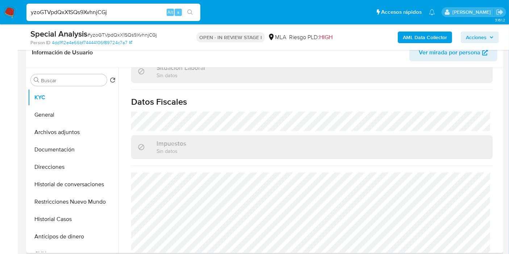
scroll to position [399, 0]
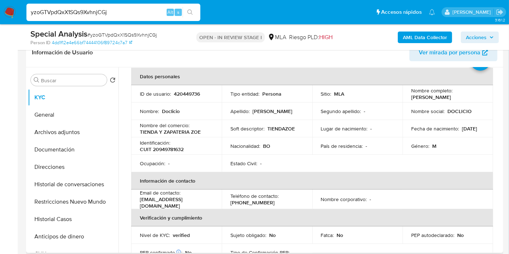
scroll to position [0, 0]
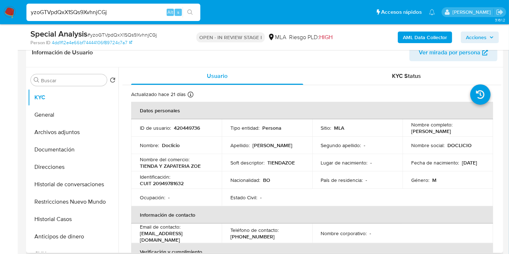
click at [418, 129] on p "[PERSON_NAME]" at bounding box center [431, 131] width 40 height 7
copy p "Doclicio"
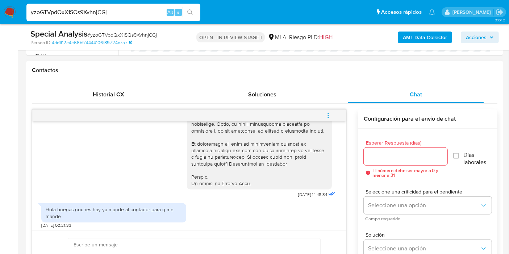
scroll to position [362, 0]
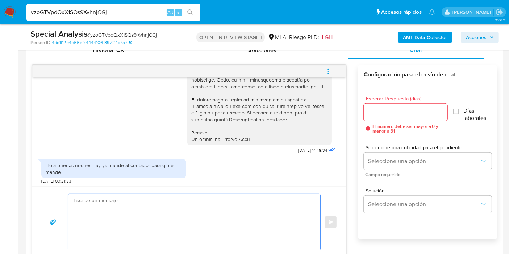
click at [115, 221] on textarea at bounding box center [191, 222] width 237 height 56
click at [114, 221] on textarea "Buenos días," at bounding box center [191, 222] width 237 height 56
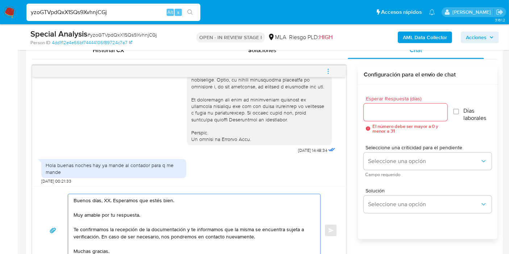
click at [104, 202] on textarea "Buenos días, XX. Esperamos que estés bien. Muy amable por tu respuesta. Te conf…" at bounding box center [191, 230] width 237 height 72
click at [107, 200] on textarea "Buenos días, XX. Esperamos que estés bien. Muy amable por tu respuesta. Te conf…" at bounding box center [191, 230] width 237 height 72
paste textarea "Doclicio"
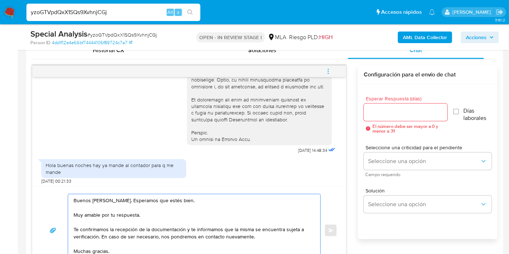
click at [110, 217] on textarea "Buenos días, Doclicio. Esperamos que estés bien. Muy amable por tu respuesta. T…" at bounding box center [191, 230] width 237 height 72
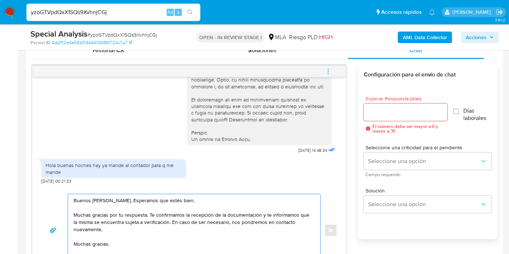
drag, startPoint x: 260, startPoint y: 214, endPoint x: 265, endPoint y: 223, distance: 10.7
click at [265, 223] on textarea "Buenos días, Doclicio. Esperamos que estés bien. Muchas gracias por tu respuest…" at bounding box center [191, 230] width 237 height 72
drag, startPoint x: 261, startPoint y: 211, endPoint x: 273, endPoint y: 235, distance: 26.7
click at [273, 235] on textarea "Buenos días, Doclicio. Esperamos que estés bien. Muchas gracias por tu respuest…" at bounding box center [191, 230] width 237 height 72
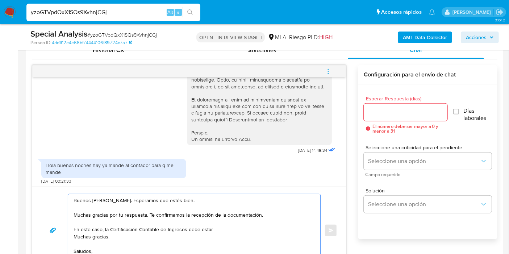
paste textarea "legalizada ante el Consejo Profesional de Ciencias Económicas."
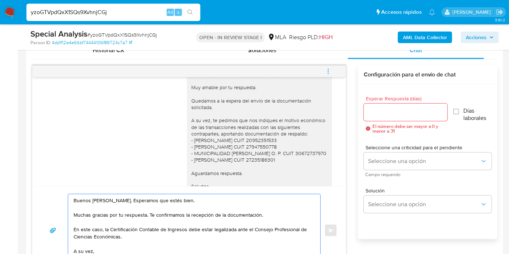
scroll to position [482, 0]
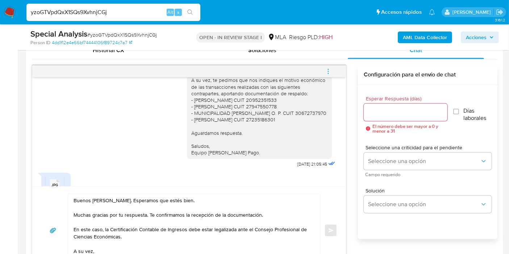
click at [253, 103] on div "Buenos días, Doclicio. Esperamos que estés bien. Muy amable por tu respuesta. Q…" at bounding box center [259, 93] width 136 height 125
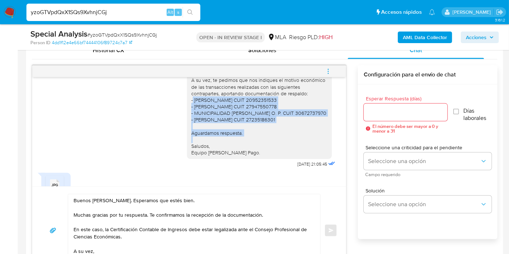
drag, startPoint x: 185, startPoint y: 115, endPoint x: 293, endPoint y: 131, distance: 109.5
click at [293, 131] on div "Buenos días, Doclicio. Esperamos que estés bien. Muy amable por tu respuesta. Q…" at bounding box center [259, 93] width 136 height 125
copy div "- Wilfredo Bohorquez Choque CUIT 20952351533 - Erica Argollo Lobo CUIT 27947550…"
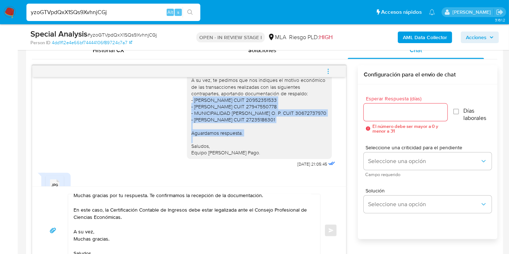
scroll to position [40, 0]
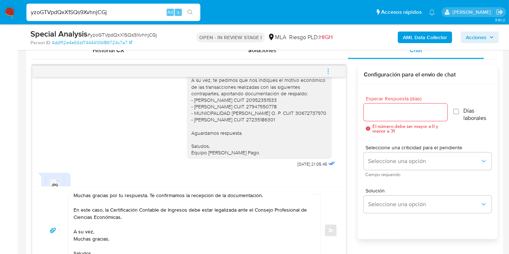
click at [131, 213] on textarea "Buenos días, Doclicio. Esperamos que estés bien. Muchas gracias por tu respuest…" at bounding box center [191, 230] width 237 height 72
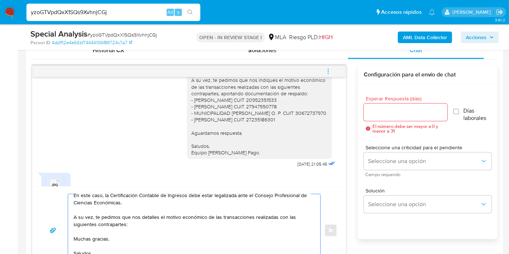
paste textarea "- Wilfredo Bohorquez Choque CUIT 20952351533 - Erica Argollo Lobo CUIT 27947550…"
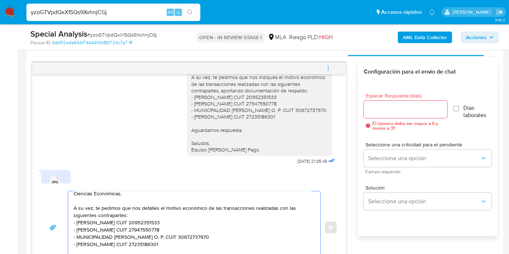
scroll to position [85, 0]
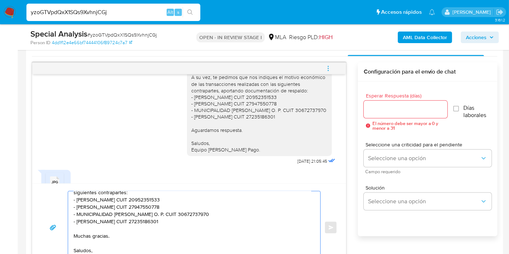
drag, startPoint x: 81, startPoint y: 212, endPoint x: 97, endPoint y: 206, distance: 17.1
click at [84, 210] on textarea "Buenos días, Doclicio. Esperamos que estés bien. Muchas gracias por tu respuest…" at bounding box center [191, 227] width 237 height 72
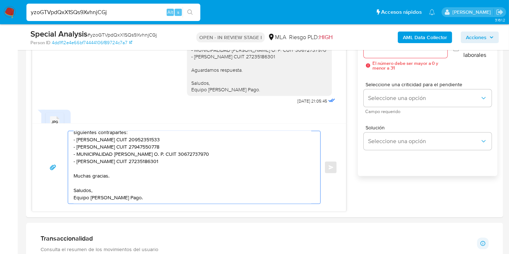
scroll to position [486, 0]
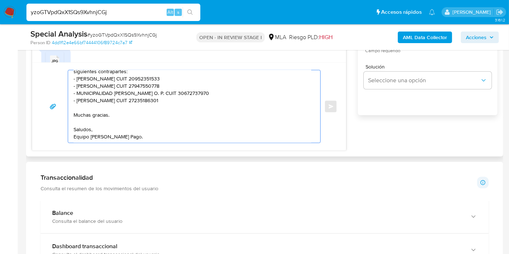
drag, startPoint x: 102, startPoint y: 121, endPoint x: 96, endPoint y: 127, distance: 8.2
click at [100, 123] on textarea "Buenos días, Doclicio. Esperamos que estés bien. Muchas gracias por tu respuest…" at bounding box center [191, 106] width 237 height 72
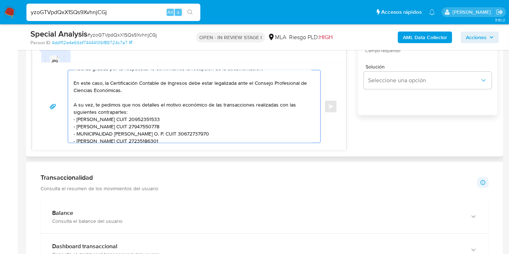
scroll to position [63, 0]
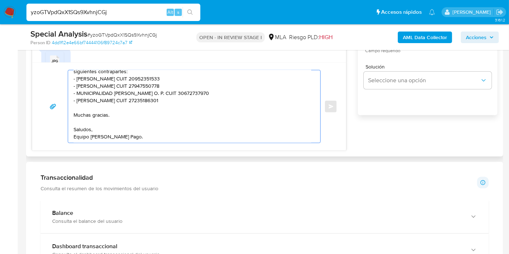
click at [100, 120] on textarea "Buenos días, Doclicio. Esperamos que estés bien. Muchas gracias por tu respuest…" at bounding box center [191, 106] width 237 height 72
click at [105, 115] on textarea "Buenos días, Doclicio. Esperamos que estés bien. Muchas gracias por tu respuest…" at bounding box center [191, 106] width 237 height 72
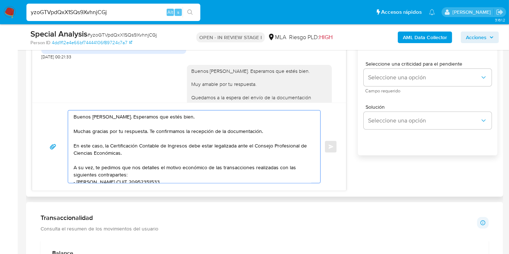
scroll to position [0, 0]
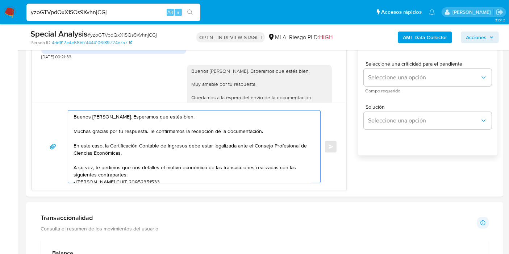
type textarea "Buenos días, Doclicio. Esperamos que estés bien. Muchas gracias por tu respuest…"
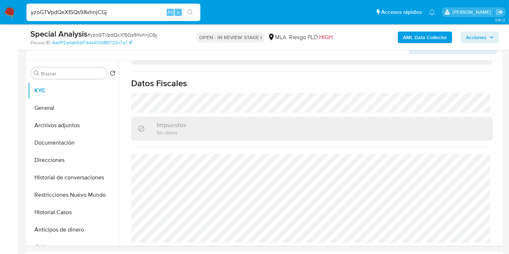
scroll to position [84, 0]
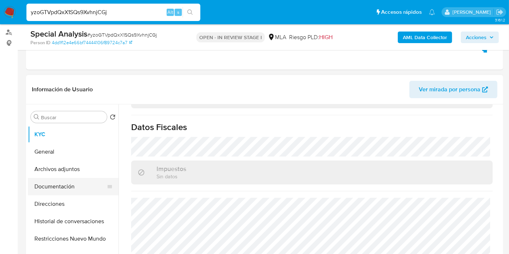
click at [78, 185] on button "Documentación" at bounding box center [70, 186] width 85 height 17
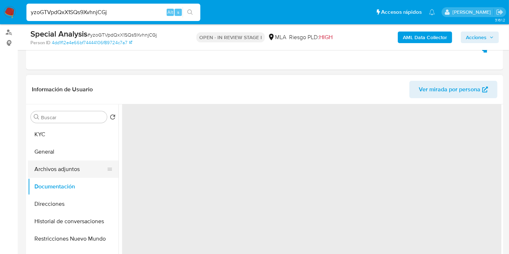
scroll to position [0, 0]
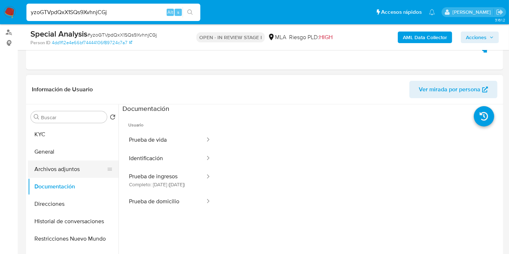
click at [86, 165] on button "Archivos adjuntos" at bounding box center [70, 168] width 85 height 17
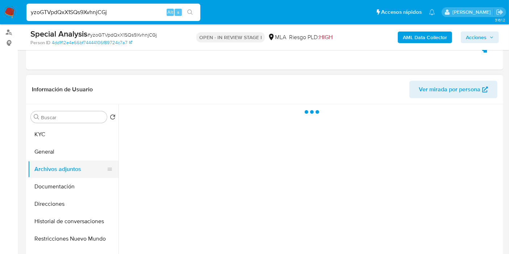
drag, startPoint x: 72, startPoint y: 186, endPoint x: 105, endPoint y: 166, distance: 38.8
click at [73, 185] on button "Documentación" at bounding box center [73, 186] width 90 height 17
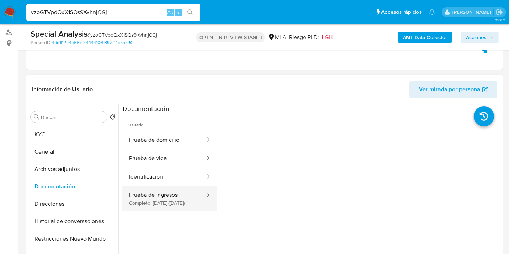
click at [168, 204] on button "Prueba de ingresos Completo: 04/09/2024 (hace un año)" at bounding box center [163, 198] width 83 height 25
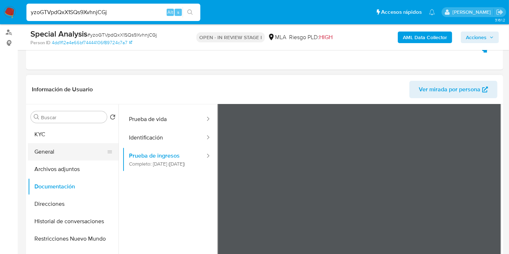
scroll to position [40, 0]
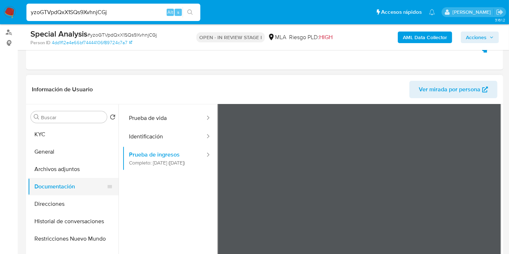
click at [91, 189] on button "Documentación" at bounding box center [70, 186] width 85 height 17
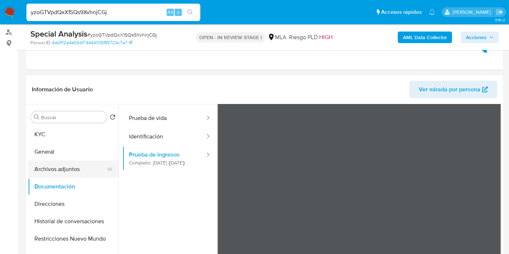
click at [83, 165] on button "Archivos adjuntos" at bounding box center [70, 168] width 85 height 17
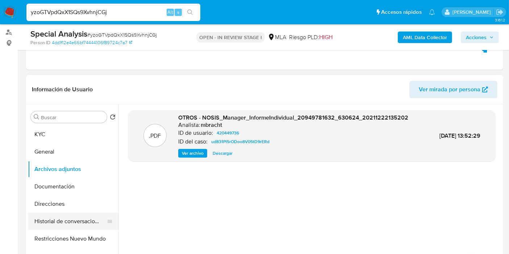
scroll to position [80, 0]
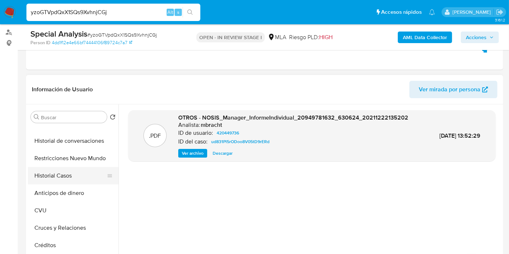
click at [83, 172] on button "Historial Casos" at bounding box center [70, 175] width 85 height 17
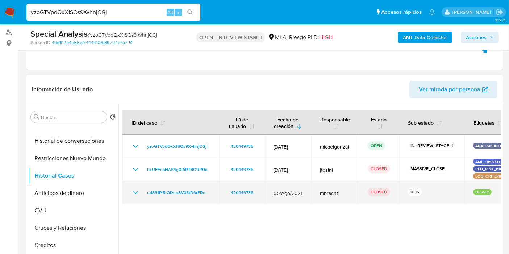
click at [174, 182] on td "ud831Pl5rODoo8V05tD9rERd" at bounding box center [170, 192] width 97 height 23
click at [169, 188] on span "ud831Pl5rODoo8V05tD9rERd" at bounding box center [176, 192] width 58 height 9
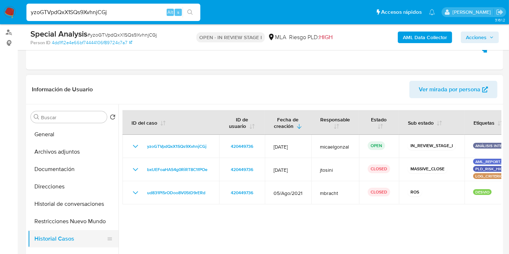
scroll to position [0, 0]
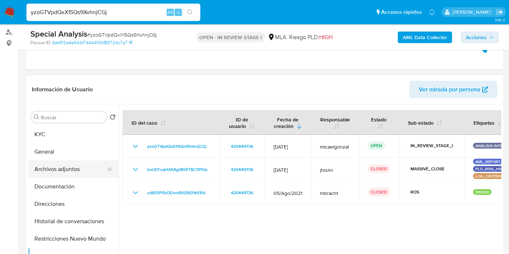
click at [55, 161] on button "Archivos adjuntos" at bounding box center [70, 168] width 85 height 17
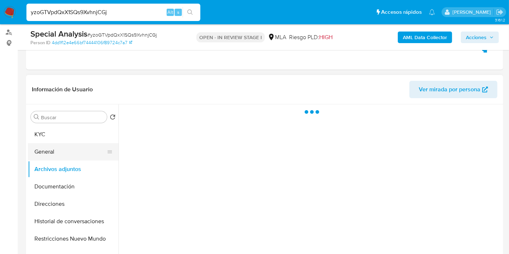
click at [58, 155] on button "General" at bounding box center [70, 151] width 85 height 17
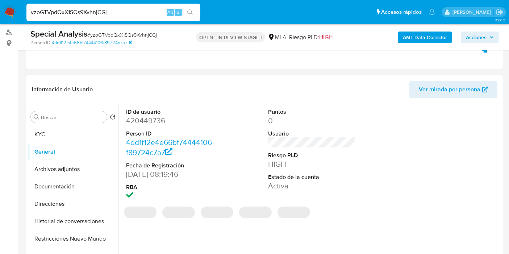
click at [137, 128] on dl "ID de usuario 420449736 Person ID 4dd1f12e4e66bf74444106f89724c7a7 Fecha de Reg…" at bounding box center [170, 154] width 88 height 93
click at [154, 120] on dd "420449736" at bounding box center [170, 120] width 88 height 10
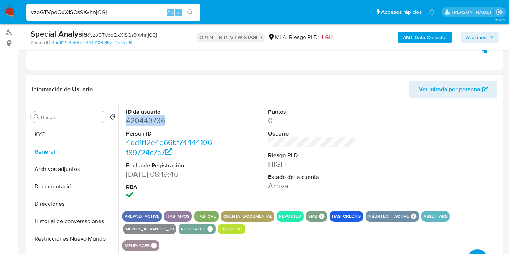
copy dd "420449736"
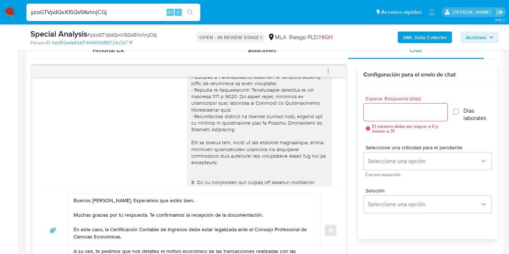
scroll to position [325, 0]
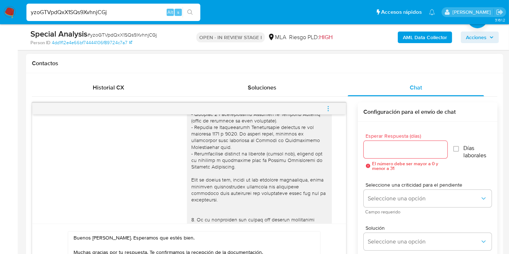
click at [385, 156] on div at bounding box center [405, 149] width 84 height 17
click at [388, 152] on input "Esperar Respuesta (días)" at bounding box center [405, 149] width 84 height 9
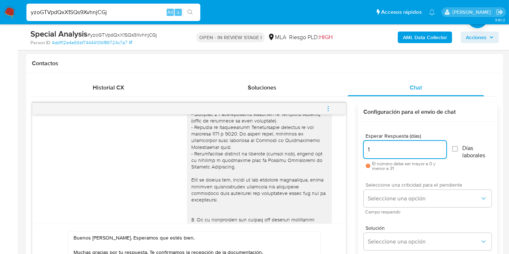
type input "1"
click at [387, 184] on span "Seleccione una criticidad para el pendiente" at bounding box center [429, 184] width 128 height 5
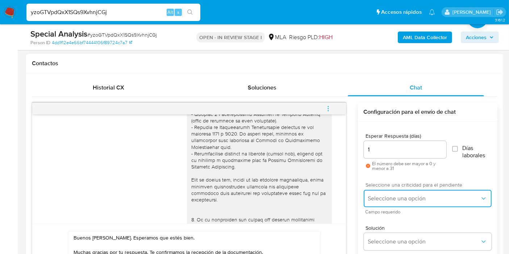
click at [387, 190] on button "Seleccione una opción" at bounding box center [427, 198] width 128 height 17
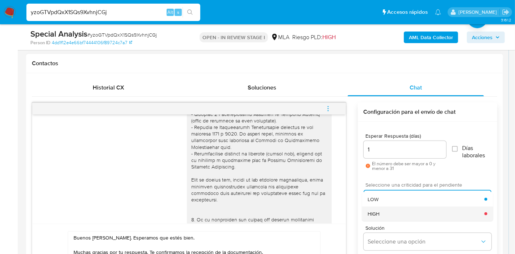
drag, startPoint x: 384, startPoint y: 205, endPoint x: 386, endPoint y: 211, distance: 6.3
click at [386, 211] on ul "LOW HIGH" at bounding box center [427, 206] width 131 height 29
click at [386, 211] on div "HIGH" at bounding box center [425, 213] width 117 height 14
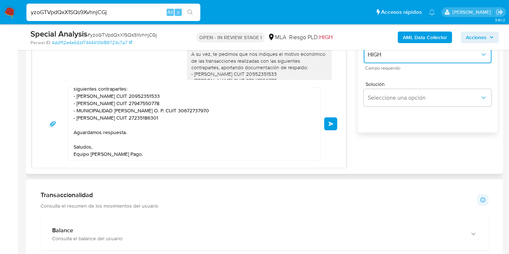
scroll to position [486, 0]
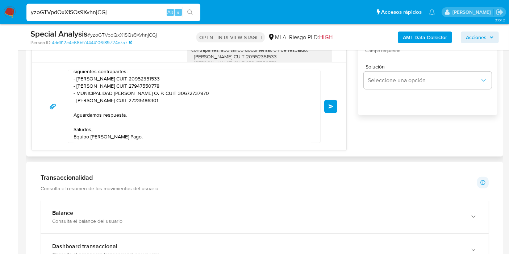
click at [343, 112] on div "Buenos días, Doclicio. Esperamos que estés bien. Muchas gracias por tu respuest…" at bounding box center [188, 106] width 313 height 88
click at [331, 108] on button "Enviar" at bounding box center [330, 106] width 13 height 13
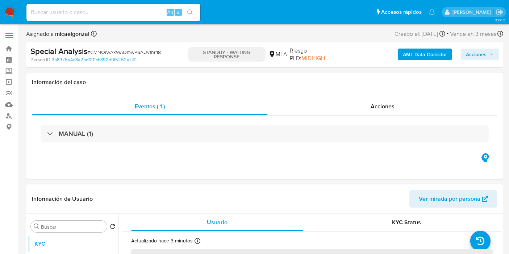
select select "10"
click at [115, 53] on span "# CMNOrwAxWAOmwPSAUv1hrrI8" at bounding box center [123, 51] width 73 height 7
copy span "CMNOrwAxWAOmwPSAUv1hrrI8"
click at [12, 16] on img at bounding box center [10, 12] width 12 height 12
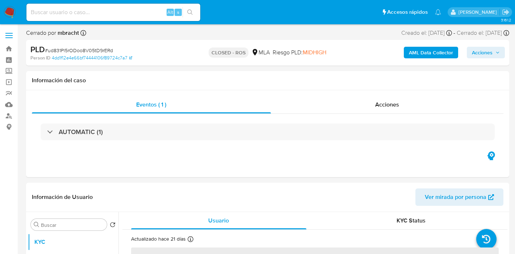
select select "10"
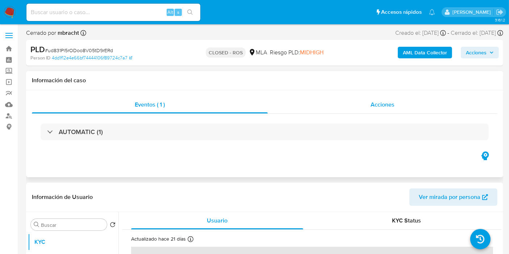
click at [415, 100] on div "Acciones" at bounding box center [381, 104] width 229 height 17
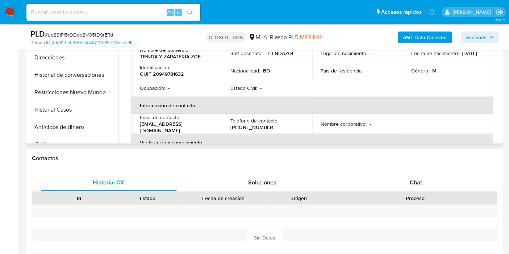
scroll to position [201, 0]
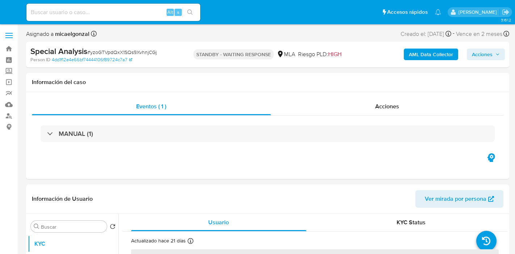
select select "10"
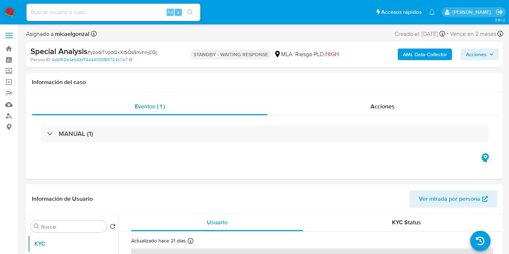
click at [101, 10] on input at bounding box center [113, 12] width 174 height 9
paste input "VPS2d2avYtPiTwbafull9L0b"
type input "VPS2d2avYtPiTwbafull9L0b"
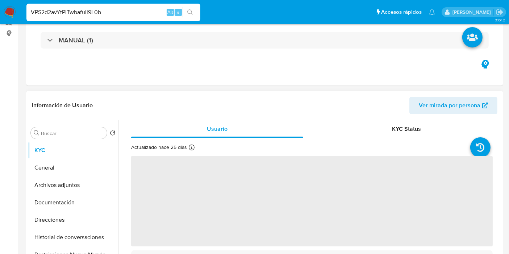
scroll to position [121, 0]
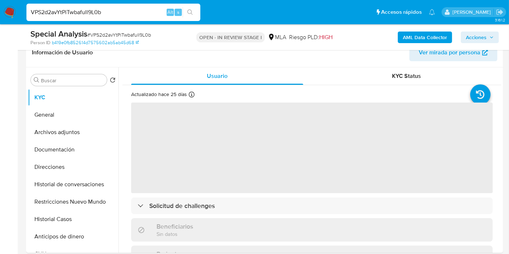
select select "10"
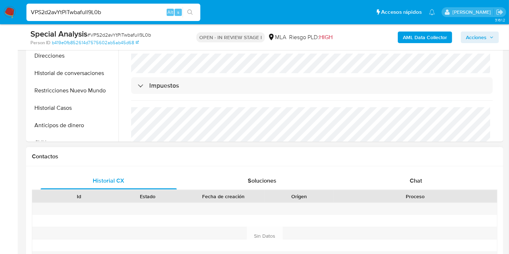
scroll to position [332, 0]
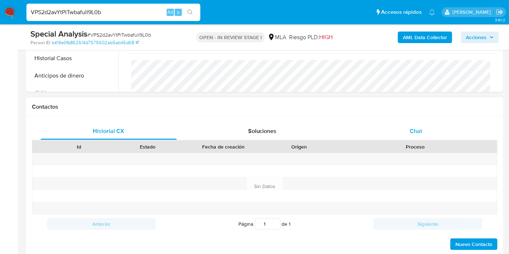
click at [407, 131] on div "Chat" at bounding box center [415, 130] width 136 height 17
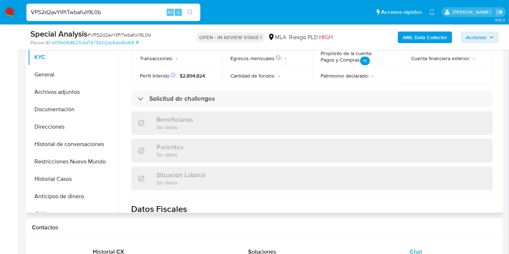
scroll to position [211, 0]
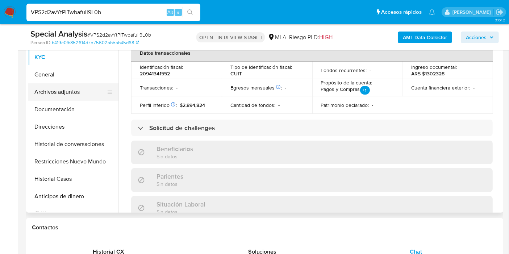
click at [61, 87] on button "Archivos adjuntos" at bounding box center [70, 91] width 85 height 17
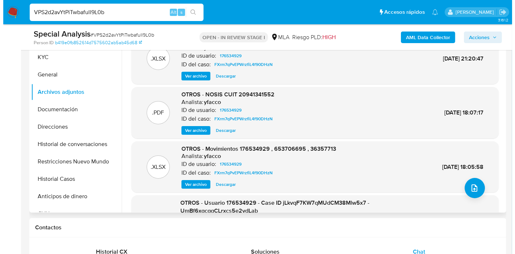
scroll to position [80, 0]
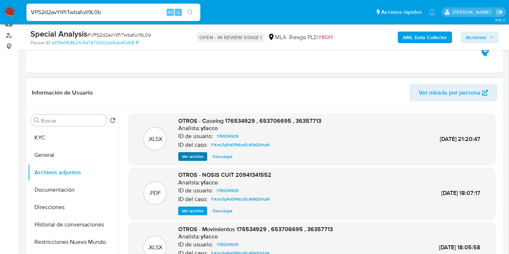
drag, startPoint x: 200, startPoint y: 162, endPoint x: 200, endPoint y: 153, distance: 8.3
click at [199, 156] on div ".XLSX OTROS - Caselog 176534929 , 653706695 , 36357713 Analista: yfacco ID de u…" at bounding box center [311, 138] width 367 height 51
click at [200, 153] on span "Ver archivo" at bounding box center [193, 156] width 22 height 7
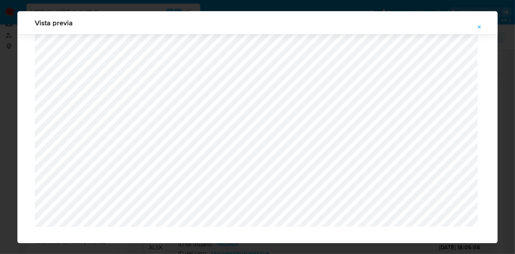
scroll to position [514, 0]
click at [0, 144] on div "Vista previa" at bounding box center [257, 127] width 515 height 254
drag, startPoint x: 5, startPoint y: 112, endPoint x: 479, endPoint y: 3, distance: 486.1
click at [30, 96] on div "Vista previa" at bounding box center [257, 127] width 515 height 254
click at [472, 31] on button "Attachment preview" at bounding box center [479, 27] width 16 height 12
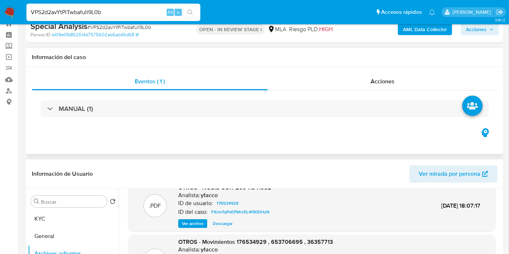
scroll to position [0, 0]
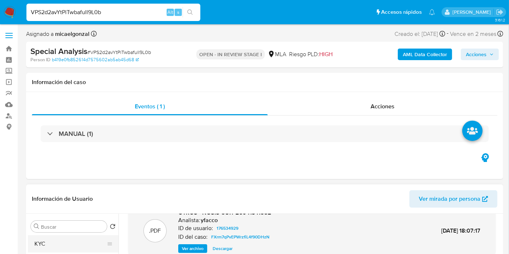
click at [48, 235] on button "KYC" at bounding box center [70, 243] width 85 height 17
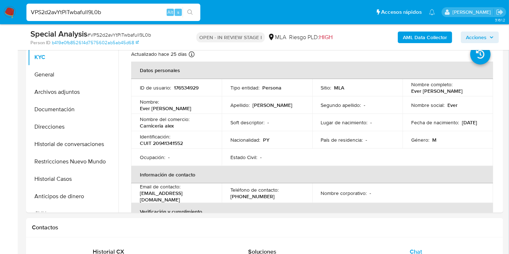
click at [194, 203] on th "Verificación y cumplimiento" at bounding box center [312, 211] width 362 height 17
drag, startPoint x: 194, startPoint y: 196, endPoint x: 140, endPoint y: 193, distance: 54.4
click at [140, 193] on div "Email de contacto : pitu1977@icloud.com" at bounding box center [176, 193] width 73 height 20
copy p "pitu1977@icloud.com"
click at [108, 7] on div "VPS2d2avYtPiTwbafull9L0b Alt s" at bounding box center [113, 12] width 174 height 17
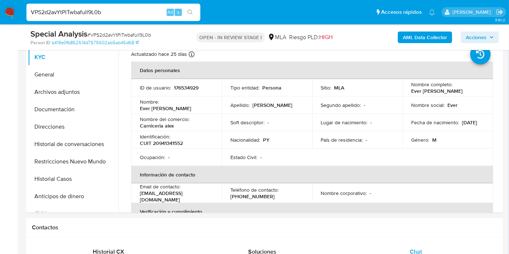
click at [102, 10] on input "VPS2d2avYtPiTwbafull9L0b" at bounding box center [113, 12] width 174 height 9
paste input "lgujxAy6Lz951txu2WTNQsz7"
type input "lgujxAy6Lz951txu2WTNQsz7"
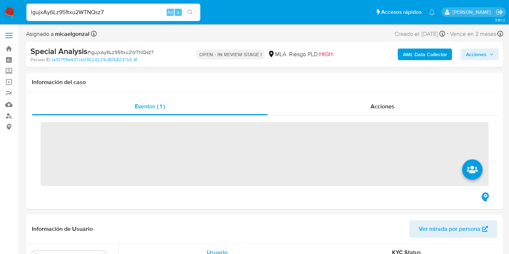
scroll to position [80, 0]
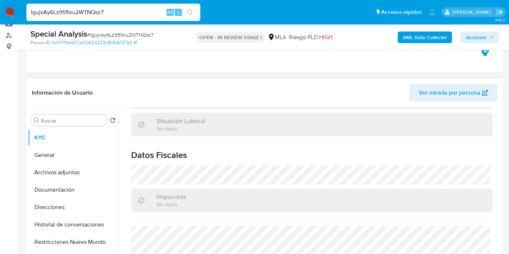
select select "10"
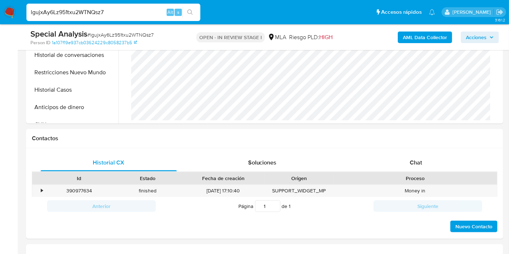
scroll to position [321, 0]
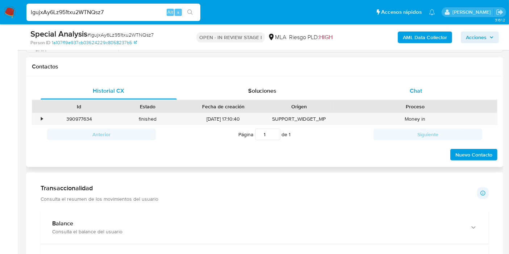
drag, startPoint x: 425, startPoint y: 108, endPoint x: 432, endPoint y: 89, distance: 20.5
click at [425, 108] on div "Proceso" at bounding box center [414, 106] width 153 height 7
click at [432, 89] on div "Chat" at bounding box center [415, 90] width 136 height 17
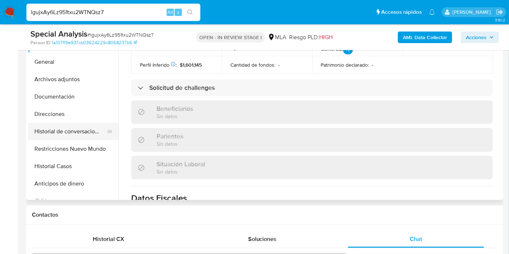
scroll to position [161, 0]
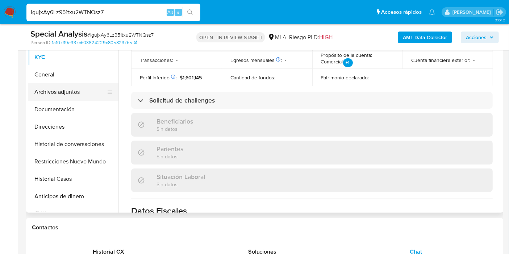
drag, startPoint x: 80, startPoint y: 110, endPoint x: 84, endPoint y: 99, distance: 12.2
click at [81, 107] on button "Documentación" at bounding box center [73, 109] width 90 height 17
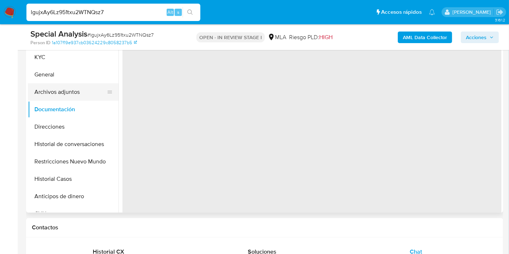
click at [84, 99] on button "Archivos adjuntos" at bounding box center [70, 91] width 85 height 17
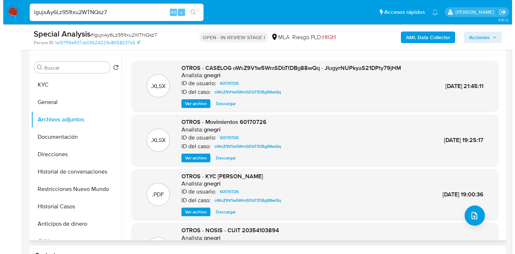
scroll to position [121, 0]
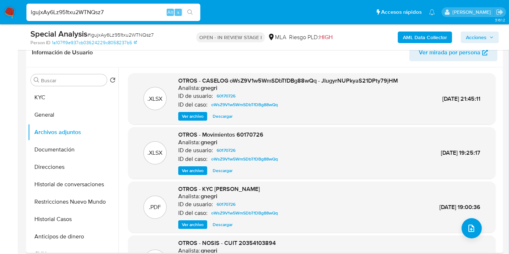
click at [202, 116] on span "Ver archivo" at bounding box center [193, 116] width 22 height 7
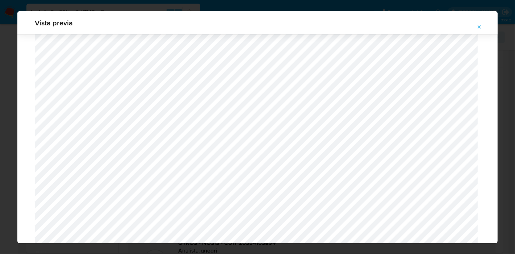
scroll to position [830, 0]
click at [480, 24] on span "Attachment preview" at bounding box center [479, 27] width 6 height 10
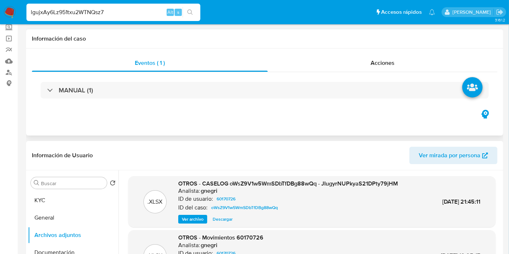
scroll to position [0, 0]
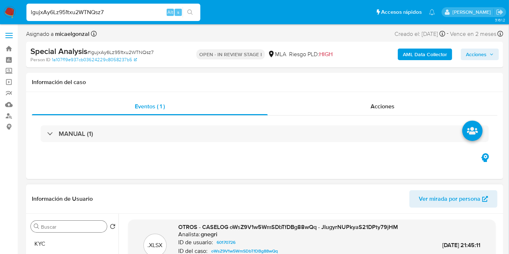
drag, startPoint x: 75, startPoint y: 239, endPoint x: 84, endPoint y: 222, distance: 19.7
click at [76, 238] on button "KYC" at bounding box center [73, 243] width 90 height 17
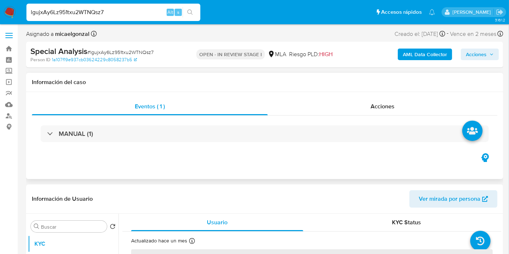
scroll to position [80, 0]
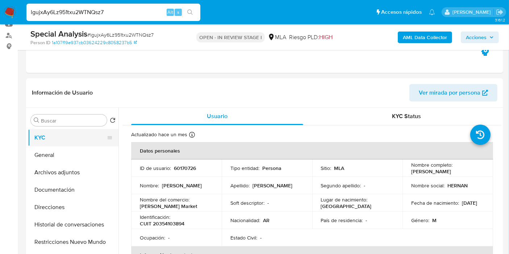
click at [72, 144] on button "KYC" at bounding box center [70, 137] width 85 height 17
click at [59, 155] on button "General" at bounding box center [70, 154] width 85 height 17
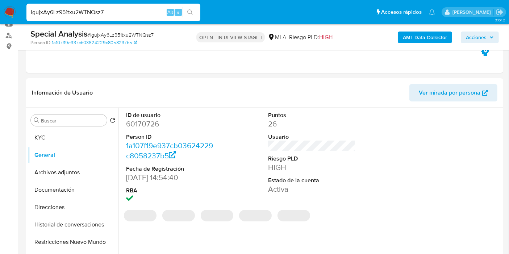
click at [153, 122] on dd "60170726" at bounding box center [170, 124] width 88 height 10
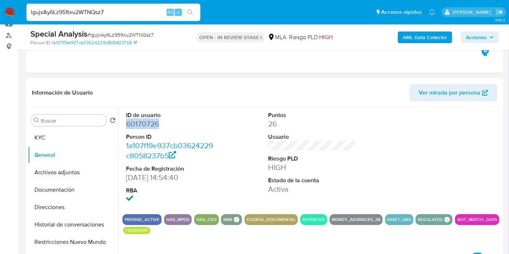
copy dd "60170726"
click at [48, 195] on button "Documentación" at bounding box center [70, 189] width 85 height 17
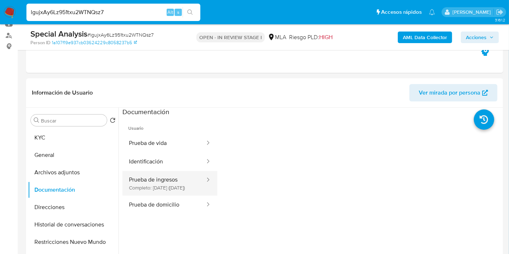
click at [182, 195] on button "Prueba de ingresos Completo: 26/10/2022 (hace 3 años)" at bounding box center [163, 183] width 83 height 25
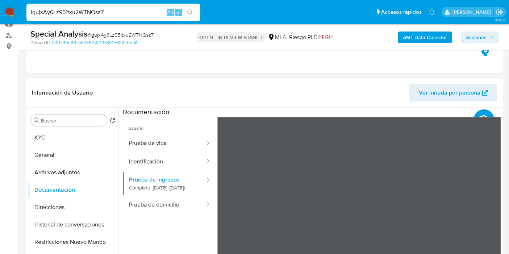
scroll to position [512, 0]
click at [65, 144] on button "KYC" at bounding box center [70, 137] width 85 height 17
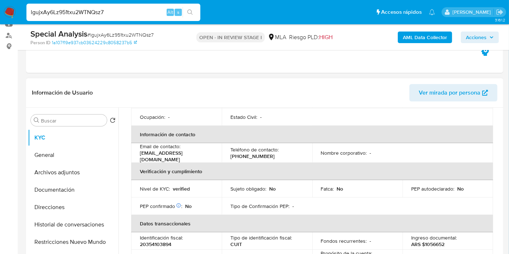
scroll to position [40, 0]
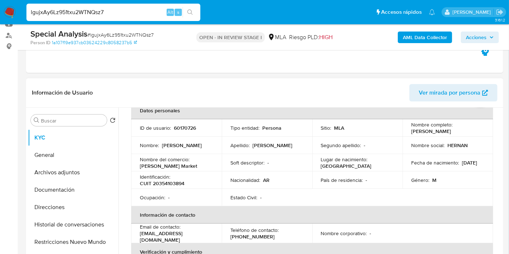
click at [177, 178] on div "Identificación : CUIT 20354103894" at bounding box center [176, 179] width 73 height 13
click at [173, 182] on p "CUIT 20354103894" at bounding box center [162, 183] width 45 height 7
copy p "20354103894"
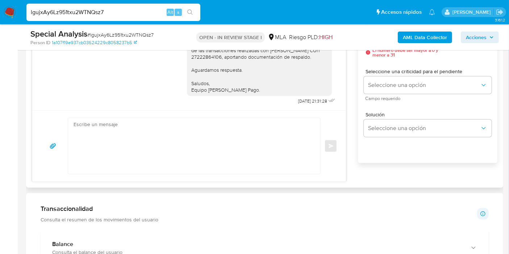
scroll to position [402, 0]
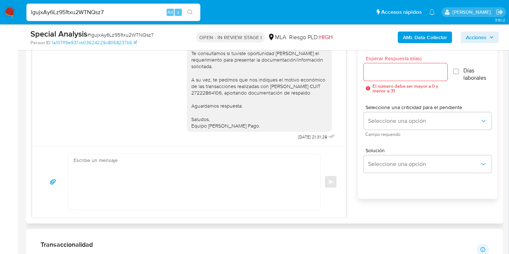
click at [249, 142] on div "17/09/2025 14:50:45 Hola, Esperamos que te encuentres muy bien. Te consultamos …" at bounding box center [188, 91] width 313 height 109
click at [243, 162] on textarea at bounding box center [191, 182] width 237 height 56
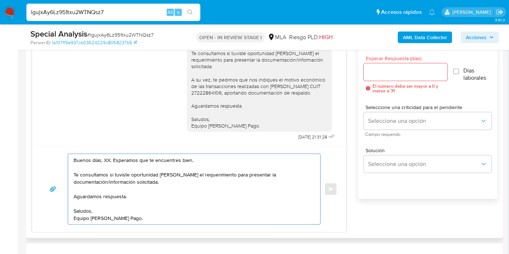
click at [107, 156] on textarea "Buenos días, XX. Esperamos que te encuentres bien. Te consultamos si tuviste op…" at bounding box center [191, 189] width 237 height 70
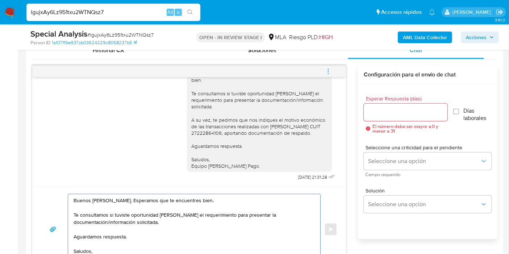
scroll to position [540, 0]
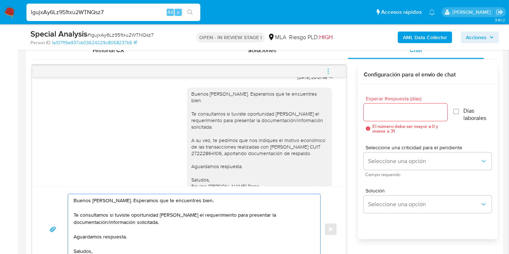
type textarea "Buenos días, Hernán. Esperamos que te encuentres bien. Te consultamos si tuvist…"
drag, startPoint x: 382, startPoint y: 121, endPoint x: 391, endPoint y: 112, distance: 12.5
click at [385, 118] on div "Esperar Respuesta (días) El número debe ser mayor a 0 y menor a 31" at bounding box center [405, 114] width 84 height 37
click at [391, 112] on input "Esperar Respuesta (días)" at bounding box center [405, 111] width 84 height 9
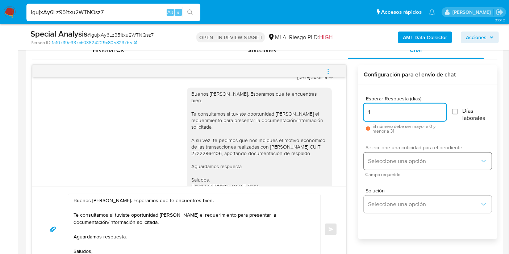
type input "1"
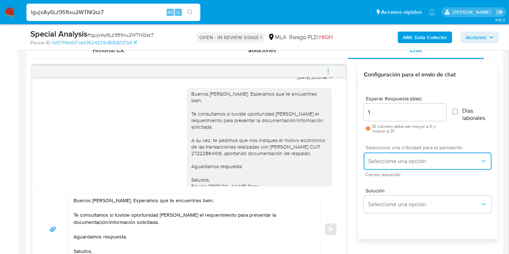
click at [380, 156] on button "Seleccione una opción" at bounding box center [427, 160] width 128 height 17
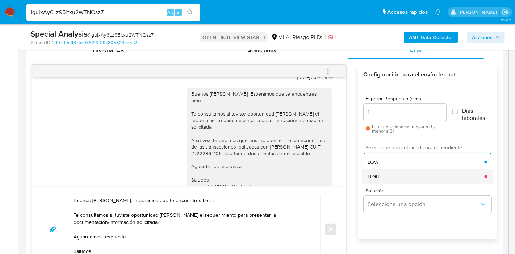
click at [380, 180] on div "HIGH" at bounding box center [425, 176] width 117 height 14
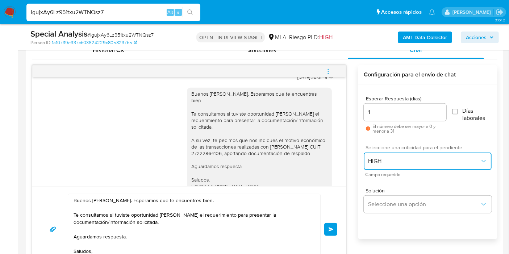
scroll to position [402, 0]
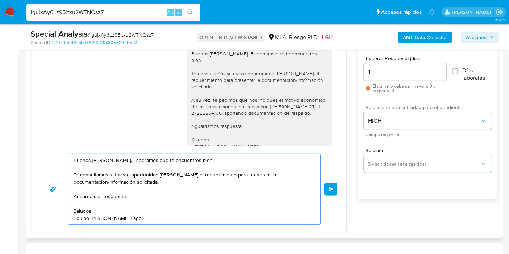
drag, startPoint x: 144, startPoint y: 218, endPoint x: 122, endPoint y: 200, distance: 28.5
click at [122, 200] on textarea "Buenos días, Hernán. Esperamos que te encuentres bien. Te consultamos si tuvist…" at bounding box center [191, 189] width 237 height 70
click at [122, 198] on textarea "Buenos días, Hernán. Esperamos que te encuentres bien. Te consultamos si tuvist…" at bounding box center [191, 189] width 237 height 70
drag, startPoint x: 122, startPoint y: 198, endPoint x: 122, endPoint y: 186, distance: 11.9
click at [122, 197] on textarea "Buenos días, Hernán. Esperamos que te encuentres bien. Te consultamos si tuvist…" at bounding box center [191, 189] width 237 height 70
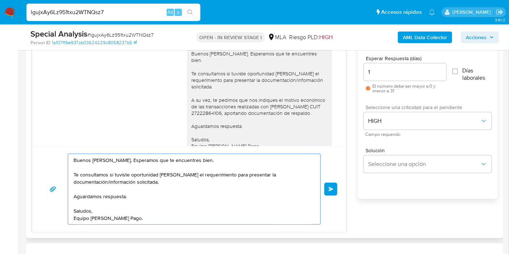
click at [123, 162] on textarea "Buenos días, Hernán. Esperamos que te encuentres bien. Te consultamos si tuvist…" at bounding box center [191, 189] width 237 height 70
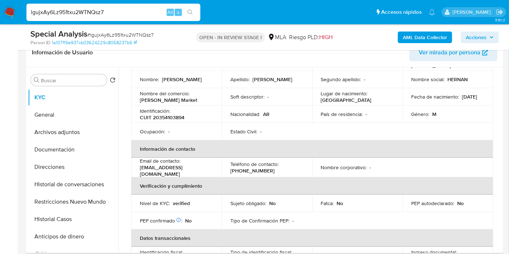
scroll to position [37, 0]
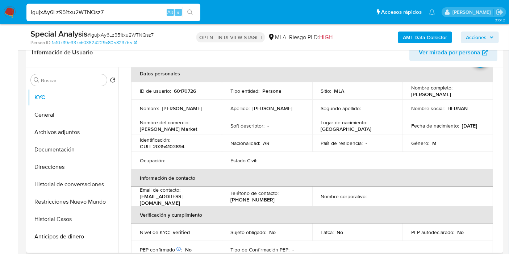
click at [169, 132] on td "Nombre del comercio : CARRASCO Market" at bounding box center [176, 125] width 90 height 17
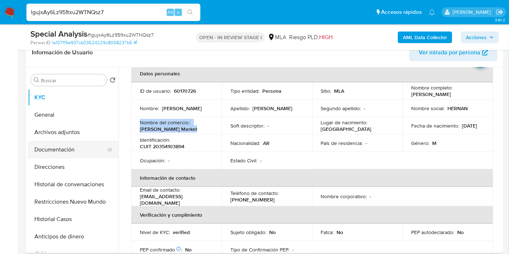
click at [46, 156] on button "Documentación" at bounding box center [70, 149] width 85 height 17
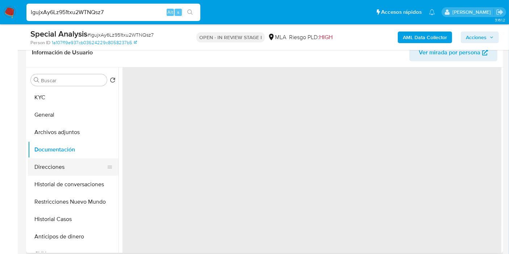
scroll to position [0, 0]
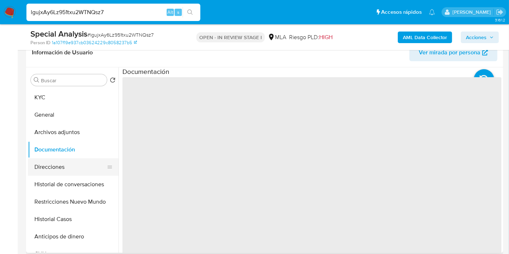
click at [44, 166] on button "Direcciones" at bounding box center [70, 166] width 85 height 17
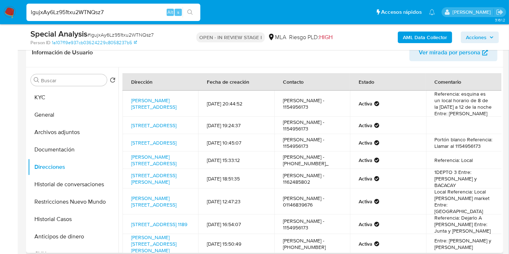
click at [172, 114] on td "Aranguren 4602, Floresta, Capital Federal, 1407, Argentina 4602" at bounding box center [160, 103] width 76 height 26
click at [173, 102] on link "Aranguren 4602, Floresta, Capital Federal, 1407, Argentina 4602" at bounding box center [153, 104] width 45 height 14
drag, startPoint x: 45, startPoint y: 87, endPoint x: 45, endPoint y: 95, distance: 8.3
click at [45, 87] on div "Buscar Volver al orden por defecto KYC General Archivos adjuntos Documentación …" at bounding box center [73, 160] width 90 height 184
click at [45, 95] on button "KYC" at bounding box center [70, 97] width 85 height 17
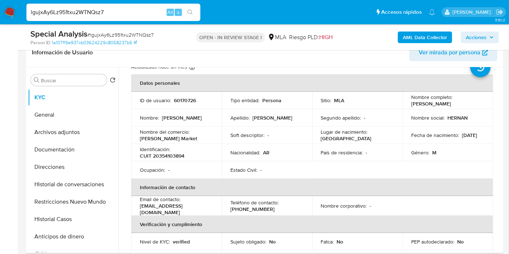
scroll to position [40, 0]
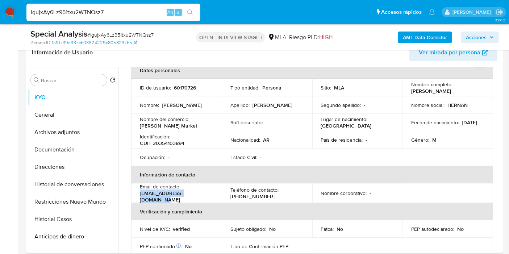
drag, startPoint x: 205, startPoint y: 192, endPoint x: 138, endPoint y: 197, distance: 67.1
click at [138, 197] on td "Email de contacto : hernan_falero@hotmail.com" at bounding box center [176, 193] width 90 height 20
copy p "hernan_falero@hotmail.com"
click at [88, 9] on input "lgujxAy6Lz951txu2WTNQsz7" at bounding box center [113, 12] width 174 height 9
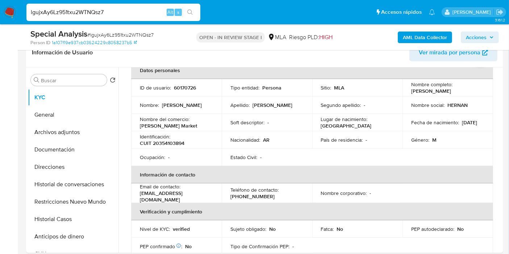
paste input "TcXjr4NXg7szyUPZ87VuD5Ro"
type input "TcXjr4NXg7szyUPZ87VuD5Ro"
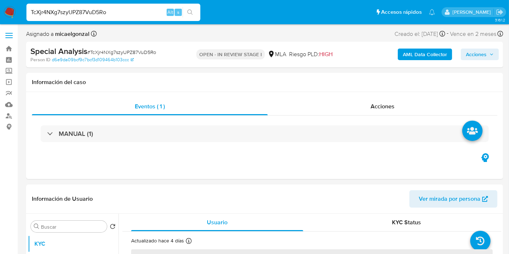
select select "10"
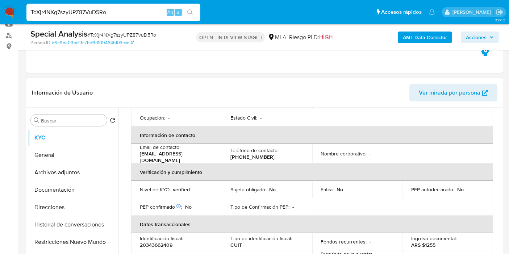
scroll to position [121, 0]
click at [67, 182] on button "Documentación" at bounding box center [70, 189] width 85 height 17
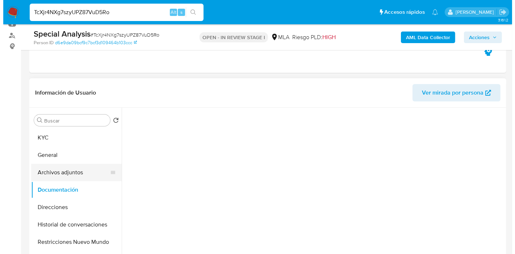
scroll to position [0, 0]
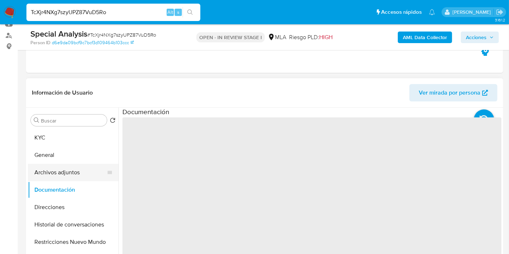
click at [82, 171] on button "Archivos adjuntos" at bounding box center [70, 172] width 85 height 17
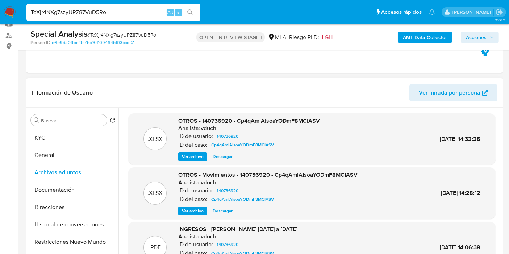
click at [182, 153] on span "Ver archivo" at bounding box center [193, 156] width 22 height 7
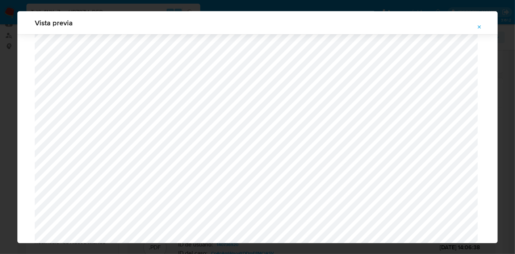
scroll to position [678, 0]
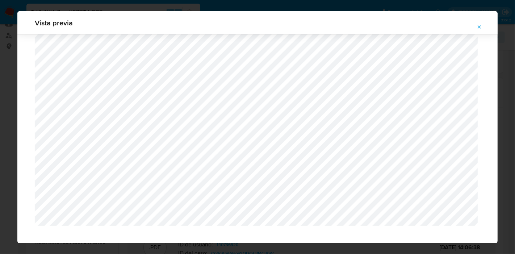
click at [7, 148] on div "Vista previa" at bounding box center [257, 127] width 515 height 254
click at [475, 28] on div "Vista previa" at bounding box center [257, 127] width 480 height 232
click at [482, 26] on icon "Attachment preview" at bounding box center [479, 27] width 6 height 6
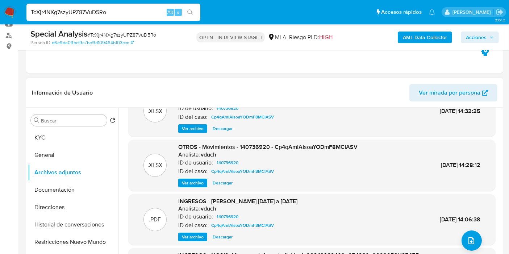
scroll to position [40, 0]
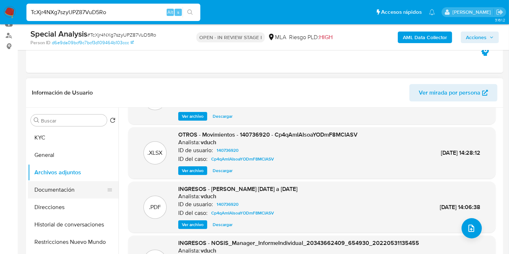
click at [77, 184] on button "Documentación" at bounding box center [70, 189] width 85 height 17
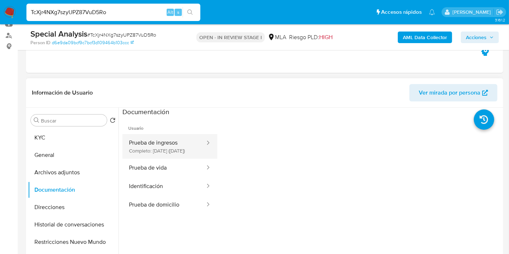
click at [156, 139] on button "Prueba de ingresos Completo: 29/03/2021 (hace 5 años)" at bounding box center [163, 146] width 83 height 25
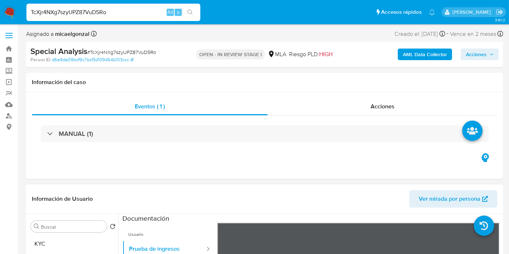
drag, startPoint x: 50, startPoint y: 243, endPoint x: 107, endPoint y: 184, distance: 82.7
click at [48, 242] on button "KYC" at bounding box center [73, 243] width 90 height 17
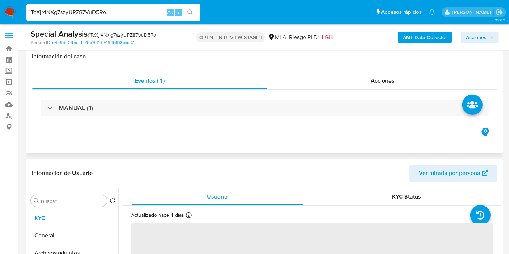
scroll to position [121, 0]
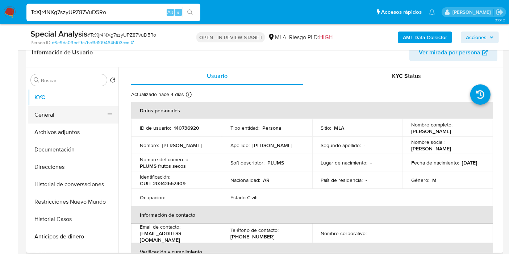
click at [89, 121] on button "General" at bounding box center [70, 114] width 85 height 17
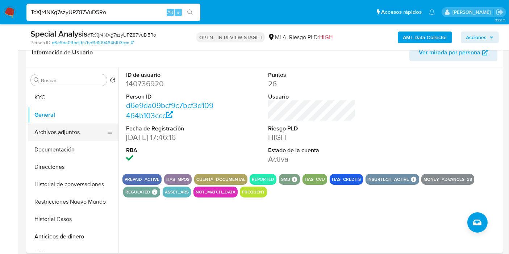
click at [62, 131] on button "Archivos adjuntos" at bounding box center [70, 131] width 85 height 17
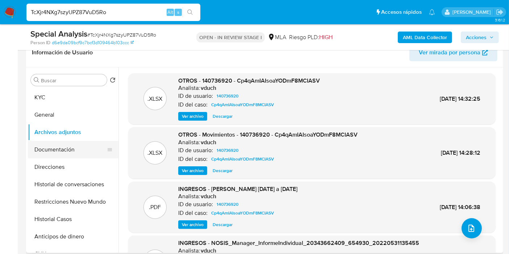
click at [57, 151] on button "Documentación" at bounding box center [70, 149] width 85 height 17
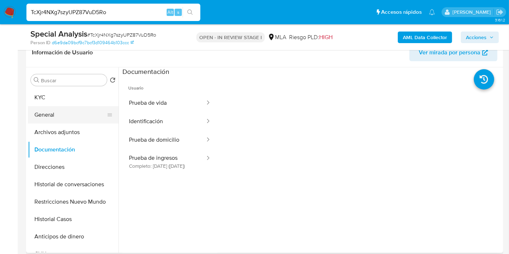
click at [68, 121] on button "General" at bounding box center [70, 114] width 85 height 17
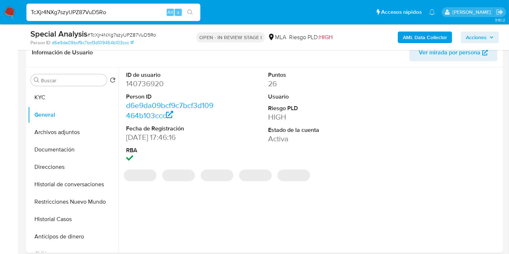
click at [150, 86] on dd "140736920" at bounding box center [170, 84] width 88 height 10
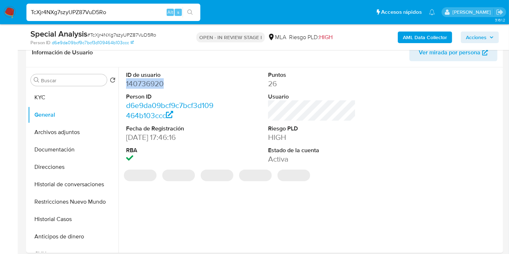
click at [150, 86] on dd "140736920" at bounding box center [170, 84] width 88 height 10
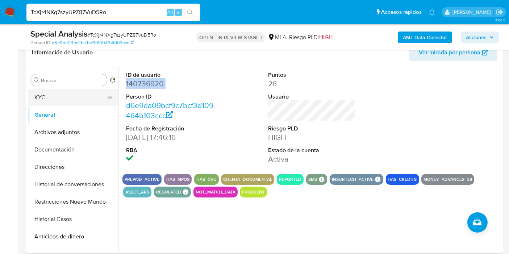
click at [43, 91] on button "KYC" at bounding box center [70, 97] width 85 height 17
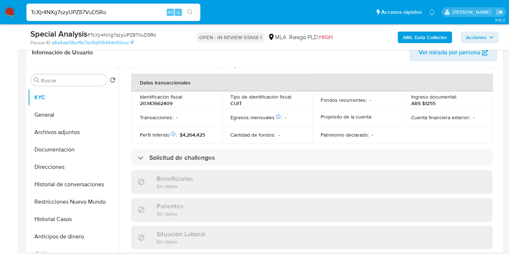
scroll to position [392, 0]
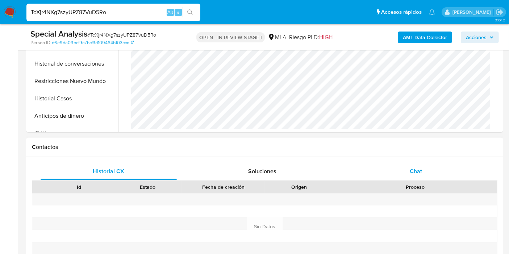
click at [410, 173] on span "Chat" at bounding box center [415, 171] width 12 height 8
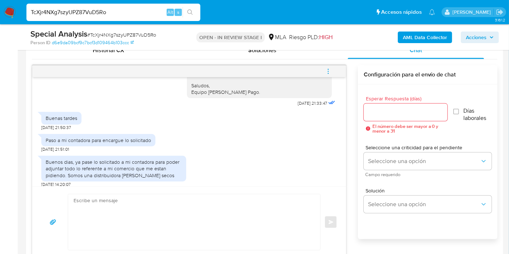
scroll to position [648, 0]
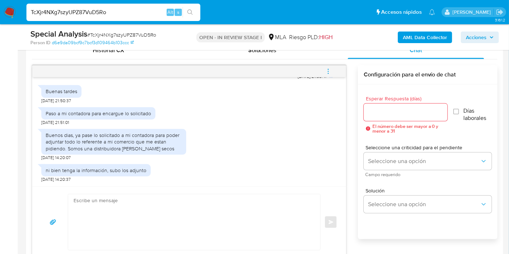
click at [161, 142] on div "Buenos dias, ya pase lo solicitado a mi contadora para poder adjuntar todo lo r…" at bounding box center [114, 142] width 136 height 20
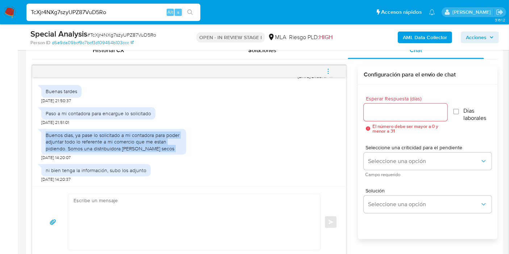
click at [161, 142] on div "Buenos dias, ya pase lo solicitado a mi contadora para poder adjuntar todo lo r…" at bounding box center [114, 142] width 136 height 20
click at [144, 148] on div "Buenos dias, ya pase lo solicitado a mi contadora para poder adjuntar todo lo r…" at bounding box center [114, 142] width 136 height 20
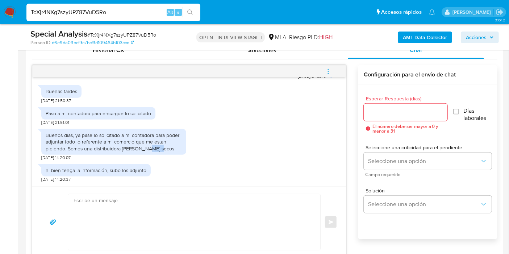
click at [144, 148] on div "Buenos dias, ya pase lo solicitado a mi contadora para poder adjuntar todo lo r…" at bounding box center [114, 142] width 136 height 20
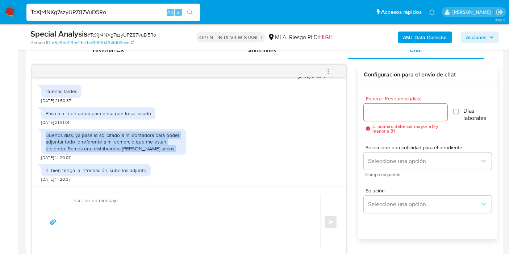
click at [144, 148] on div "Buenos dias, ya pase lo solicitado a mi contadora para poder adjuntar todo lo r…" at bounding box center [114, 142] width 136 height 20
click at [148, 145] on div "Buenos dias, ya pase lo solicitado a mi contadora para poder adjuntar todo lo r…" at bounding box center [114, 142] width 136 height 20
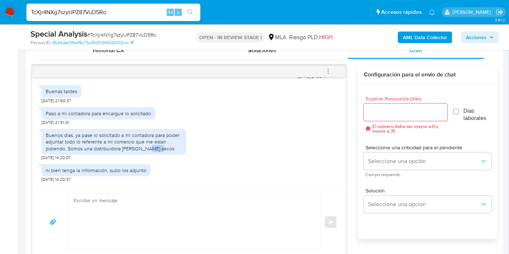
click at [148, 145] on div "Buenos dias, ya pase lo solicitado a mi contadora para poder adjuntar todo lo r…" at bounding box center [114, 142] width 136 height 20
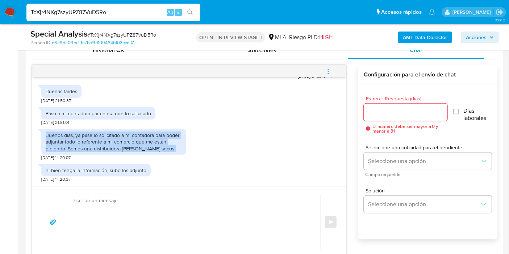
click at [148, 145] on div "Buenos dias, ya pase lo solicitado a mi contadora para poder adjuntar todo lo r…" at bounding box center [114, 142] width 136 height 20
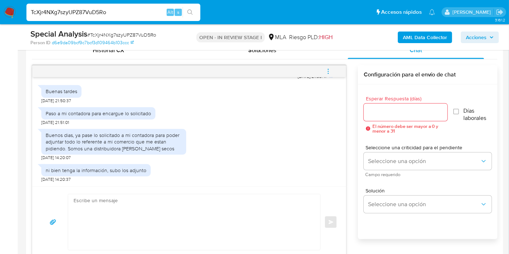
click at [117, 166] on div "ni bien tenga la información, subo los adjunto" at bounding box center [95, 170] width 109 height 12
click at [122, 199] on textarea at bounding box center [191, 222] width 237 height 56
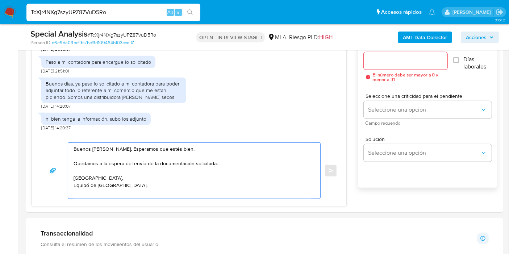
scroll to position [442, 0]
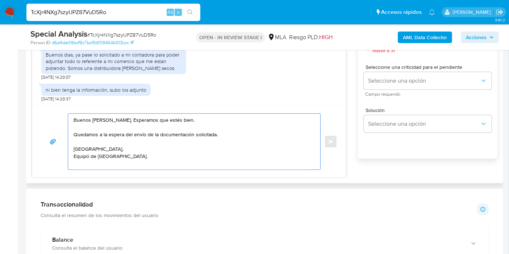
click at [142, 162] on textarea "Buenos días, Javier. Esperamos que estés bien. Quedamos a la espera del envío d…" at bounding box center [191, 142] width 237 height 56
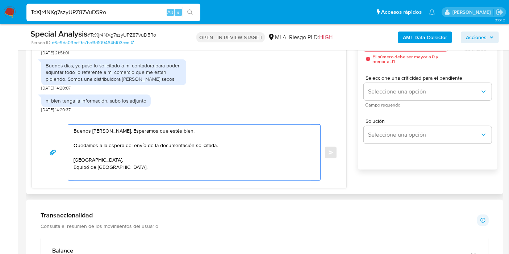
scroll to position [321, 0]
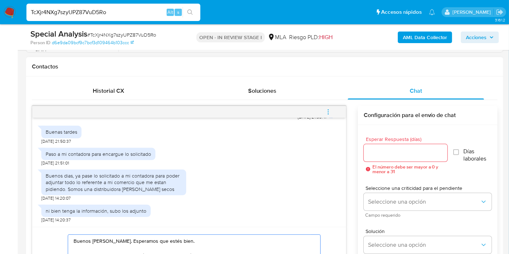
type textarea "Buenos días, Javier. Esperamos que estés bien. Quedamos a la espera del envío d…"
click at [408, 152] on input "Esperar Respuesta (días)" at bounding box center [405, 152] width 84 height 9
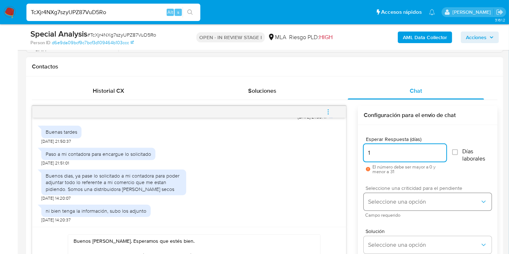
type input "1"
click at [404, 201] on span "Seleccione una opción" at bounding box center [424, 201] width 112 height 7
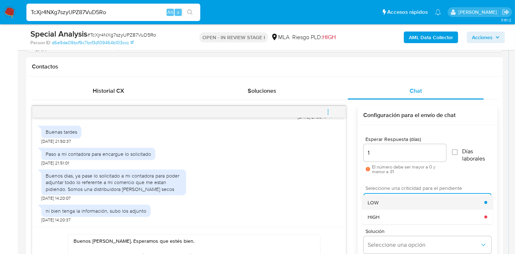
click at [401, 203] on div "LOW" at bounding box center [425, 202] width 117 height 14
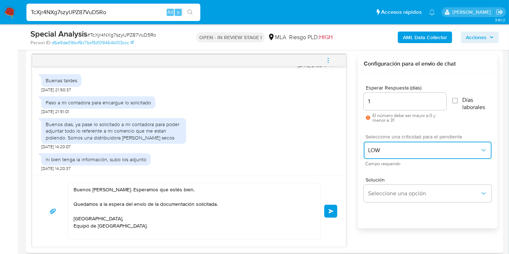
scroll to position [402, 0]
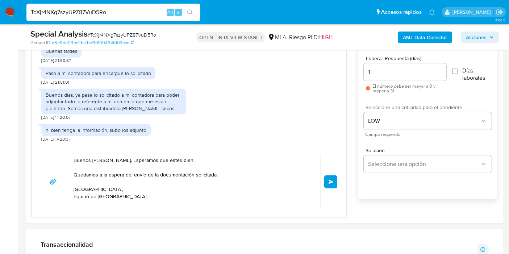
click at [327, 181] on button "Enviar" at bounding box center [330, 181] width 13 height 13
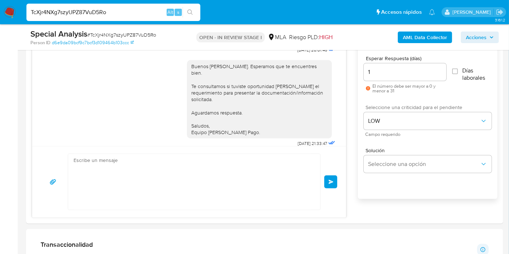
scroll to position [716, 0]
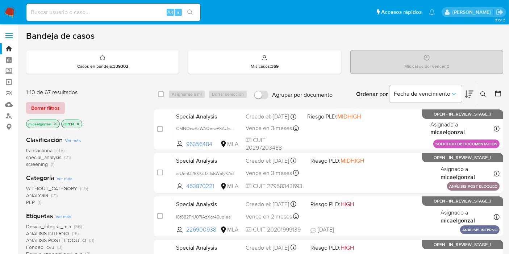
click at [45, 109] on span "Borrar filtros" at bounding box center [45, 108] width 29 height 10
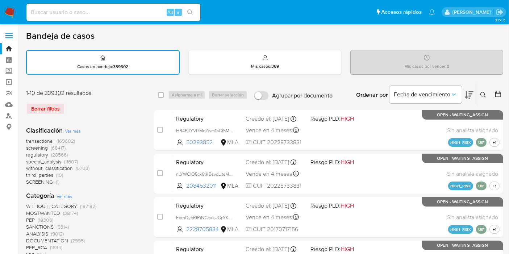
click at [482, 97] on icon at bounding box center [483, 95] width 6 height 6
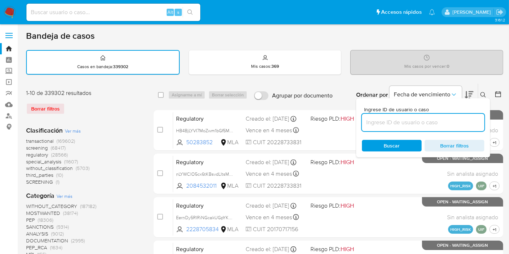
click at [434, 119] on input at bounding box center [423, 122] width 122 height 9
type input "CMNOrwAxWAOmwPSAUv1hrrI8"
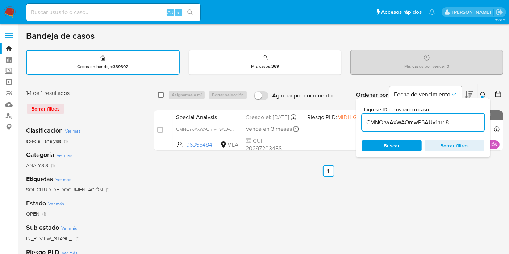
click at [159, 93] on input "checkbox" at bounding box center [161, 95] width 6 height 6
checkbox input "true"
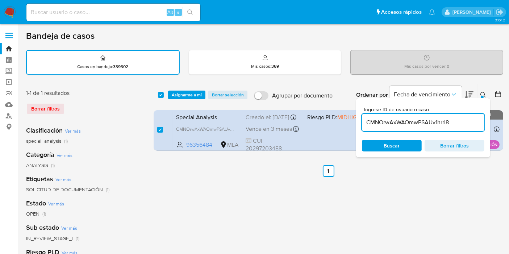
click at [203, 98] on div "select-all-cases-checkbox Asignarme a mí Borrar selección Agrupar por documento…" at bounding box center [327, 95] width 349 height 22
click at [198, 95] on span "Asignarme a mí" at bounding box center [187, 94] width 30 height 7
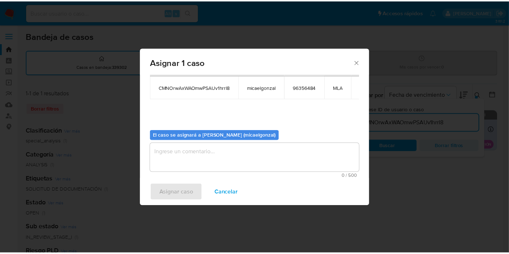
scroll to position [37, 0]
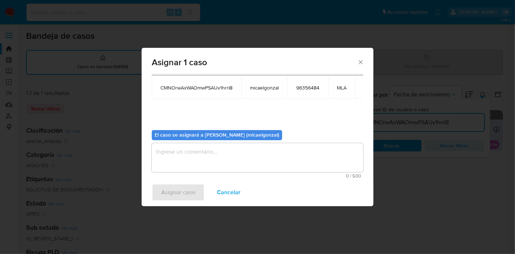
click at [235, 170] on textarea "assign-modal" at bounding box center [257, 157] width 211 height 29
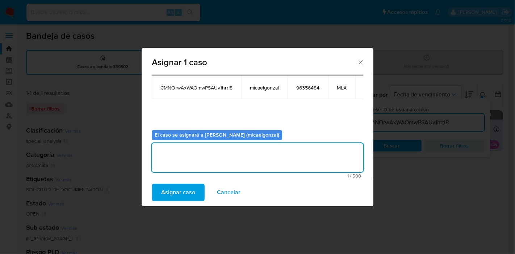
click at [181, 187] on span "Asignar caso" at bounding box center [178, 192] width 34 height 16
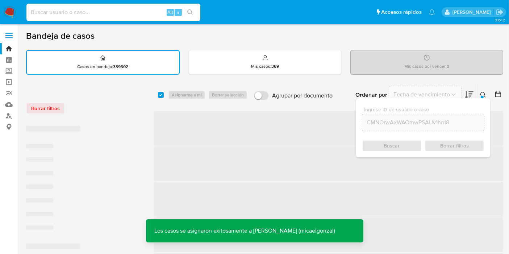
click at [136, 13] on input at bounding box center [113, 12] width 174 height 9
paste input "CMNOrwAxWAOmwPSAUv1hrrI8"
type input "CMNOrwAxWAOmwPSAUv1hrrI8"
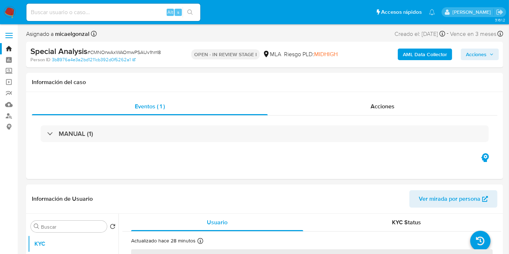
select select "10"
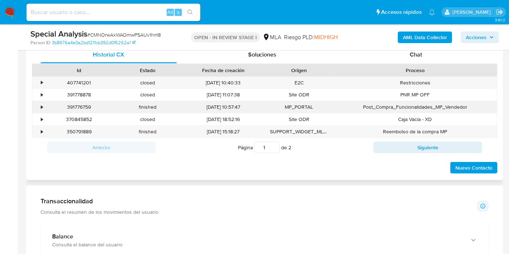
scroll to position [321, 0]
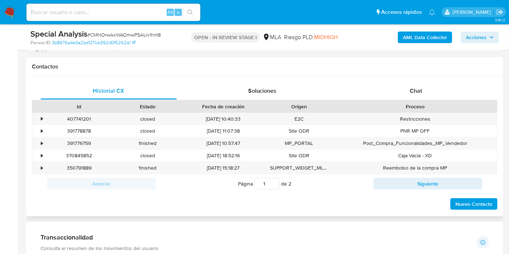
click at [448, 103] on div "Proceso" at bounding box center [414, 106] width 153 height 7
click at [457, 94] on div "Chat" at bounding box center [415, 90] width 136 height 17
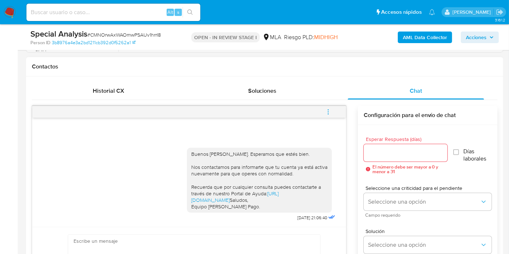
click at [333, 111] on button "menu-action" at bounding box center [328, 111] width 24 height 17
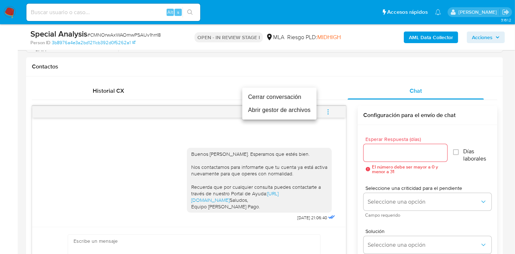
click at [266, 98] on li "Cerrar conversación" at bounding box center [279, 96] width 74 height 13
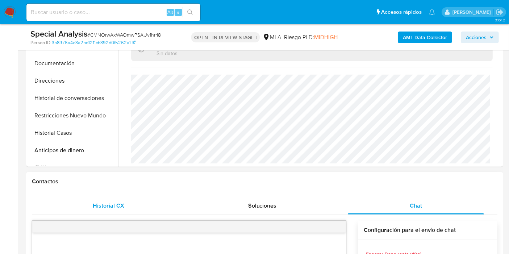
scroll to position [161, 0]
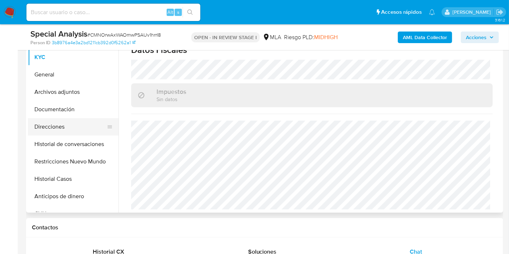
click at [100, 125] on button "Direcciones" at bounding box center [70, 126] width 85 height 17
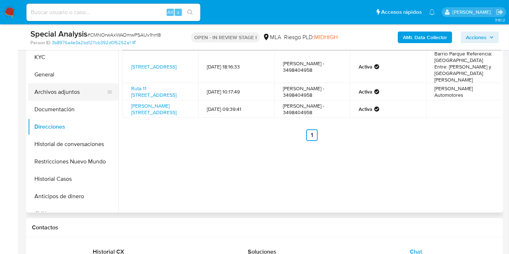
click at [77, 94] on button "Archivos adjuntos" at bounding box center [70, 91] width 85 height 17
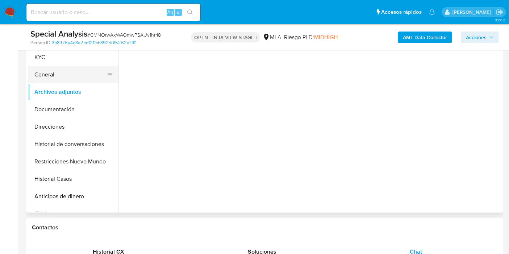
click at [81, 72] on button "General" at bounding box center [70, 74] width 85 height 17
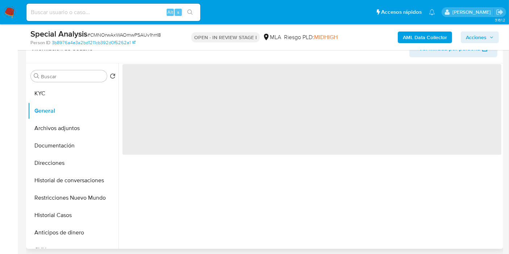
scroll to position [80, 0]
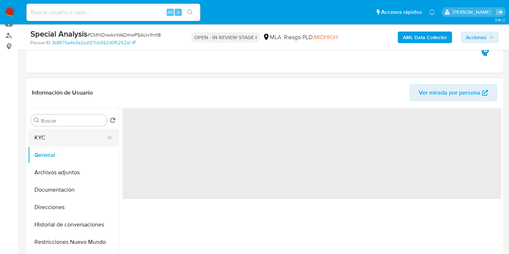
click at [73, 140] on button "KYC" at bounding box center [70, 137] width 85 height 17
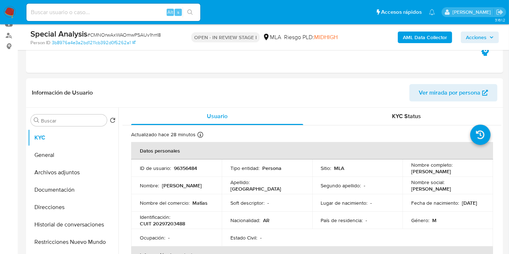
click at [469, 37] on span "Acciones" at bounding box center [475, 37] width 21 height 12
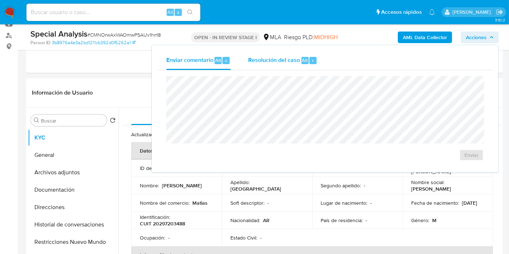
drag, startPoint x: 288, startPoint y: 69, endPoint x: 296, endPoint y: 63, distance: 9.8
click at [293, 66] on div "Enviar comentario Alt c Resolución del caso Alt r Enviar" at bounding box center [324, 108] width 334 height 115
click at [296, 63] on span "Resolución del caso" at bounding box center [274, 60] width 52 height 8
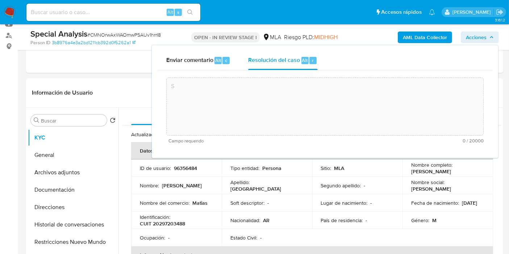
click at [277, 111] on textarea "S" at bounding box center [324, 106] width 316 height 58
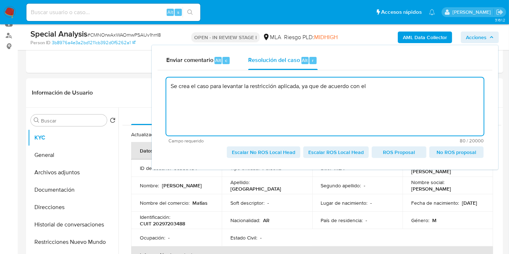
paste textarea "Decreto 891/2024"
click at [300, 88] on textarea "Se crea el caso para levantar la restricción aplicada, ya que de acuerdo con el…" at bounding box center [324, 106] width 317 height 58
click at [309, 86] on textarea "Se crea el caso para levantar la restricción aplicada, ya que de acuerdo con el…" at bounding box center [324, 106] width 317 height 58
drag, startPoint x: 304, startPoint y: 86, endPoint x: 330, endPoint y: 86, distance: 26.1
click at [330, 86] on textarea "Se crea el caso para levantar la restricción aplicada, ya que de acuerdo con el…" at bounding box center [324, 106] width 317 height 58
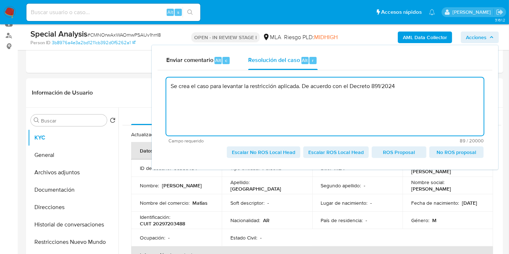
click at [427, 83] on textarea "Se crea el caso para levantar la restricción aplicada. De acuerdo con el Decret…" at bounding box center [324, 106] width 317 height 58
click at [433, 104] on textarea "Se crea el caso para levantar la restricción aplicada. De acuerdo con el Decret…" at bounding box center [324, 106] width 317 height 58
click at [306, 85] on textarea "Se crea el caso para levantar la restricción aplicada. De acuerdo con el Decret…" at bounding box center [324, 106] width 317 height 58
drag, startPoint x: 212, startPoint y: 96, endPoint x: 277, endPoint y: 93, distance: 65.2
click at [277, 93] on textarea "Se crea el caso para levantar la restricción aplicada. El cliente ya no es Suje…" at bounding box center [324, 106] width 317 height 58
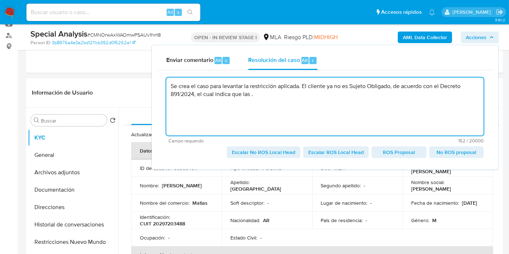
click at [200, 81] on textarea "Se crea el caso para levantar la restricción aplicada. El cliente ya no es Suje…" at bounding box center [324, 106] width 317 height 58
click at [263, 83] on textarea "Se crea el caso para levantar la restricción aplicada. El cliente ya no es Suje…" at bounding box center [324, 106] width 317 height 58
click at [317, 84] on textarea "Se crea el caso para levantar la restricción aplicada. El cliente ya no es Suje…" at bounding box center [324, 106] width 317 height 58
click at [284, 87] on textarea "Se crea el caso para levantar la restricción aplicada. El cliente ya no es Suje…" at bounding box center [324, 106] width 317 height 58
drag, startPoint x: 304, startPoint y: 86, endPoint x: 317, endPoint y: 87, distance: 13.0
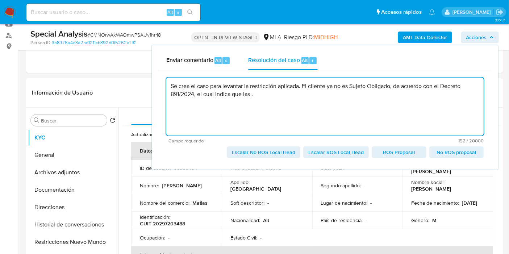
click at [314, 86] on textarea "Se crea el caso para levantar la restricción aplicada. El cliente ya no es Suje…" at bounding box center [324, 106] width 317 height 58
click at [319, 89] on textarea "Se crea el caso para levantar la restricción aplicada. El cliente ya no es Suje…" at bounding box center [324, 106] width 317 height 58
click at [370, 92] on textarea "Se crea el caso para levantar la restricción aplicada. El cliente ya no es Suje…" at bounding box center [324, 106] width 317 height 58
click at [396, 84] on textarea "Se crea el caso para levantar la restricción aplicada. El cliente ya no es Suje…" at bounding box center [324, 106] width 317 height 58
click at [450, 94] on textarea "Se crea el caso para levantar la restricción aplicada. El cliente ya no es Suje…" at bounding box center [324, 106] width 317 height 58
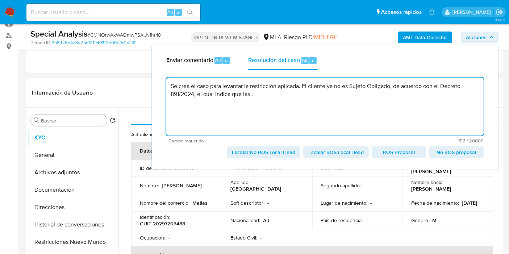
click at [257, 93] on textarea "Se crea el caso para levantar la restricción aplicada. El cliente ya no es Suje…" at bounding box center [324, 106] width 317 height 58
paste textarea "se derogaron como SO a los de venta de vehicculos"
click at [240, 95] on textarea "Se crea el caso para levantar la restricción aplicada. El cliente ya no es Suje…" at bounding box center [324, 106] width 317 height 58
drag, startPoint x: 243, startPoint y: 94, endPoint x: 254, endPoint y: 95, distance: 11.2
click at [254, 95] on textarea "Se crea el caso para levantar la restricción aplicada. El cliente ya no es Suje…" at bounding box center [324, 106] width 317 height 58
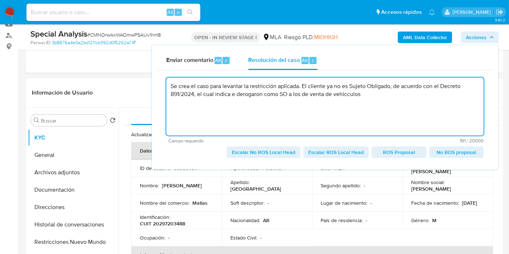
drag, startPoint x: 225, startPoint y: 97, endPoint x: 277, endPoint y: 96, distance: 51.8
click at [277, 96] on textarea "Se crea el caso para levantar la restricción aplicada. El cliente ya no es Suje…" at bounding box center [324, 106] width 317 height 58
drag, startPoint x: 279, startPoint y: 93, endPoint x: 231, endPoint y: 93, distance: 48.1
click at [231, 93] on textarea "Se crea el caso para levantar la restricción aplicada. El cliente ya no es Suje…" at bounding box center [324, 106] width 317 height 58
drag, startPoint x: 285, startPoint y: 93, endPoint x: 418, endPoint y: 102, distance: 132.8
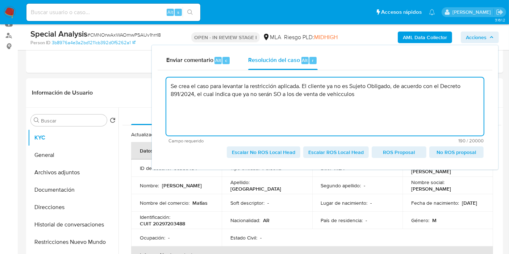
click at [418, 102] on textarea "Se crea el caso para levantar la restricción aplicada. El cliente ya no es Suje…" at bounding box center [324, 106] width 317 height 58
click at [305, 56] on div "Resolución del caso Alt r" at bounding box center [282, 60] width 69 height 19
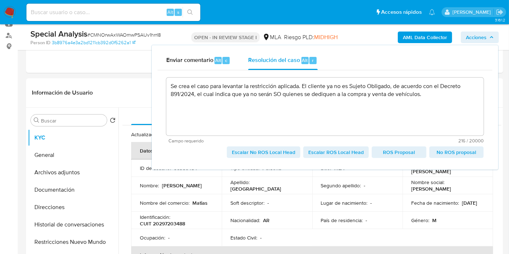
drag, startPoint x: 273, startPoint y: 81, endPoint x: 300, endPoint y: 87, distance: 27.8
click at [273, 81] on textarea "Se crea el caso para levantar la restricción aplicada. El cliente ya no es Suje…" at bounding box center [324, 106] width 317 height 58
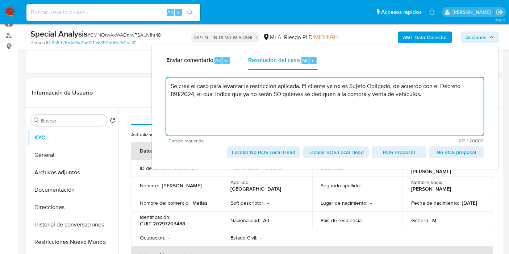
click at [312, 89] on textarea "Se crea el caso para levantar la restricción aplicada. El cliente ya no es Suje…" at bounding box center [324, 106] width 317 height 58
click at [410, 97] on textarea "Se crea el caso para levantar la restricción aplicada. El cliente ya no es Suje…" at bounding box center [324, 106] width 317 height 58
click at [395, 84] on textarea "Se crea el caso para levantar la restricción aplicada. El cliente ya no es Suje…" at bounding box center [324, 106] width 317 height 58
click at [291, 99] on textarea "Se crea el caso para levantar la restricción aplicada. El cliente ya no es Suje…" at bounding box center [324, 106] width 317 height 58
click at [395, 92] on textarea "Se crea el caso para levantar la restricción aplicada. El cliente ya no es Suje…" at bounding box center [324, 106] width 317 height 58
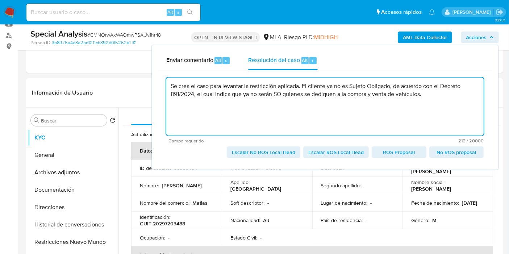
click at [286, 101] on textarea "Se crea el caso para levantar la restricción aplicada. El cliente ya no es Suje…" at bounding box center [324, 106] width 317 height 58
click at [296, 92] on textarea "Se crea el caso para levantar la restricción aplicada. El cliente ya no es Suje…" at bounding box center [324, 106] width 317 height 58
click at [351, 92] on textarea "Se crea el caso para levantar la restricción aplicada. El cliente ya no es Suje…" at bounding box center [324, 106] width 317 height 58
click at [392, 91] on textarea "Se crea el caso para levantar la restricción aplicada. El cliente ya no es Suje…" at bounding box center [324, 106] width 317 height 58
drag, startPoint x: 412, startPoint y: 93, endPoint x: 423, endPoint y: 93, distance: 11.6
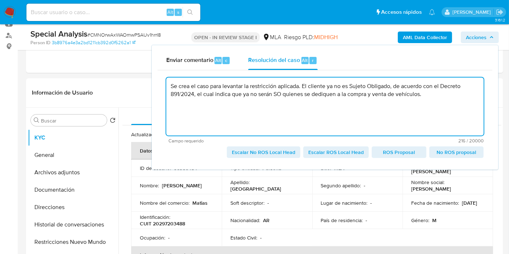
click at [413, 93] on textarea "Se crea el caso para levantar la restricción aplicada. El cliente ya no es Suje…" at bounding box center [324, 106] width 317 height 58
click at [423, 93] on textarea "Se crea el caso para levantar la restricción aplicada. El cliente ya no es Suje…" at bounding box center [324, 106] width 317 height 58
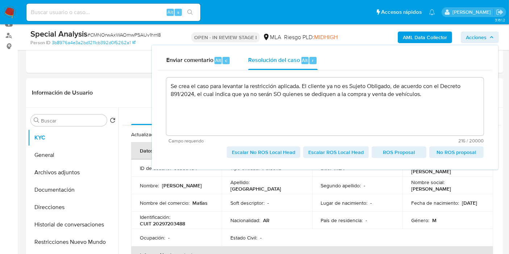
click at [276, 156] on span "Escalar No ROS Local Head" at bounding box center [263, 152] width 63 height 10
type textarea "Se crea el caso para levantar la restricción aplicada. El cliente ya no es Suje…"
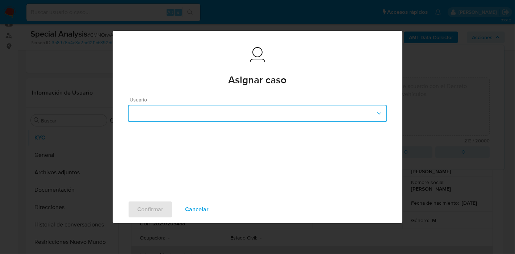
click at [300, 108] on button "button" at bounding box center [257, 113] width 259 height 17
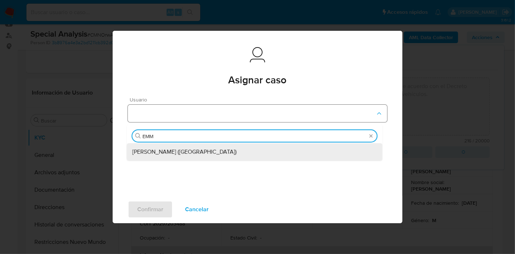
type input "[PERSON_NAME]"
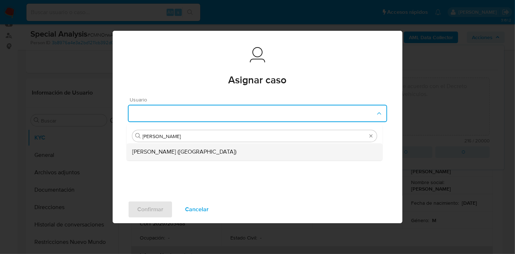
click at [253, 149] on div "[PERSON_NAME] ([GEOGRAPHIC_DATA])" at bounding box center [254, 151] width 244 height 17
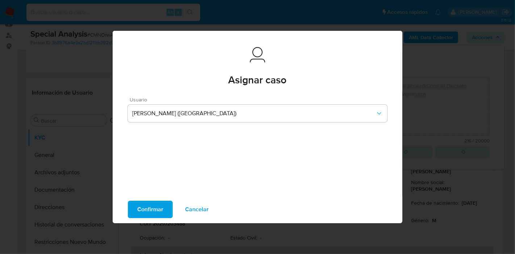
click at [142, 210] on span "Confirmar" at bounding box center [150, 209] width 26 height 16
type textarea "Se crea el caso para levantar la restricción aplicada. El cliente ya no es Suje…"
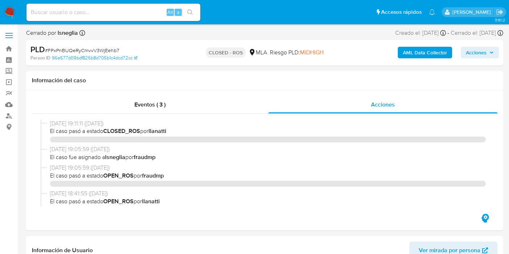
select select "10"
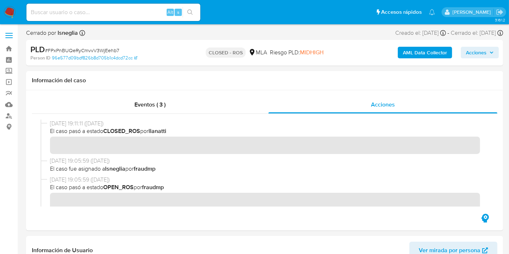
scroll to position [237, 0]
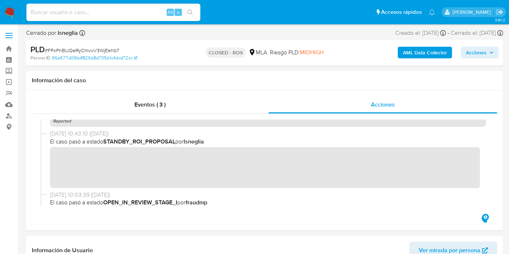
click at [119, 10] on input at bounding box center [113, 12] width 174 height 9
paste input "I8t882FrU07IAzXqr49uq1ea"
type input "I8t882FrU07IAzXqr49uq1ea"
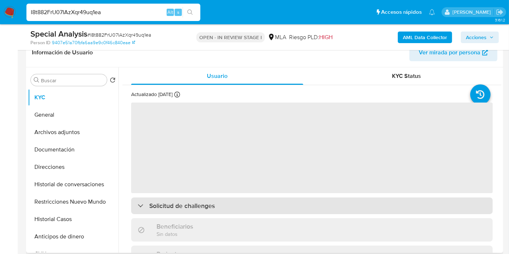
scroll to position [221, 0]
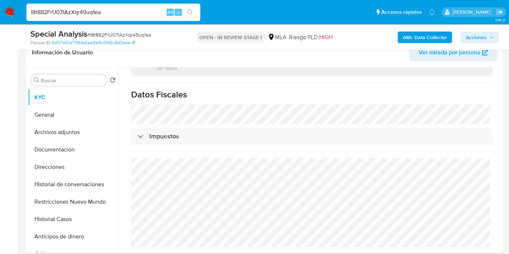
select select "10"
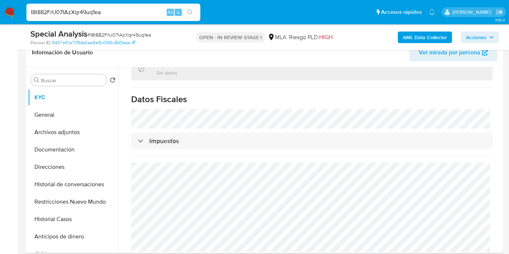
scroll to position [241, 0]
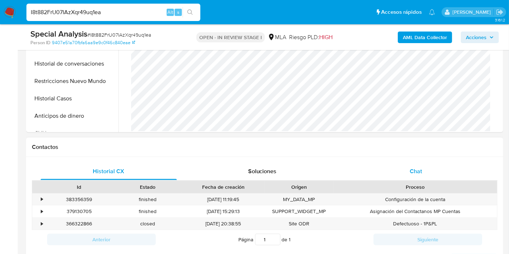
click at [413, 174] on span "Chat" at bounding box center [415, 171] width 12 height 8
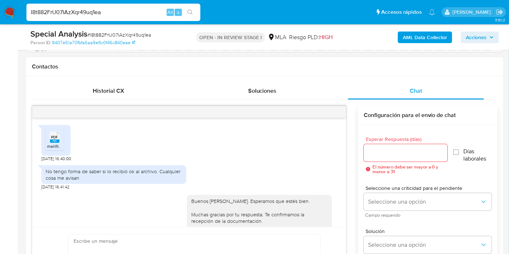
scroll to position [442, 0]
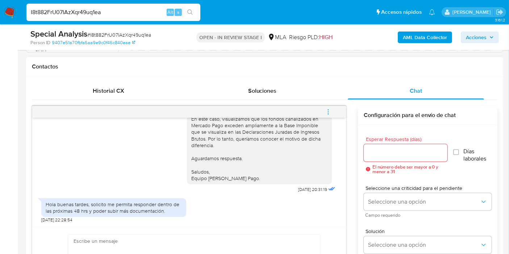
click at [155, 201] on div "Hola buenas tardes, solicito me permita responder dentro de las próximas 48 hrs…" at bounding box center [114, 207] width 136 height 13
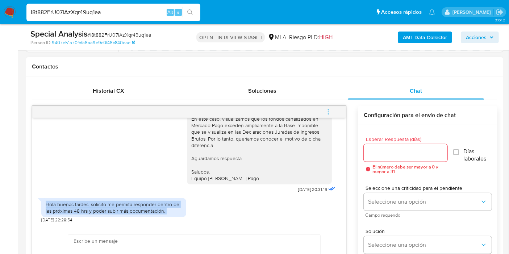
click at [155, 201] on div "Hola buenas tardes, solicito me permita responder dentro de las próximas 48 hrs…" at bounding box center [114, 207] width 136 height 13
drag, startPoint x: 155, startPoint y: 200, endPoint x: 142, endPoint y: 32, distance: 168.5
click at [155, 198] on div "Hola buenas tardes, solicito me permita responder dentro de las próximas 48 hrs…" at bounding box center [113, 207] width 145 height 19
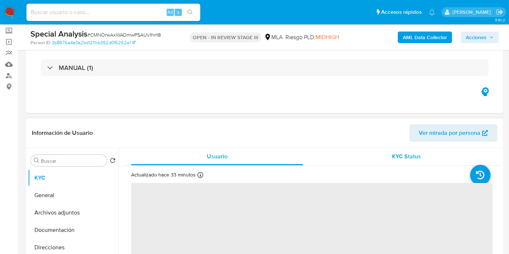
select select "10"
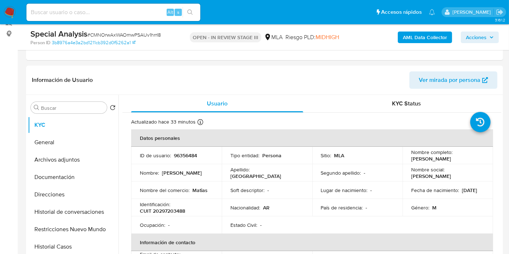
scroll to position [80, 0]
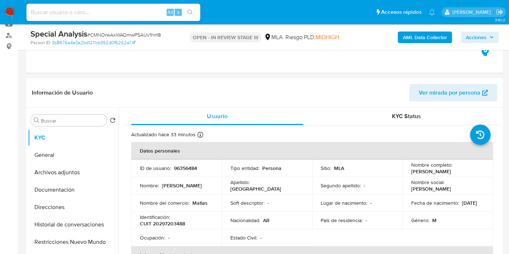
click at [9, 7] on img at bounding box center [10, 12] width 12 height 12
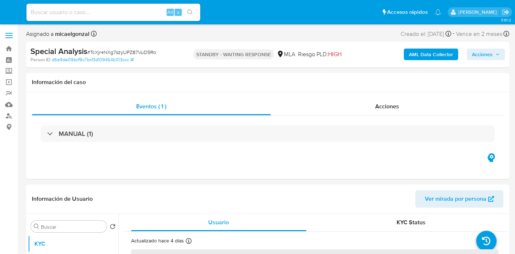
select select "10"
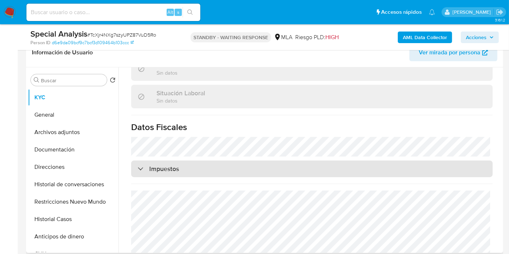
scroll to position [392, 0]
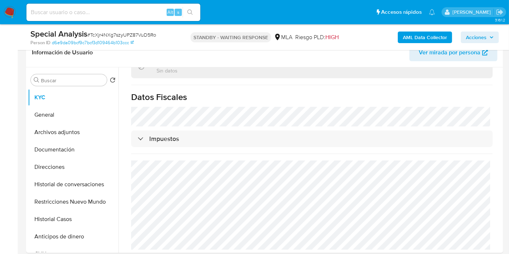
click at [75, 18] on div "Alt s" at bounding box center [113, 12] width 174 height 17
click at [78, 16] on input at bounding box center [113, 12] width 174 height 9
paste input "euygQ1ep7Z35PWoMGHA2TsJo"
type input "euygQ1ep7Z35PWoMGHA2TsJo"
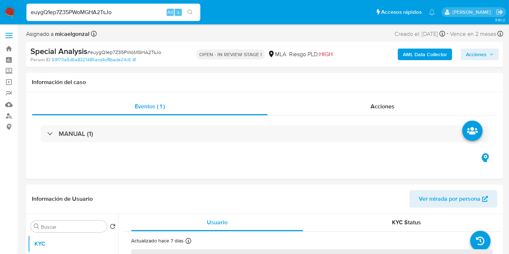
select select "10"
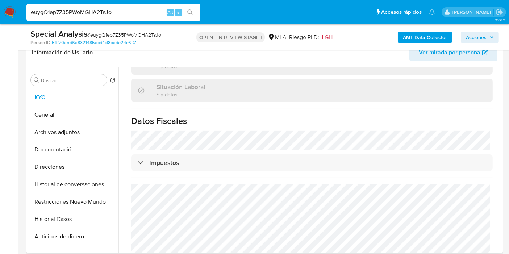
scroll to position [392, 0]
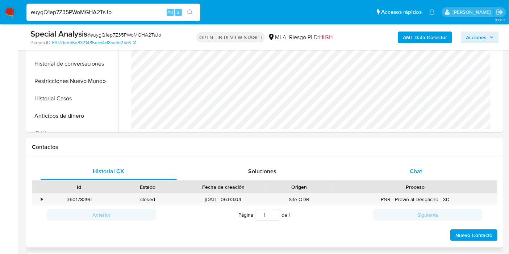
click at [411, 174] on span "Chat" at bounding box center [415, 171] width 12 height 8
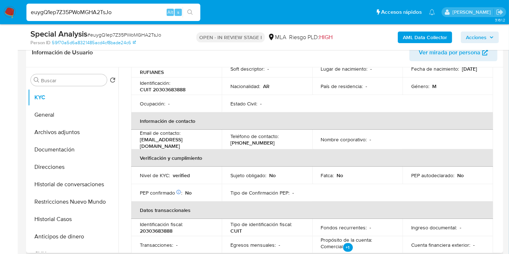
scroll to position [30, 0]
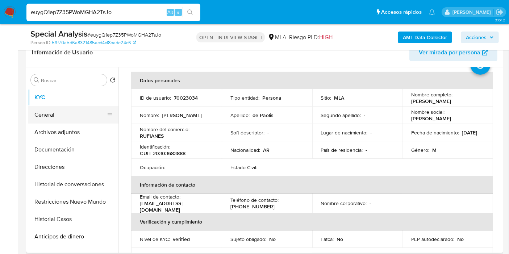
click at [64, 122] on button "General" at bounding box center [70, 114] width 85 height 17
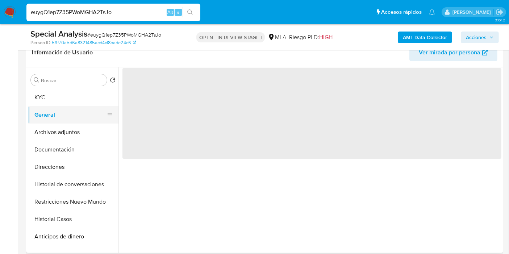
scroll to position [0, 0]
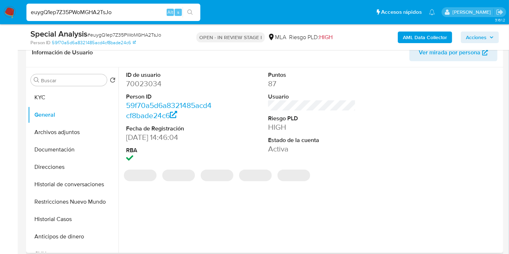
click at [148, 85] on dd "70023034" at bounding box center [170, 84] width 88 height 10
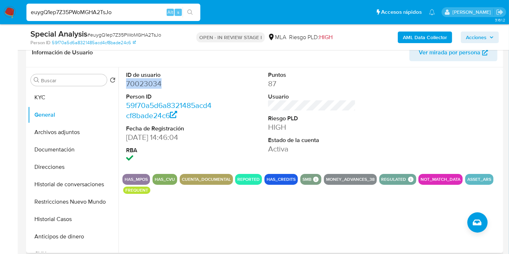
copy dd "70023034"
click at [103, 12] on input "euygQ1ep7Z35PWoMGHA2TsJo" at bounding box center [113, 12] width 174 height 9
paste input "U4KRMQ5GRJoHHHMXAq0u5etl"
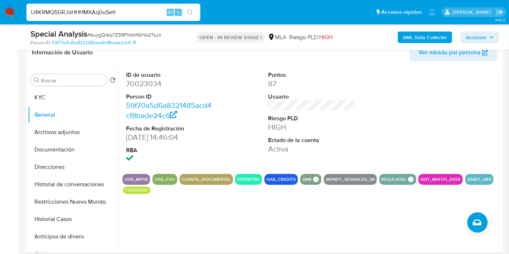
type input "U4KRMQ5GRJoHHHMXAq0u5etl"
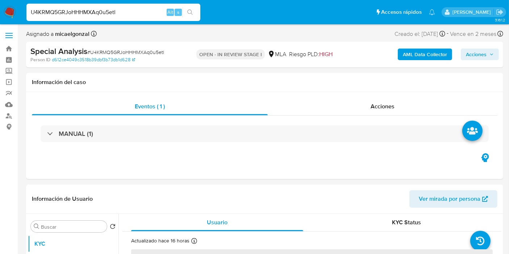
select select "10"
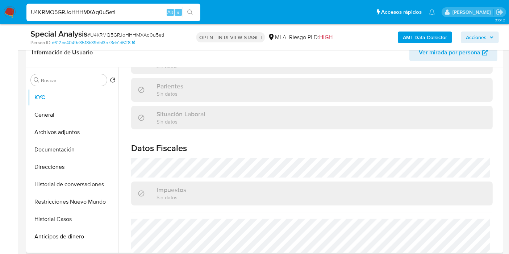
scroll to position [399, 0]
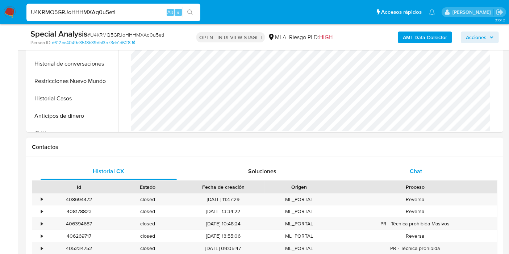
drag, startPoint x: 417, startPoint y: 181, endPoint x: 423, endPoint y: 172, distance: 11.7
click at [417, 181] on div "Proceso" at bounding box center [415, 187] width 164 height 12
click at [423, 172] on div "Chat" at bounding box center [415, 171] width 136 height 17
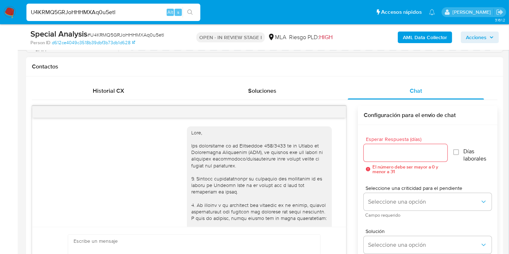
scroll to position [589, 0]
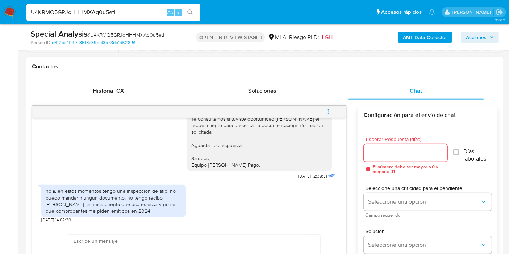
click at [121, 209] on div "hola, en estos momentos tengo una inspeccion de afip, no puedo mandar niungun d…" at bounding box center [114, 200] width 136 height 26
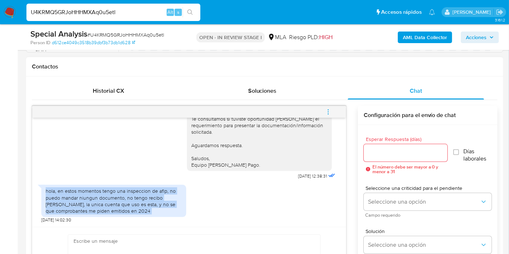
click at [121, 209] on div "hola, en estos momentos tengo una inspeccion de afip, no puedo mandar niungun d…" at bounding box center [114, 200] width 136 height 26
click at [123, 201] on div "hola, en estos momentos tengo una inspeccion de afip, no puedo mandar niungun d…" at bounding box center [114, 200] width 136 height 26
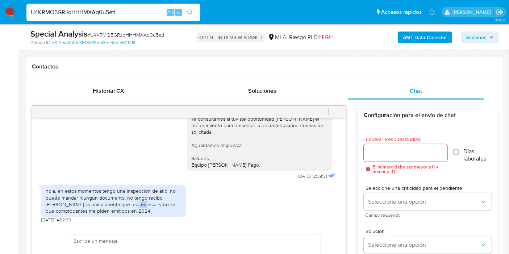
click at [123, 201] on div "hola, en estos momentos tengo una inspeccion de afip, no puedo mandar niungun d…" at bounding box center [114, 200] width 136 height 26
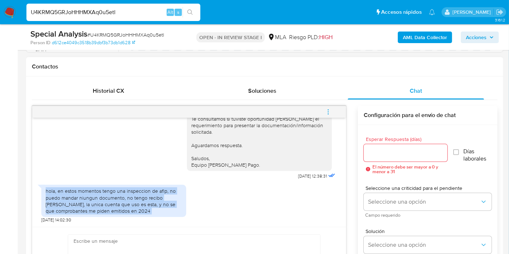
click at [123, 201] on div "hola, en estos momentos tengo una inspeccion de afip, no puedo mandar niungun d…" at bounding box center [114, 200] width 136 height 26
click at [130, 199] on div "hola, en estos momentos tengo una inspeccion de afip, no puedo mandar niungun d…" at bounding box center [114, 200] width 136 height 26
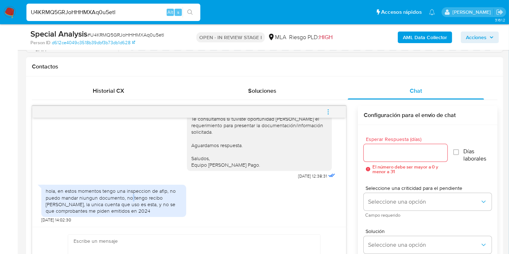
click at [130, 199] on div "hola, en estos momentos tengo una inspeccion de afip, no puedo mandar niungun d…" at bounding box center [114, 200] width 136 height 26
click at [134, 195] on div "hola, en estos momentos tengo una inspeccion de afip, no puedo mandar niungun d…" at bounding box center [114, 200] width 136 height 26
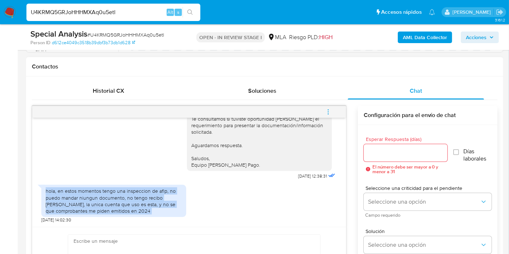
click at [134, 195] on div "hola, en estos momentos tengo una inspeccion de afip, no puedo mandar niungun d…" at bounding box center [114, 200] width 136 height 26
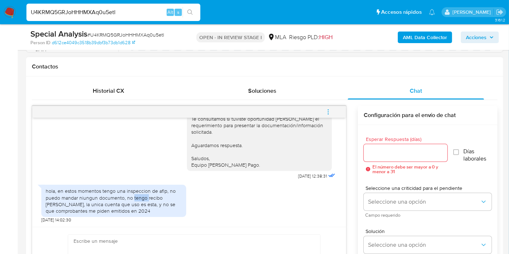
click at [134, 195] on div "hola, en estos momentos tengo una inspeccion de afip, no puedo mandar niungun d…" at bounding box center [114, 200] width 136 height 26
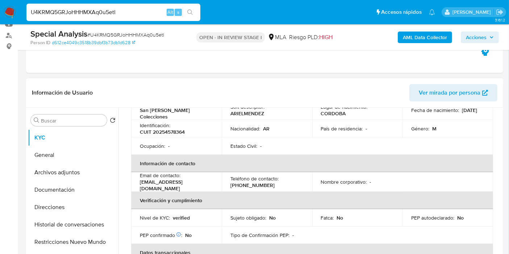
scroll to position [37, 0]
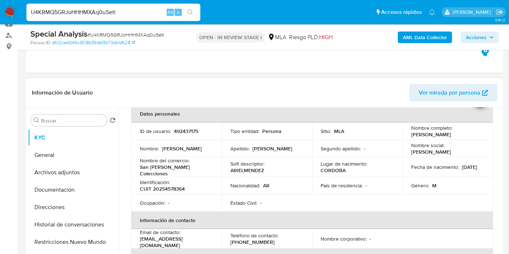
click at [169, 185] on p "CUIT 20254578364" at bounding box center [162, 188] width 45 height 7
copy p "20254578364"
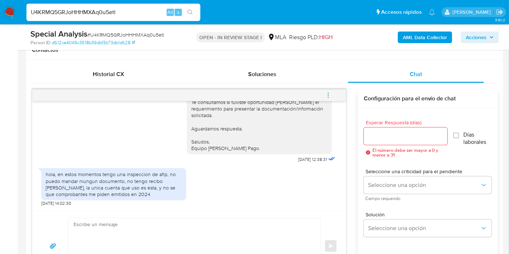
scroll to position [362, 0]
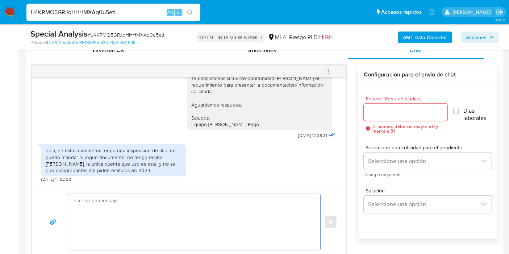
click at [150, 216] on textarea at bounding box center [191, 222] width 237 height 56
type textarea "b"
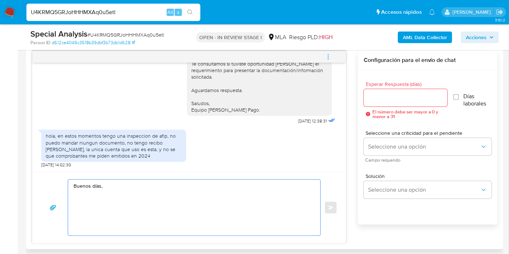
scroll to position [402, 0]
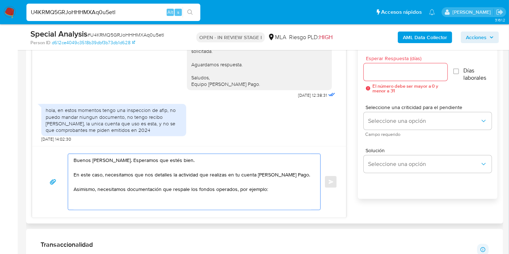
drag, startPoint x: 181, startPoint y: 195, endPoint x: 183, endPoint y: 189, distance: 6.8
click at [183, 195] on textarea "Buenos días, Ariel. Esperamos que estés bien. En este caso, necesitamos que nos…" at bounding box center [191, 182] width 237 height 56
click at [183, 189] on textarea "Buenos días, Ariel. Esperamos que estés bien. En este caso, necesitamos que nos…" at bounding box center [191, 182] width 237 height 56
click at [0, 0] on lt-span "respalde" at bounding box center [0, 0] width 0 height 0
click at [303, 190] on textarea "Buenos días, Ariel. Esperamos que estés bien. En este caso, necesitamos que nos…" at bounding box center [191, 182] width 237 height 56
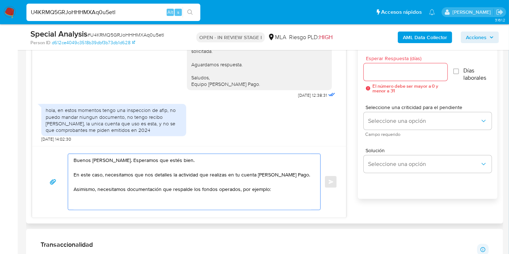
paste textarea "- Últimas 6 Declaraciones Juradas de Ingresos Brutos (donde se visualice la bas…"
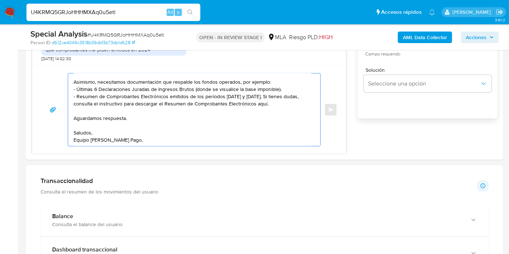
scroll to position [0, 0]
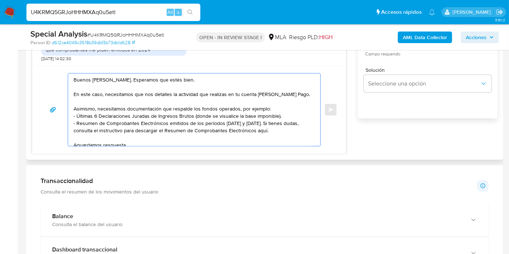
click at [270, 128] on textarea "Buenos días, Ariel. Esperamos que estés bien. En este caso, necesitamos que nos…" at bounding box center [191, 109] width 237 height 72
paste textarea "https://www.mercadopago.com.ar/ayuda/30181"
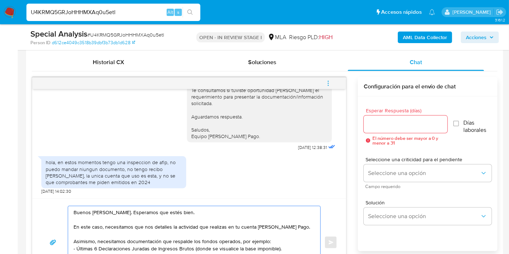
scroll to position [321, 0]
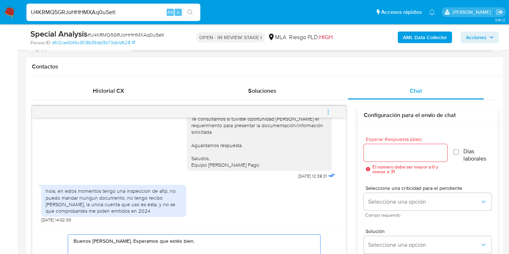
type textarea "Buenos días, Ariel. Esperamos que estés bien. En este caso, necesitamos que nos…"
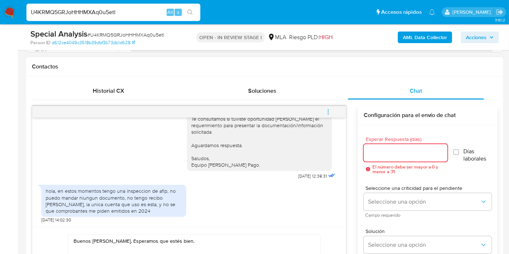
click at [383, 149] on input "Esperar Respuesta (días)" at bounding box center [405, 152] width 84 height 9
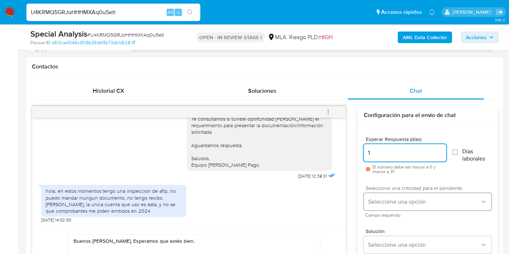
type input "1"
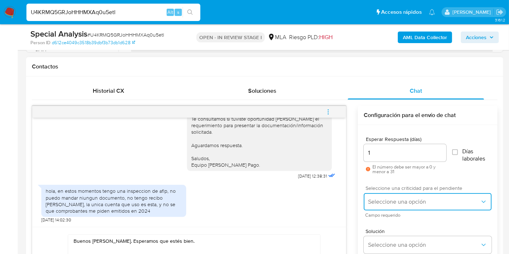
click at [393, 203] on span "Seleccione una opción" at bounding box center [424, 201] width 112 height 7
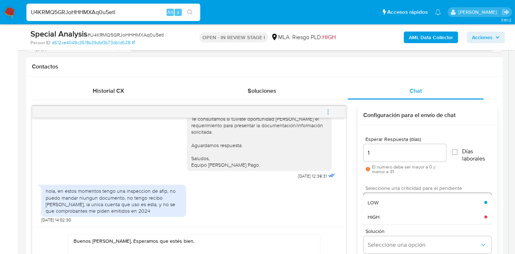
click at [393, 203] on div "LOW" at bounding box center [425, 202] width 117 height 14
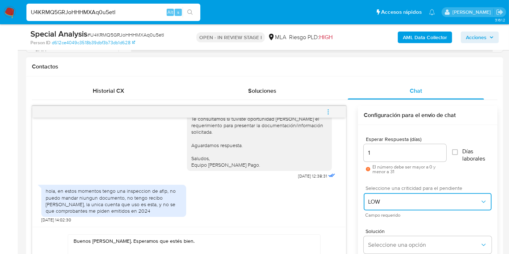
click at [393, 203] on span "LOW" at bounding box center [424, 201] width 112 height 7
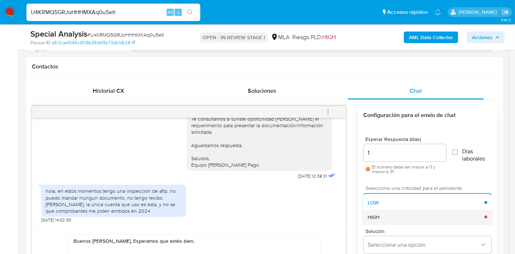
click at [389, 215] on div "HIGH" at bounding box center [425, 217] width 117 height 14
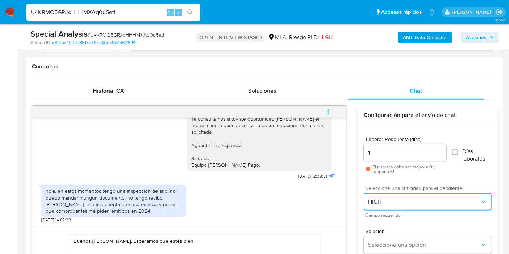
click at [382, 198] on span "HIGH" at bounding box center [424, 201] width 112 height 7
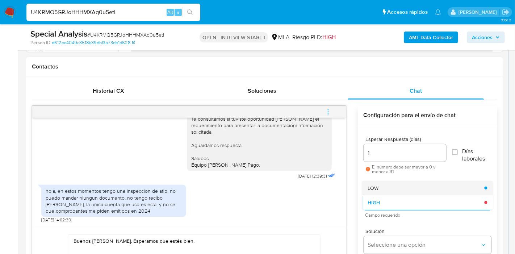
click at [389, 183] on div "LOW" at bounding box center [425, 188] width 117 height 14
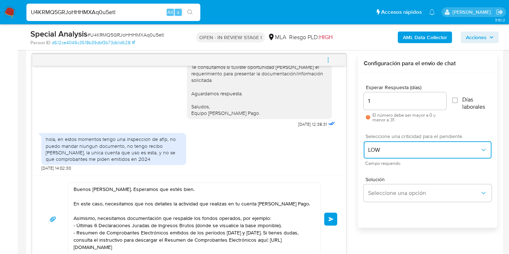
scroll to position [402, 0]
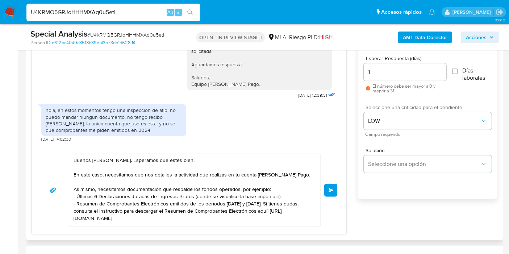
click at [331, 193] on button "Enviar" at bounding box center [330, 190] width 13 height 13
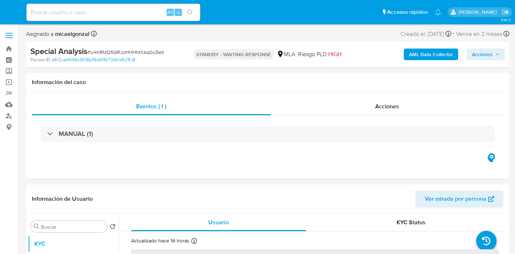
select select "10"
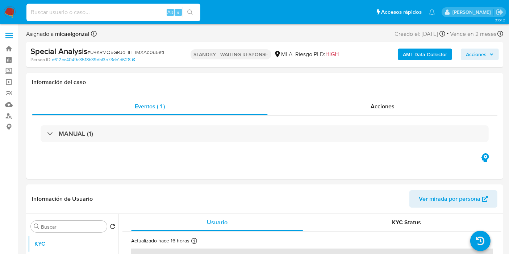
click at [109, 9] on input at bounding box center [113, 12] width 174 height 9
paste input "TSVaPoXfxsjw7LAwvi6VmSDV"
type input "TSVaPoXfxsjw7LAwvi6VmSDV"
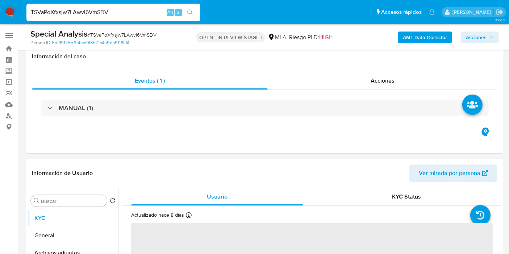
scroll to position [121, 0]
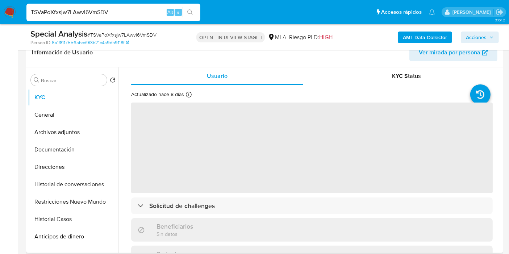
select select "10"
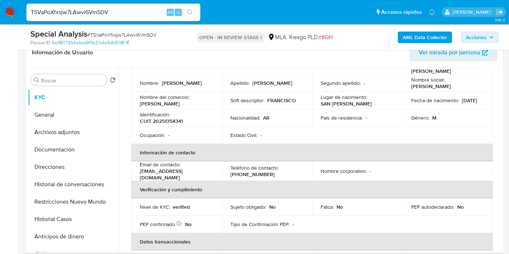
scroll to position [40, 0]
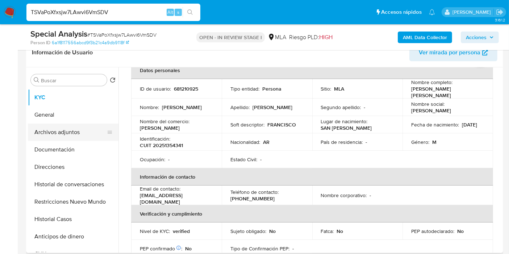
click at [73, 133] on button "Archivos adjuntos" at bounding box center [70, 131] width 85 height 17
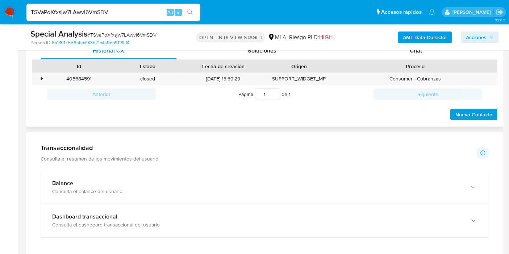
scroll to position [321, 0]
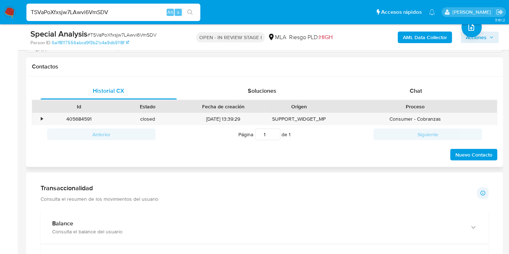
click at [411, 107] on div "Proceso" at bounding box center [414, 106] width 153 height 7
click at [424, 82] on div "Chat" at bounding box center [415, 90] width 136 height 17
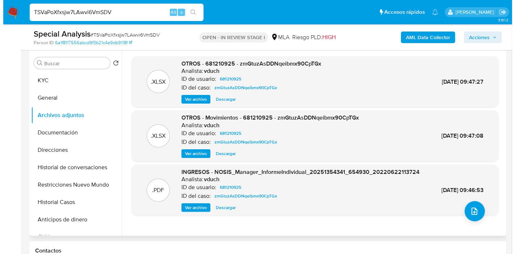
scroll to position [80, 0]
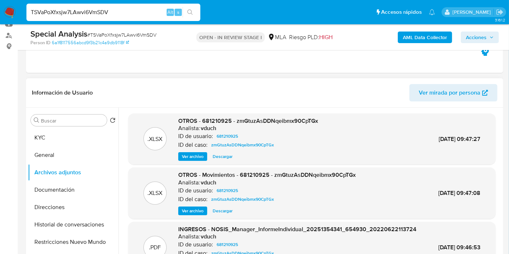
click at [195, 158] on span "Ver archivo" at bounding box center [193, 156] width 22 height 7
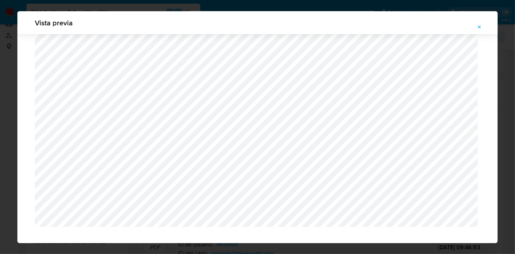
scroll to position [594, 0]
click at [0, 149] on div "Vista previa" at bounding box center [257, 127] width 515 height 254
click at [473, 25] on button "Attachment preview" at bounding box center [479, 27] width 16 height 12
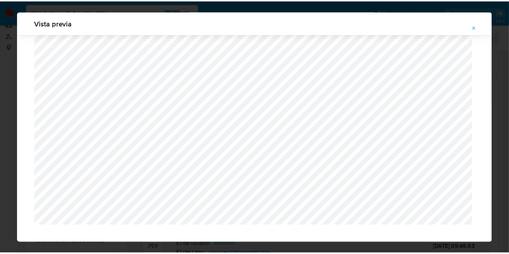
scroll to position [37, 0]
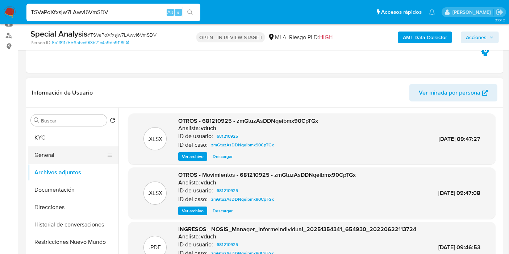
drag, startPoint x: 67, startPoint y: 137, endPoint x: 63, endPoint y: 149, distance: 12.8
click at [67, 137] on button "KYC" at bounding box center [73, 137] width 90 height 17
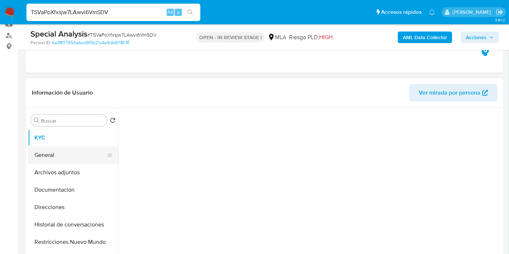
click at [63, 149] on button "General" at bounding box center [70, 154] width 85 height 17
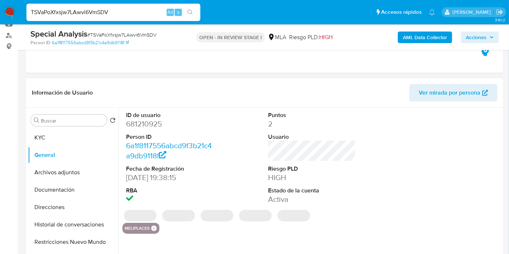
click at [148, 120] on dd "681210925" at bounding box center [170, 124] width 88 height 10
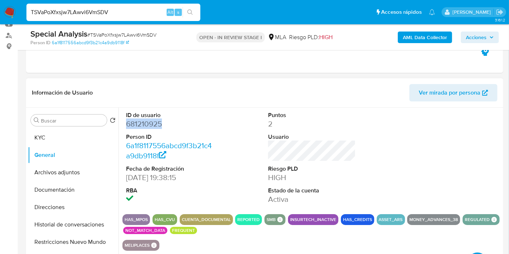
copy dd "681210925"
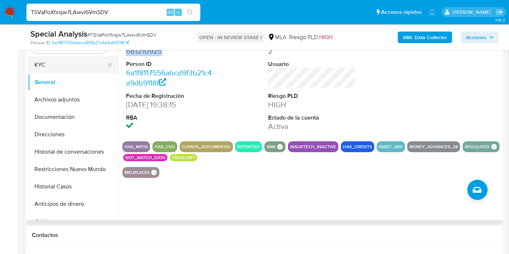
scroll to position [121, 0]
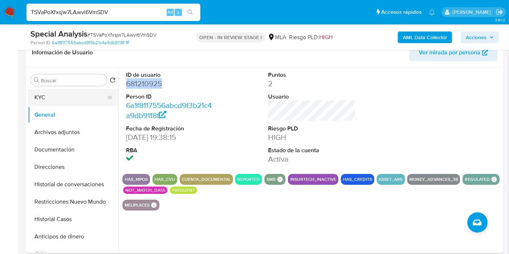
click at [55, 94] on button "KYC" at bounding box center [70, 97] width 85 height 17
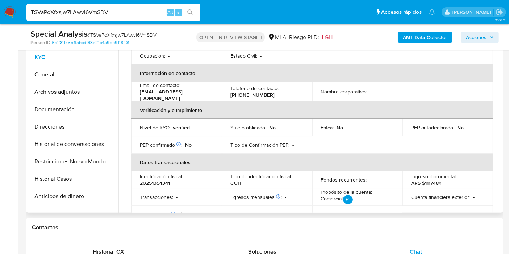
scroll to position [77, 0]
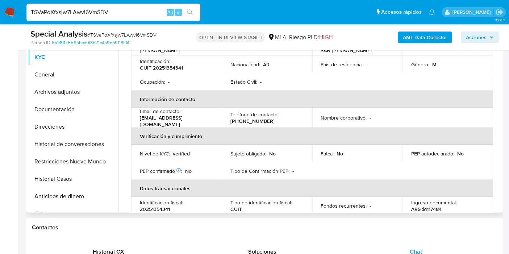
click at [176, 66] on p "CUIT 20251354341" at bounding box center [161, 67] width 43 height 7
copy p "20251354341"
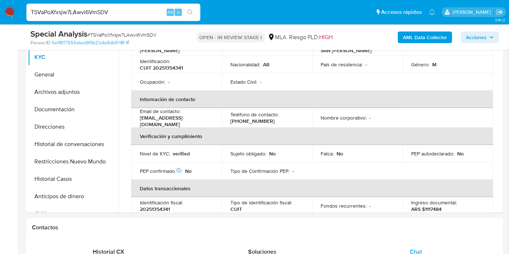
click at [86, 14] on input "TSVaPoXfxsjw7LAwvi6VmSDV" at bounding box center [113, 12] width 174 height 9
paste input "U0CiN1PbybFCopGWJYBvP0g5"
type input "U0CiN1PbybFCopGWJYBvP0g5"
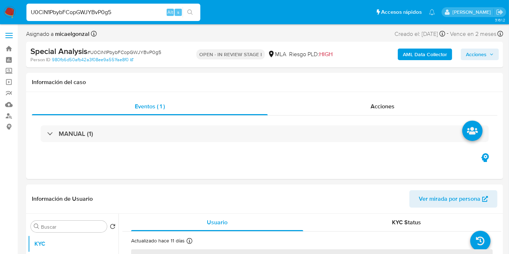
select select "10"
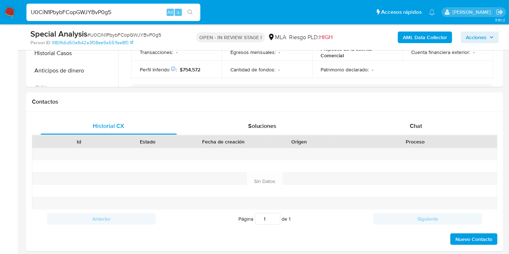
scroll to position [321, 0]
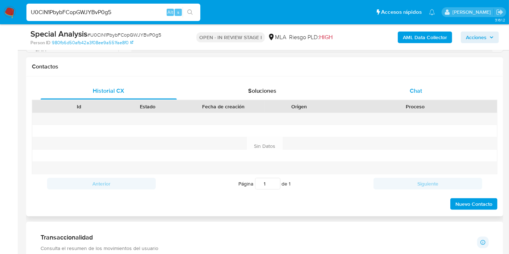
click at [431, 89] on div "Chat" at bounding box center [415, 90] width 136 height 17
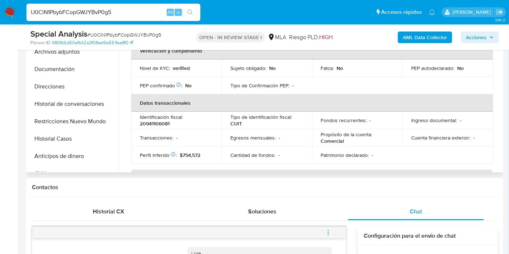
scroll to position [0, 0]
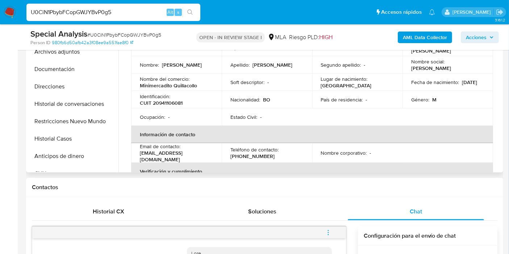
click at [175, 95] on div "Identificación : CUIT 20941106081" at bounding box center [176, 99] width 73 height 13
click at [173, 103] on p "CUIT 20941106081" at bounding box center [161, 103] width 43 height 7
copy p "20941106081"
click at [12, 10] on img at bounding box center [10, 12] width 12 height 12
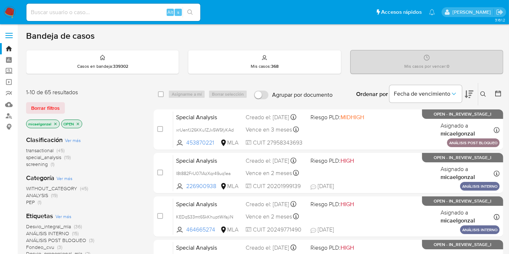
click at [55, 122] on icon "close-filter" at bounding box center [55, 124] width 4 height 4
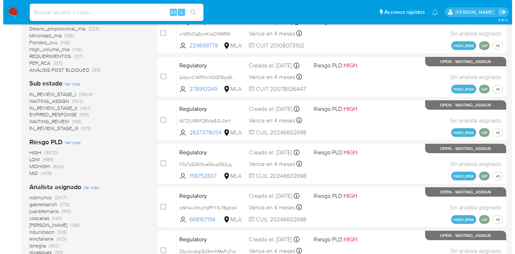
scroll to position [281, 0]
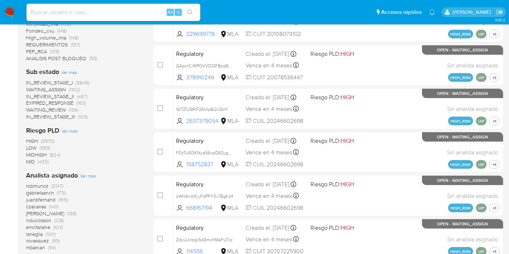
click at [85, 173] on span "Ver más" at bounding box center [88, 175] width 16 height 7
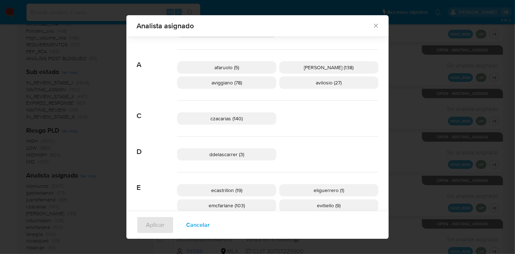
scroll to position [115, 0]
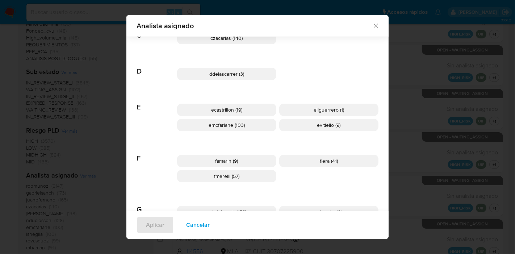
click at [273, 135] on div "ecastrillon (19) [PERSON_NAME] (1) emcfarlane (103) evitiello (9)" at bounding box center [277, 117] width 201 height 51
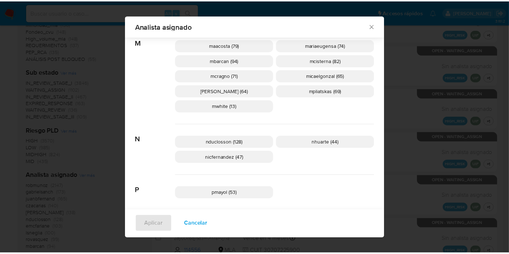
scroll to position [376, 0]
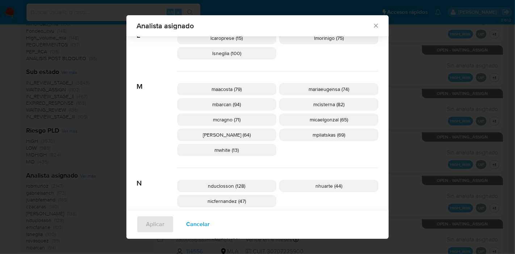
click at [374, 26] on icon "Cerrar" at bounding box center [376, 26] width 4 height 4
